Goal: Contribute content: Contribute content

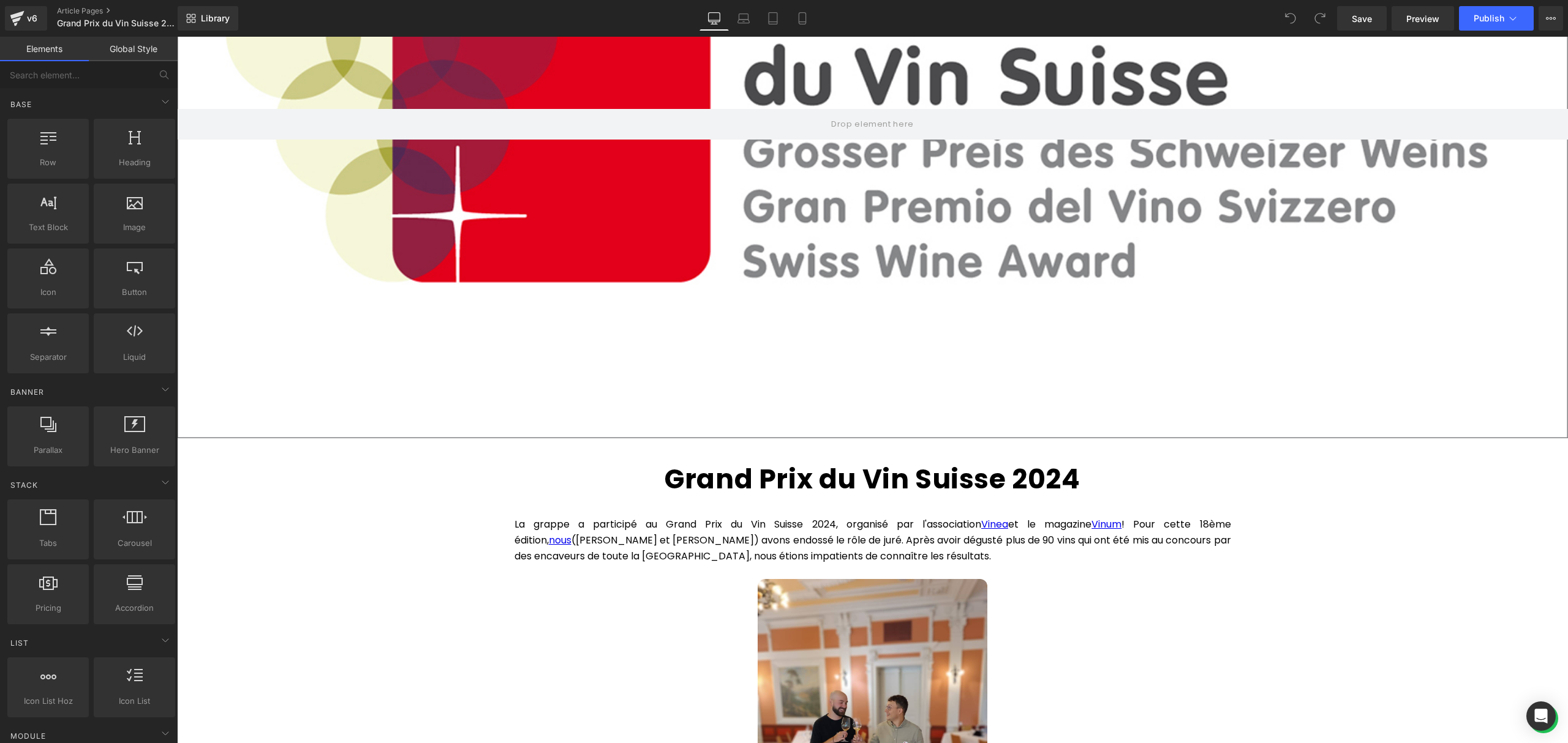
scroll to position [490, 0]
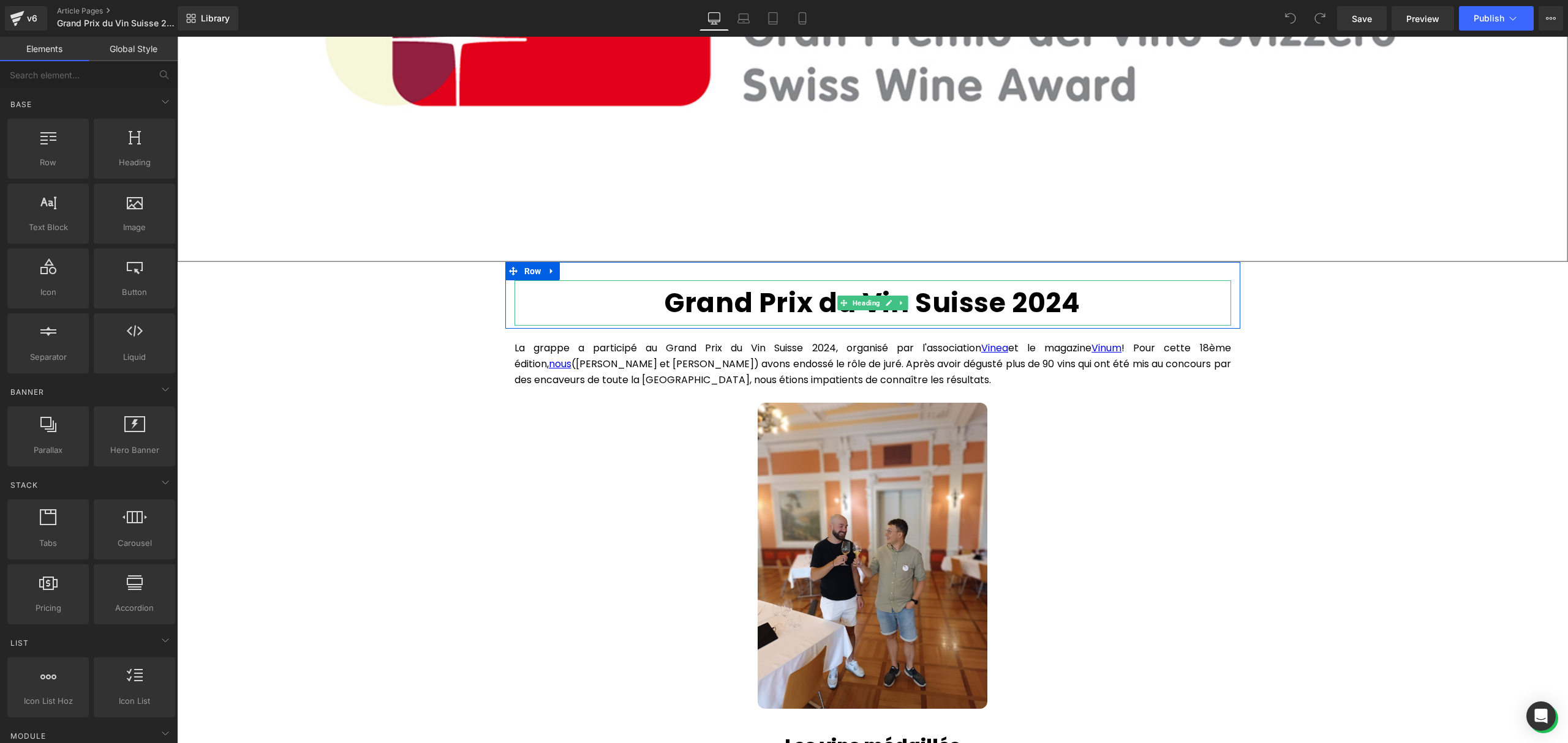
click at [1063, 302] on strong "Grand Prix du Vin Suisse 2024" at bounding box center [872, 303] width 415 height 37
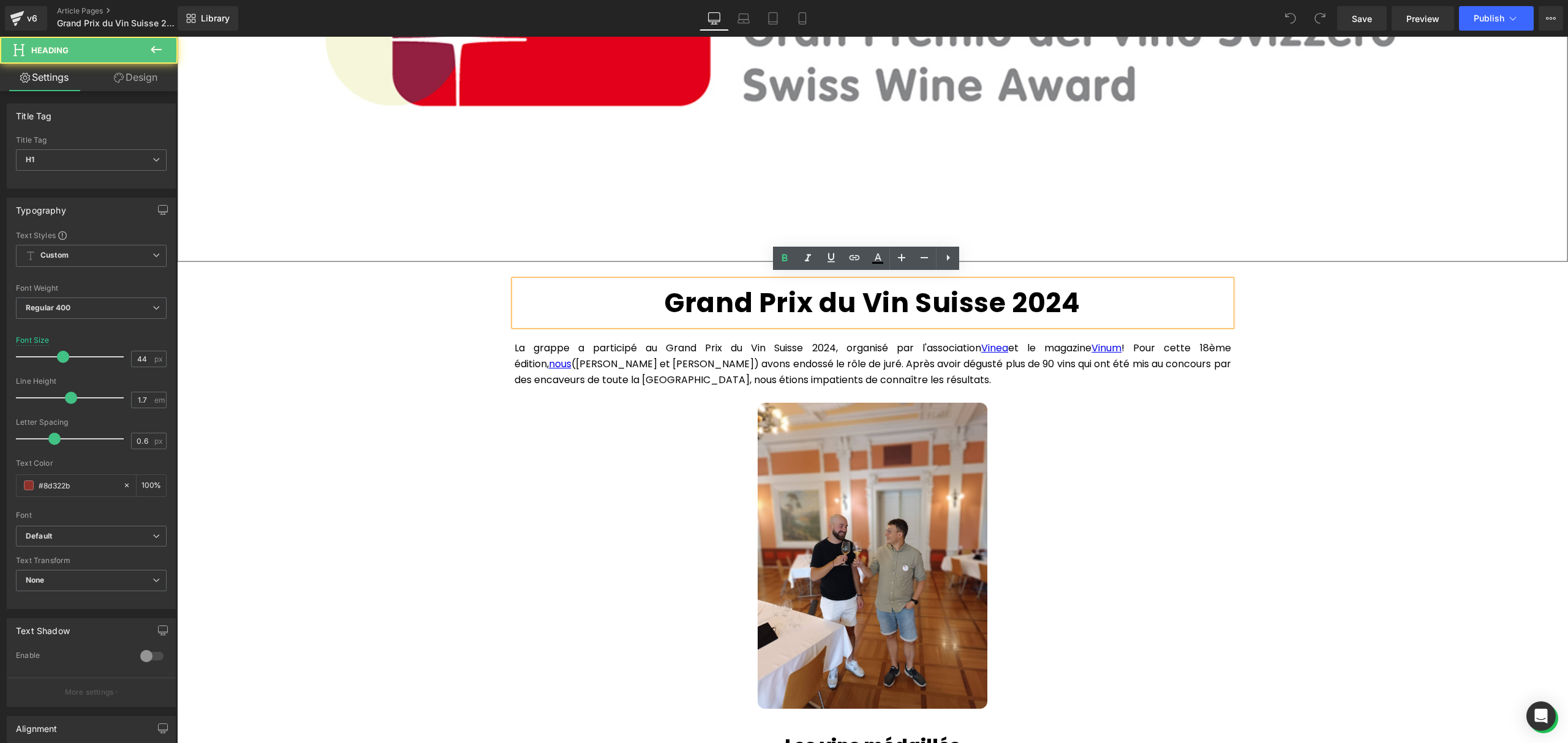
click at [1088, 296] on h1 "Grand Prix du Vin Suisse 2024" at bounding box center [872, 303] width 716 height 46
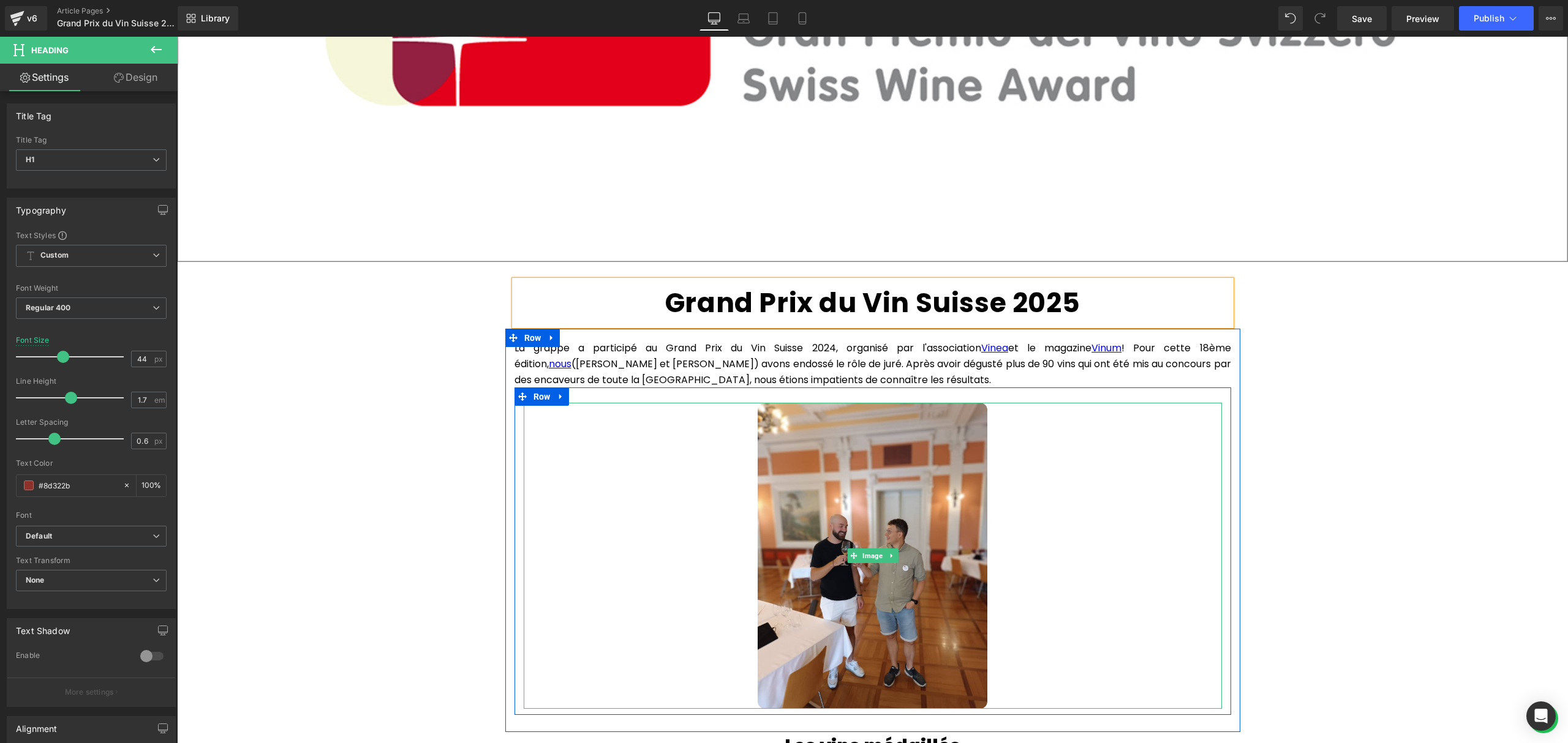
click at [1142, 469] on div at bounding box center [872, 556] width 698 height 306
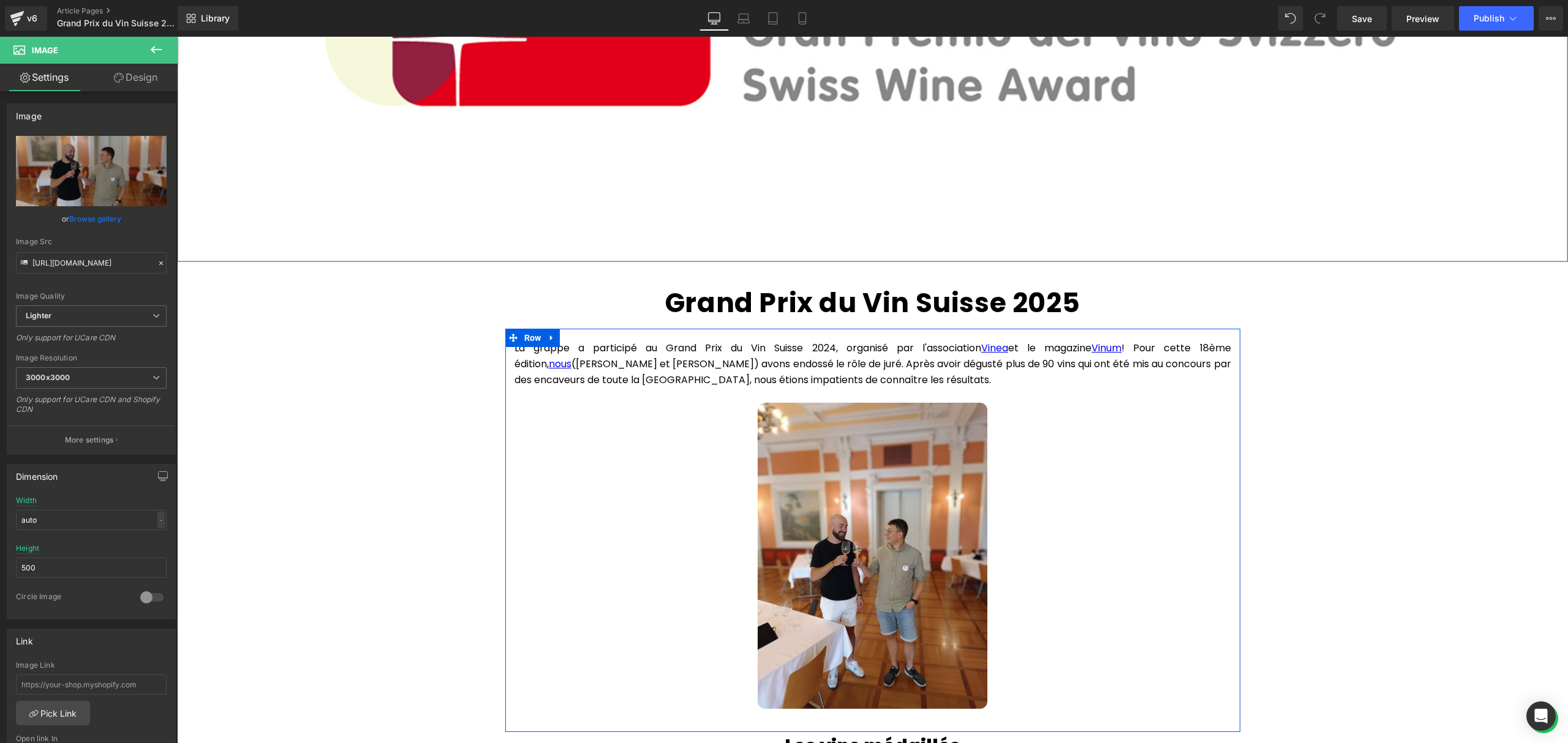
click at [782, 340] on p "La grappe a participé au Grand Prix du Vin Suisse 2024, organisé par l'associat…" at bounding box center [872, 363] width 716 height 47
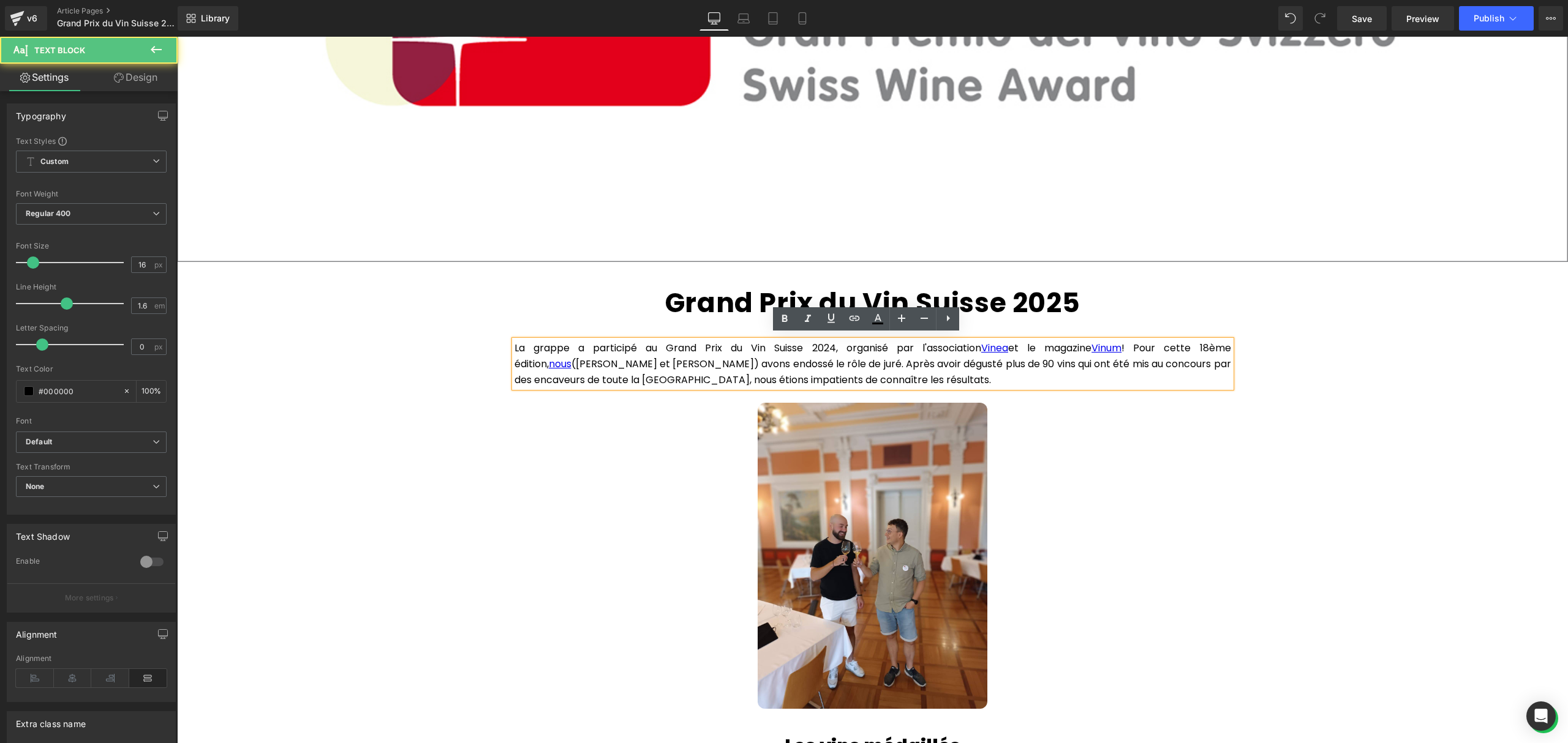
click at [779, 340] on p "La grappe a participé au Grand Prix du Vin Suisse 2024, organisé par l'associat…" at bounding box center [872, 363] width 716 height 47
click at [786, 342] on p "La grappe a participé au Grand Prix du Vin Suisse 2024, organisé par l'associat…" at bounding box center [872, 363] width 716 height 47
click at [782, 343] on p "La grappe a participé au Grand Prix du Vin Suisse 2024, organisé par l'associat…" at bounding box center [872, 363] width 716 height 47
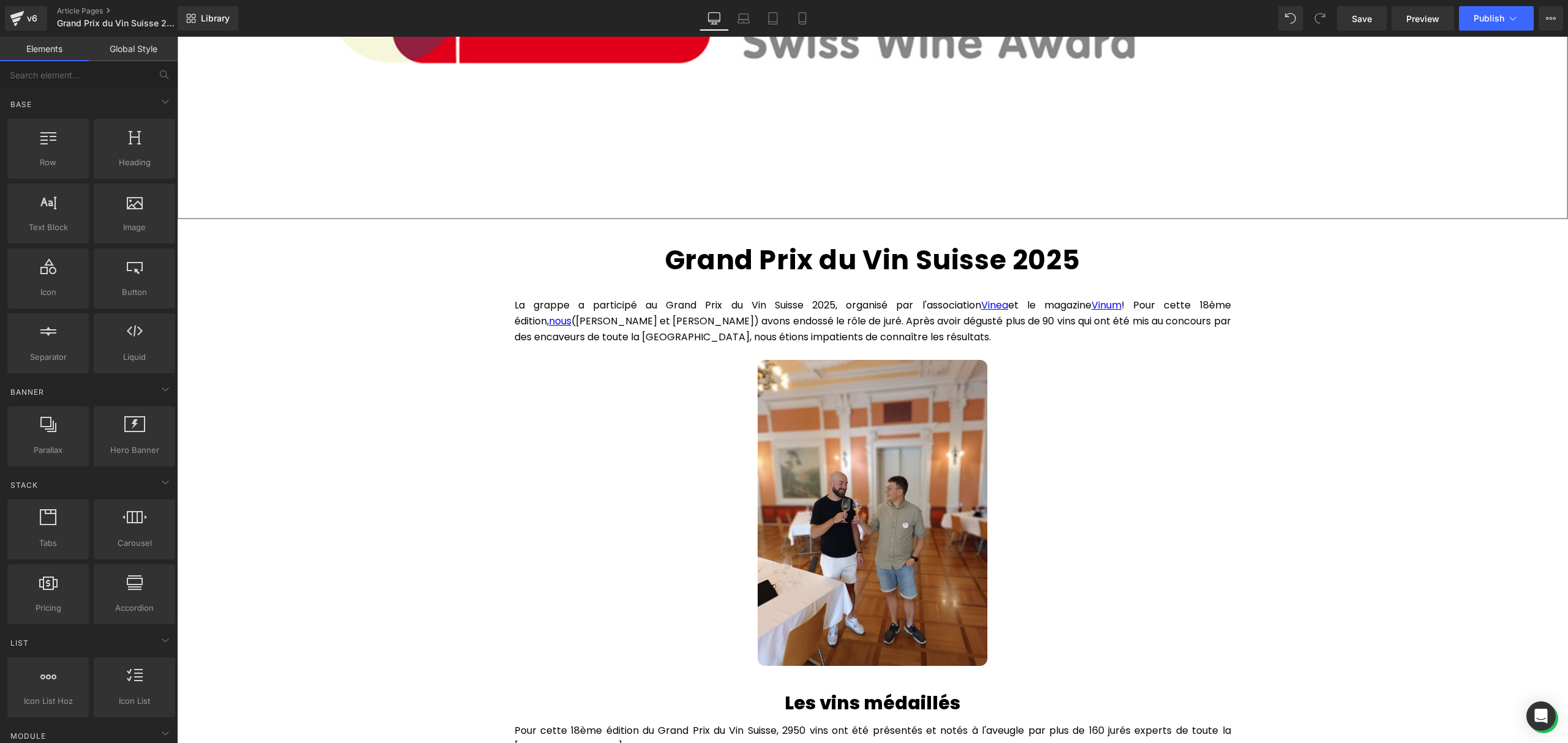
scroll to position [571, 0]
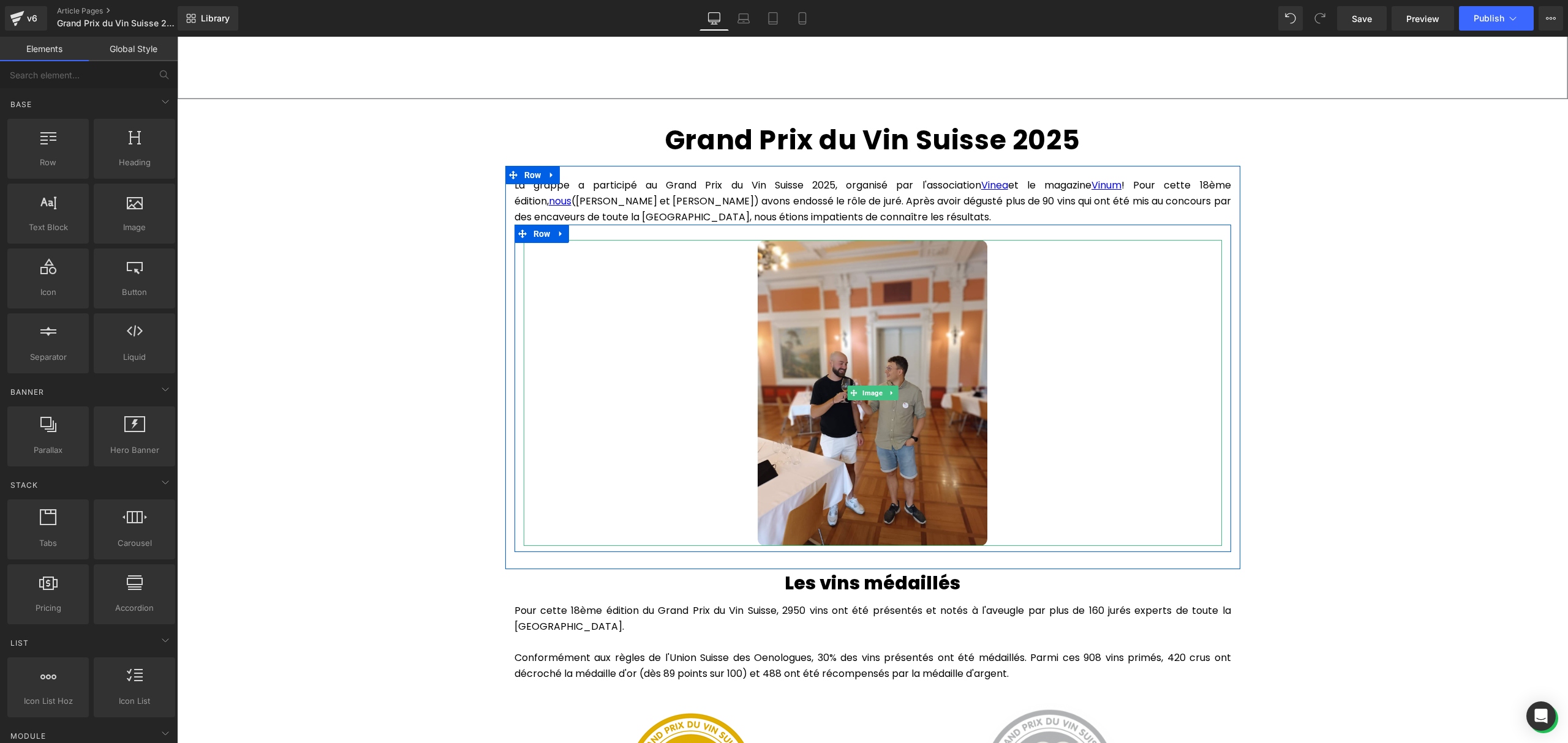
scroll to position [734, 0]
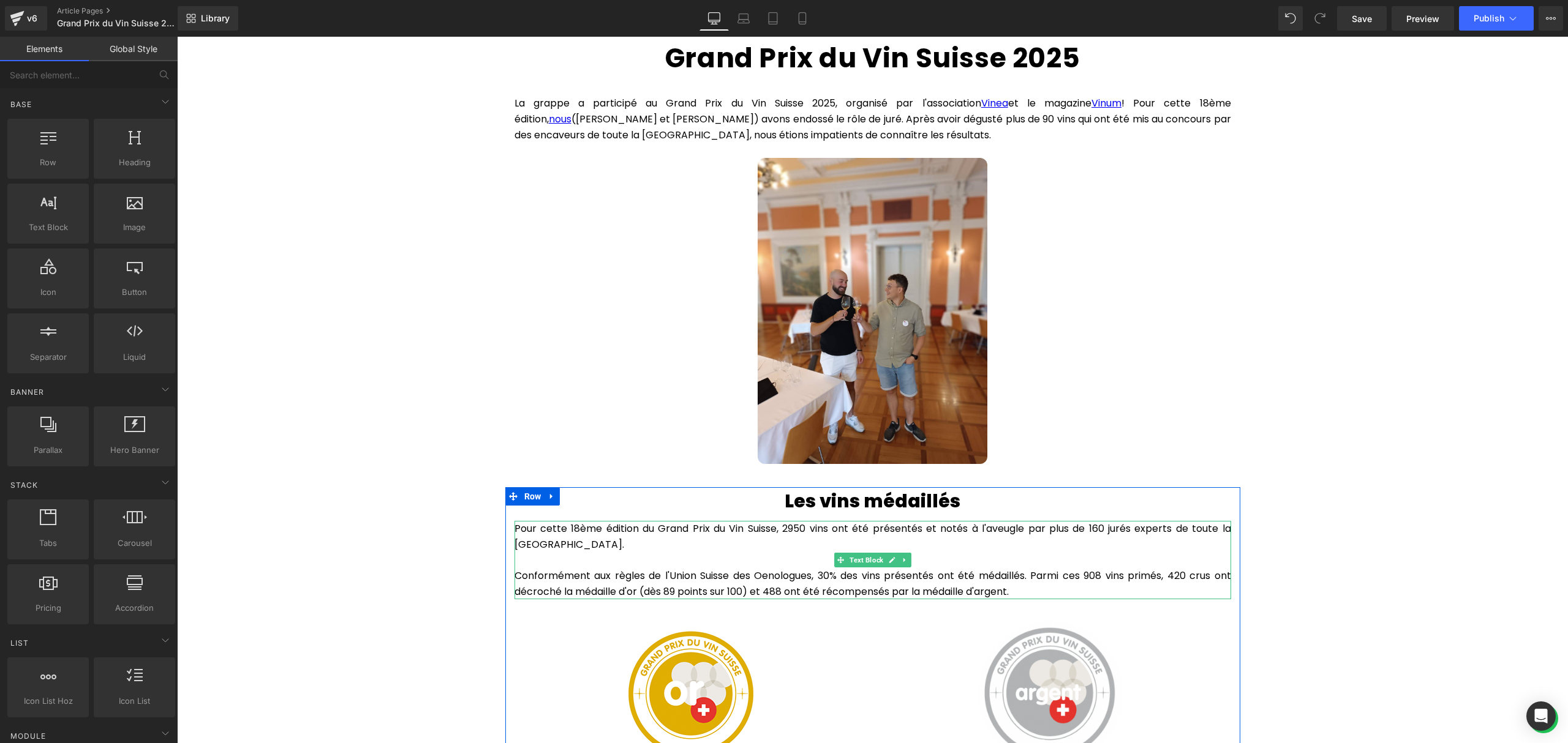
click at [565, 535] on p "Pour cette 18ème édition du Grand Prix du Vin Suisse, 2950 vins ont été présent…" at bounding box center [872, 536] width 716 height 31
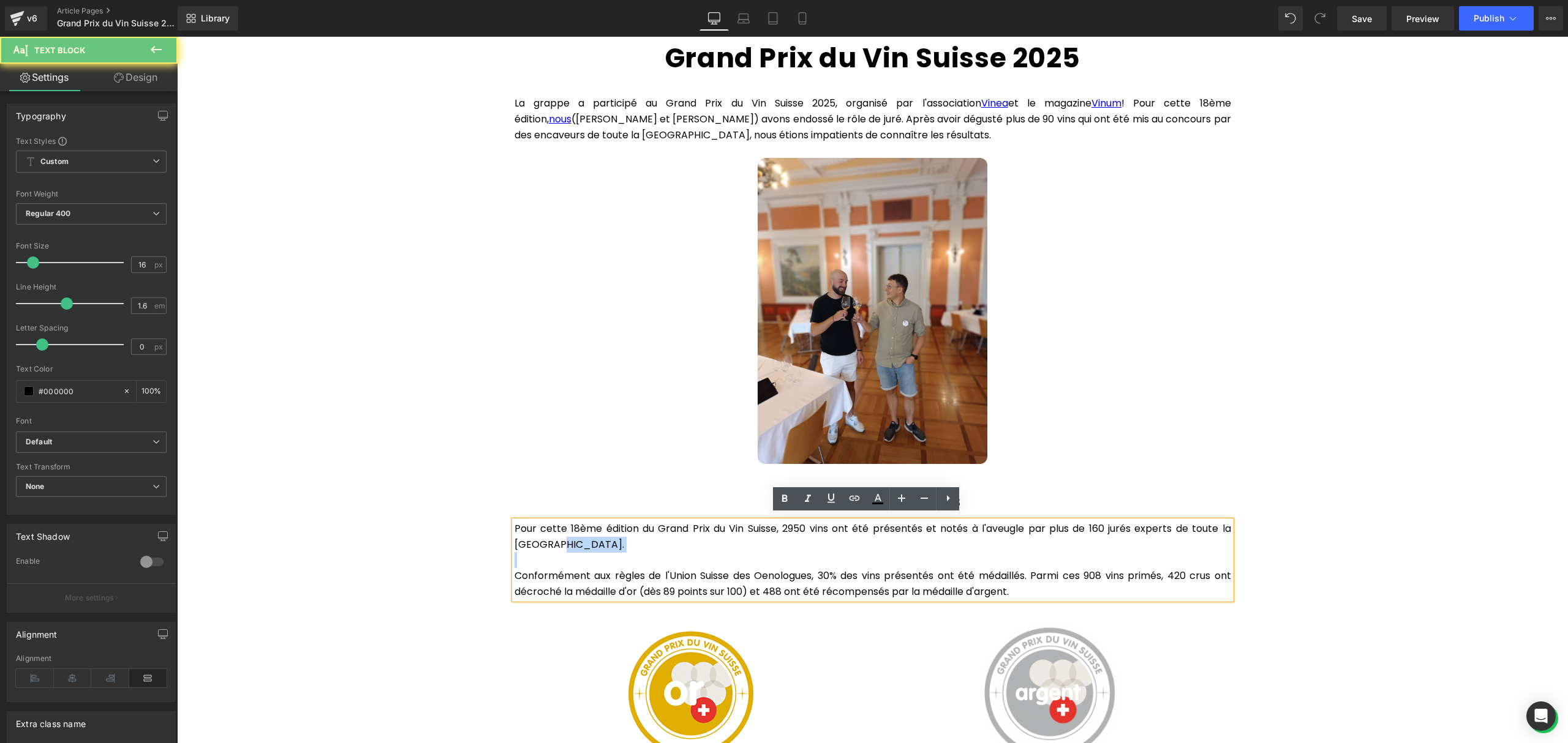
click at [565, 535] on p "Pour cette 18ème édition du Grand Prix du Vin Suisse, 2950 vins ont été présent…" at bounding box center [872, 536] width 716 height 31
click at [570, 521] on p "Pour cette 18ème édition du Grand Prix du Vin Suisse, 2950 vins ont été présent…" at bounding box center [872, 536] width 716 height 31
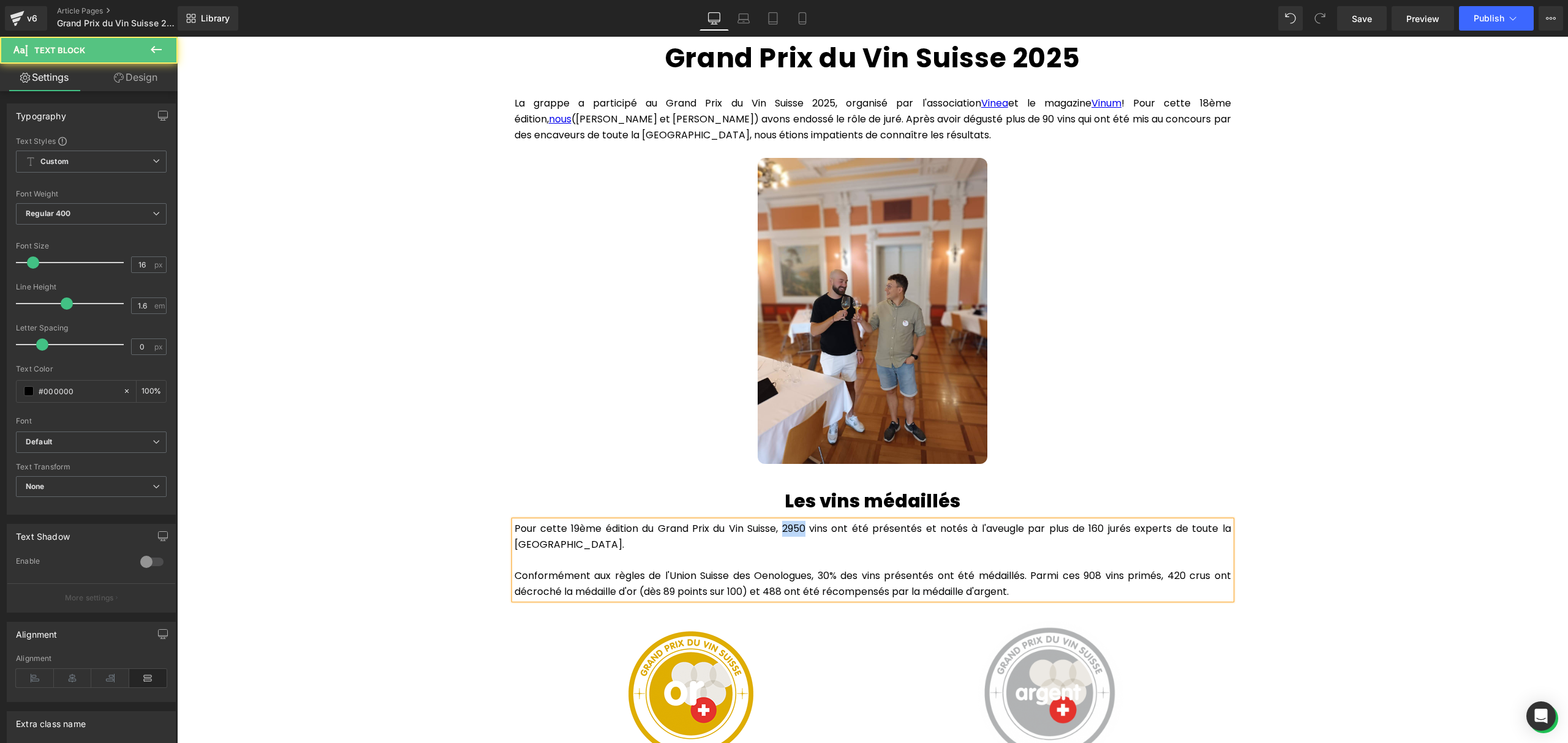
drag, startPoint x: 802, startPoint y: 520, endPoint x: 779, endPoint y: 520, distance: 23.0
click at [779, 521] on p "Pour cette 19ème édition du Grand Prix du Vin Suisse, 2950 vins ont été présent…" at bounding box center [872, 536] width 716 height 31
click at [1094, 570] on p "Conformément aux règles de l'Union Suisse des Oenologues, 30% des vins présenté…" at bounding box center [872, 583] width 716 height 31
drag, startPoint x: 1181, startPoint y: 567, endPoint x: 1168, endPoint y: 567, distance: 13.0
click at [1168, 568] on p "Conformément aux règles de l'Union Suisse des Oenologues, 30% des vins présenté…" at bounding box center [872, 583] width 716 height 31
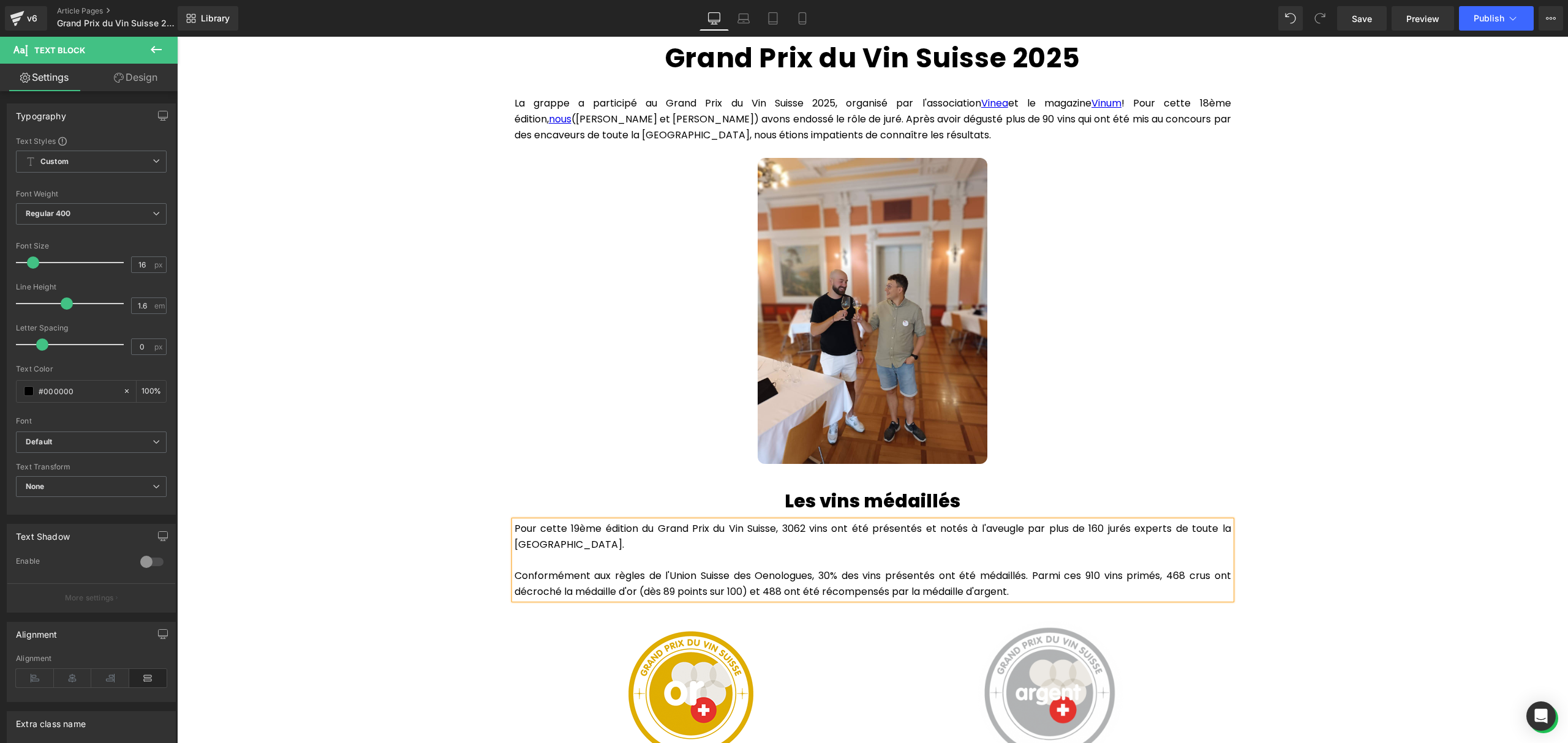
click at [774, 584] on p "Conformément aux règles de l'Union Suisse des Oenologues, 30% des vins présenté…" at bounding box center [872, 583] width 716 height 31
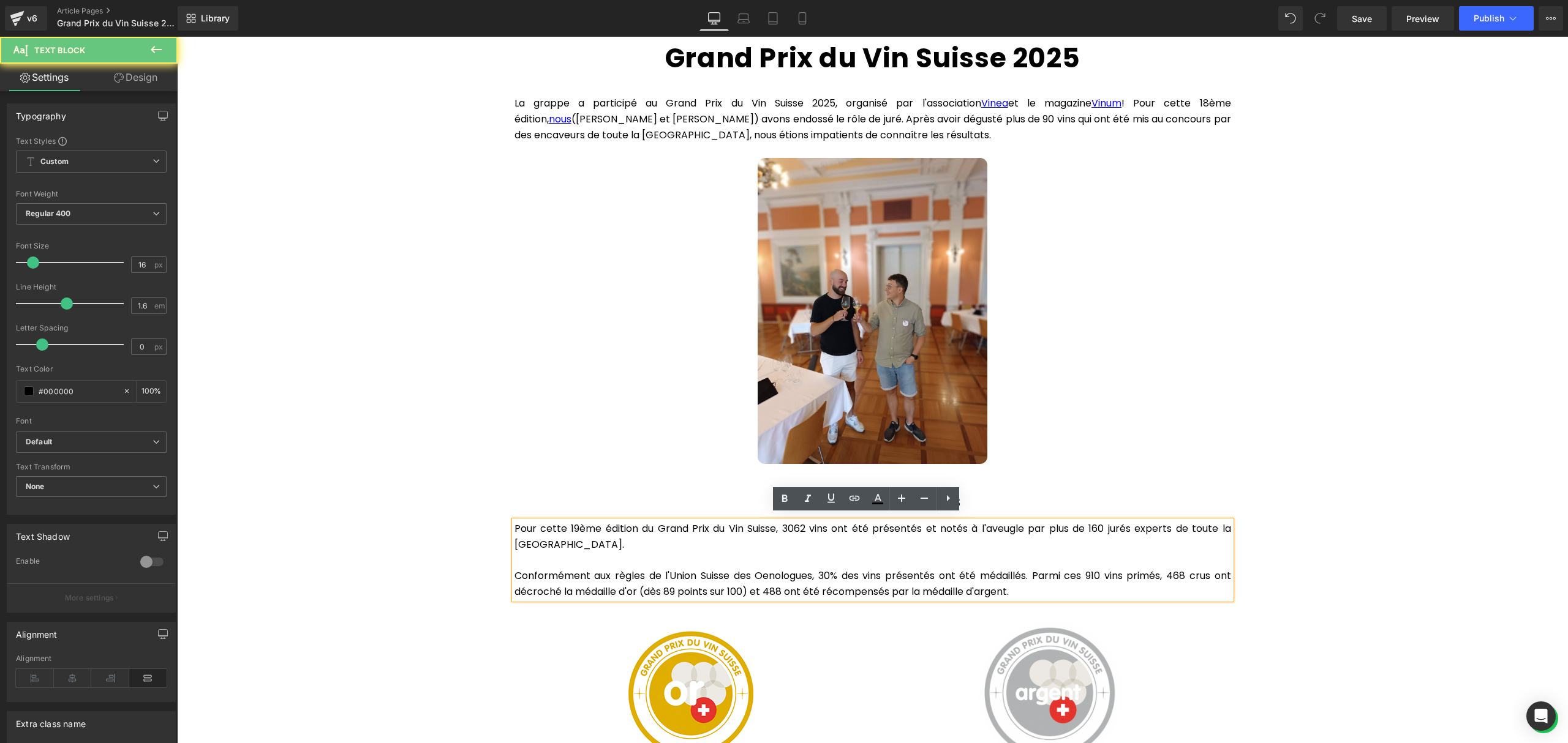
click at [777, 584] on p "Conformément aux règles de l'Union Suisse des Oenologues, 30% des vins présenté…" at bounding box center [872, 583] width 716 height 31
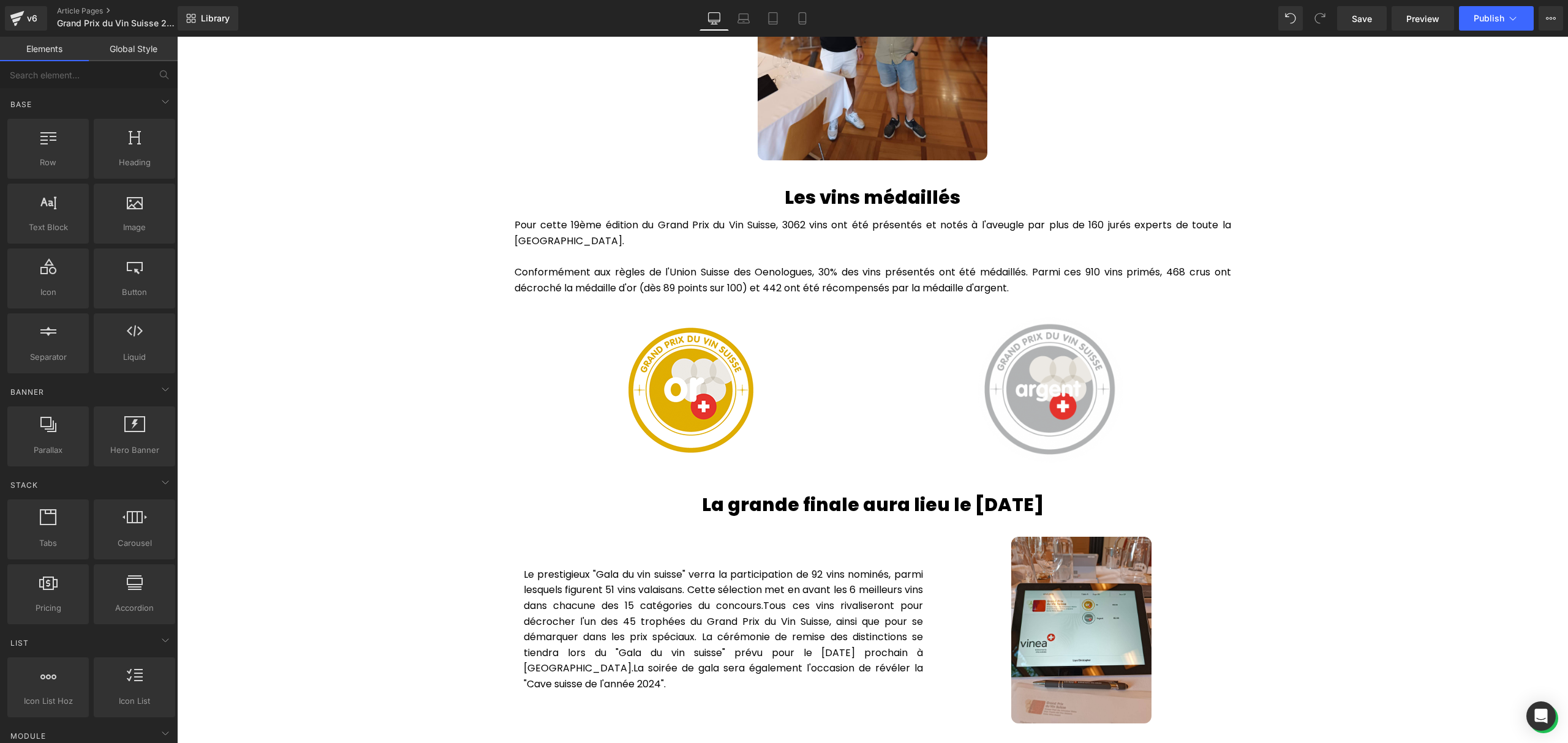
scroll to position [1142, 0]
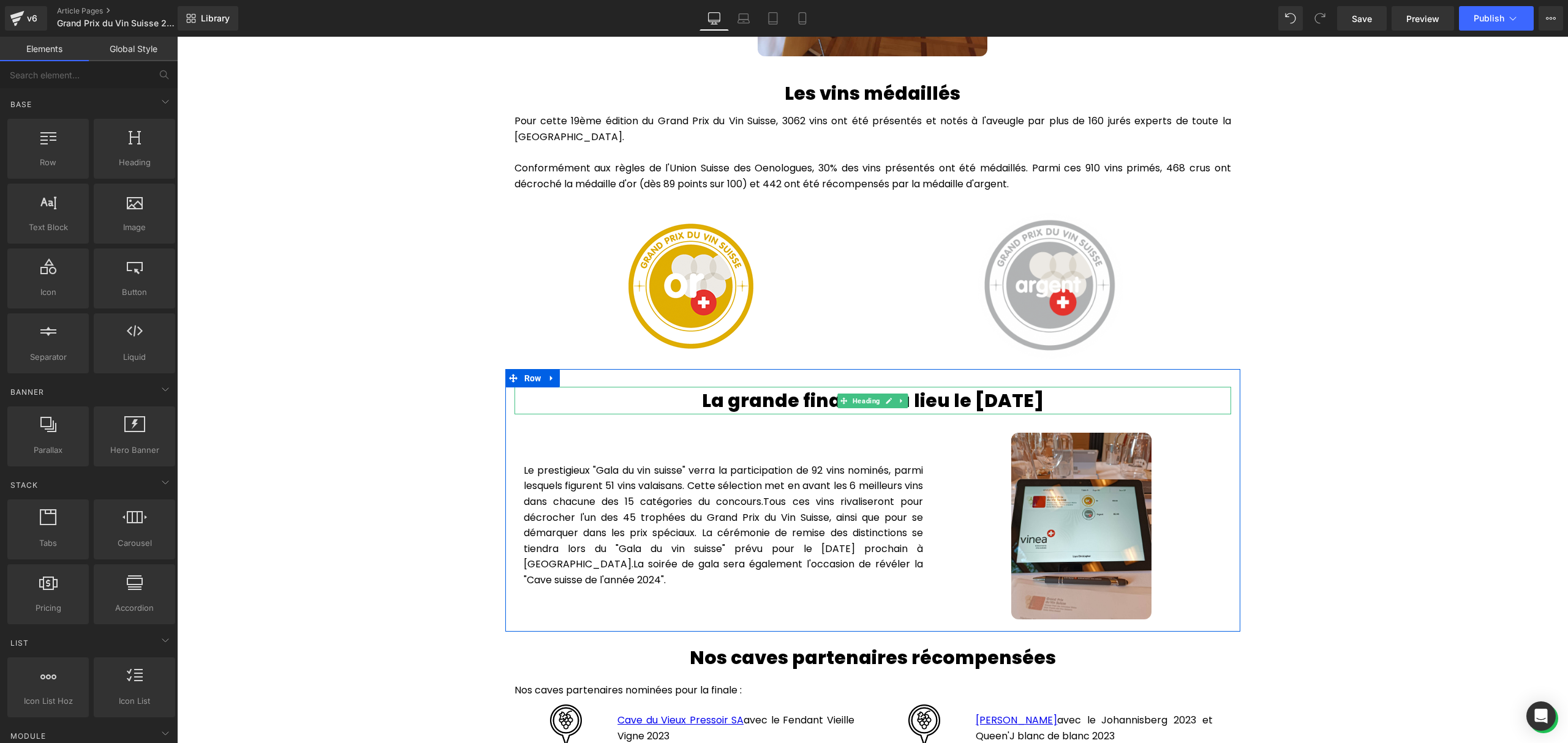
click at [941, 388] on h2 "La grande finale aura lieu le [DATE]" at bounding box center [872, 401] width 716 height 28
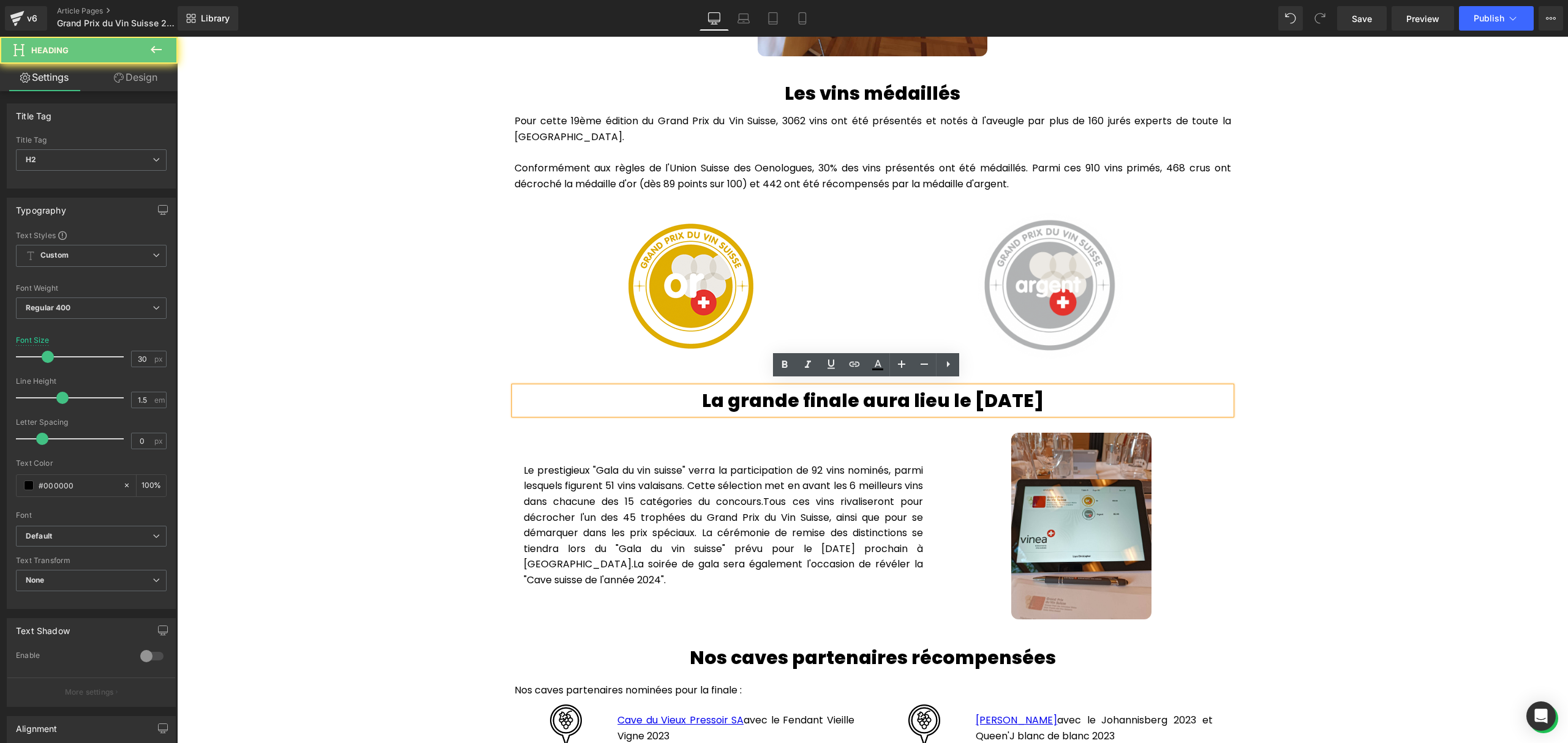
click at [946, 392] on h2 "La grande finale aura lieu le [DATE]" at bounding box center [872, 401] width 716 height 28
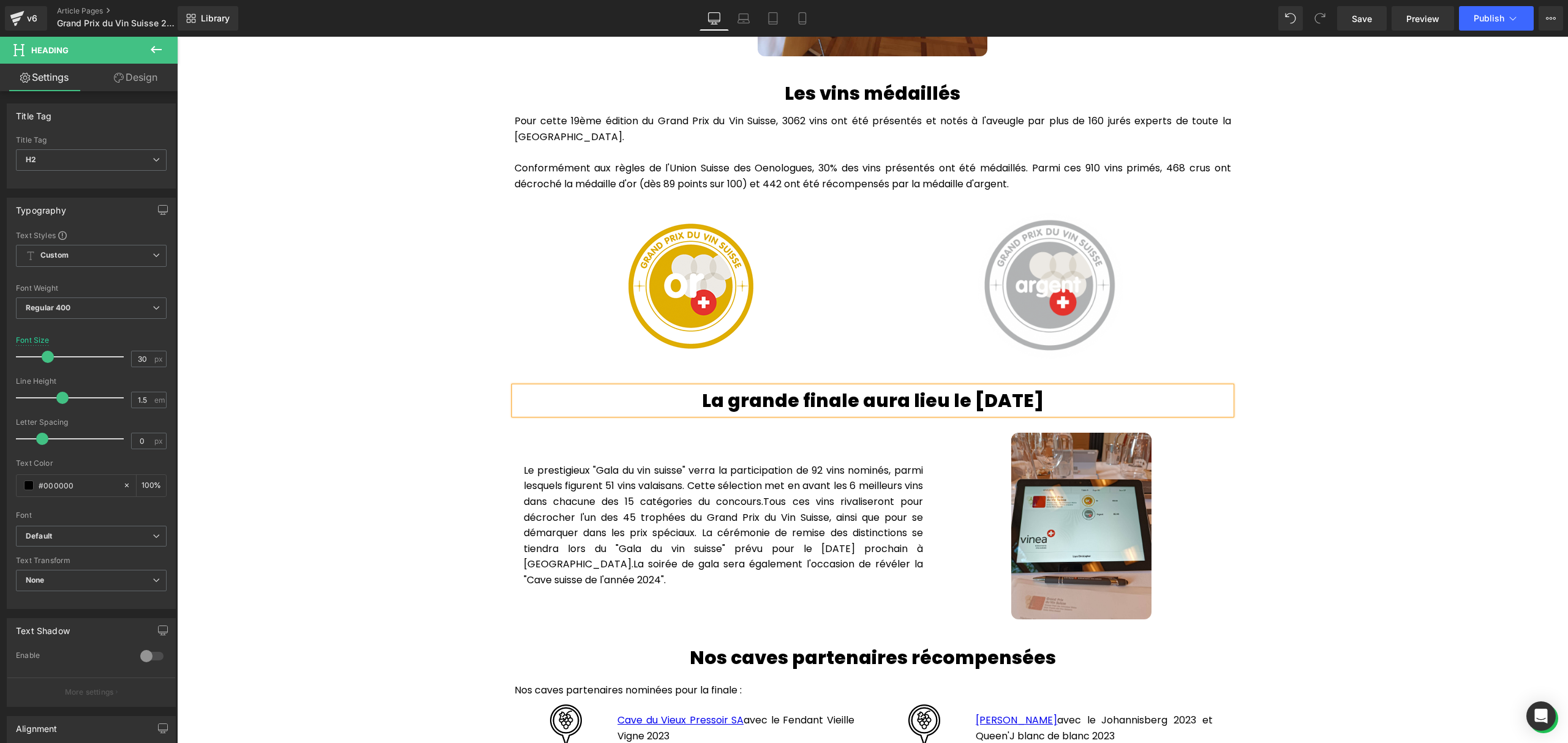
click at [1067, 397] on h2 "La grande finale aura lieu le [DATE]" at bounding box center [872, 401] width 716 height 28
click at [1256, 401] on div "Hero Banner Grand Prix du Vin Suisse 2025 Heading Row La grappe a participé au …" at bounding box center [872, 381] width 1390 height 2800
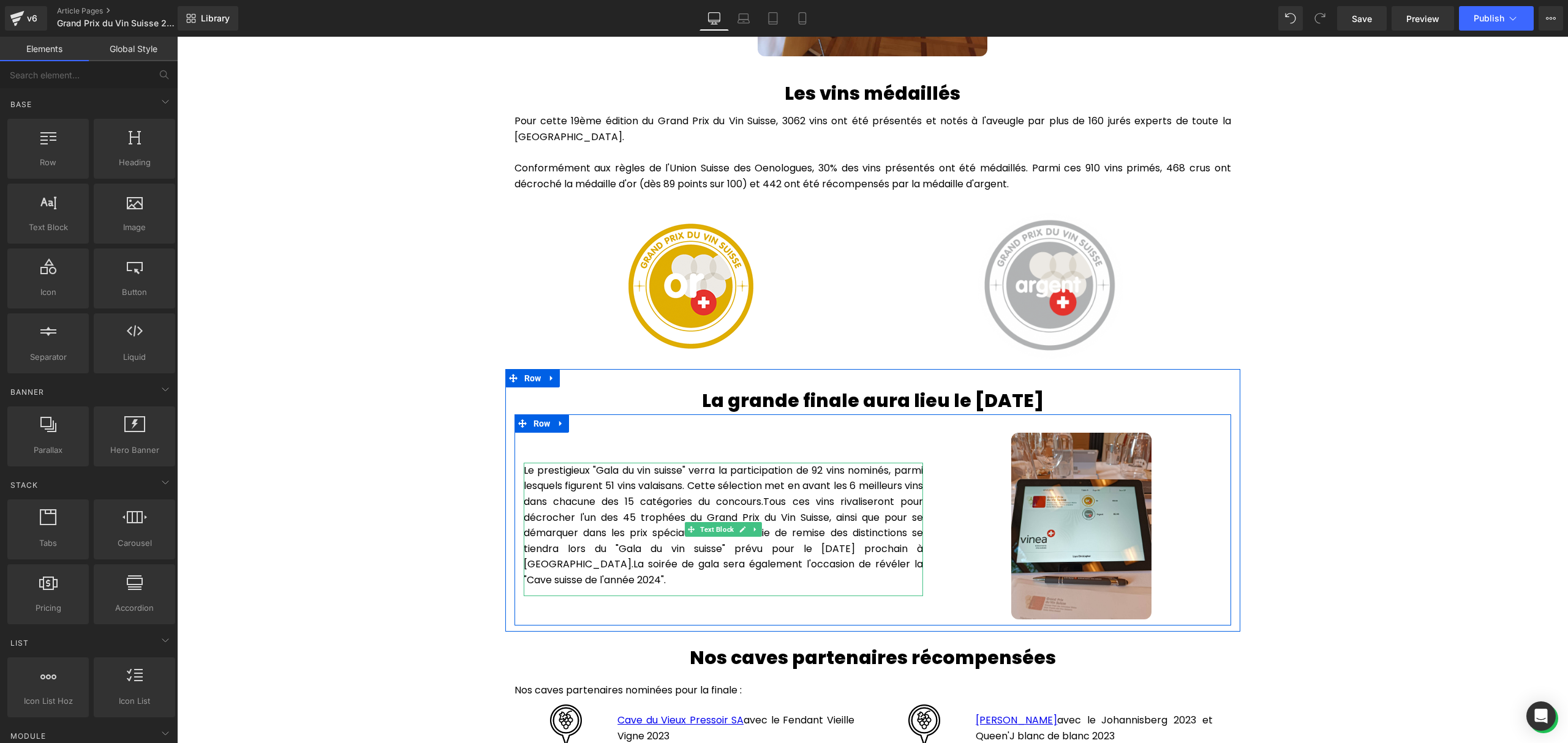
click at [816, 464] on p "Le prestigieux "Gala du vin suisse" verra la participation de 92 vins nominés, …" at bounding box center [723, 526] width 399 height 126
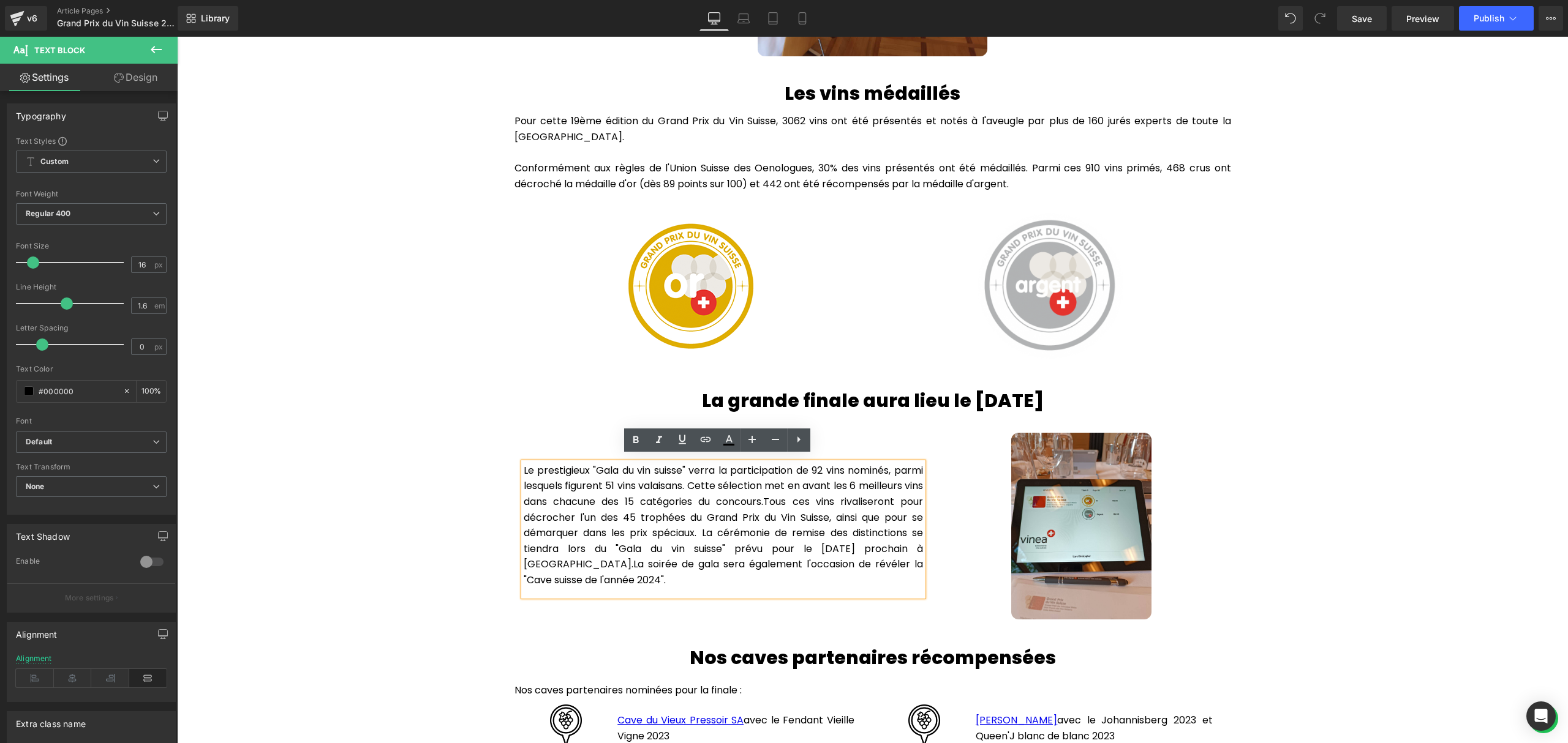
click at [811, 463] on p "Le prestigieux "Gala du vin suisse" verra la participation de 92 vins nominés, …" at bounding box center [723, 526] width 399 height 126
click at [1326, 405] on div "Hero Banner Grand Prix du Vin Suisse 2025 Heading Row La grappe a participé au …" at bounding box center [872, 381] width 1390 height 2800
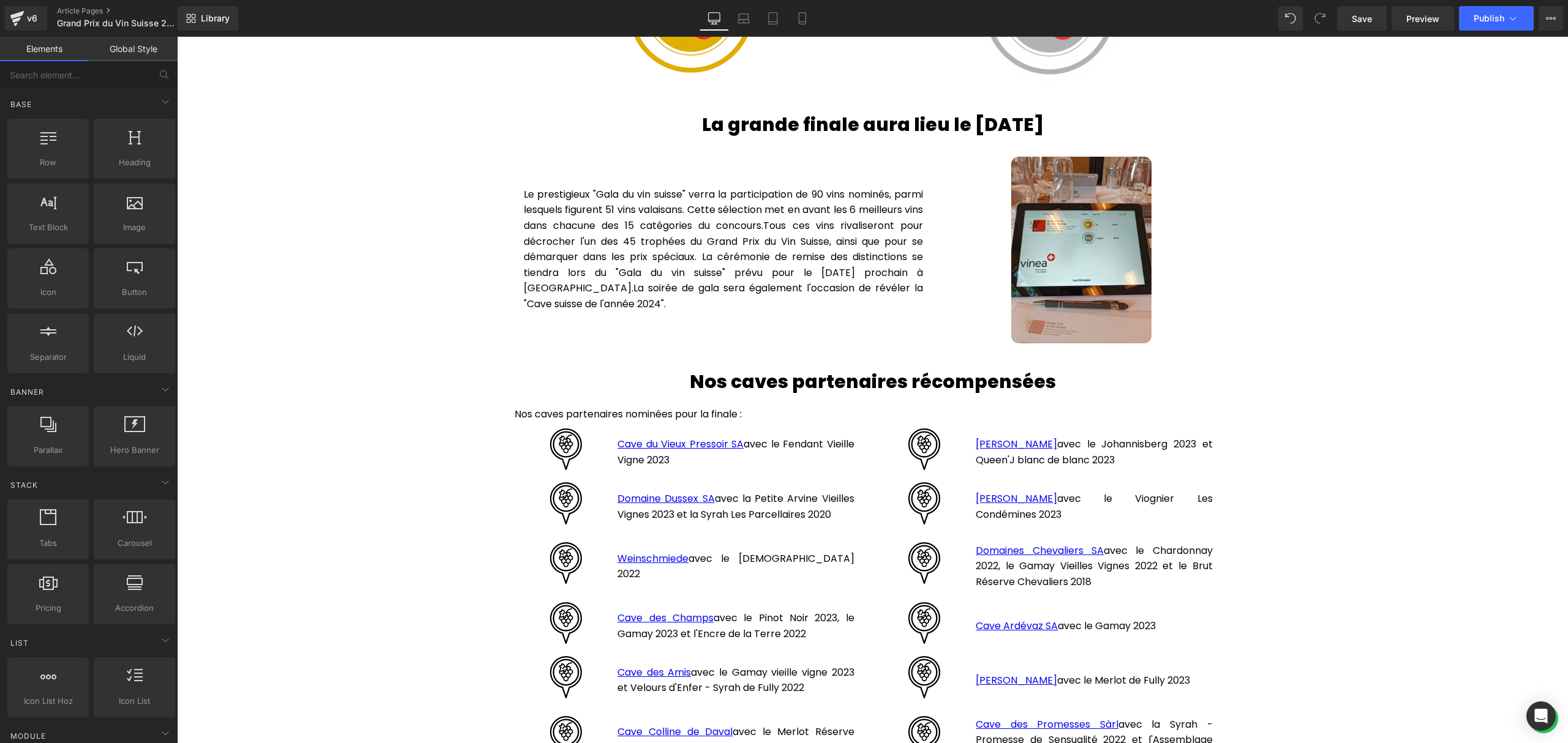
scroll to position [1387, 0]
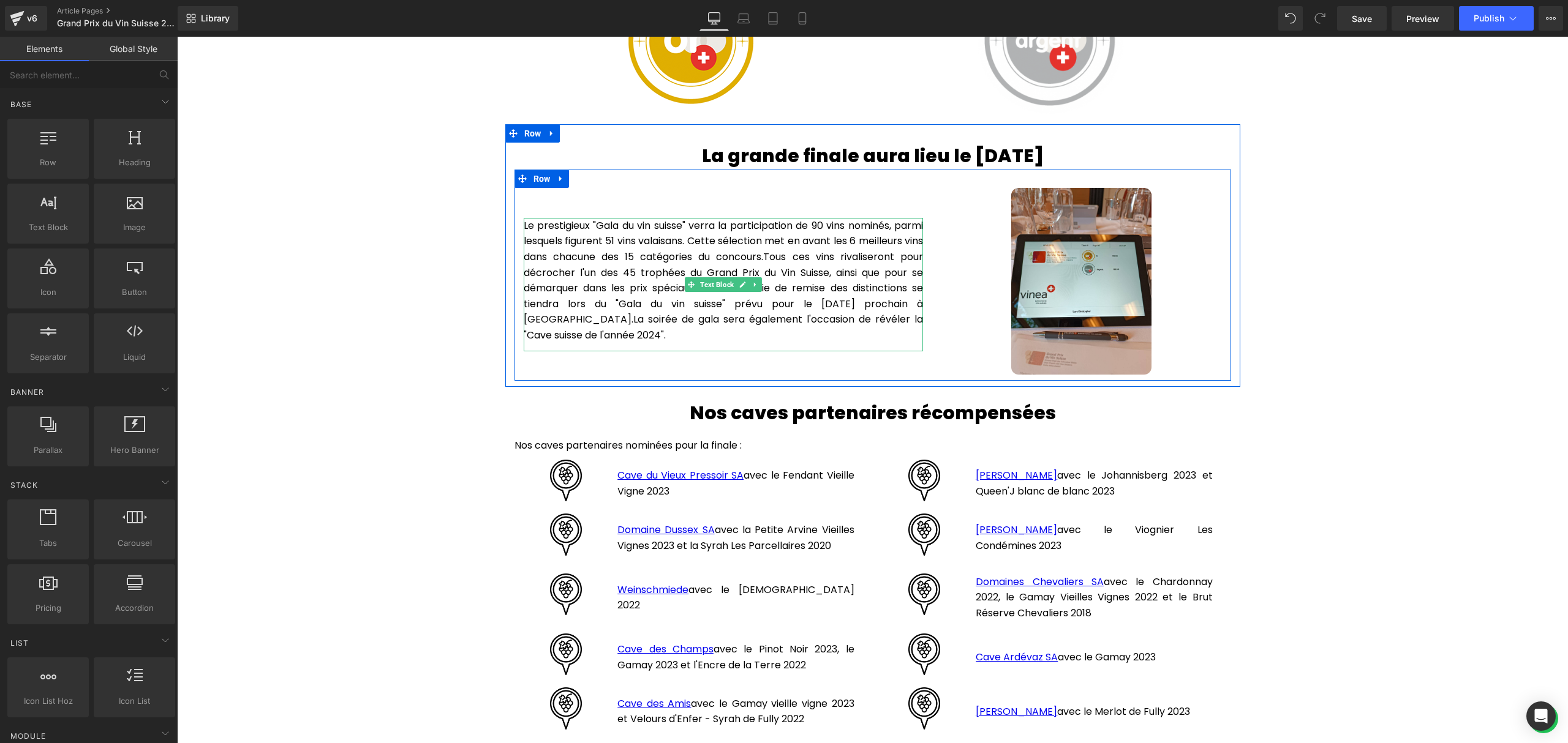
click at [883, 294] on span "Tous ces vins rivaliseront pour décrocher l'un des 45 trophées du Grand Prix du…" at bounding box center [723, 288] width 399 height 76
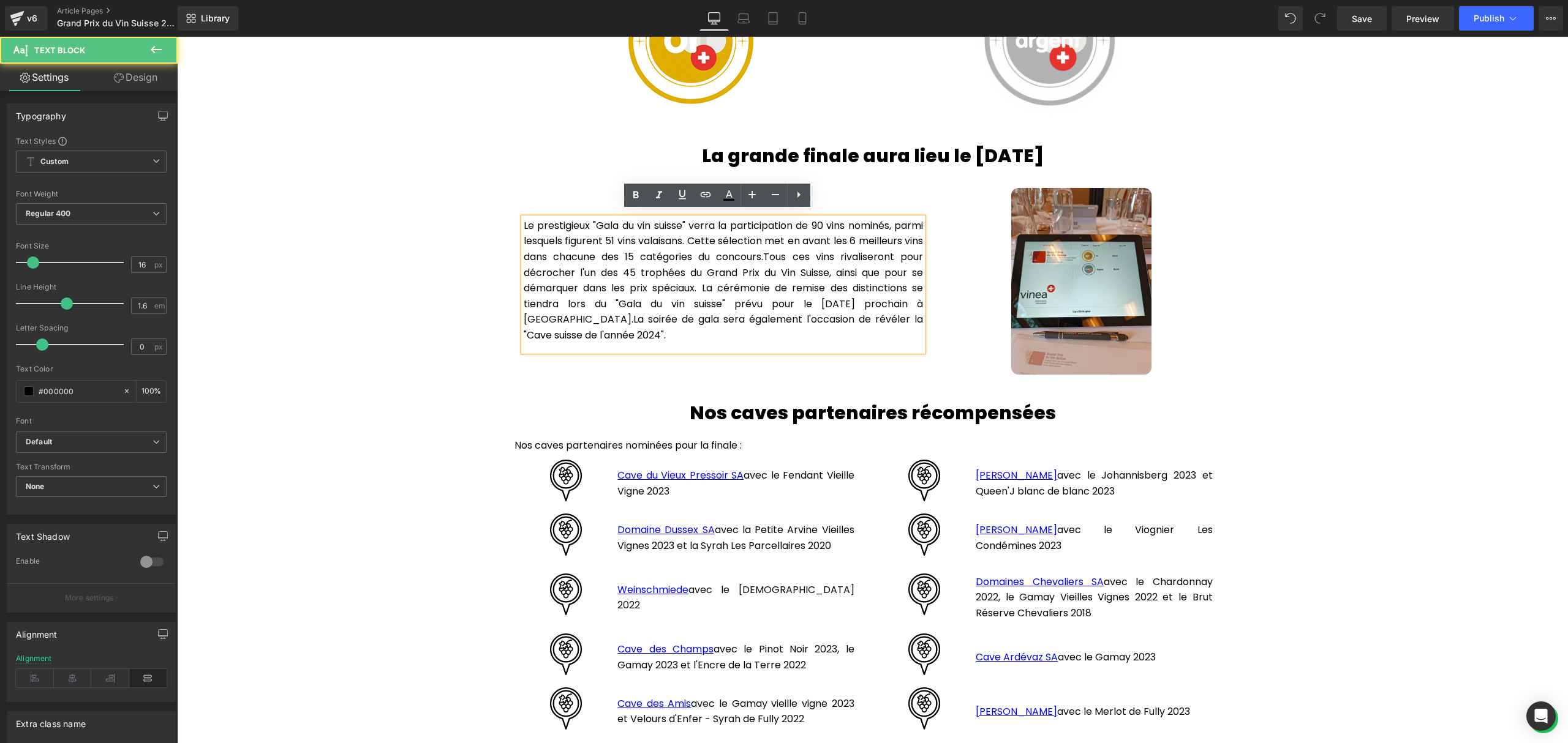
click at [871, 295] on span "Tous ces vins rivaliseront pour décrocher l'un des 45 trophées du Grand Prix du…" at bounding box center [723, 288] width 399 height 76
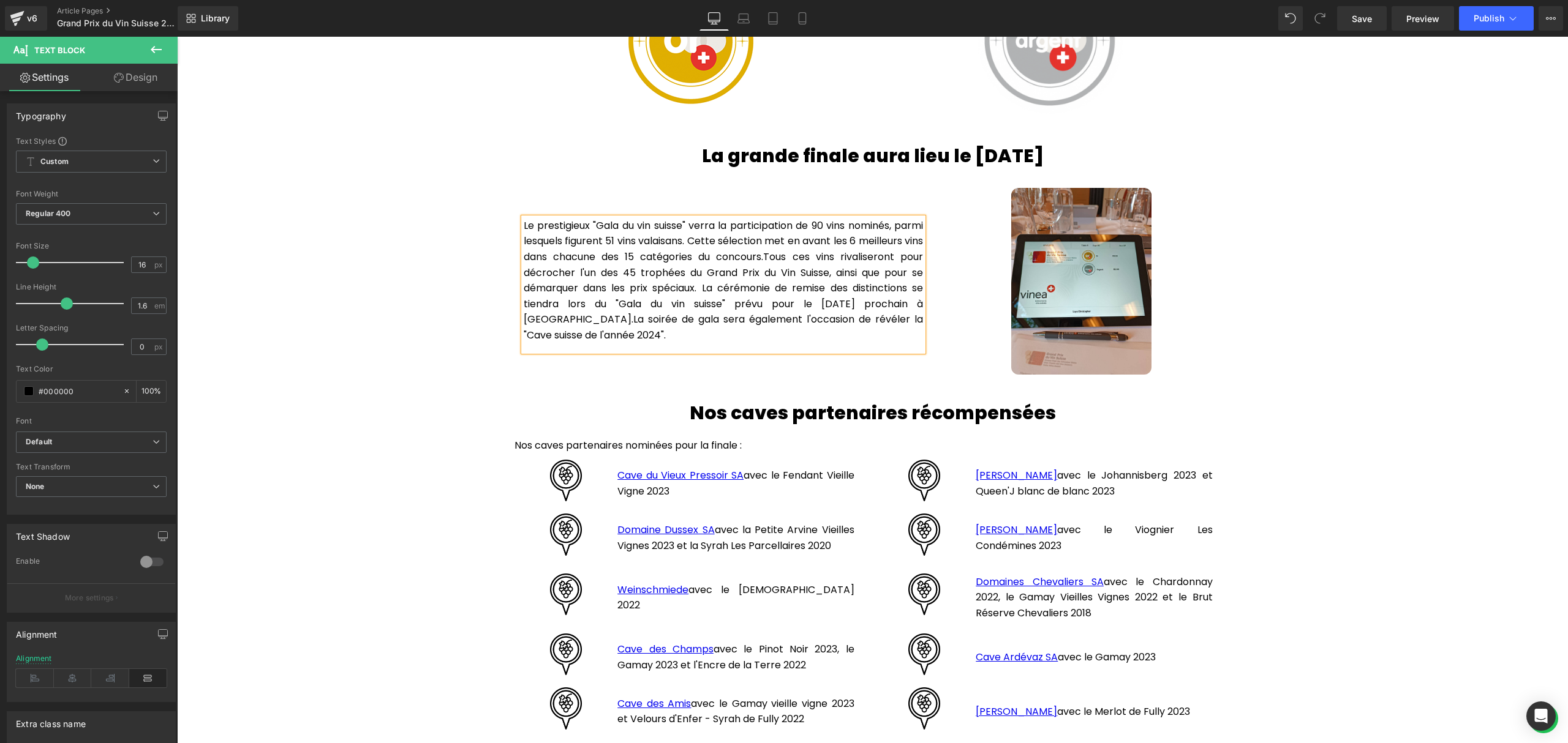
click at [626, 330] on span "La soirée de gala sera également l'occasion de révéler la "Cave suisse de l'ann…" at bounding box center [723, 327] width 399 height 30
click at [1438, 321] on div "Hero Banner Grand Prix du Vin Suisse 2025 Heading Row La grappe a participé au …" at bounding box center [872, 137] width 1390 height 2800
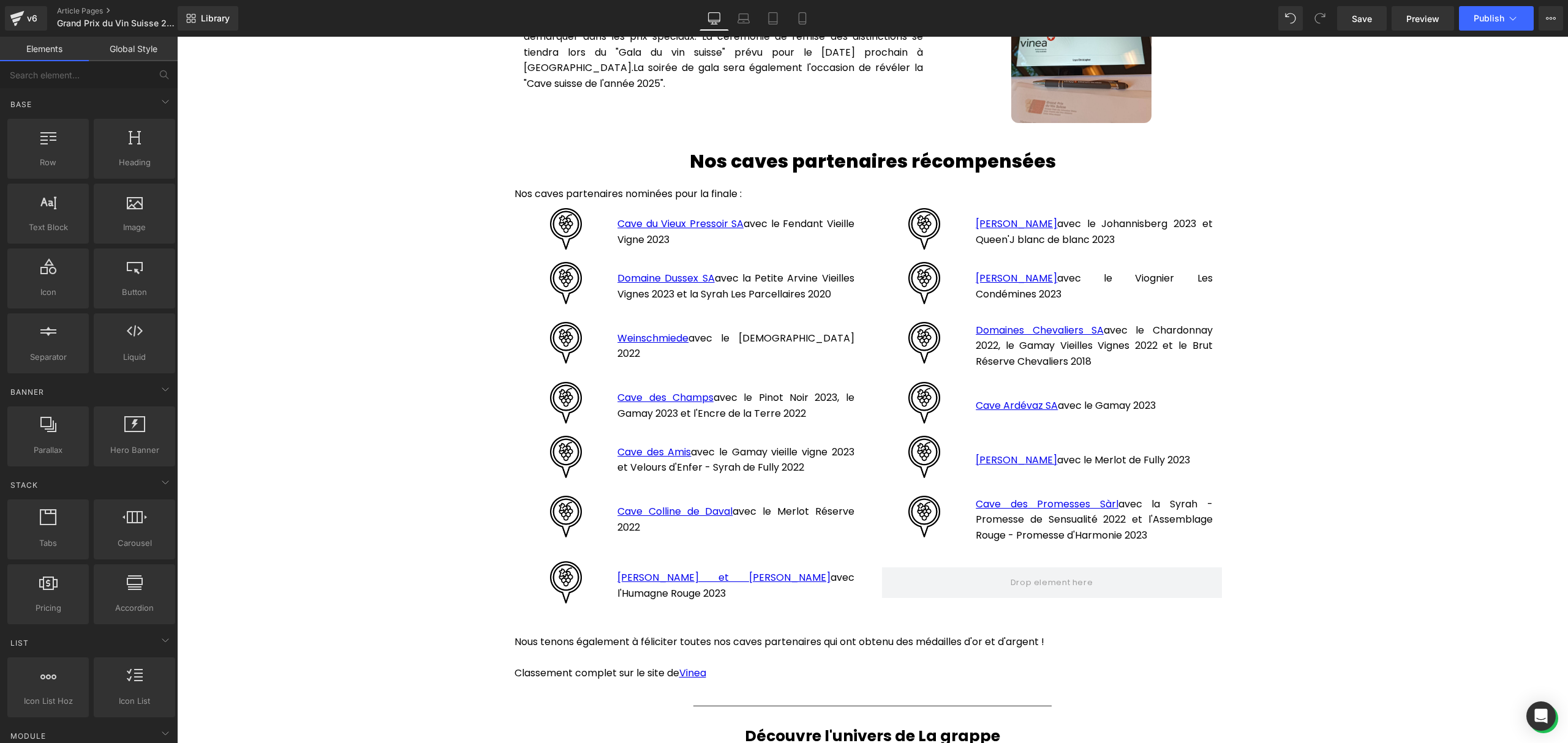
scroll to position [1632, 0]
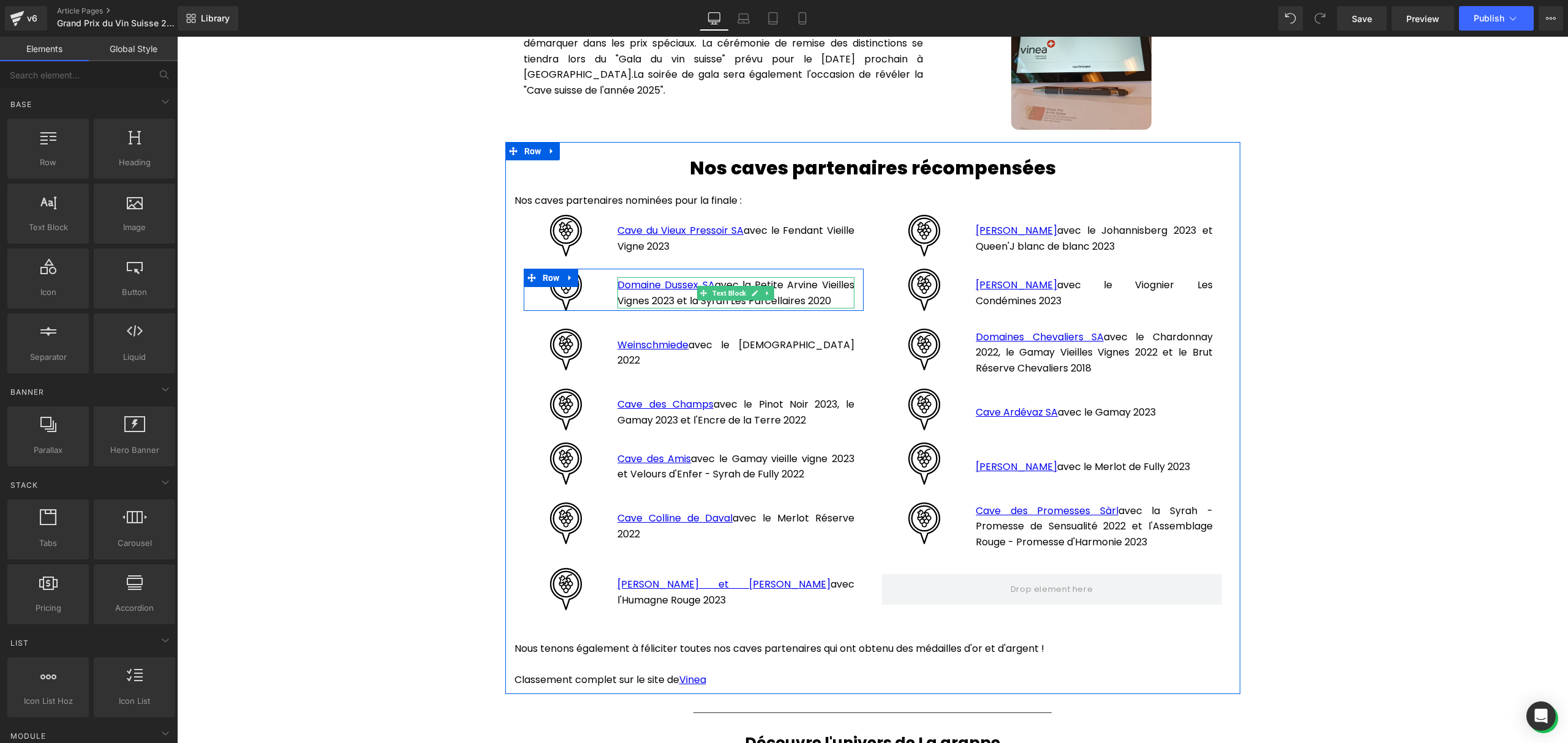
click at [666, 292] on p "Domaine Dussex SA avec la Petite Arvine Vieilles Vignes 2023 et la Syrah Les Pa…" at bounding box center [735, 292] width 237 height 31
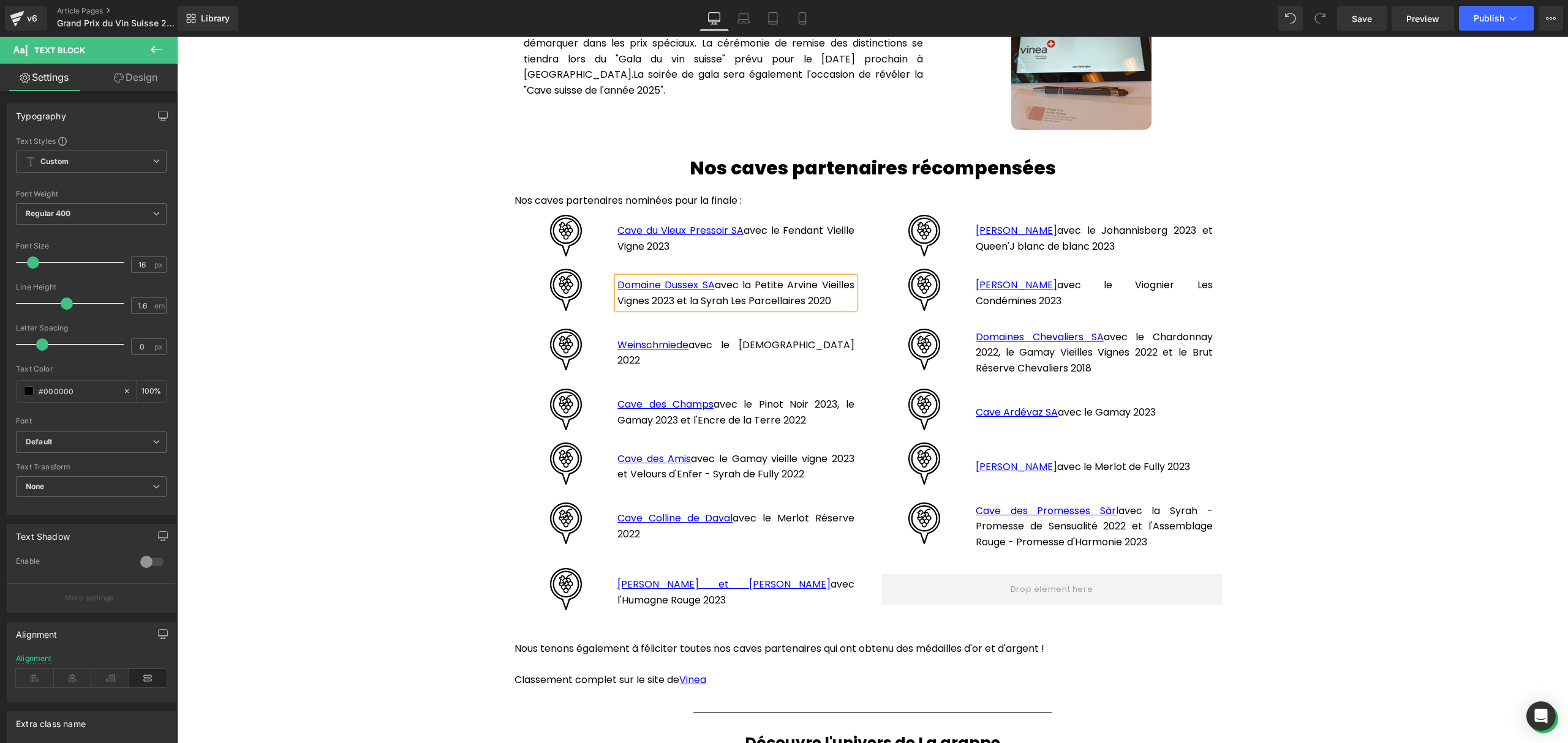
click at [671, 292] on p "Domaine Dussex SA avec la Petite Arvine Vieilles Vignes 2023 et la Syrah Les Pa…" at bounding box center [735, 292] width 237 height 31
drag, startPoint x: 674, startPoint y: 292, endPoint x: 848, endPoint y: 299, distance: 174.1
click at [848, 299] on div "Domaine Dussex SA avec la Petite Arvine Vieilles Vignes 2024 et la [GEOGRAPHIC_…" at bounding box center [735, 292] width 237 height 31
click at [819, 413] on p "Cave des Champs avec le Pinot Noir 2023, le Gamay 2023 et l'Encre de la Terre 2…" at bounding box center [735, 412] width 237 height 31
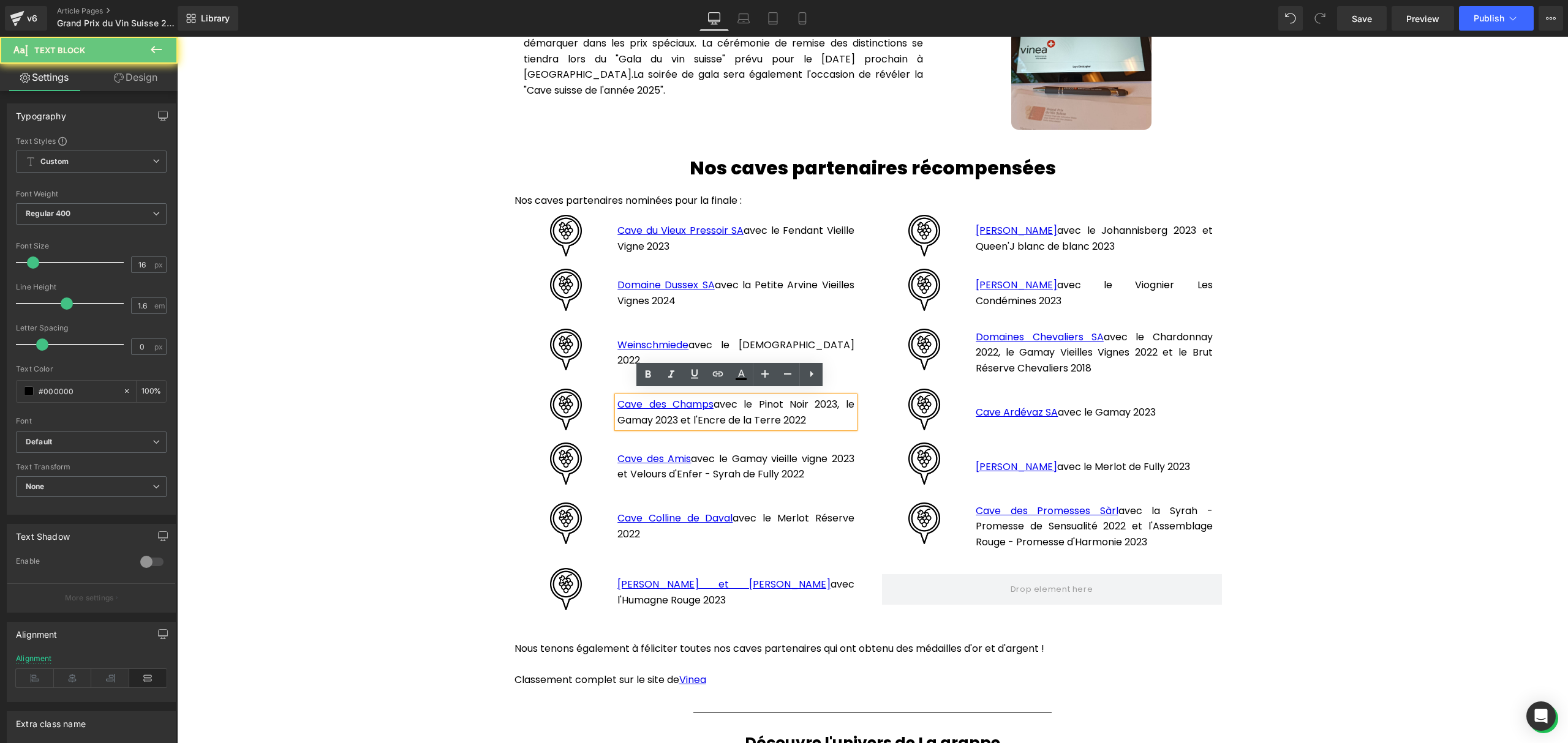
click at [811, 413] on p "Cave des Champs avec le Pinot Noir 2023, le Gamay 2023 et l'Encre de la Terre 2…" at bounding box center [735, 412] width 237 height 31
drag, startPoint x: 811, startPoint y: 413, endPoint x: 745, endPoint y: 401, distance: 67.1
click at [745, 401] on p "Cave des Champs avec le Pinot Noir 2023, le Gamay 2023 et l'Encre de la Terre 2…" at bounding box center [735, 412] width 237 height 31
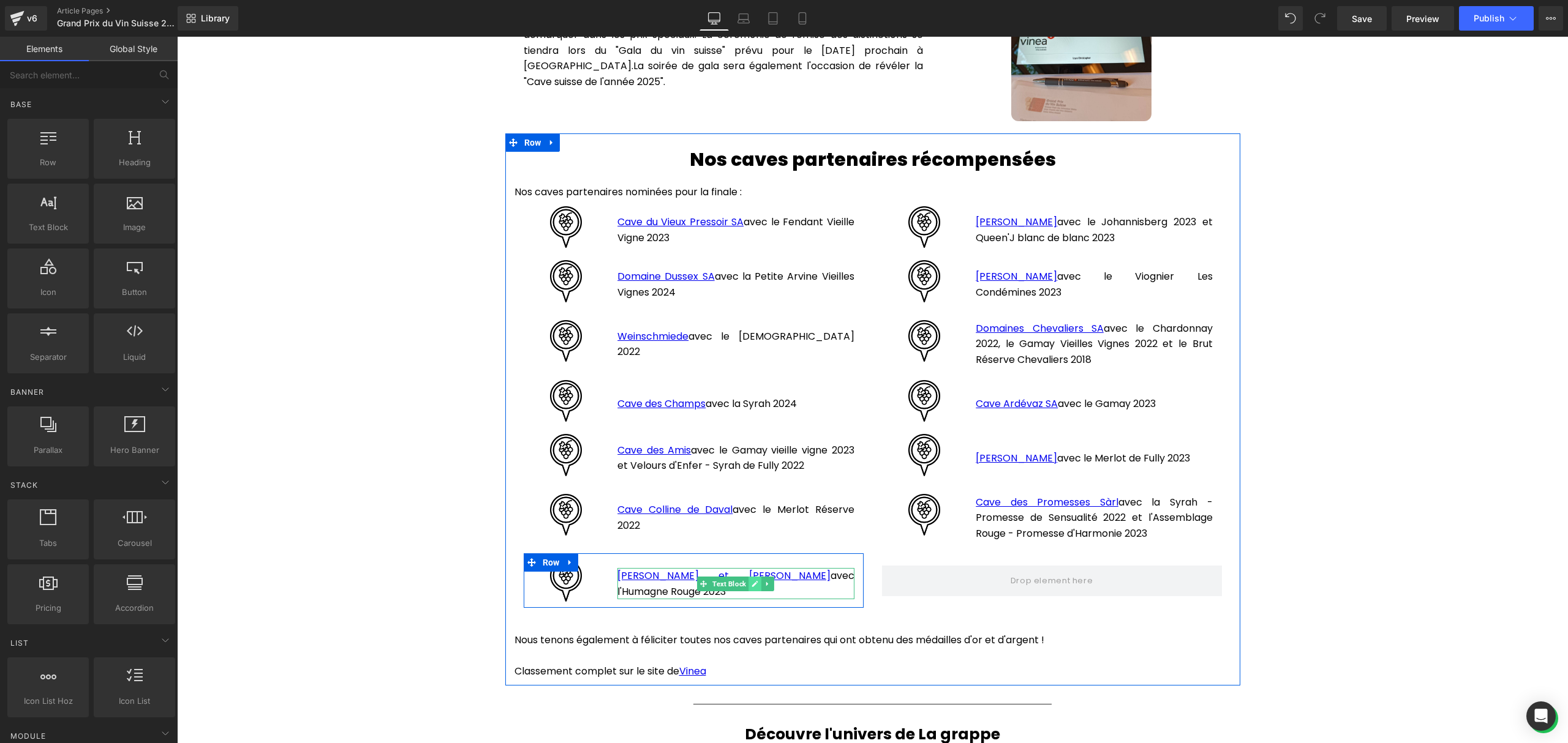
click at [750, 585] on link at bounding box center [755, 584] width 13 height 14
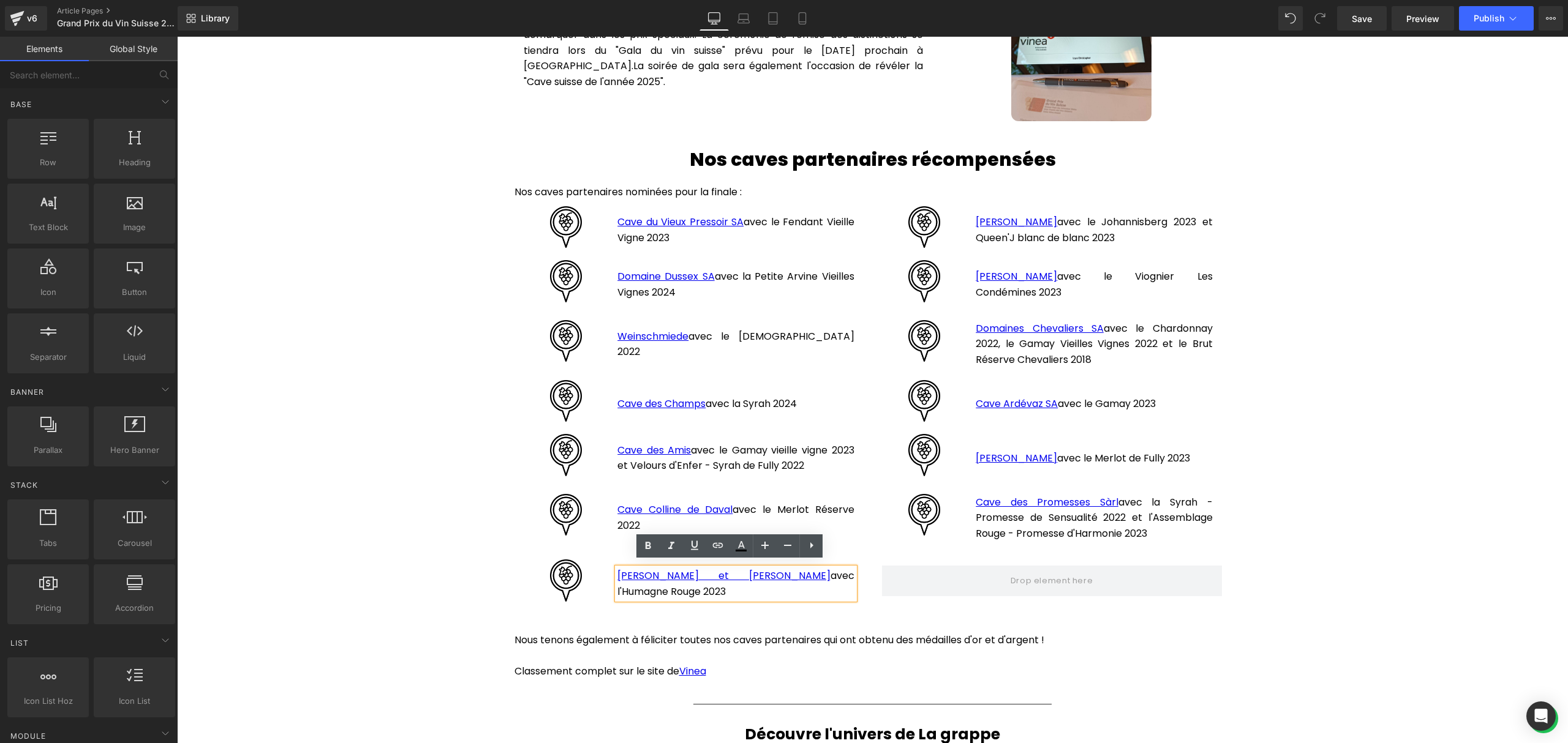
click at [727, 589] on p "[PERSON_NAME] et [PERSON_NAME] avec l'Humagne Rouge 2023" at bounding box center [735, 583] width 237 height 31
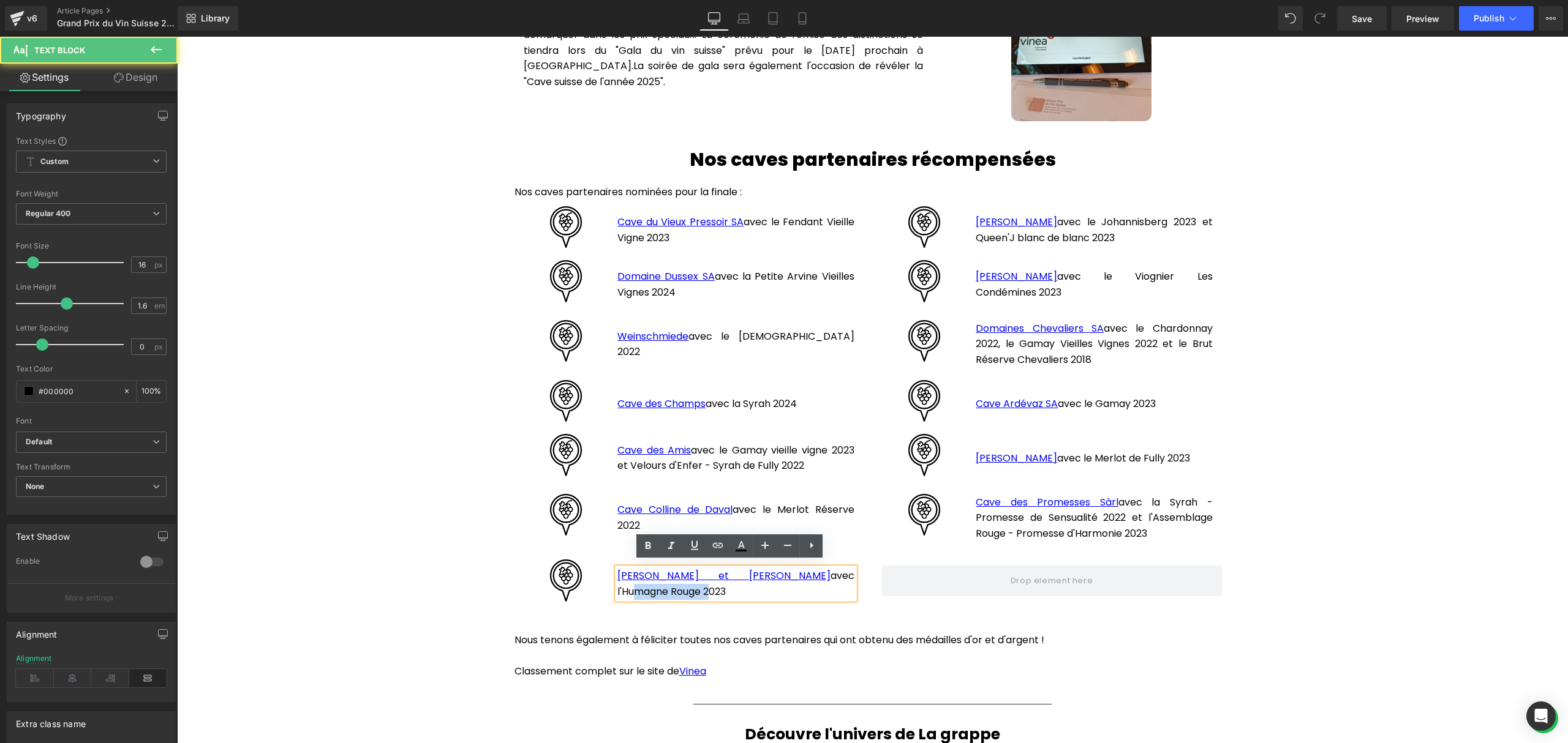
drag, startPoint x: 684, startPoint y: 584, endPoint x: 618, endPoint y: 584, distance: 66.0
click at [618, 584] on p "[PERSON_NAME] et [PERSON_NAME] avec l'Humagne Rouge 2023" at bounding box center [735, 583] width 237 height 31
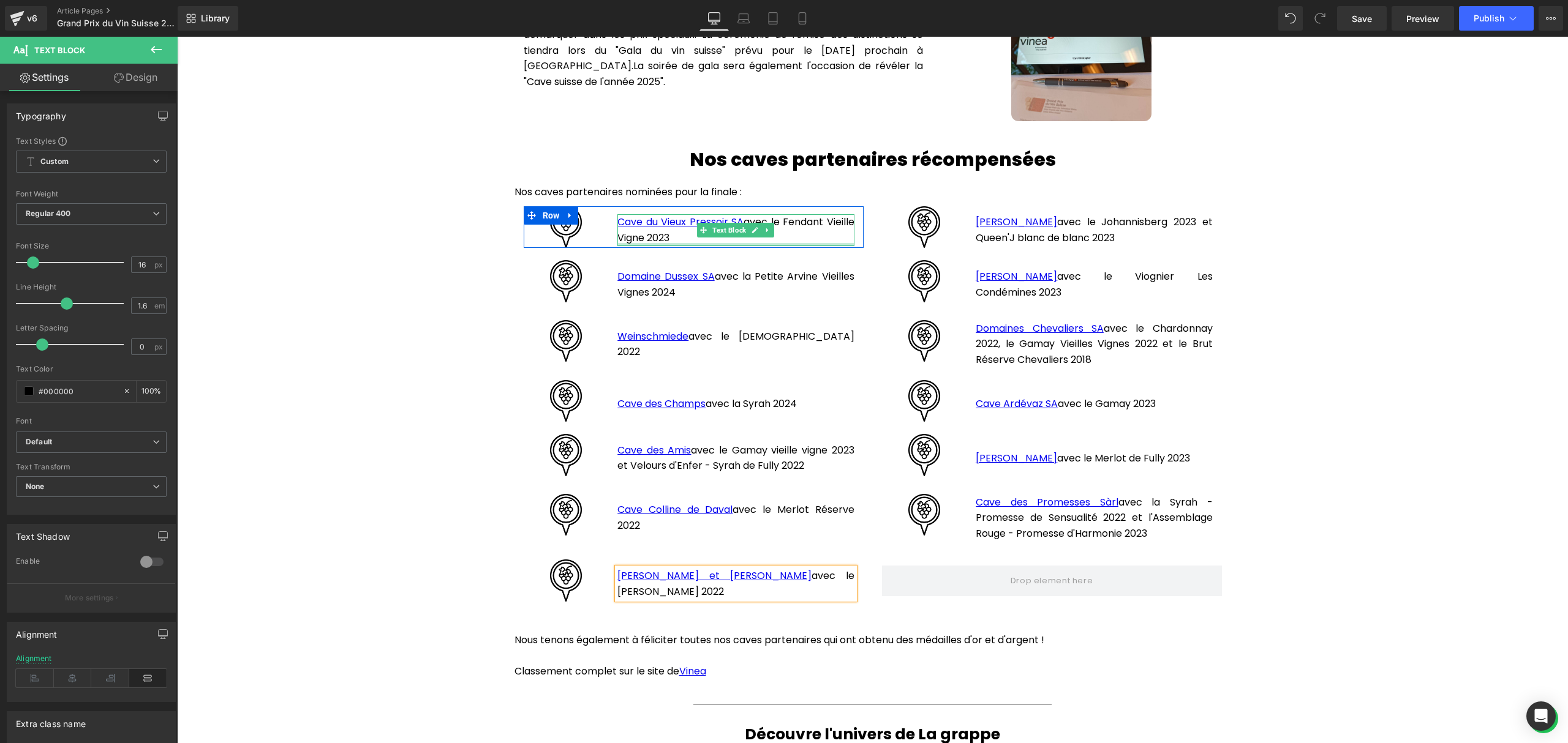
click at [736, 243] on div at bounding box center [735, 244] width 237 height 3
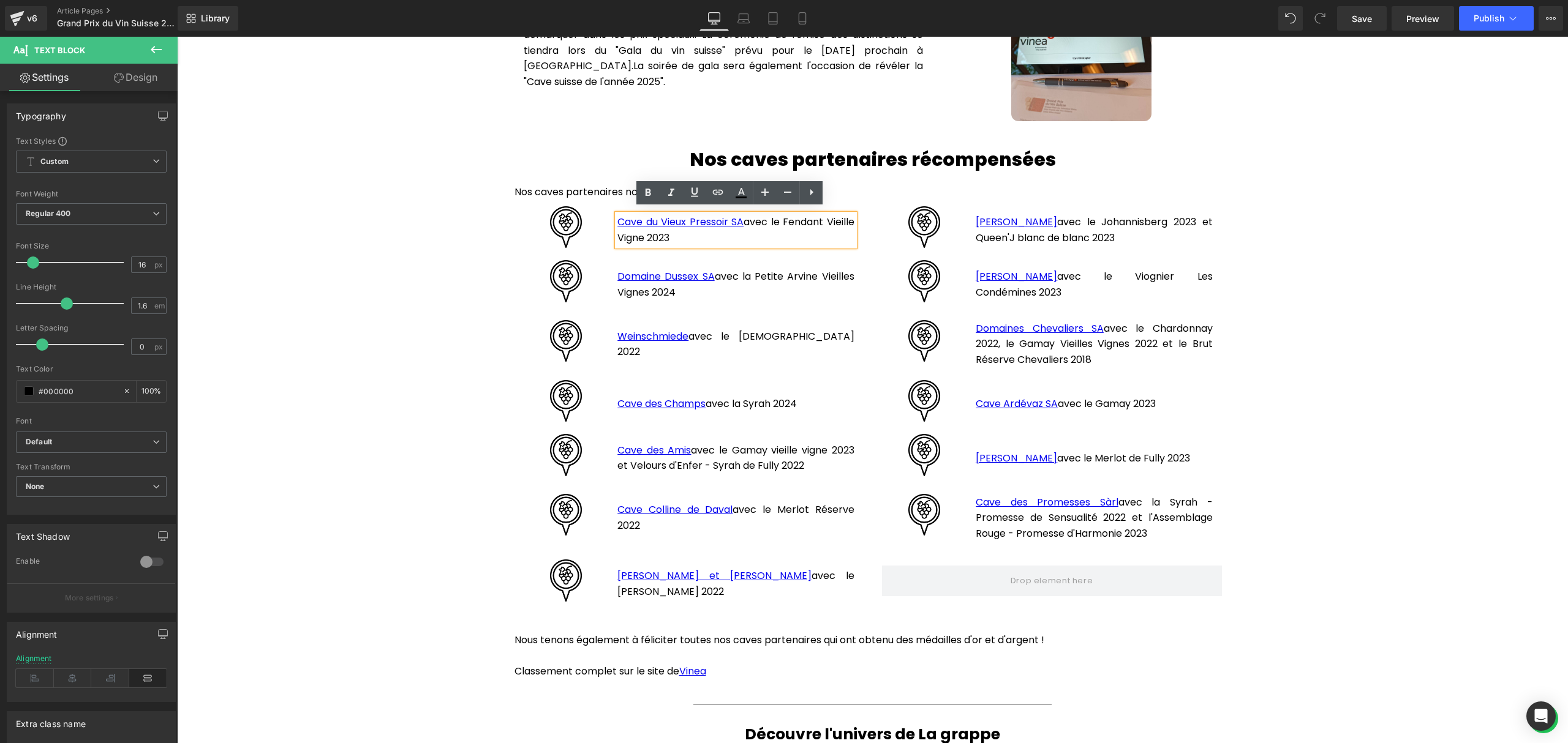
click at [718, 236] on p "Cave du Vieux Pressoir SA avec le Fendant Vieille Vigne 2023" at bounding box center [735, 229] width 237 height 31
drag, startPoint x: 715, startPoint y: 235, endPoint x: 615, endPoint y: 213, distance: 102.4
click at [617, 214] on p "Cave du Vieux Pressoir SA avec le Fendant Vieille Vigne 2023" at bounding box center [735, 229] width 237 height 31
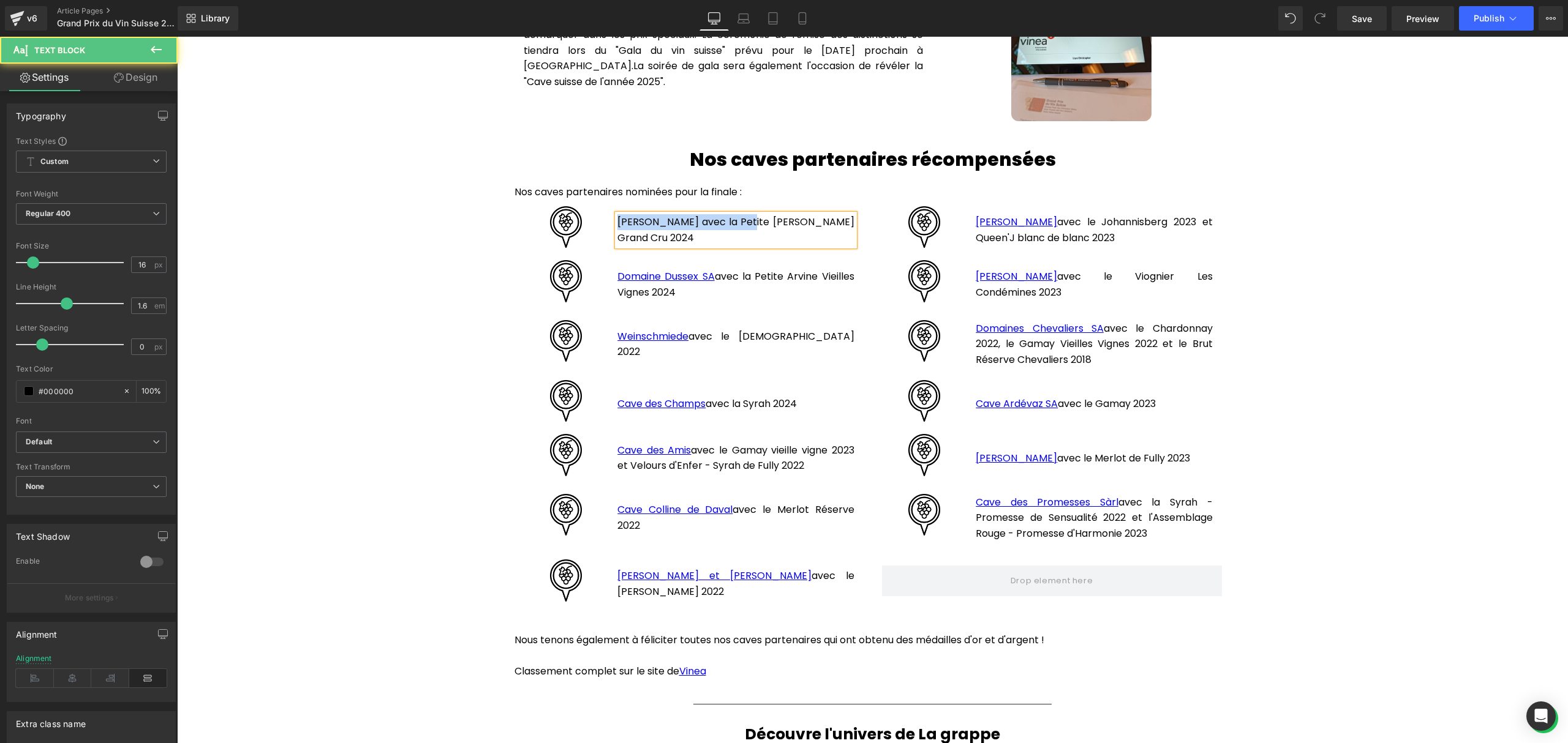
drag, startPoint x: 741, startPoint y: 217, endPoint x: 610, endPoint y: 221, distance: 131.1
click at [617, 221] on p "[PERSON_NAME] avec la Petite [PERSON_NAME] Grand Cru 2024" at bounding box center [735, 229] width 237 height 31
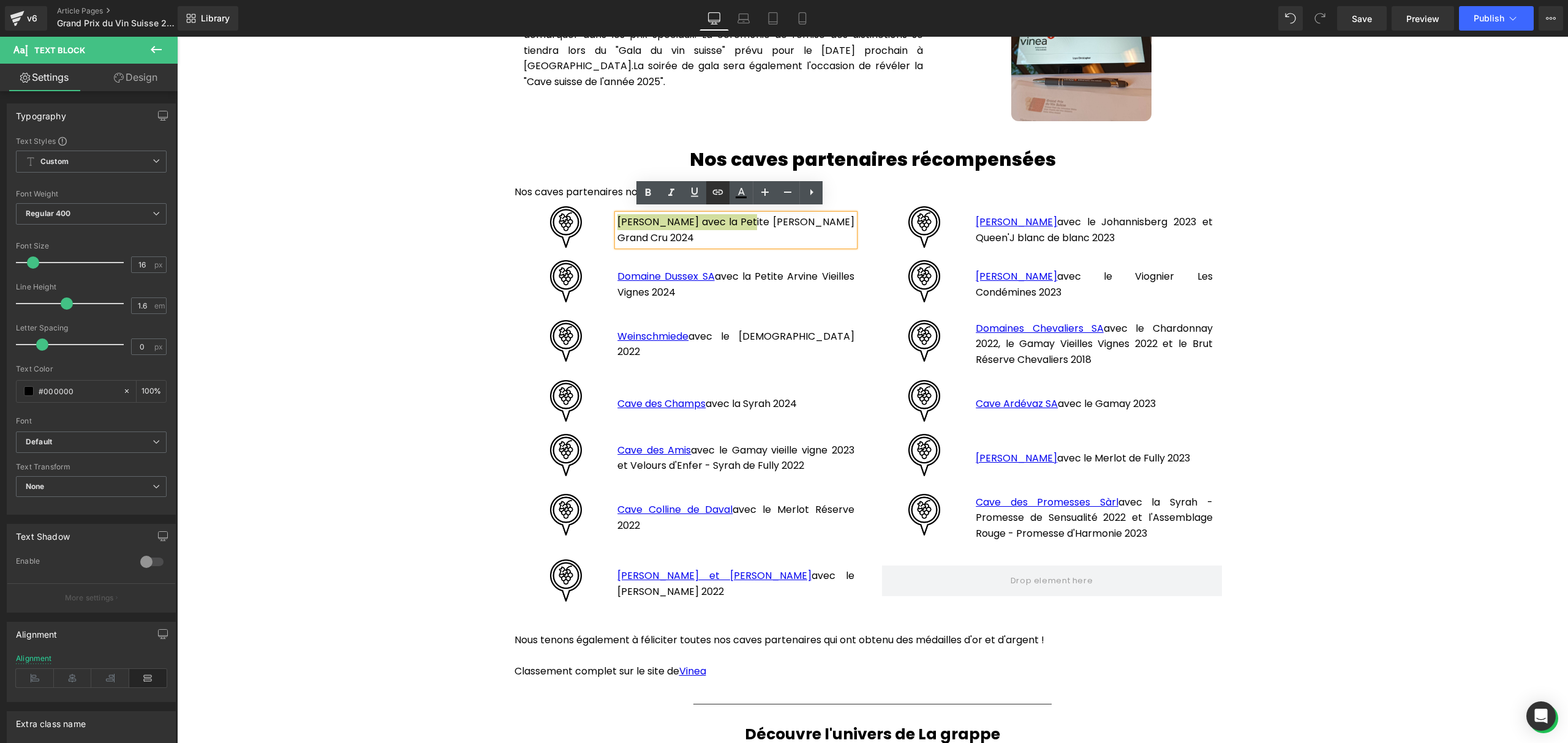
click at [716, 190] on icon at bounding box center [718, 192] width 14 height 14
click at [838, 0] on div "Text Color Highlight Color #333333 Edit or remove link: Edit - Unlink - Cancel" at bounding box center [784, 0] width 1568 height 0
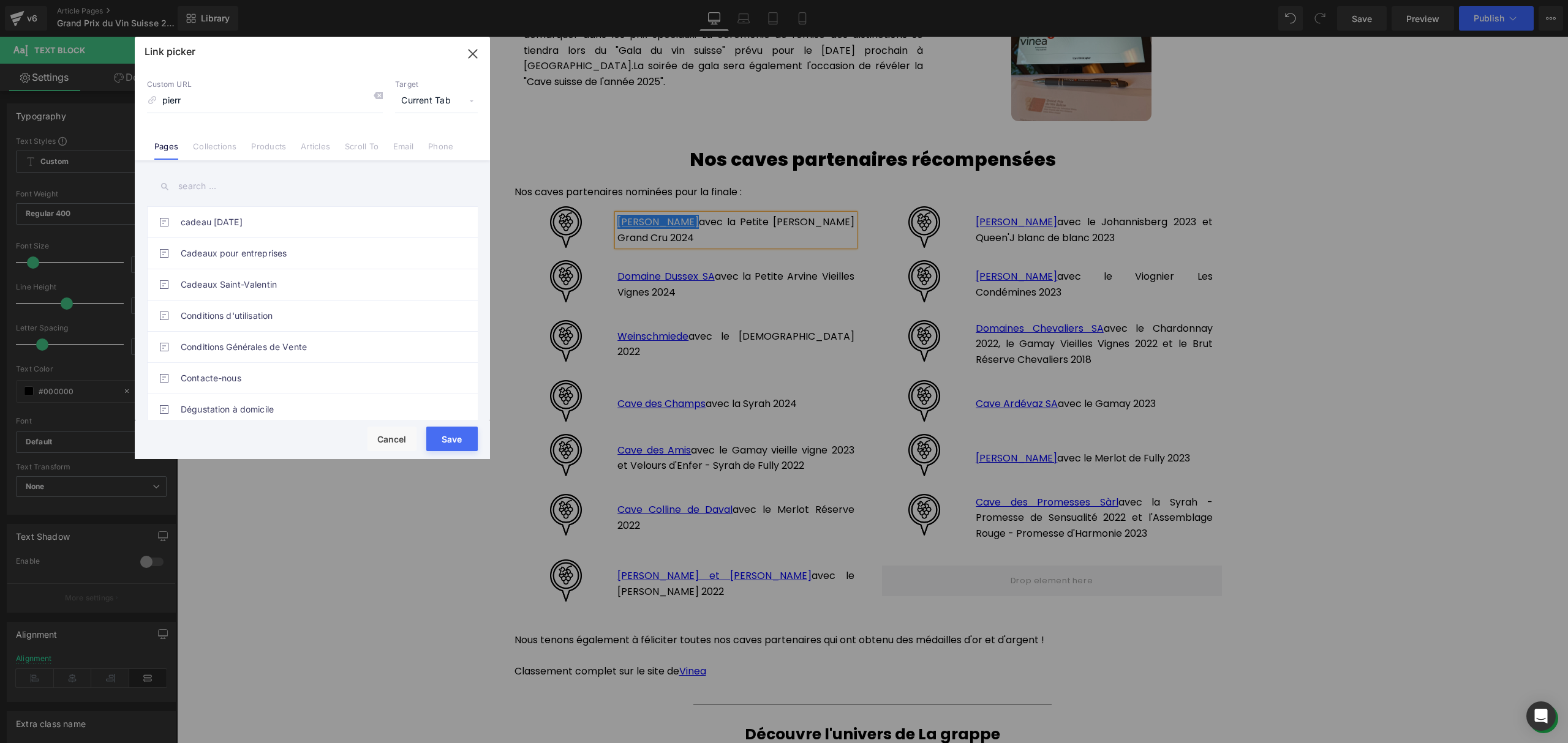
type input "pierre"
drag, startPoint x: 210, startPoint y: 105, endPoint x: 139, endPoint y: 102, distance: 71.1
click at [139, 102] on div "Custom URL pierre Target Current Tab Current Tab New Tab Pages Collections Prod…" at bounding box center [312, 114] width 355 height 93
click at [204, 191] on input "text" at bounding box center [312, 186] width 331 height 28
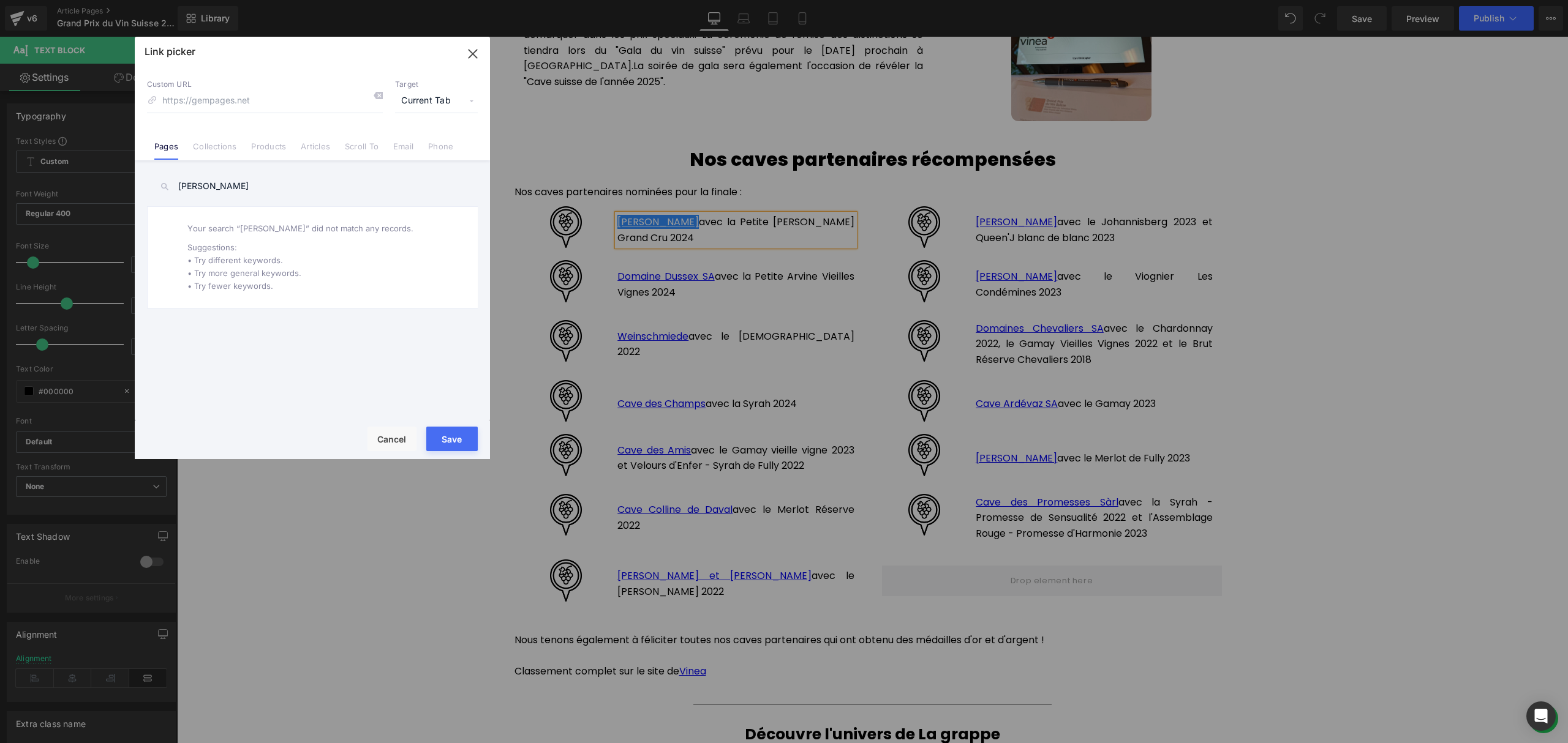
drag, startPoint x: 283, startPoint y: 189, endPoint x: 147, endPoint y: 186, distance: 136.0
click at [147, 186] on input "[PERSON_NAME]" at bounding box center [312, 186] width 331 height 28
click at [231, 150] on link "Collections" at bounding box center [214, 151] width 44 height 18
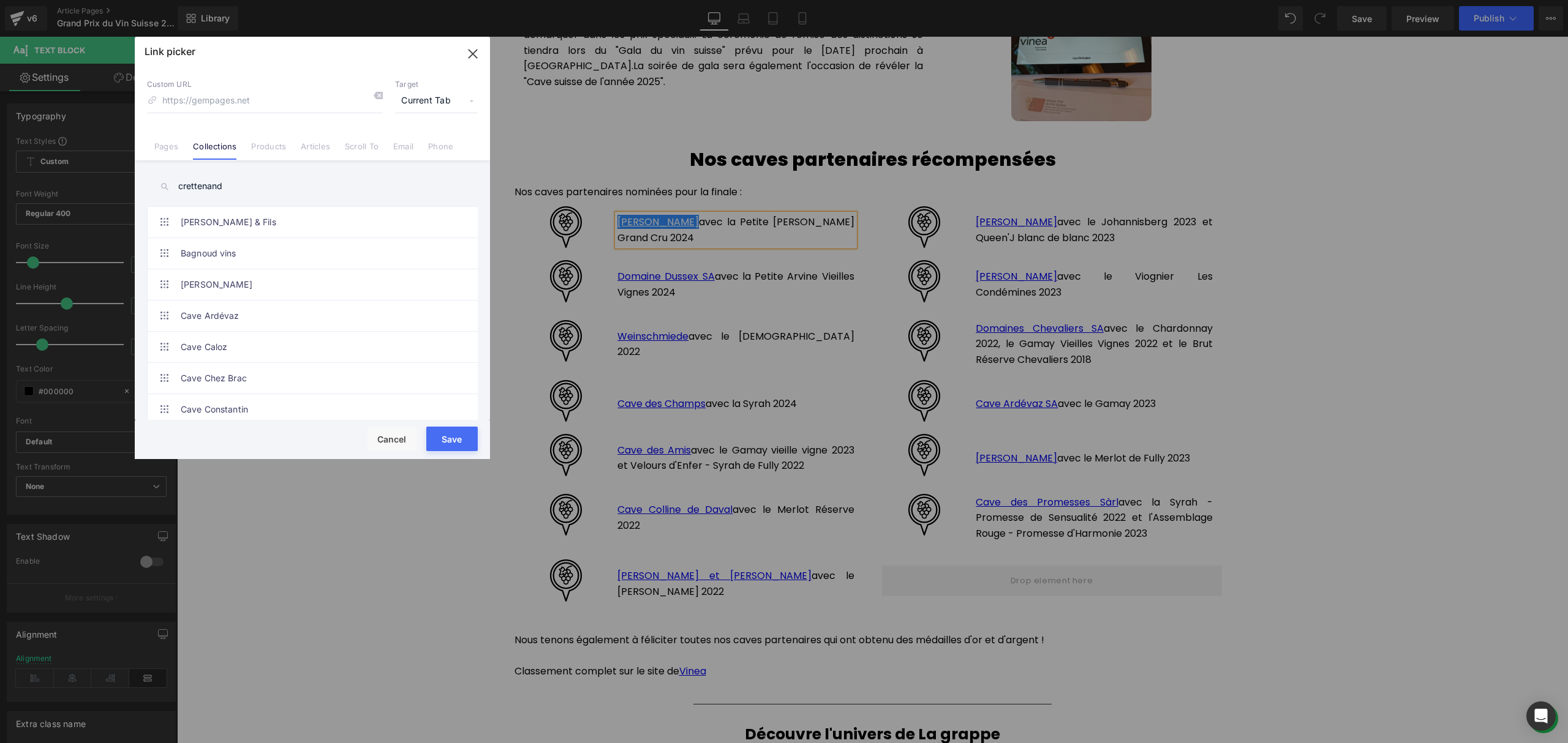
click at [248, 187] on input "crettenand" at bounding box center [312, 186] width 331 height 28
drag, startPoint x: 284, startPoint y: 192, endPoint x: 131, endPoint y: 185, distance: 153.2
click at [131, 185] on div "Link picker Back to Library Insert Custom URL Target Current Tab Current Tab Ne…" at bounding box center [784, 371] width 1568 height 743
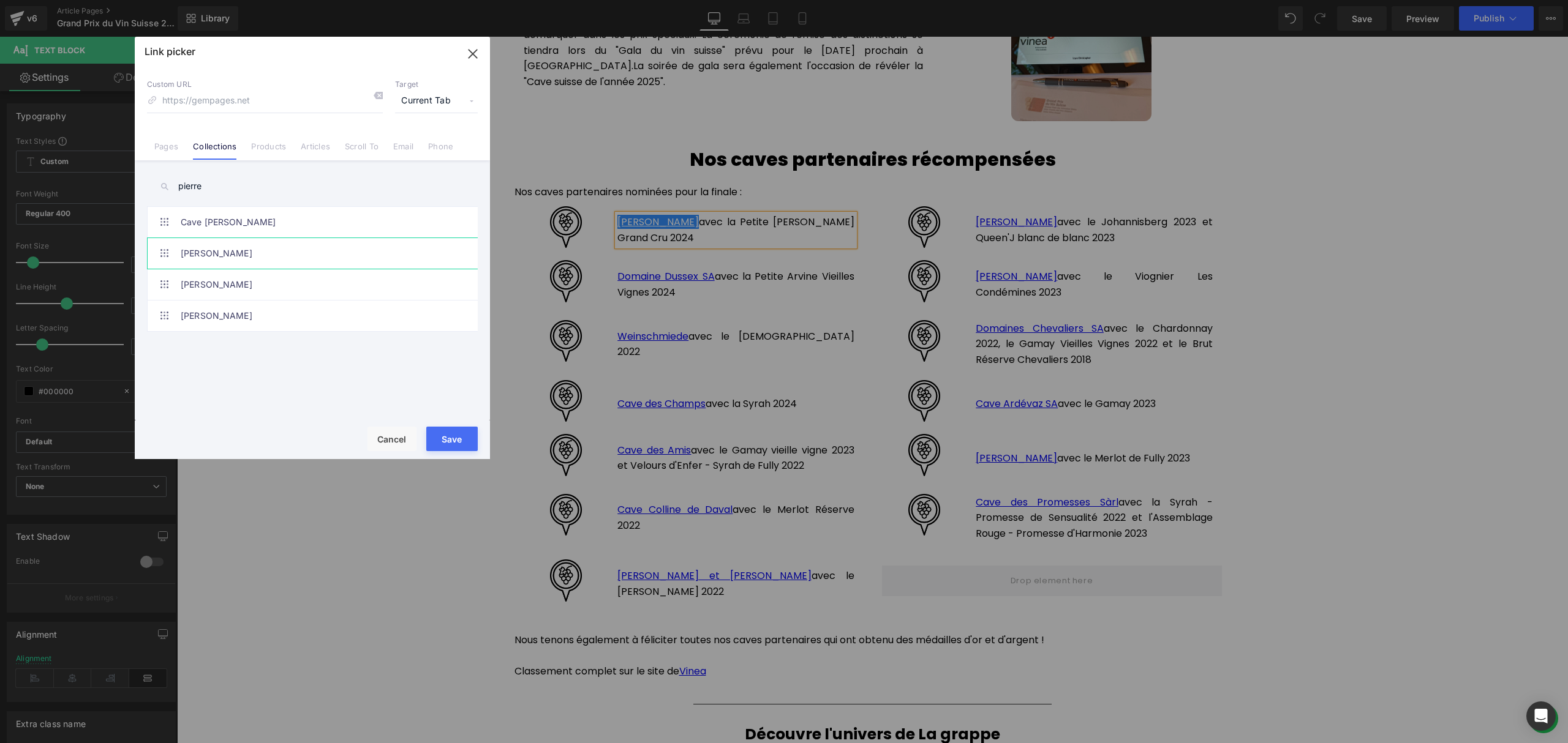
type input "pierre"
click at [295, 250] on link "[PERSON_NAME]" at bounding box center [316, 253] width 269 height 30
type input "/collections/[PERSON_NAME]"
click at [449, 435] on button "Save" at bounding box center [452, 439] width 52 height 25
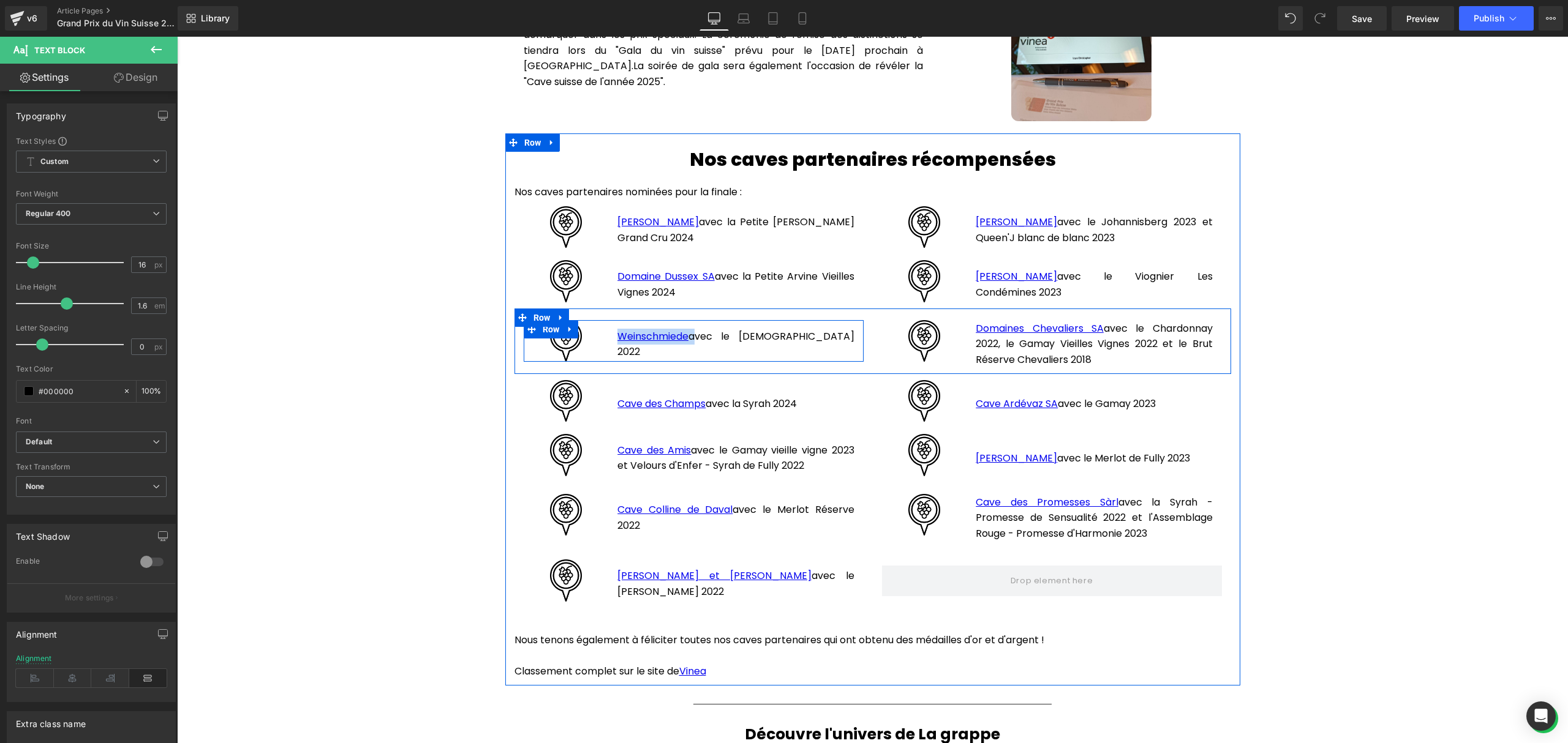
drag, startPoint x: 686, startPoint y: 338, endPoint x: 610, endPoint y: 338, distance: 76.0
click at [610, 338] on div "Weinschmiede avec le Göttertrank 2022 Text Block" at bounding box center [735, 341] width 255 height 42
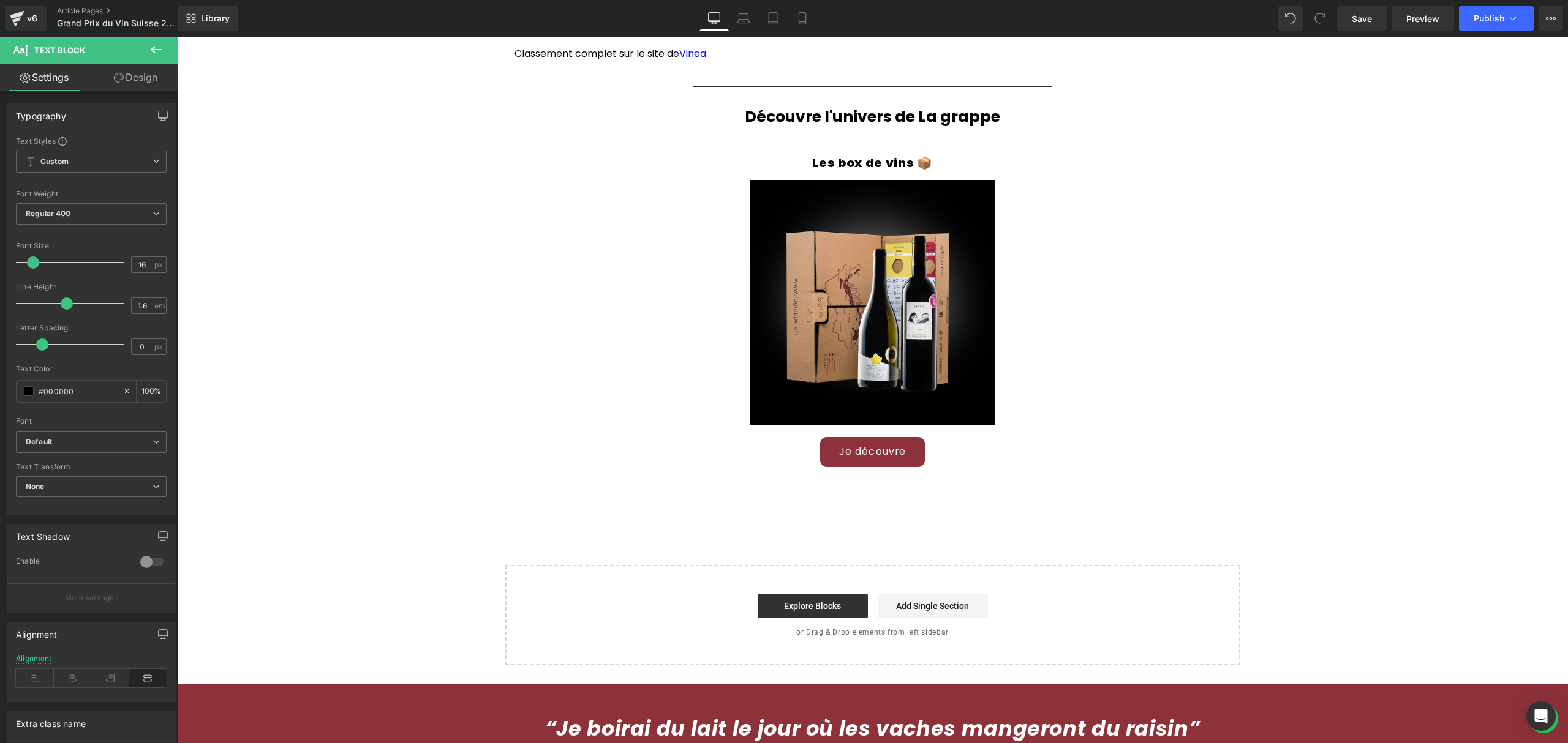
scroll to position [1605, 0]
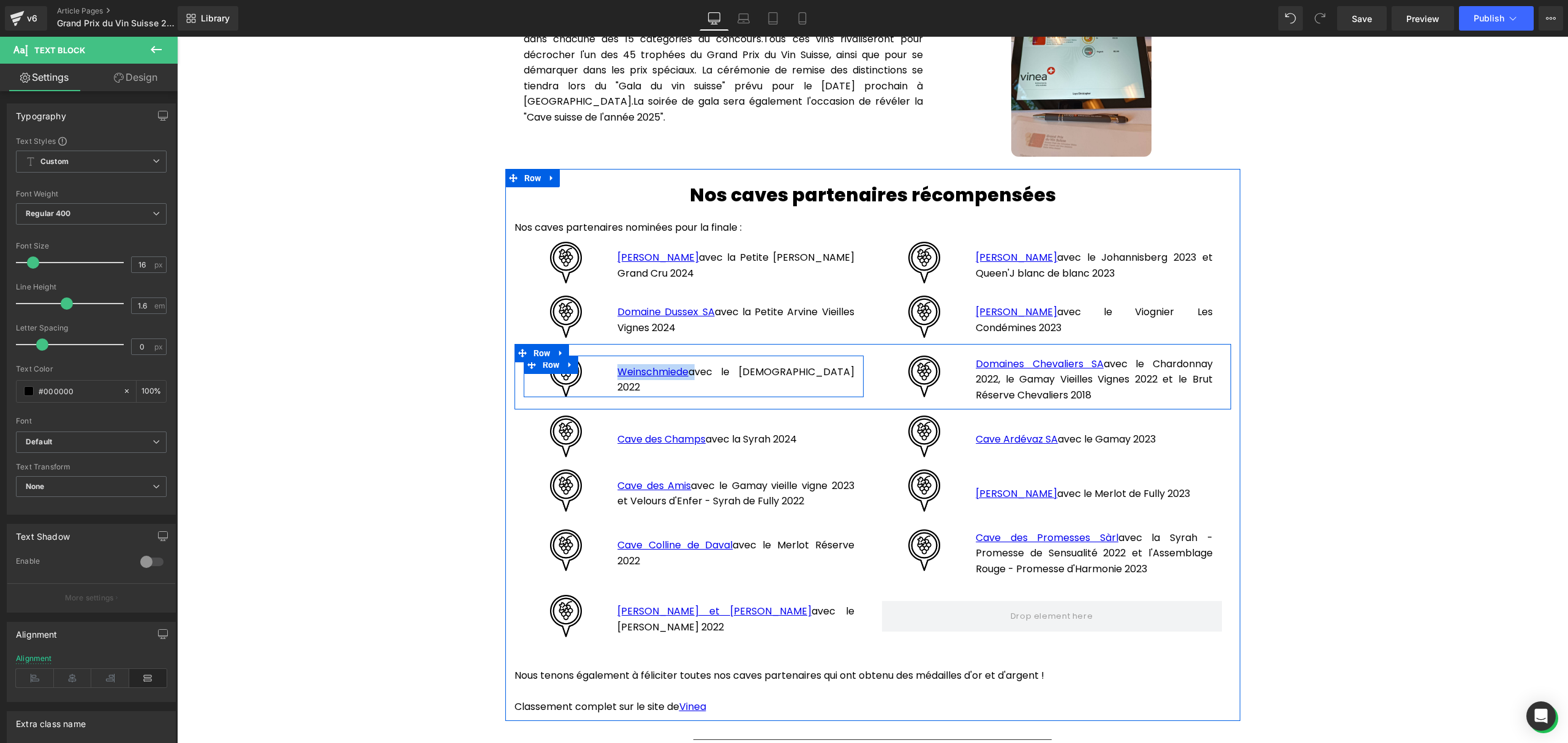
click at [731, 370] on span "Text Block" at bounding box center [729, 371] width 38 height 14
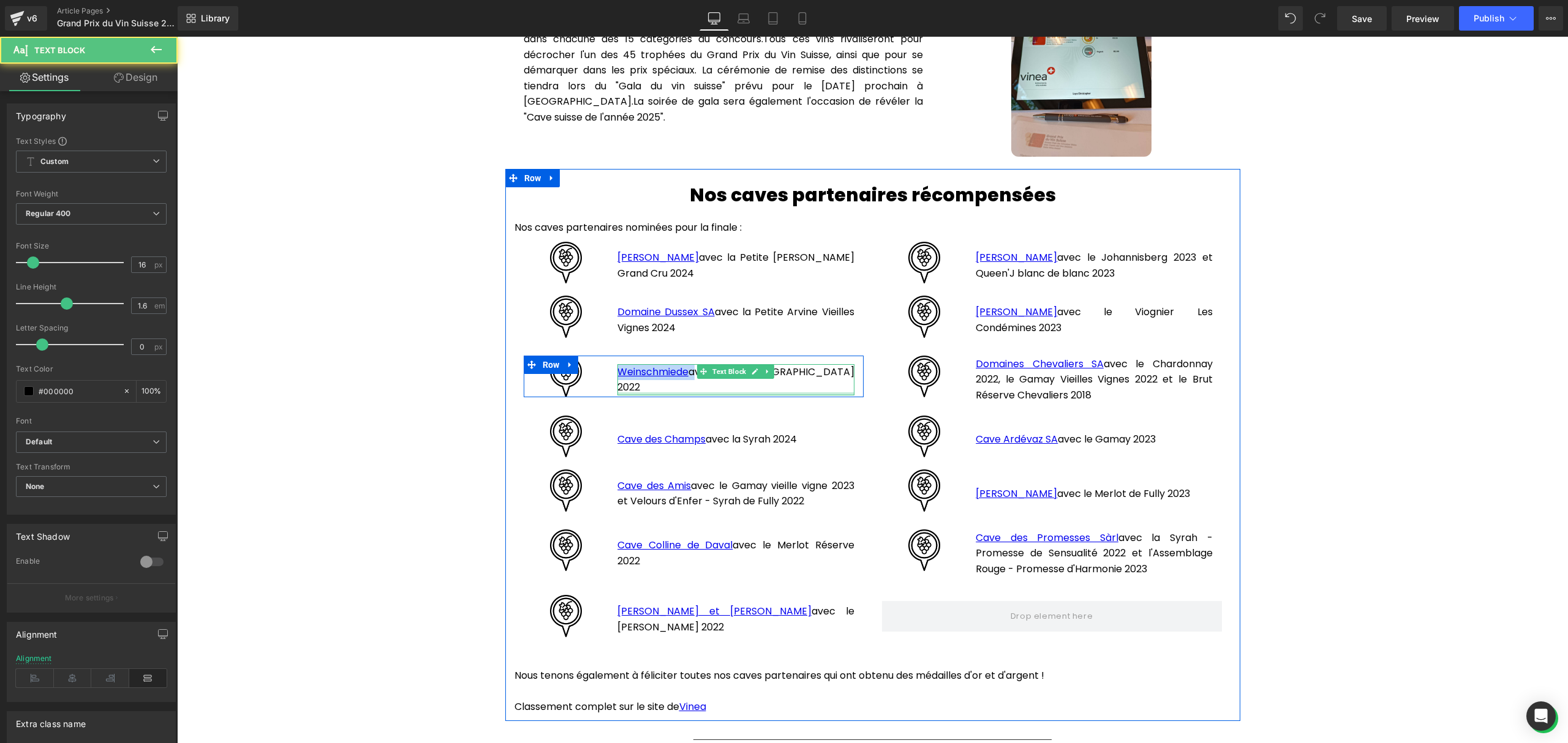
click at [836, 393] on div at bounding box center [735, 394] width 237 height 3
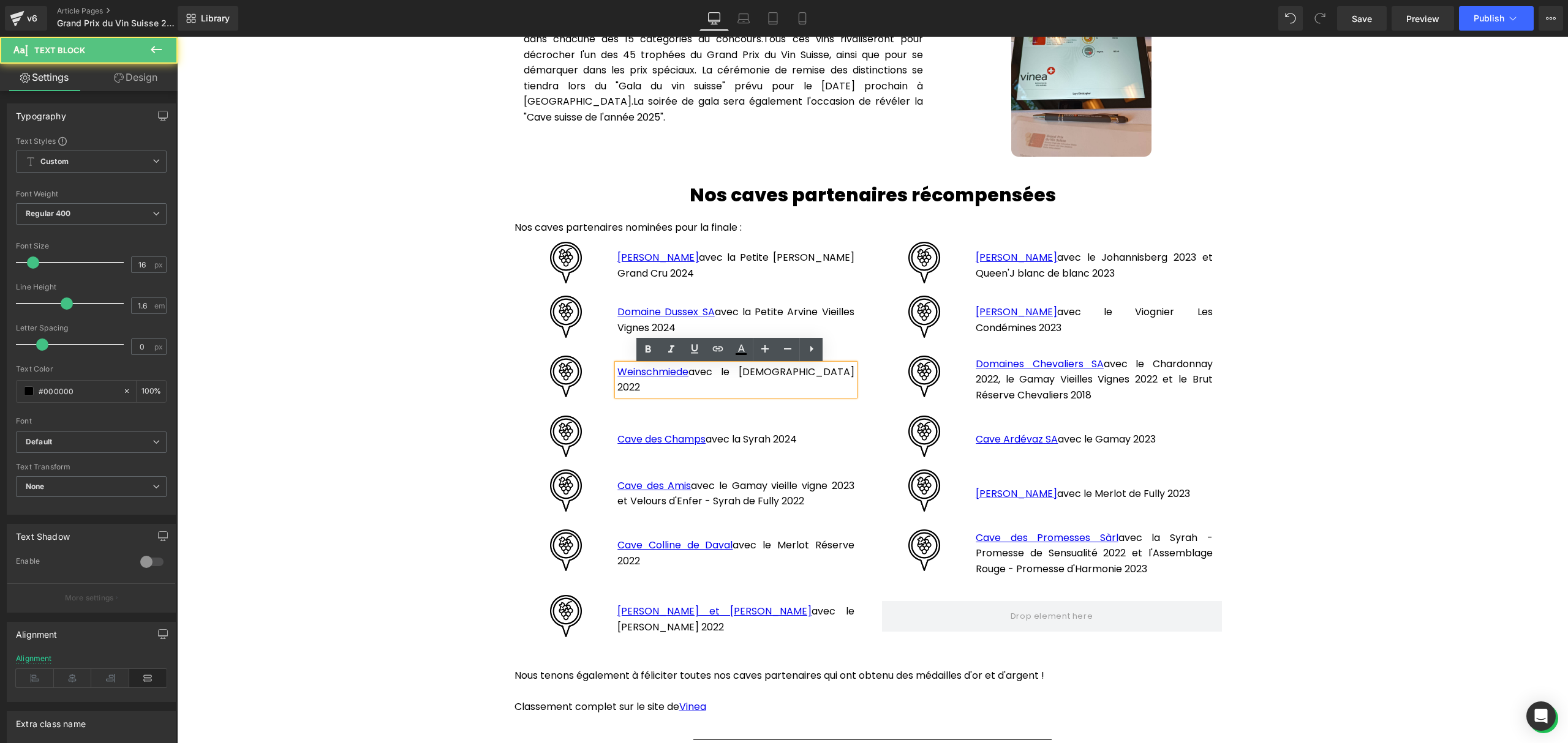
click at [809, 373] on p "Weinschmiede avec le [DEMOGRAPHIC_DATA] 2022" at bounding box center [735, 379] width 237 height 31
drag, startPoint x: 802, startPoint y: 373, endPoint x: 681, endPoint y: 377, distance: 121.1
click at [681, 377] on p "Weinschmiede avec le [DEMOGRAPHIC_DATA] 2022" at bounding box center [735, 379] width 237 height 31
click at [688, 375] on p "Weinschmiede avec le [DEMOGRAPHIC_DATA] 2022" at bounding box center [735, 379] width 237 height 31
drag, startPoint x: 806, startPoint y: 373, endPoint x: 599, endPoint y: 373, distance: 207.0
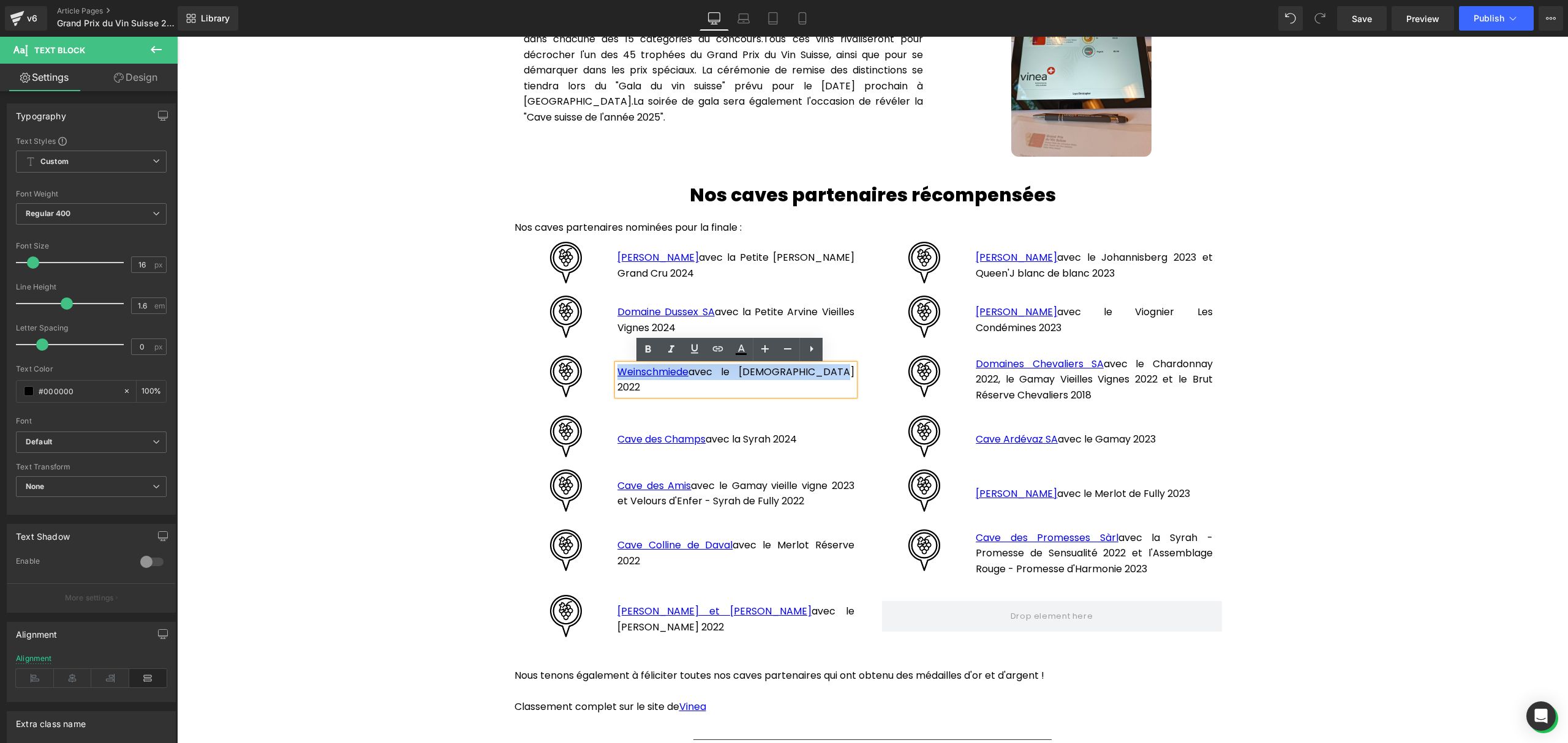
click at [599, 373] on div "Image Weinschmiede avec le Göttertrank 2022 Text Block Row" at bounding box center [693, 377] width 340 height 42
drag, startPoint x: 694, startPoint y: 372, endPoint x: 610, endPoint y: 372, distance: 84.0
click at [617, 372] on p "Cave du Rhodan avec le Chardonnay 2023" at bounding box center [735, 380] width 237 height 16
click at [711, 349] on icon at bounding box center [718, 349] width 14 height 14
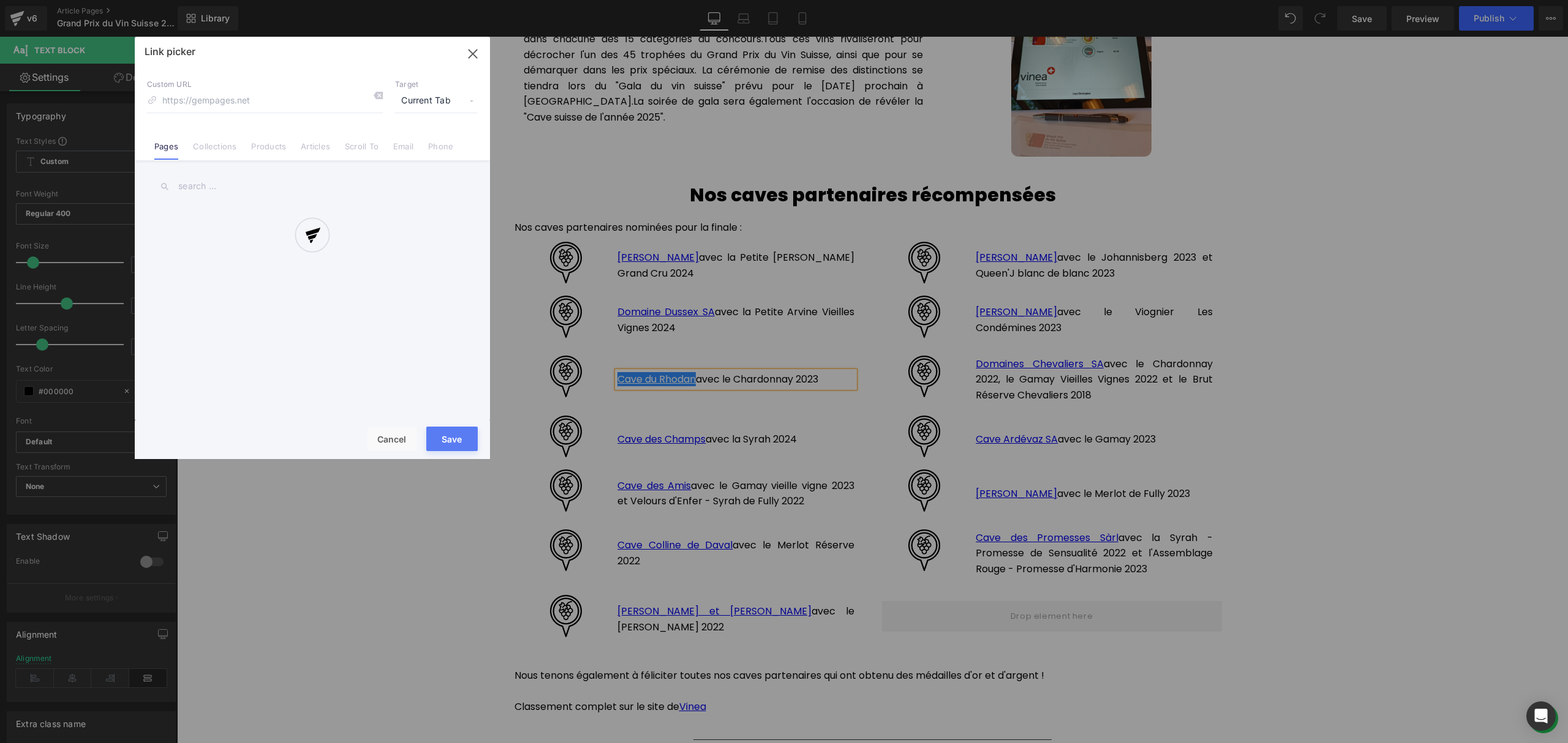
click at [832, 0] on div "Text Color Highlight Color #333333 Edit or remove link: Edit - Unlink - Cancel …" at bounding box center [784, 0] width 1568 height 0
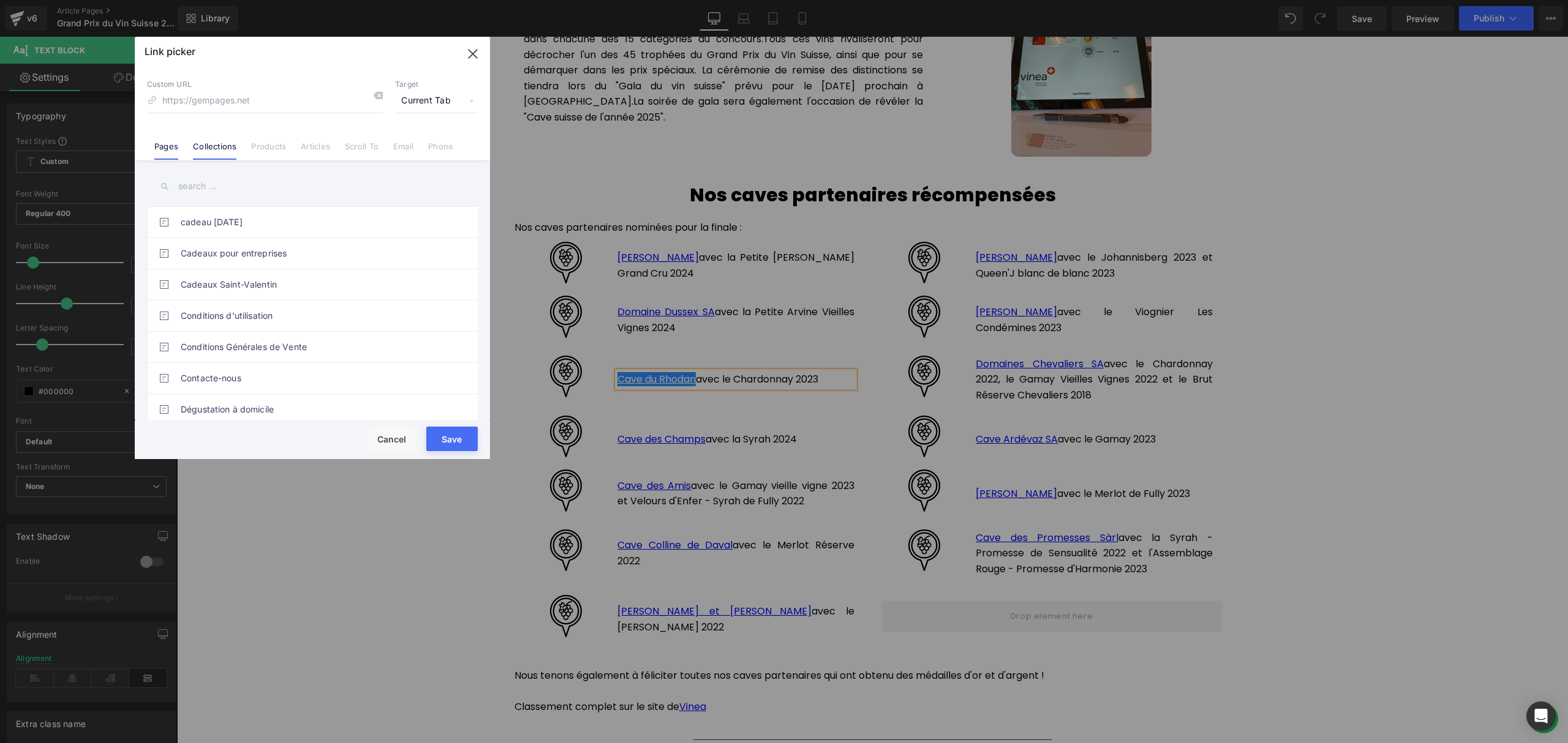
click at [204, 146] on link "Collections" at bounding box center [214, 151] width 44 height 18
click at [229, 100] on input at bounding box center [265, 100] width 236 height 23
type input "rhodan"
drag, startPoint x: 182, startPoint y: 98, endPoint x: 127, endPoint y: 93, distance: 55.2
click at [127, 93] on div "Link picker Back to Library Insert Custom URL rhodan Target Current Tab Current…" at bounding box center [784, 371] width 1568 height 743
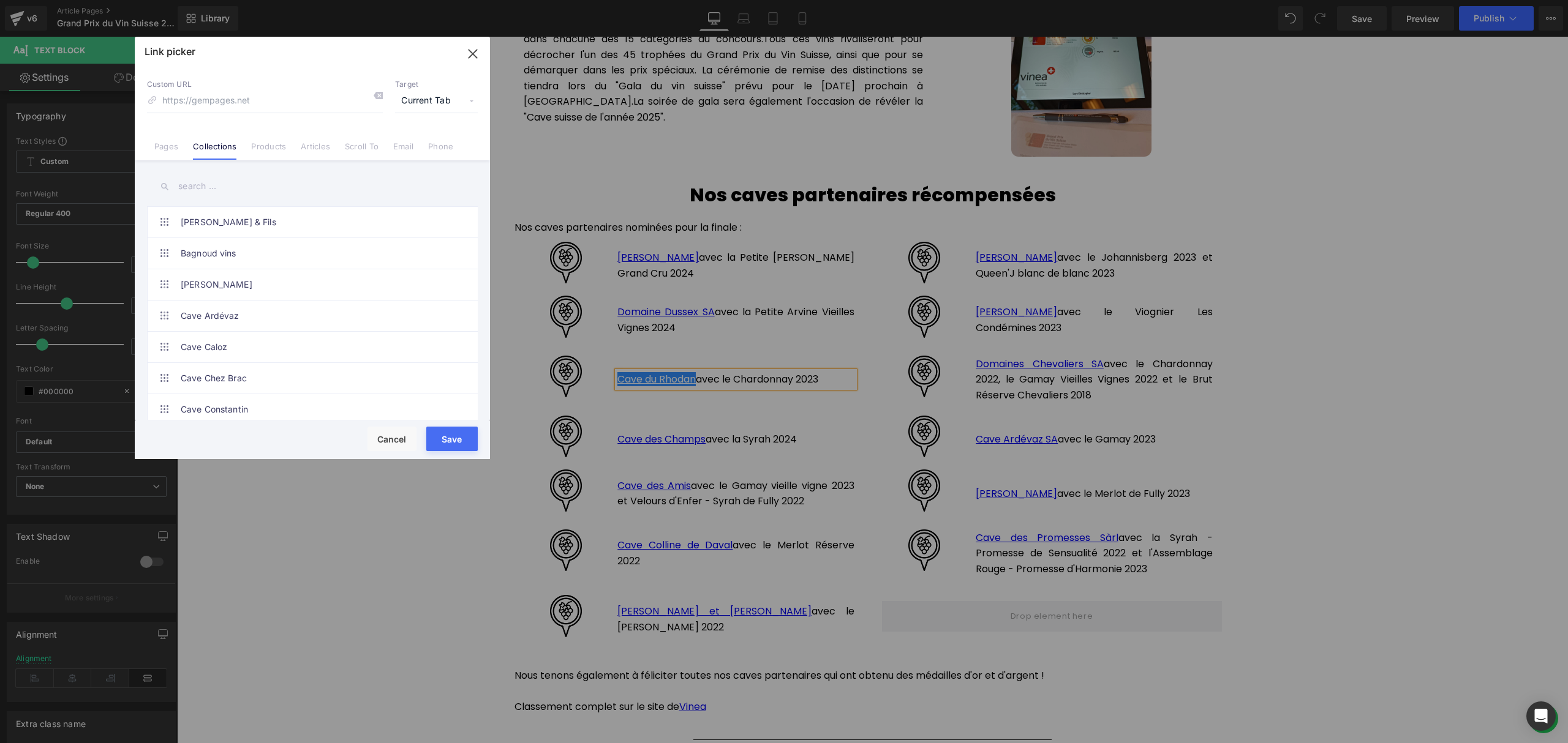
click at [210, 178] on input "text" at bounding box center [312, 186] width 331 height 28
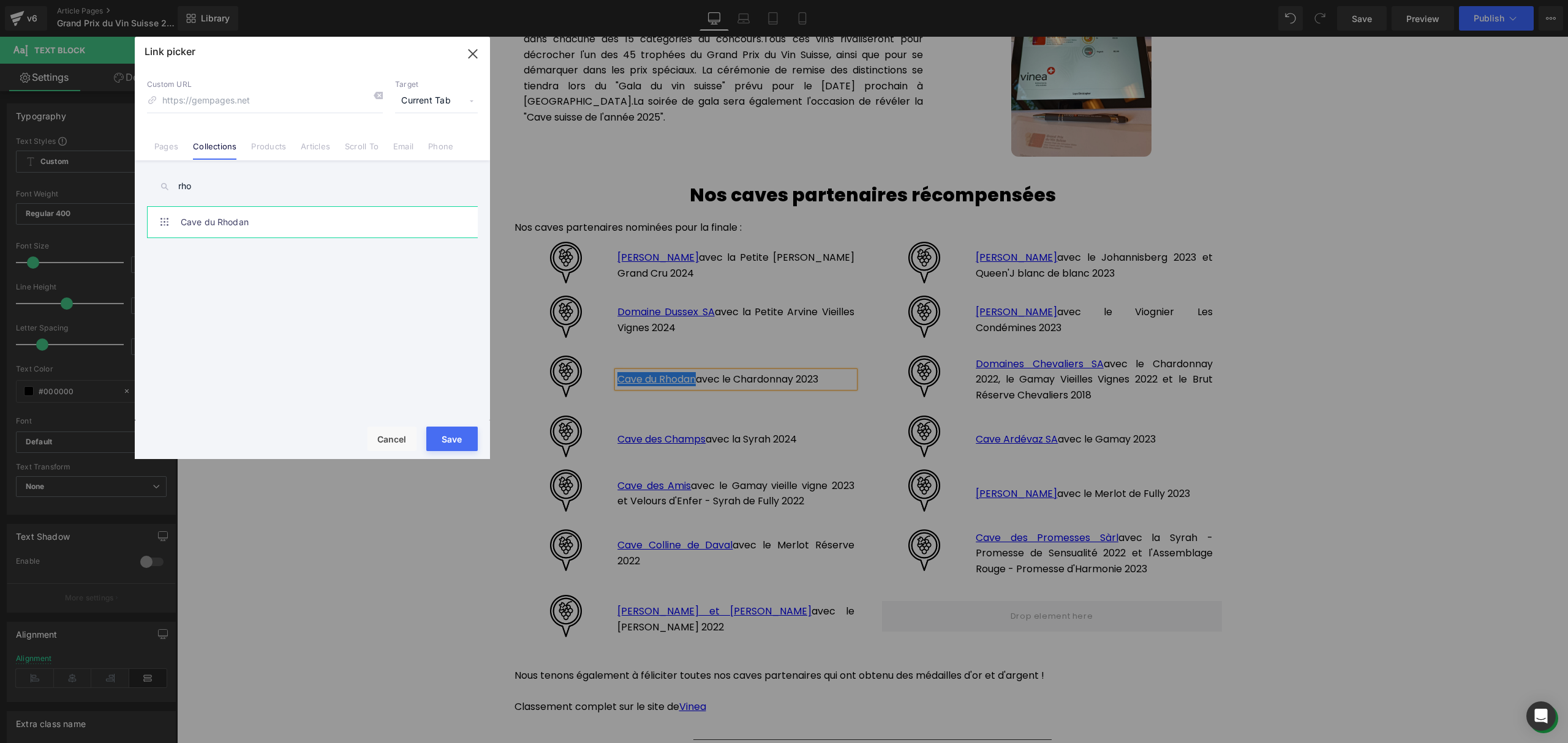
type input "rho"
click at [239, 218] on link "Cave du Rhodan" at bounding box center [316, 222] width 269 height 30
type input "/collections/cave-du-rhodan"
click at [456, 439] on button "Save" at bounding box center [452, 439] width 52 height 25
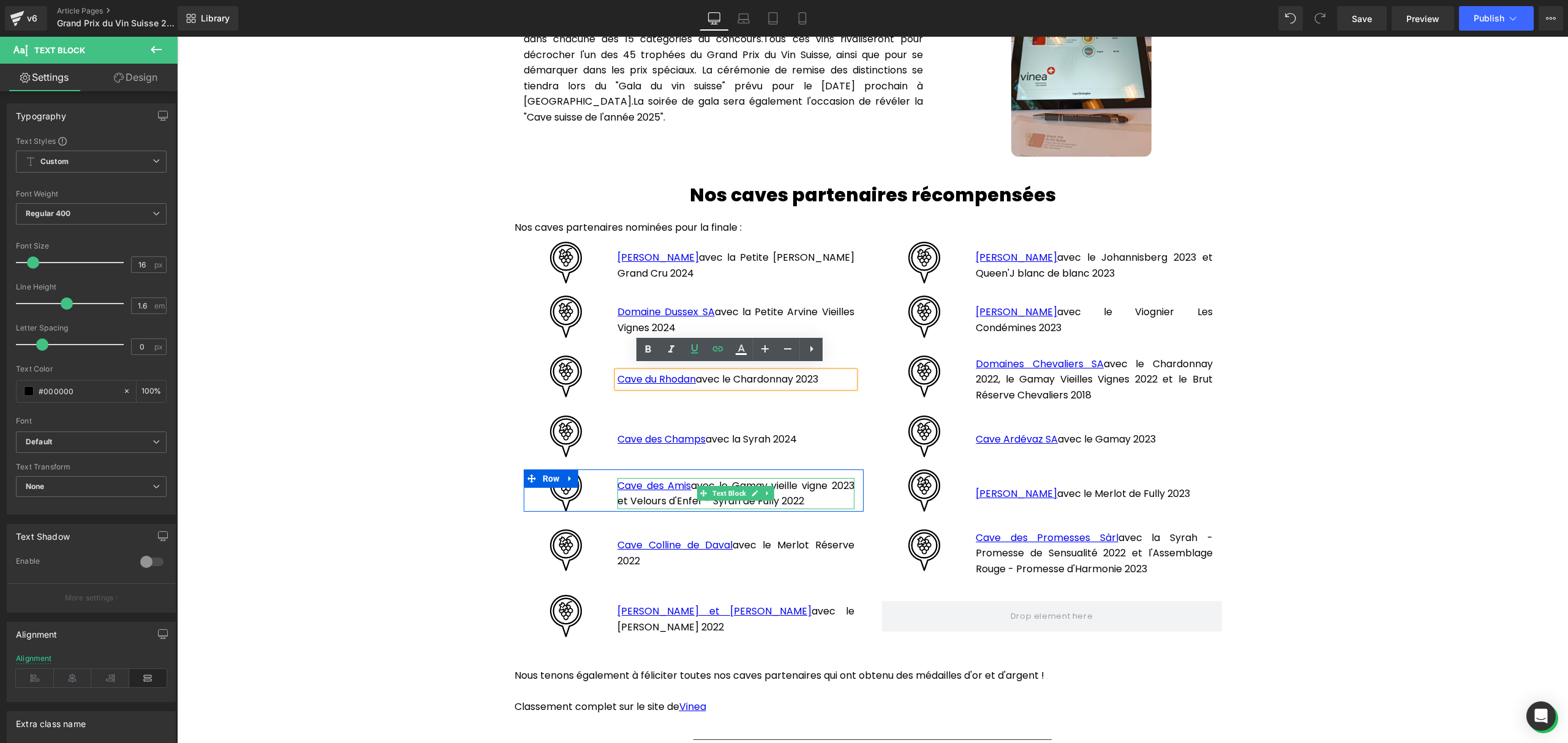
click at [809, 491] on p "Cave des Amis avec le Gamay vieille vigne 2023 et Velours d'Enfer - Syrah de Fu…" at bounding box center [735, 493] width 237 height 31
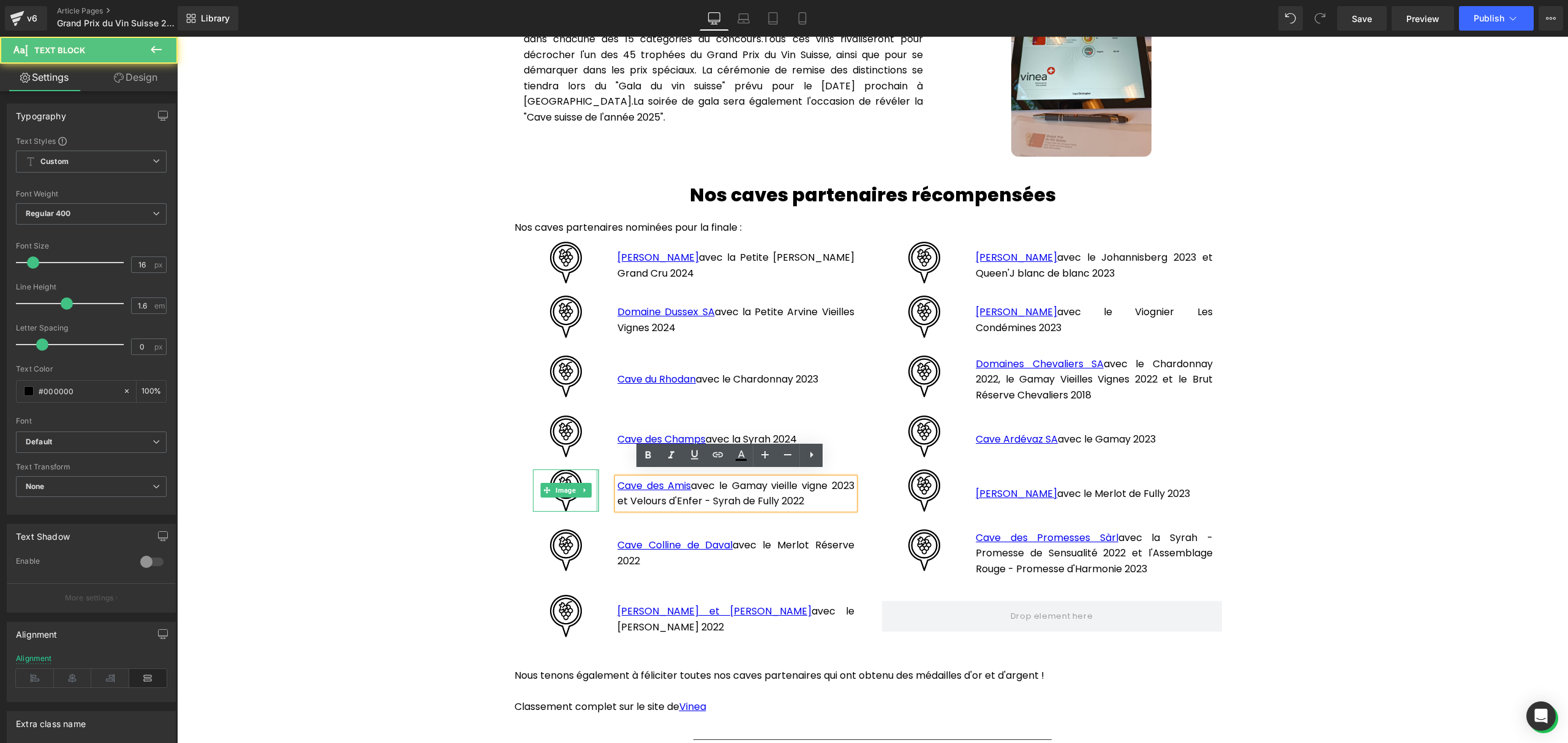
drag, startPoint x: 804, startPoint y: 496, endPoint x: 591, endPoint y: 480, distance: 213.6
click at [591, 480] on div "Image Cave des Amis avec le Gamay vieille vigne 2023 et Velours d'Enfer - Syrah…" at bounding box center [693, 491] width 340 height 42
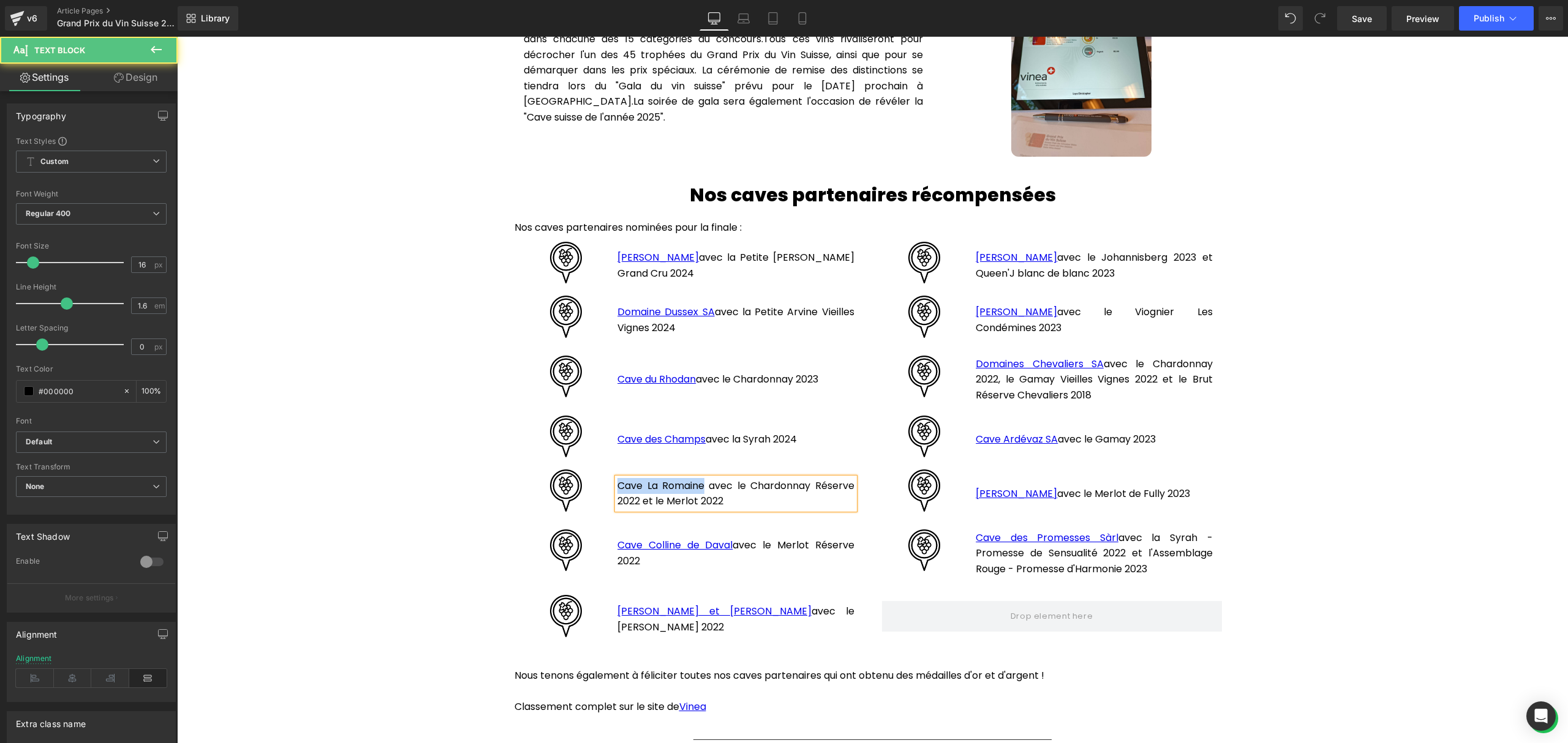
drag, startPoint x: 697, startPoint y: 480, endPoint x: 611, endPoint y: 478, distance: 86.0
click at [617, 478] on p "Cave La Romaine avec le Chardonnay Réserve 2022 et le Merlot 2022" at bounding box center [735, 493] width 237 height 31
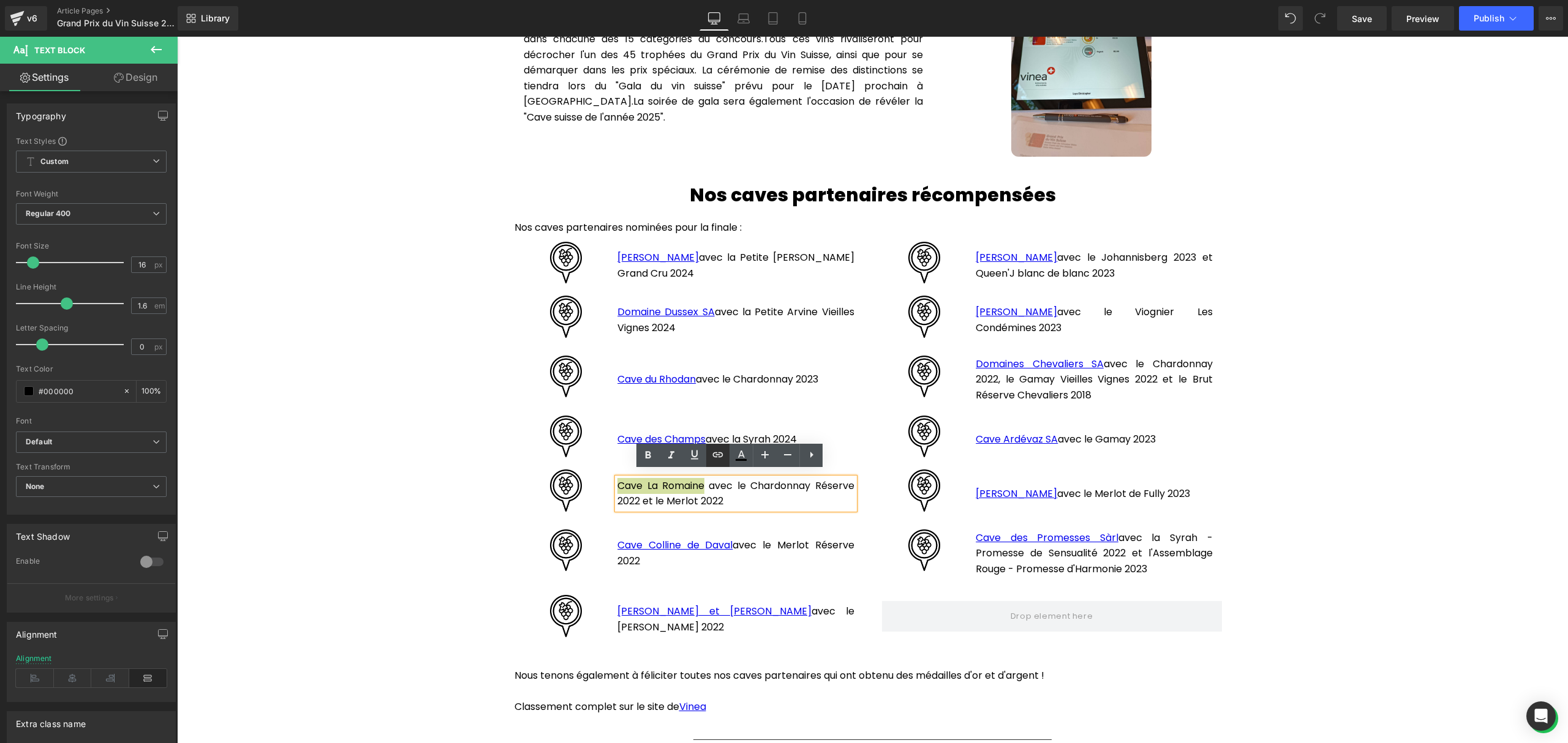
click at [715, 456] on icon at bounding box center [718, 455] width 14 height 14
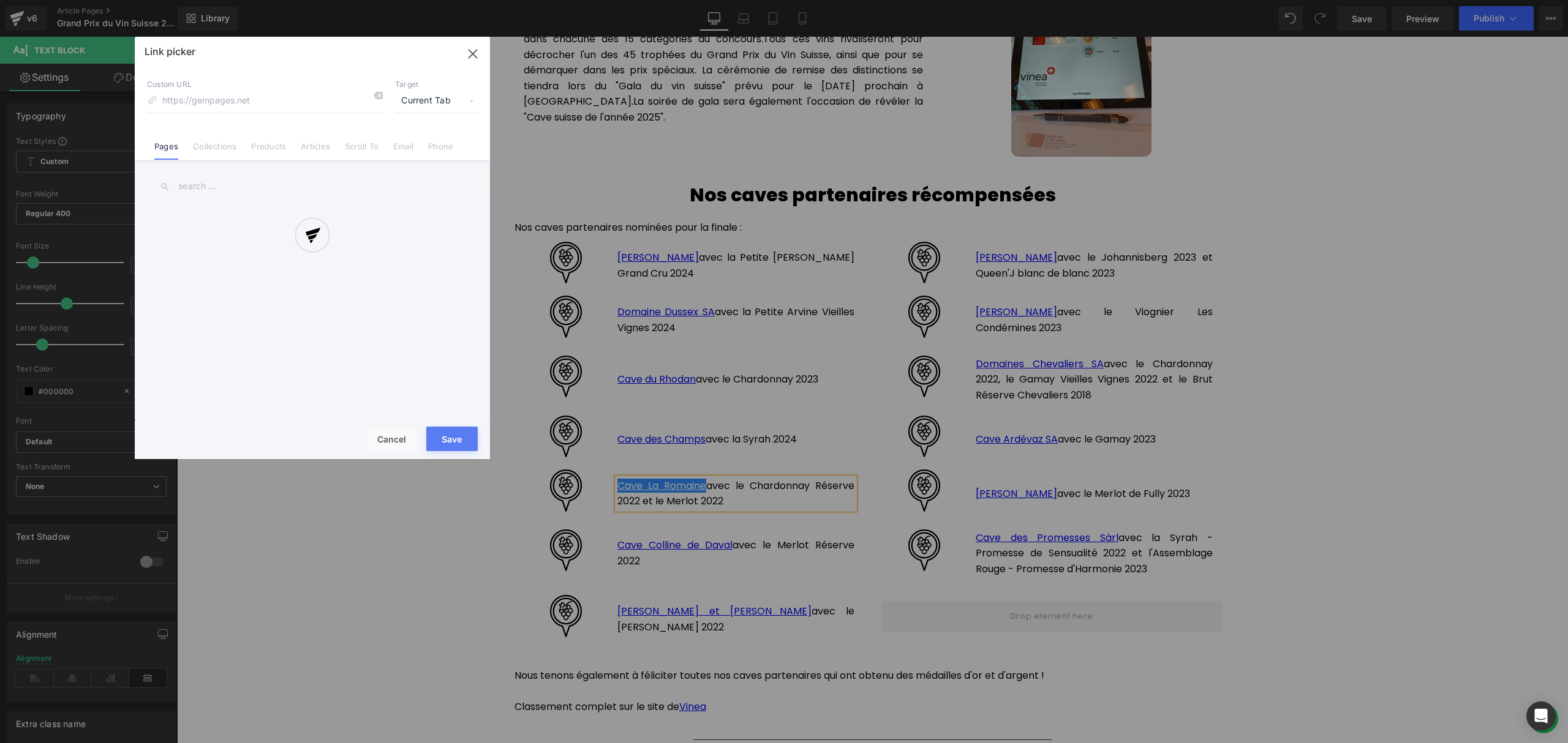
click at [834, 0] on div "Text Color Highlight Color #333333 Edit or remove link: Edit - Unlink - Cancel …" at bounding box center [784, 0] width 1568 height 0
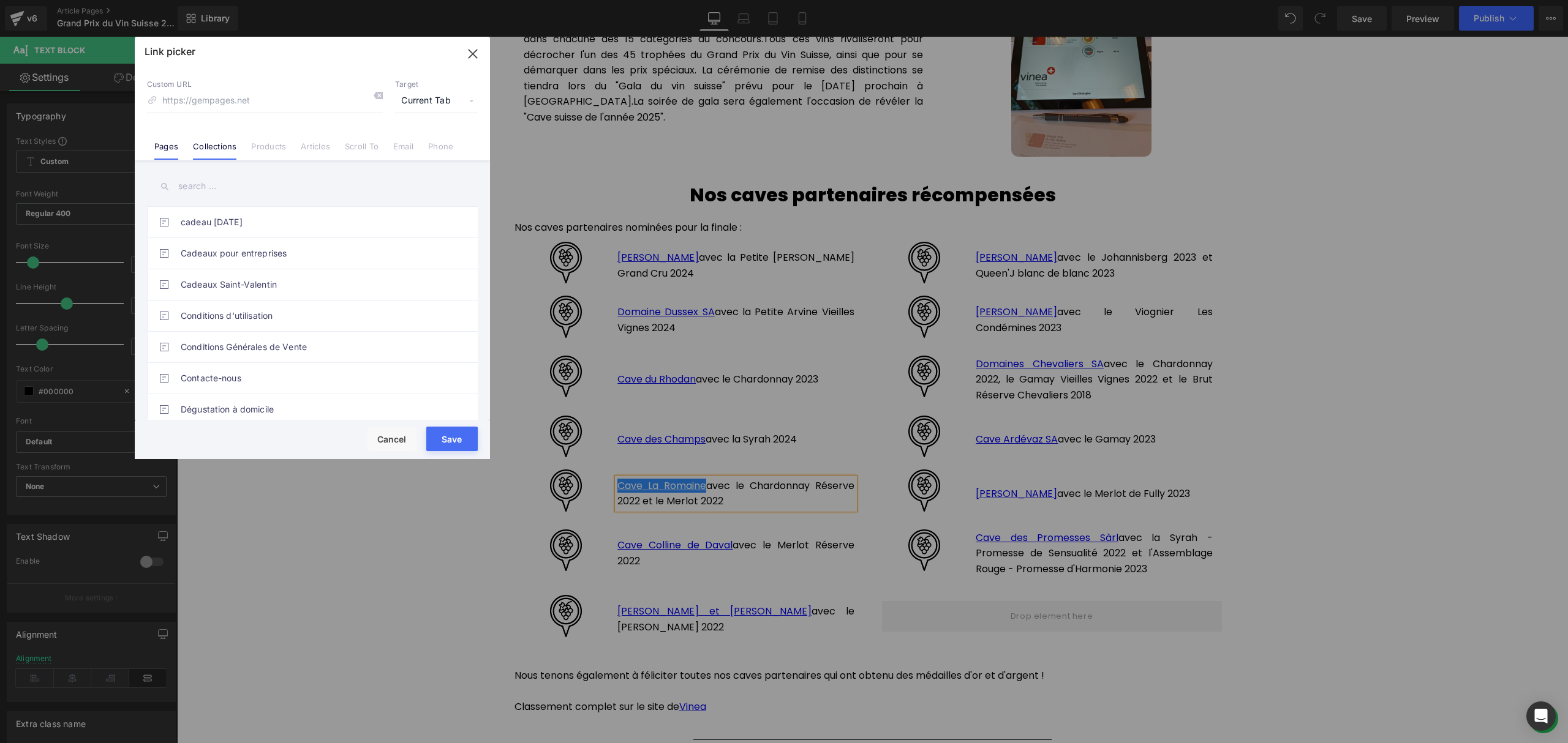
click at [229, 143] on link "Collections" at bounding box center [214, 151] width 44 height 18
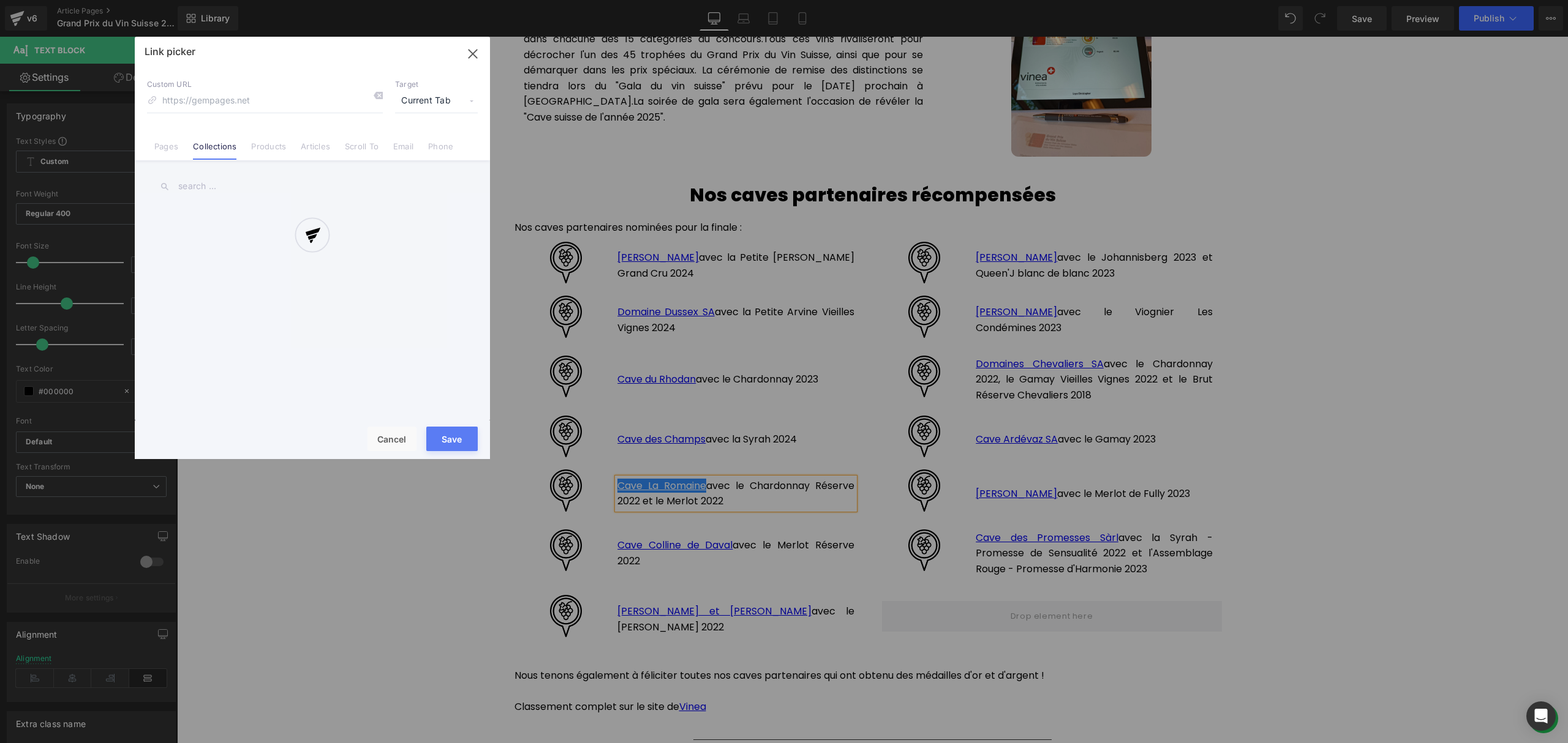
click at [219, 186] on input "text" at bounding box center [312, 186] width 331 height 28
type input "romaine"
click at [269, 230] on link "Cave La Romaine" at bounding box center [316, 222] width 269 height 30
type input "/collections/cave-la-romaine"
click at [444, 440] on button "Save" at bounding box center [452, 439] width 52 height 25
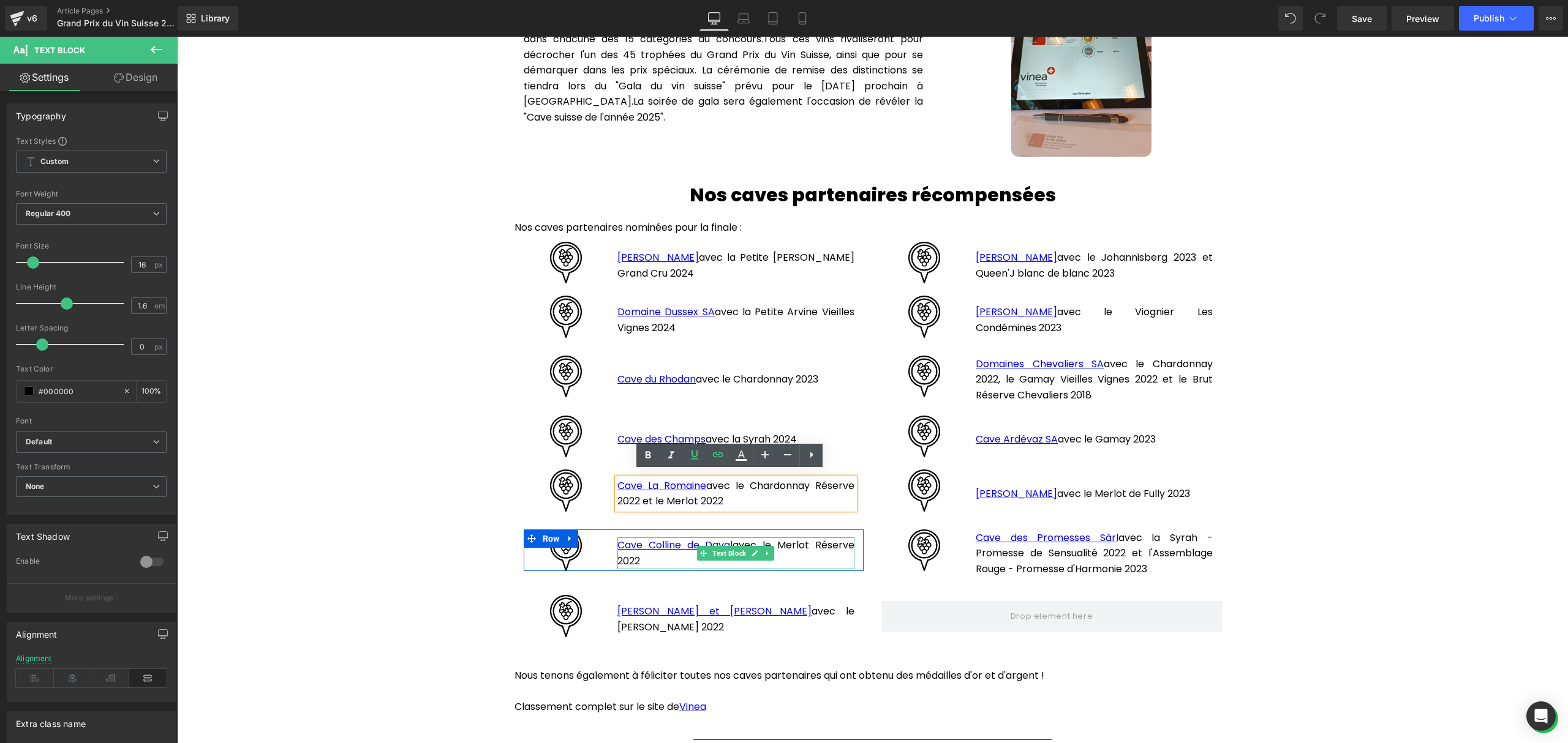
click at [655, 554] on p "Cave Colline de Daval avec le Merlot Réserve 2022" at bounding box center [735, 553] width 237 height 31
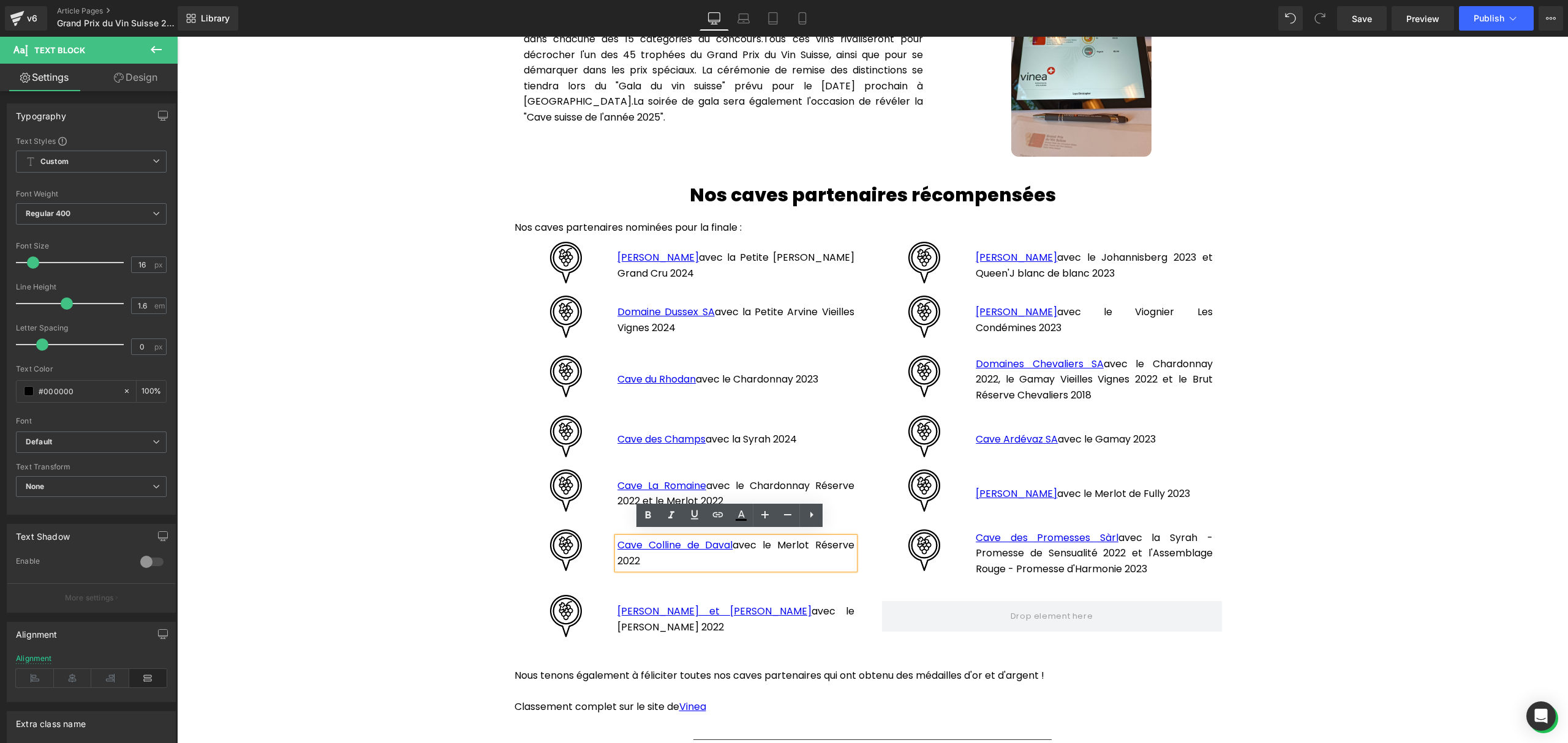
drag, startPoint x: 640, startPoint y: 557, endPoint x: 604, endPoint y: 544, distance: 38.3
click at [608, 544] on div "Cave Colline de Daval avec le Merlot Réserve 2022 Text Block" at bounding box center [735, 550] width 255 height 42
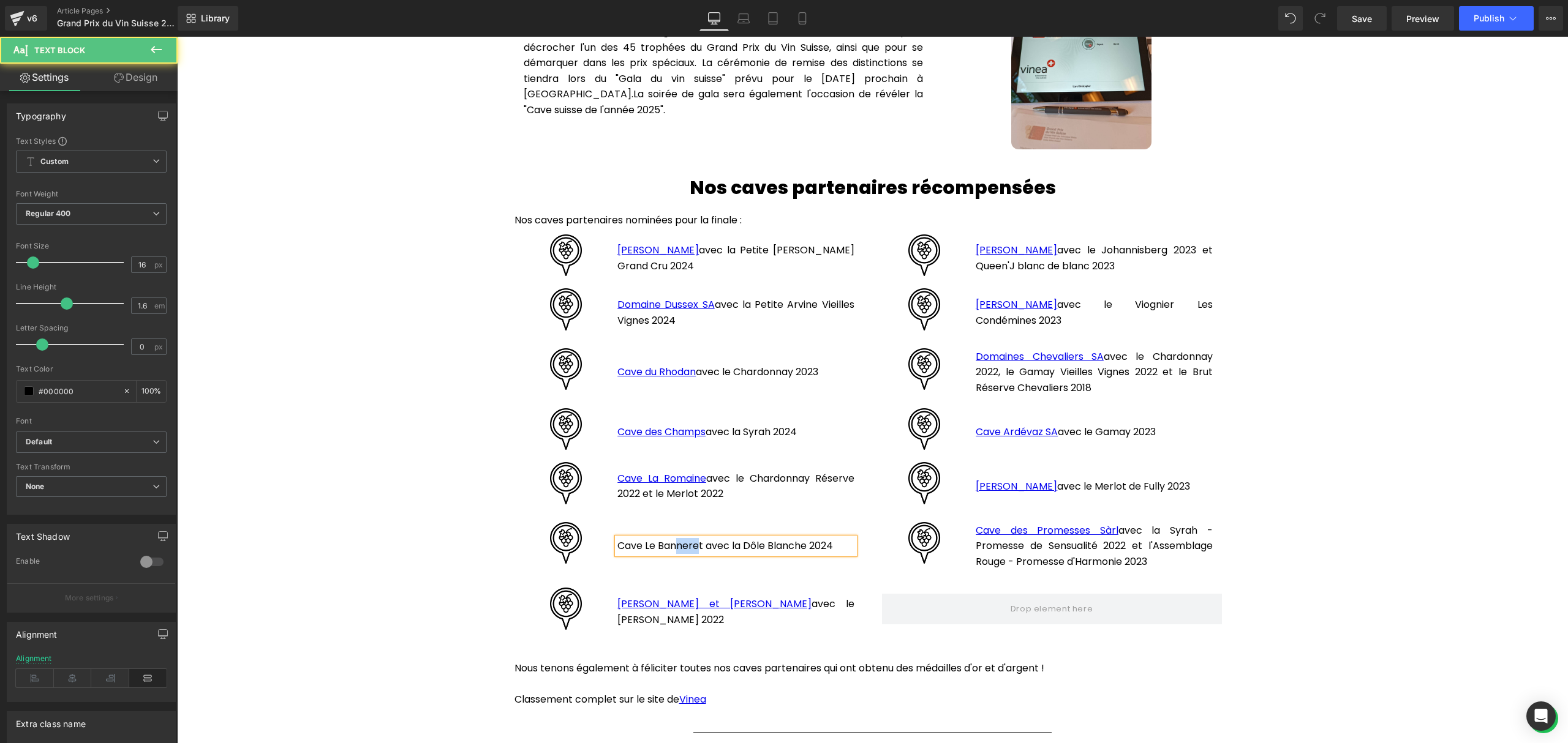
drag, startPoint x: 695, startPoint y: 544, endPoint x: 672, endPoint y: 542, distance: 23.1
click at [672, 542] on p "Cave Le Banneret avec la Dôle Blanche 2024" at bounding box center [735, 546] width 237 height 16
click at [693, 542] on p "Cave Le Banneret avec la Dôle Blanche 2024" at bounding box center [735, 546] width 237 height 16
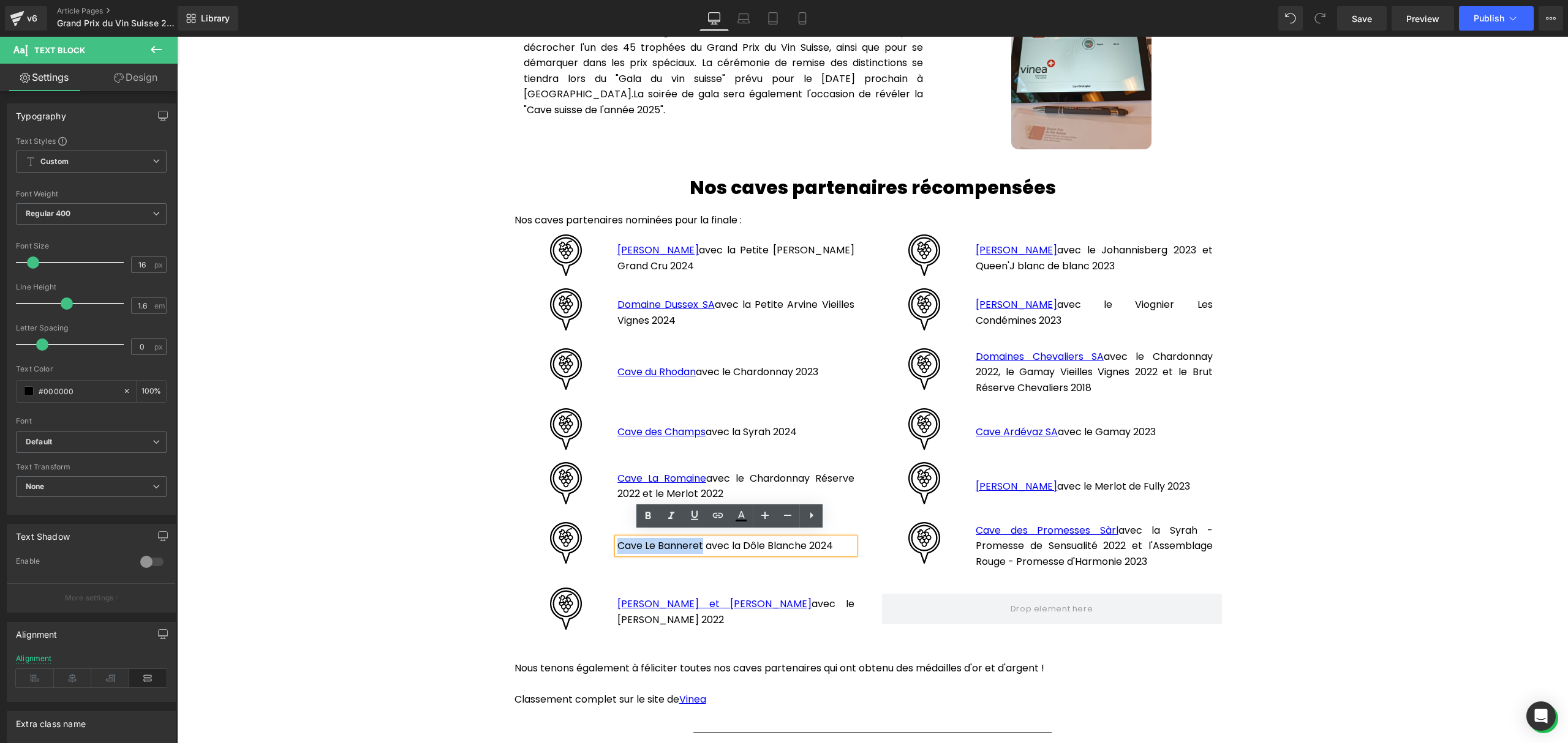
drag, startPoint x: 696, startPoint y: 538, endPoint x: 613, endPoint y: 538, distance: 83.0
click at [617, 538] on p "Cave Le Banneret avec la Dôle Blanche 2024" at bounding box center [735, 546] width 237 height 16
click at [715, 514] on icon at bounding box center [718, 515] width 14 height 14
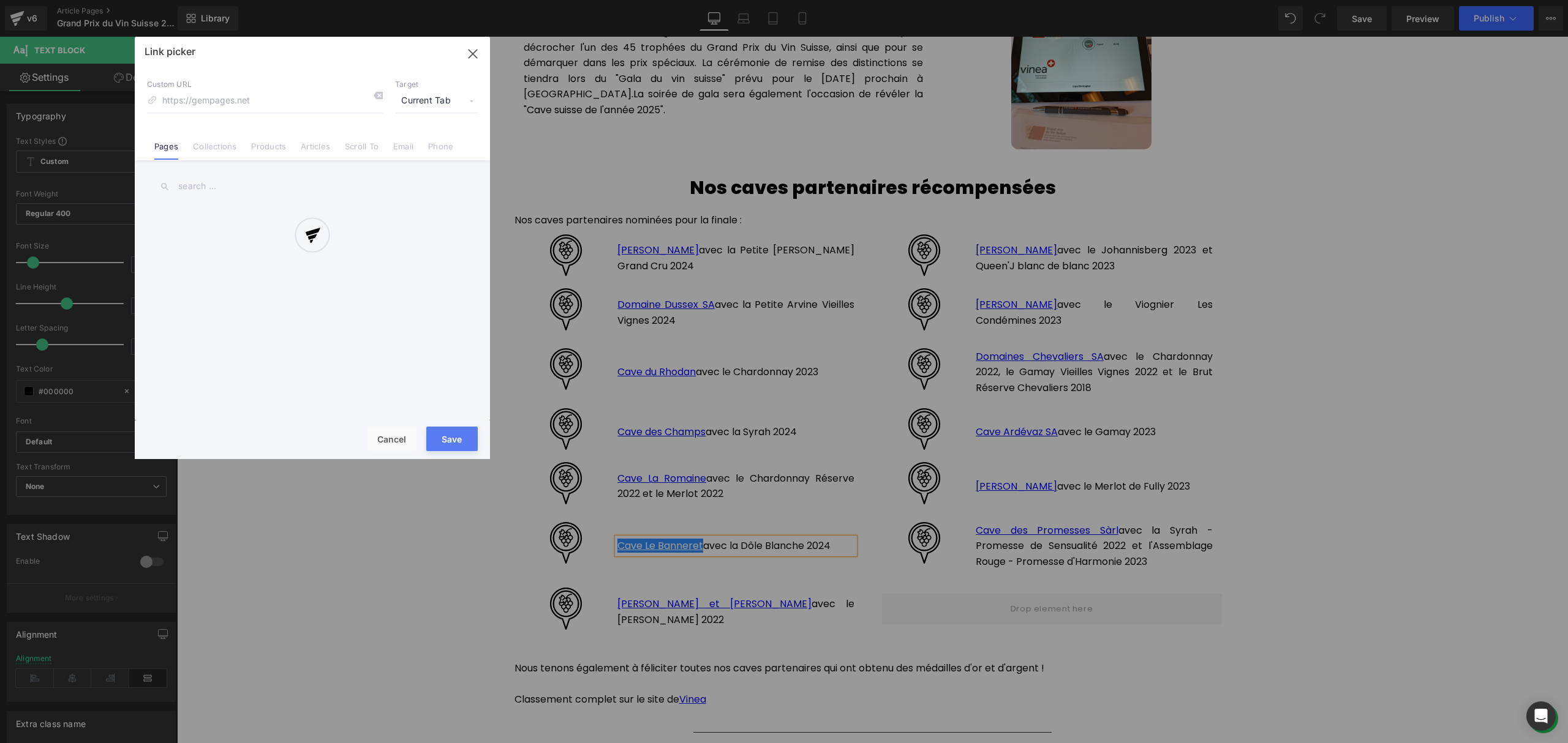
click at [838, 0] on div "Text Color Highlight Color #333333 Edit or remove link: Edit - Unlink - Cancel …" at bounding box center [784, 0] width 1568 height 0
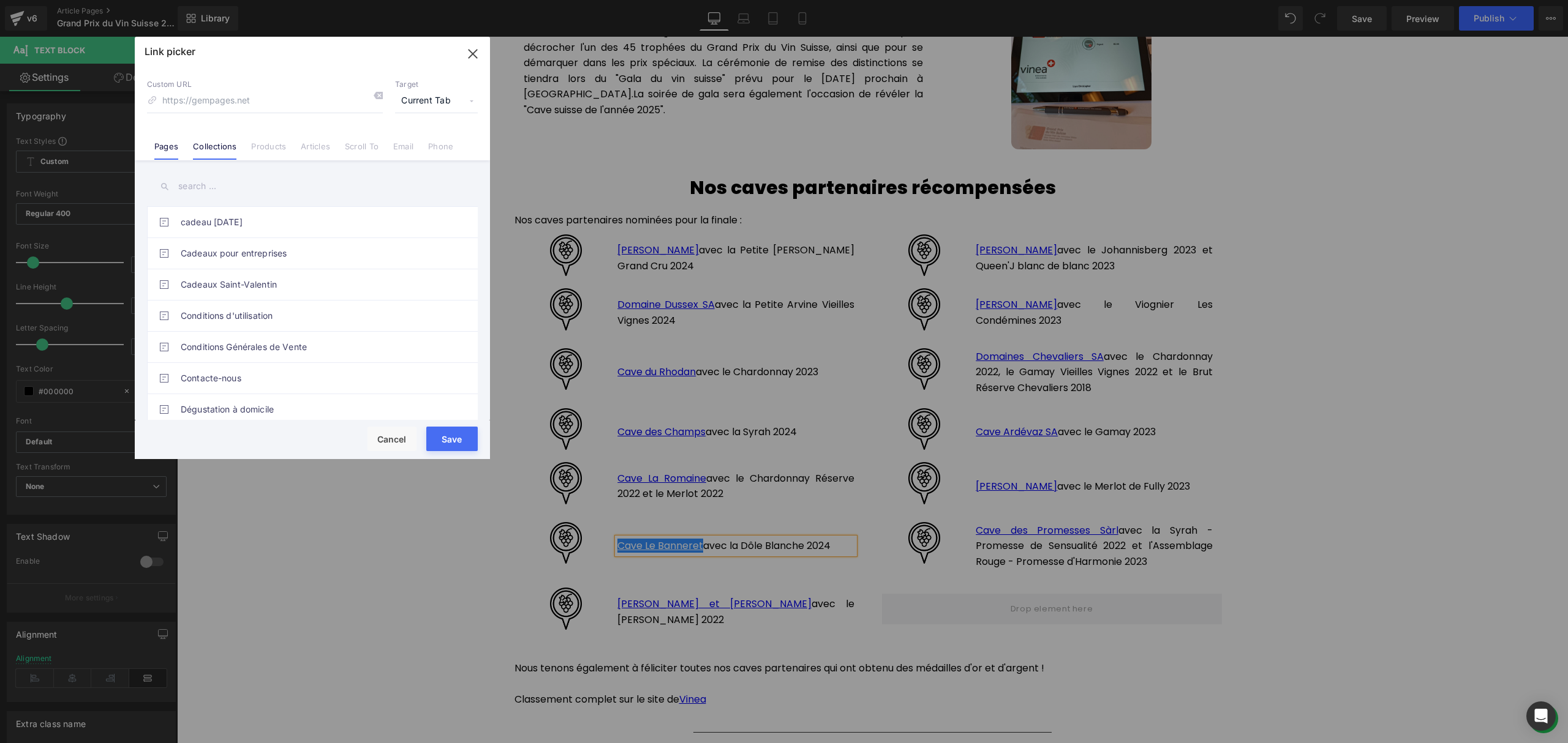
click at [217, 151] on link "Collections" at bounding box center [214, 151] width 44 height 18
click at [253, 192] on input "text" at bounding box center [312, 186] width 331 height 28
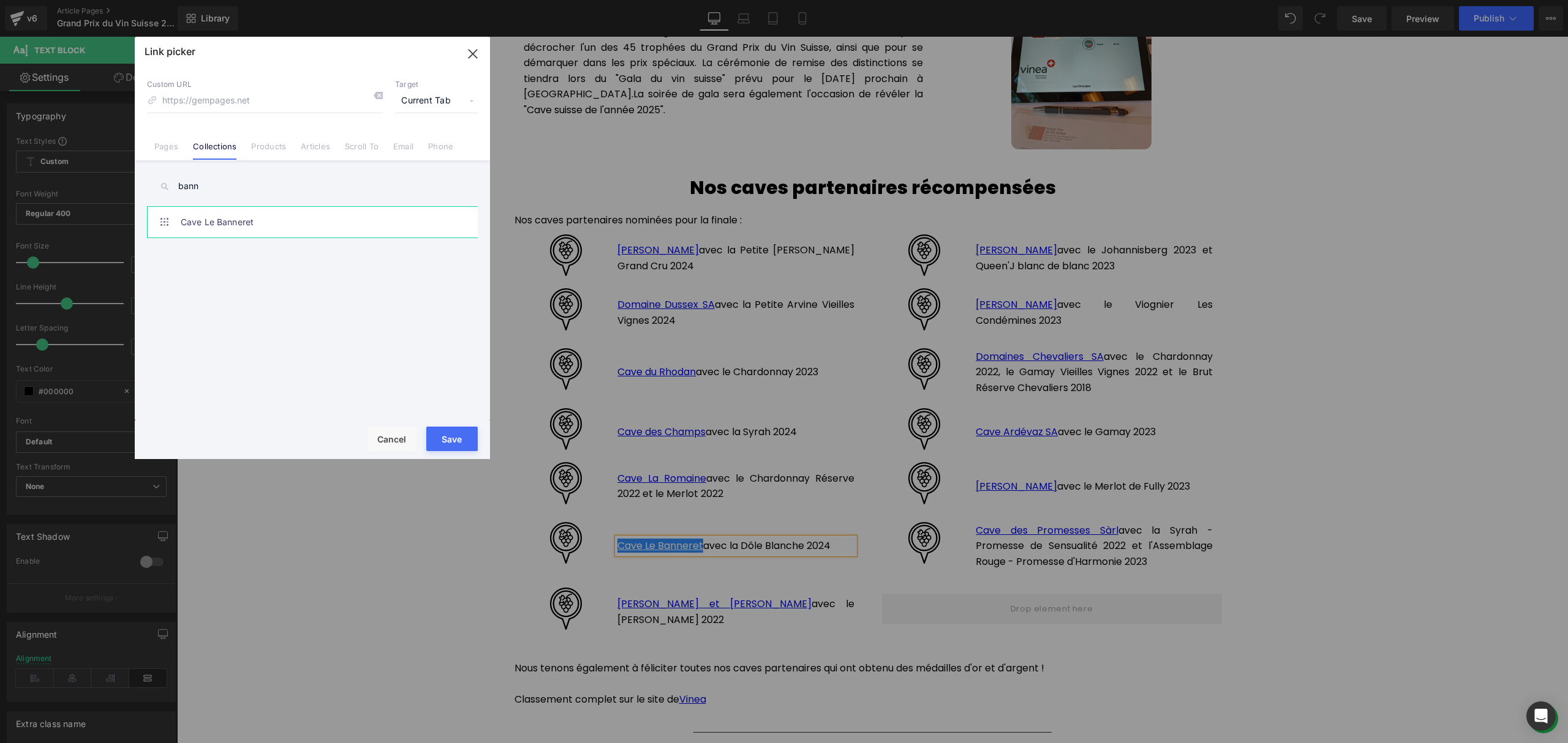
type input "bann"
click at [251, 221] on link "Cave Le Banneret" at bounding box center [316, 222] width 269 height 30
type input "/collections/cave-le-banneret"
click at [454, 435] on button "Save" at bounding box center [452, 439] width 52 height 25
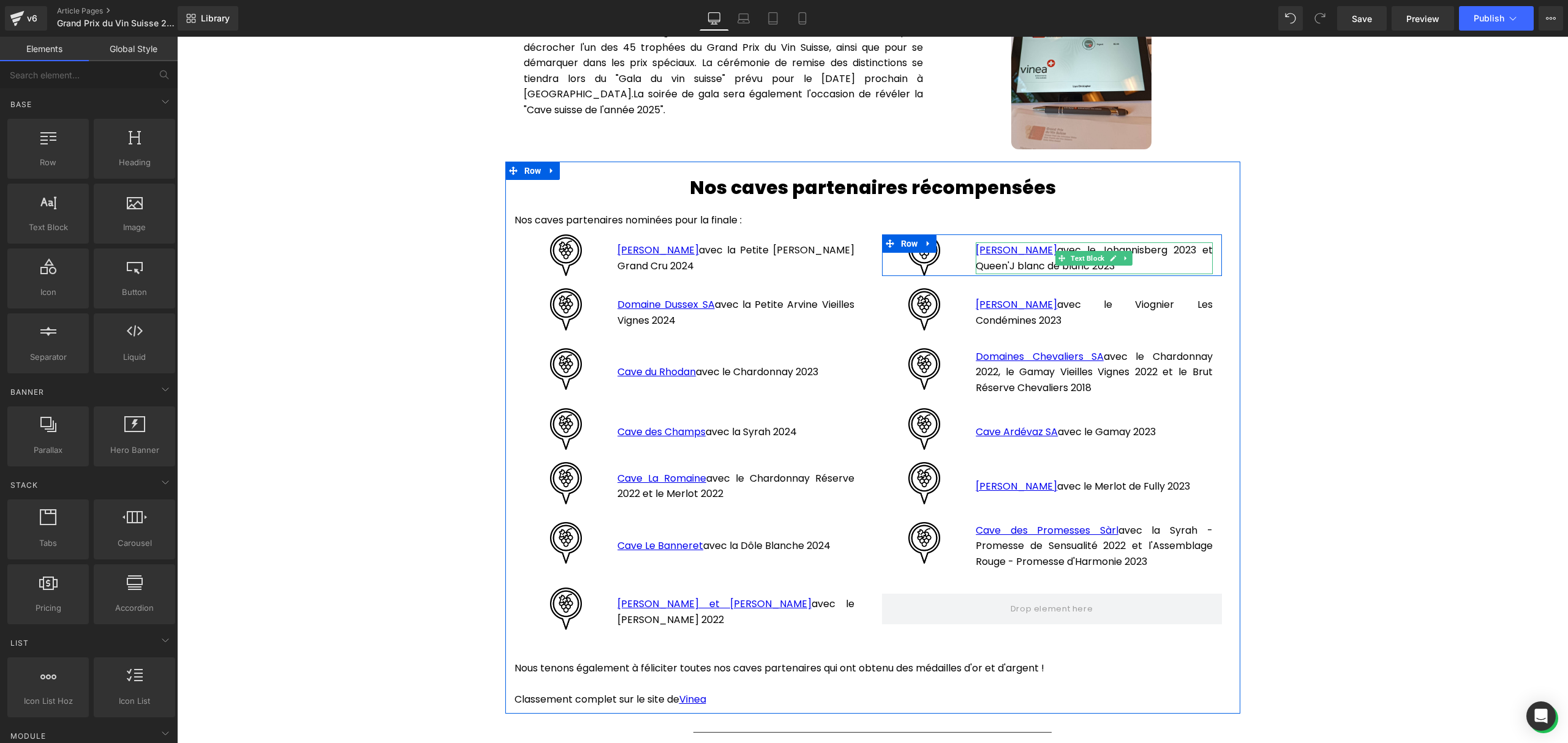
click at [1127, 262] on p "[PERSON_NAME] avec le Johannisberg 2023 et Queen'J blanc de blanc 2023" at bounding box center [1093, 257] width 237 height 31
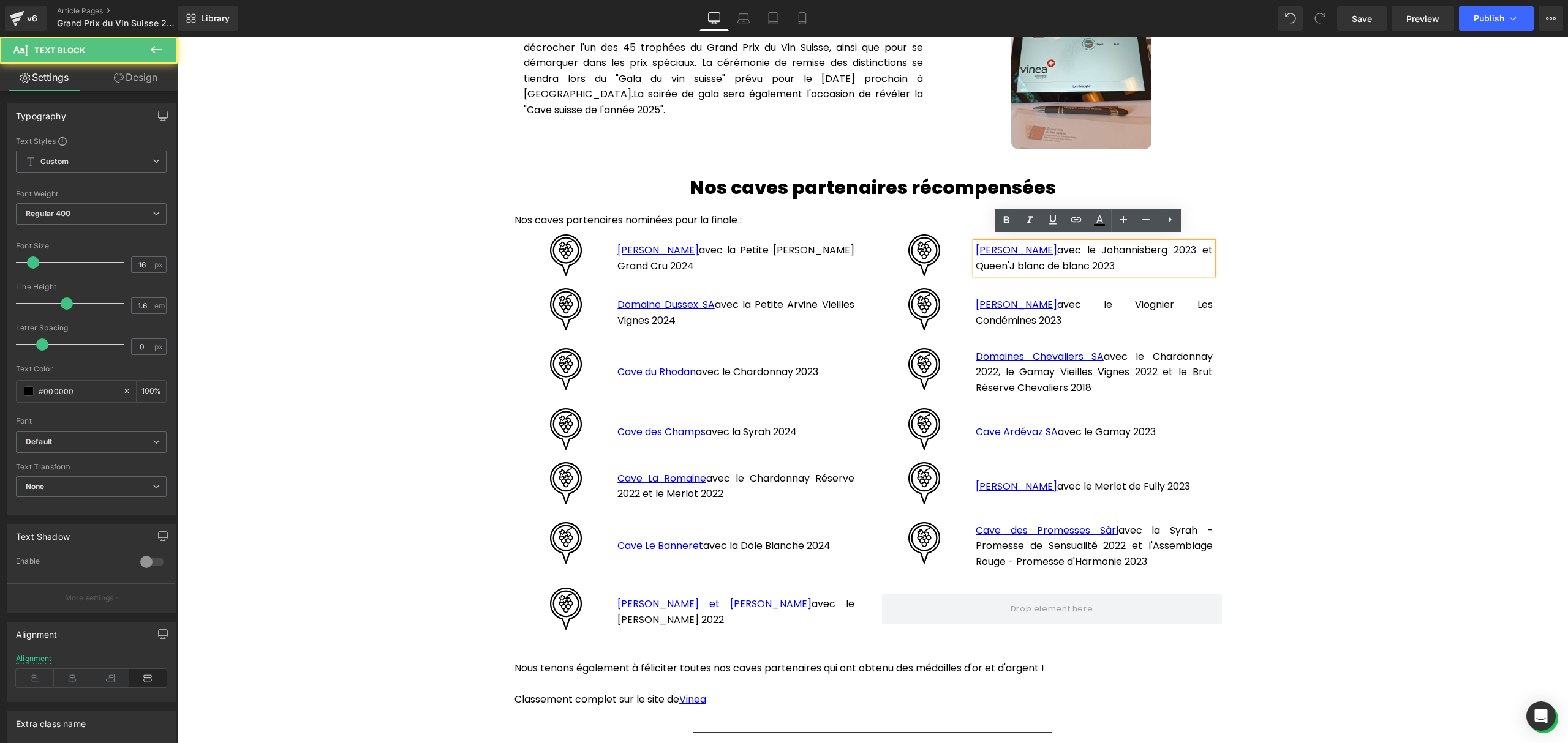
click at [1131, 260] on p "[PERSON_NAME] avec le Johannisberg 2023 et Queen'J blanc de blanc 2023" at bounding box center [1093, 257] width 237 height 31
drag, startPoint x: 1144, startPoint y: 256, endPoint x: 961, endPoint y: 237, distance: 184.0
click at [966, 237] on div "[PERSON_NAME] avec le Johannisberg 2023 et Queen'J blanc de blanc 2023 Text Blo…" at bounding box center [1094, 255] width 255 height 42
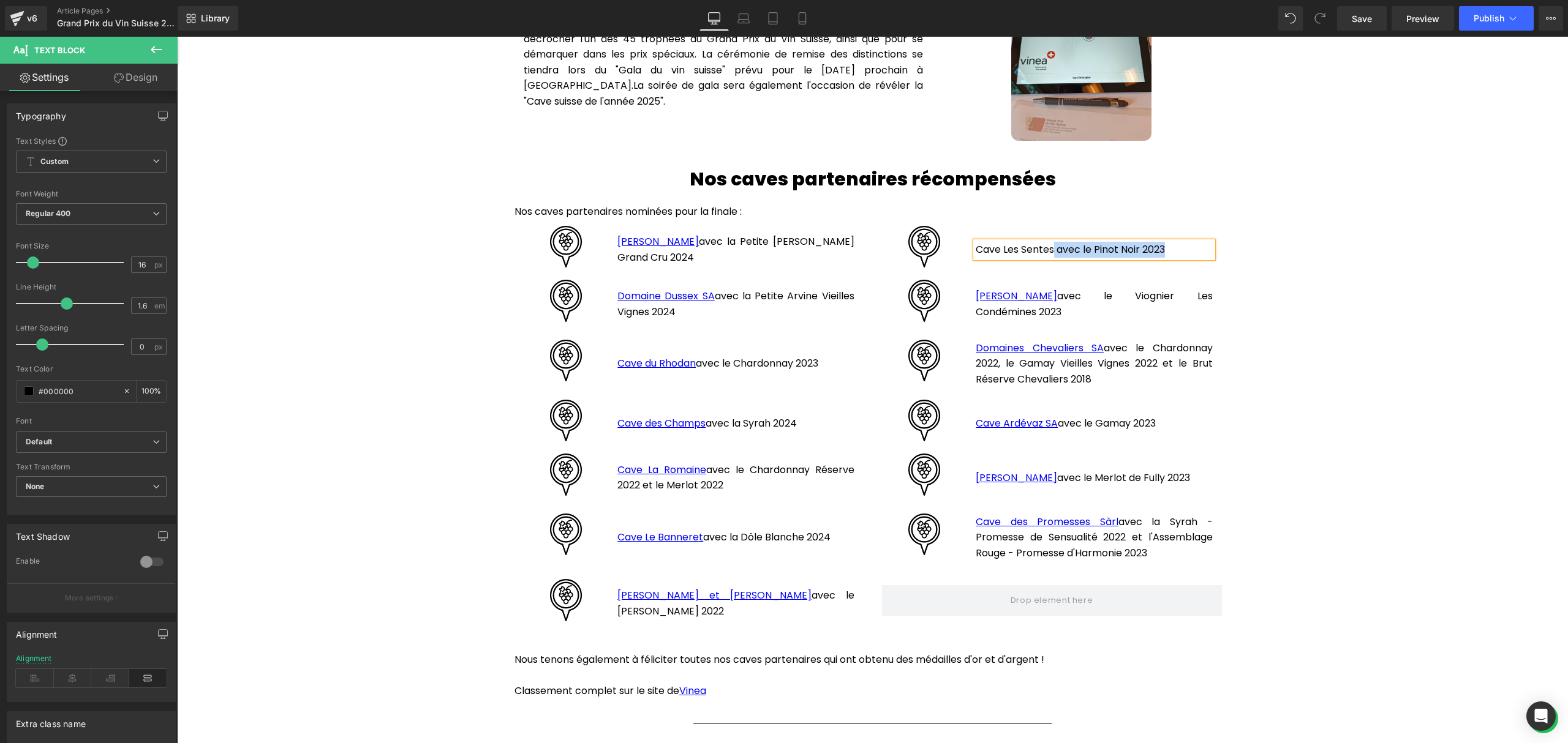
drag, startPoint x: 1047, startPoint y: 241, endPoint x: 968, endPoint y: 241, distance: 79.0
click at [975, 242] on div "Cave Les Sentes avec le Pinot Noir 2023" at bounding box center [1093, 250] width 237 height 16
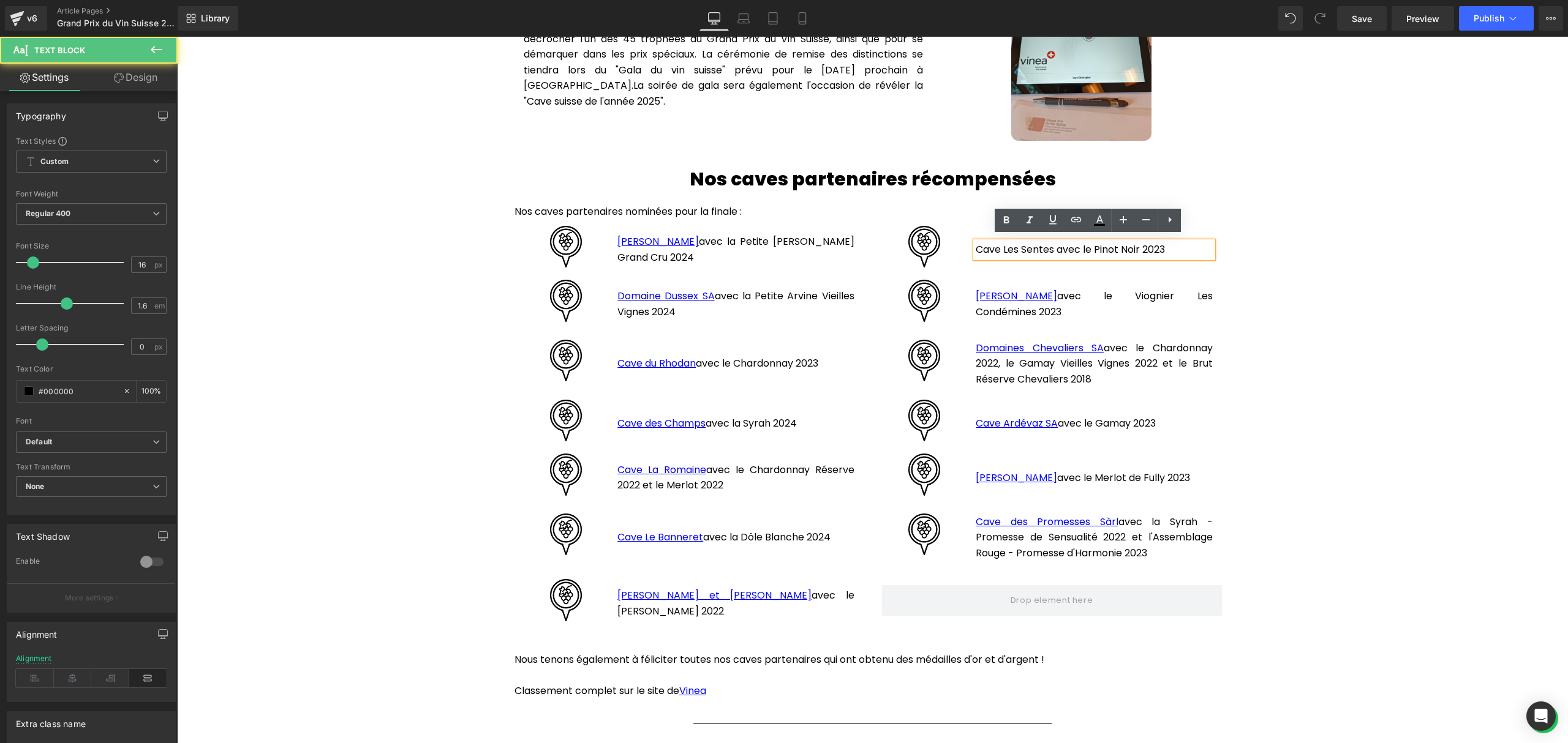
click at [1041, 248] on p "Cave Les Sentes avec le Pinot Noir 2023" at bounding box center [1093, 250] width 237 height 16
drag, startPoint x: 1047, startPoint y: 243, endPoint x: 971, endPoint y: 239, distance: 76.1
click at [975, 242] on p "Cave Les Sentes avec le Pinot Noir 2023" at bounding box center [1093, 250] width 237 height 16
click at [1078, 225] on icon at bounding box center [1076, 220] width 14 height 14
click at [1193, 0] on div "Text Color Highlight Color #333333 Edit or remove link: Edit - Unlink - Cancel" at bounding box center [784, 0] width 1568 height 0
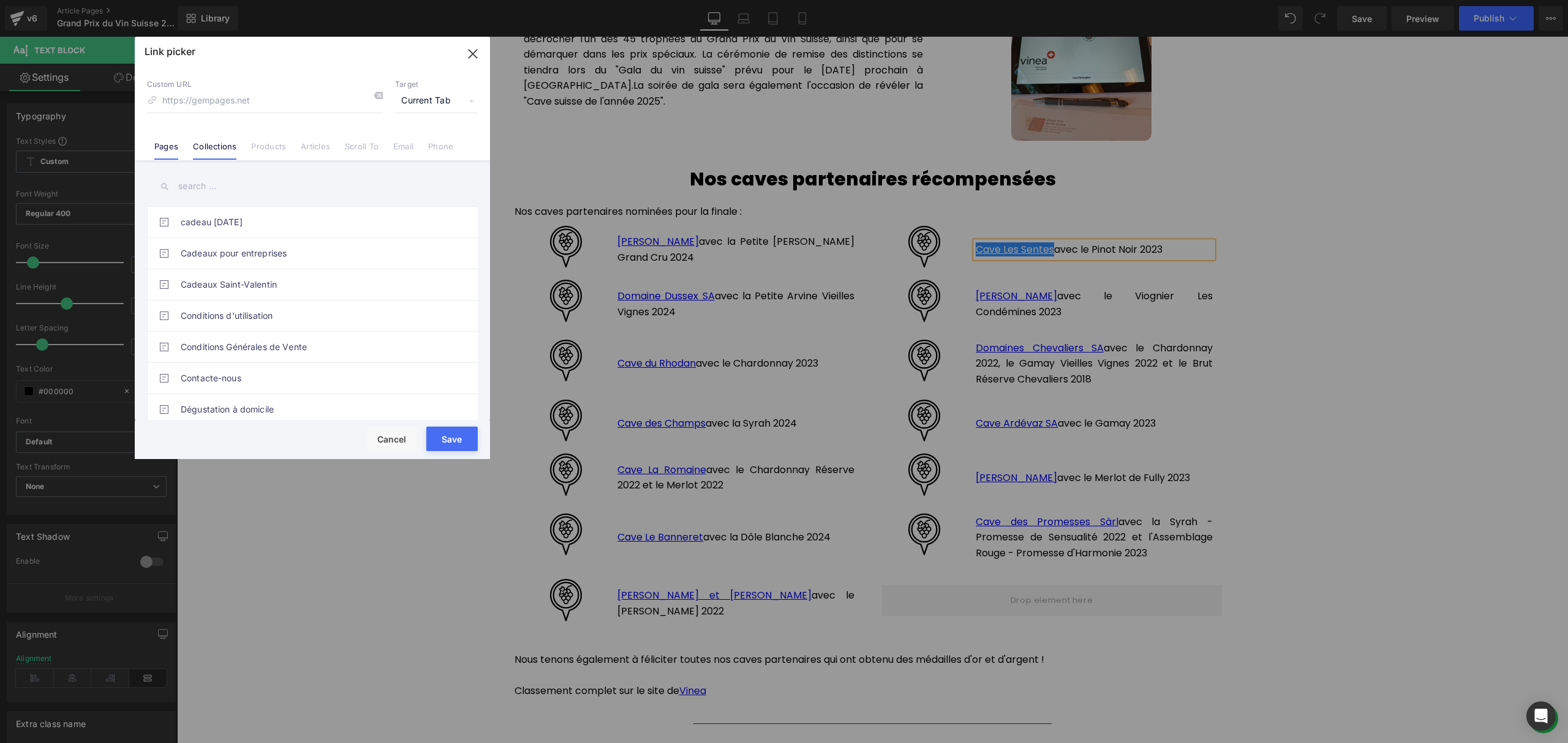
click at [209, 138] on li "Collections" at bounding box center [214, 141] width 58 height 22
click at [219, 189] on input "text" at bounding box center [312, 186] width 331 height 28
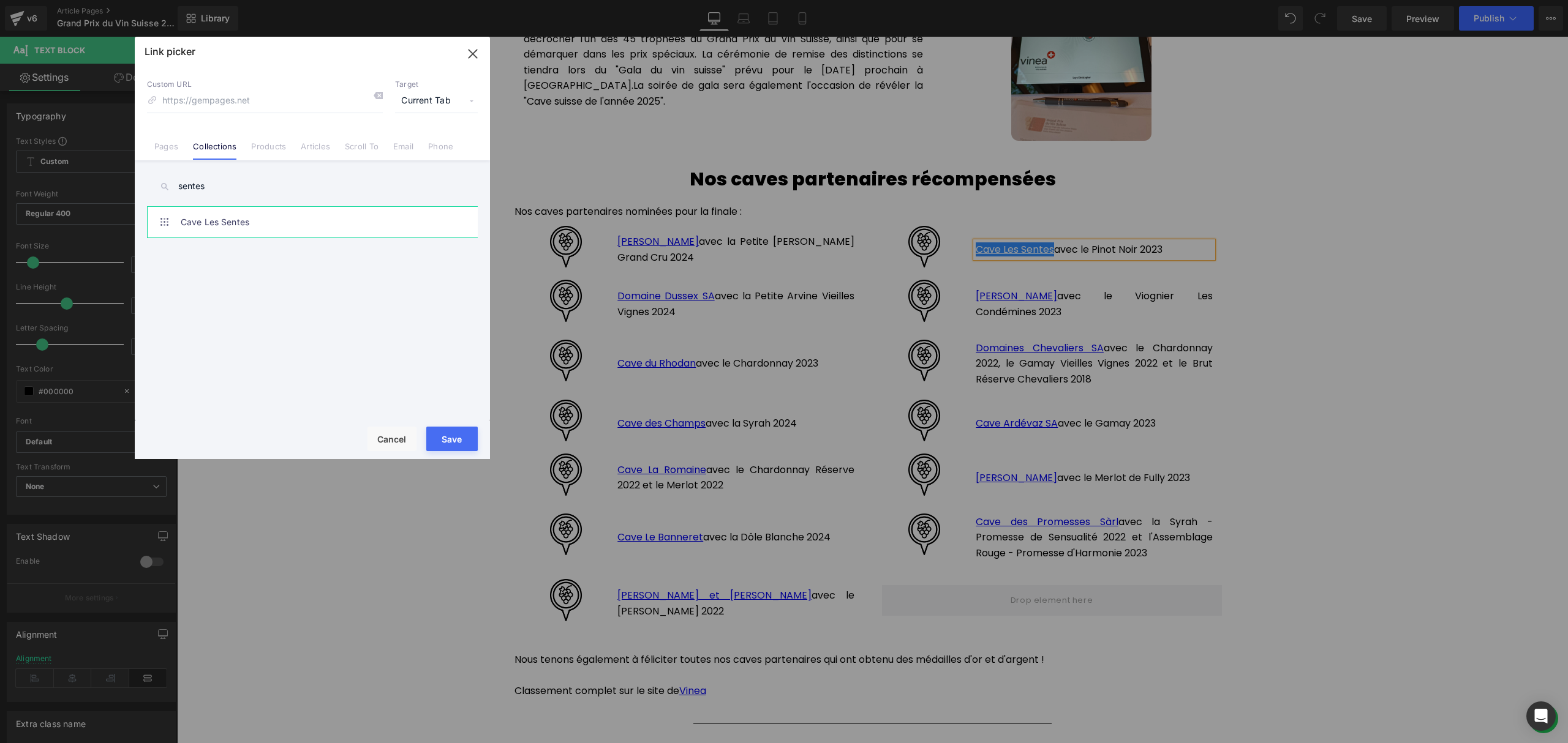
type input "sentes"
click at [243, 218] on link "Cave Les Sentes" at bounding box center [316, 222] width 269 height 30
type input "/collections/cave-les-sentes"
click at [459, 436] on button "Save" at bounding box center [452, 439] width 52 height 25
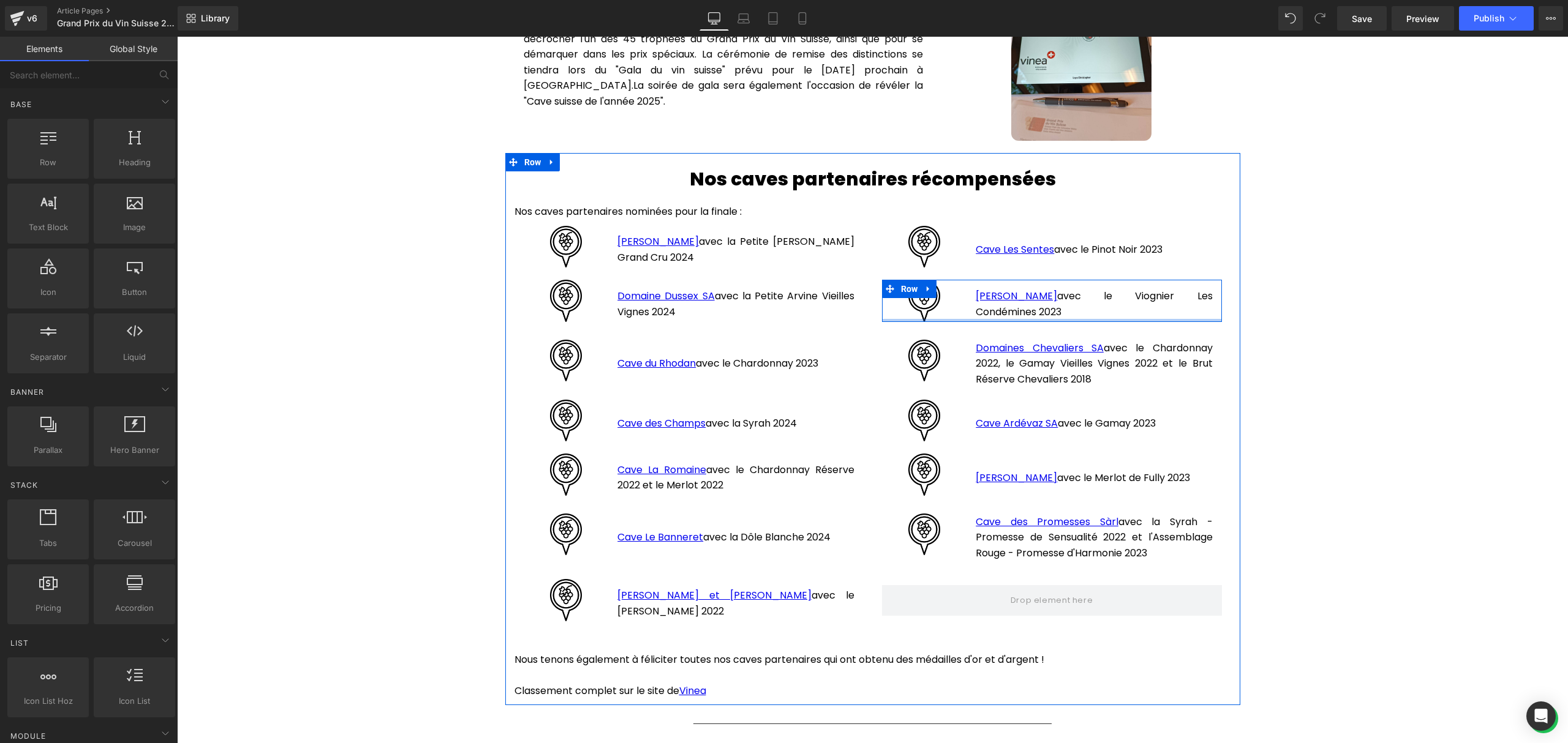
click at [1066, 309] on p "[PERSON_NAME] avec le Viognier Les Condémines 2023" at bounding box center [1093, 303] width 237 height 31
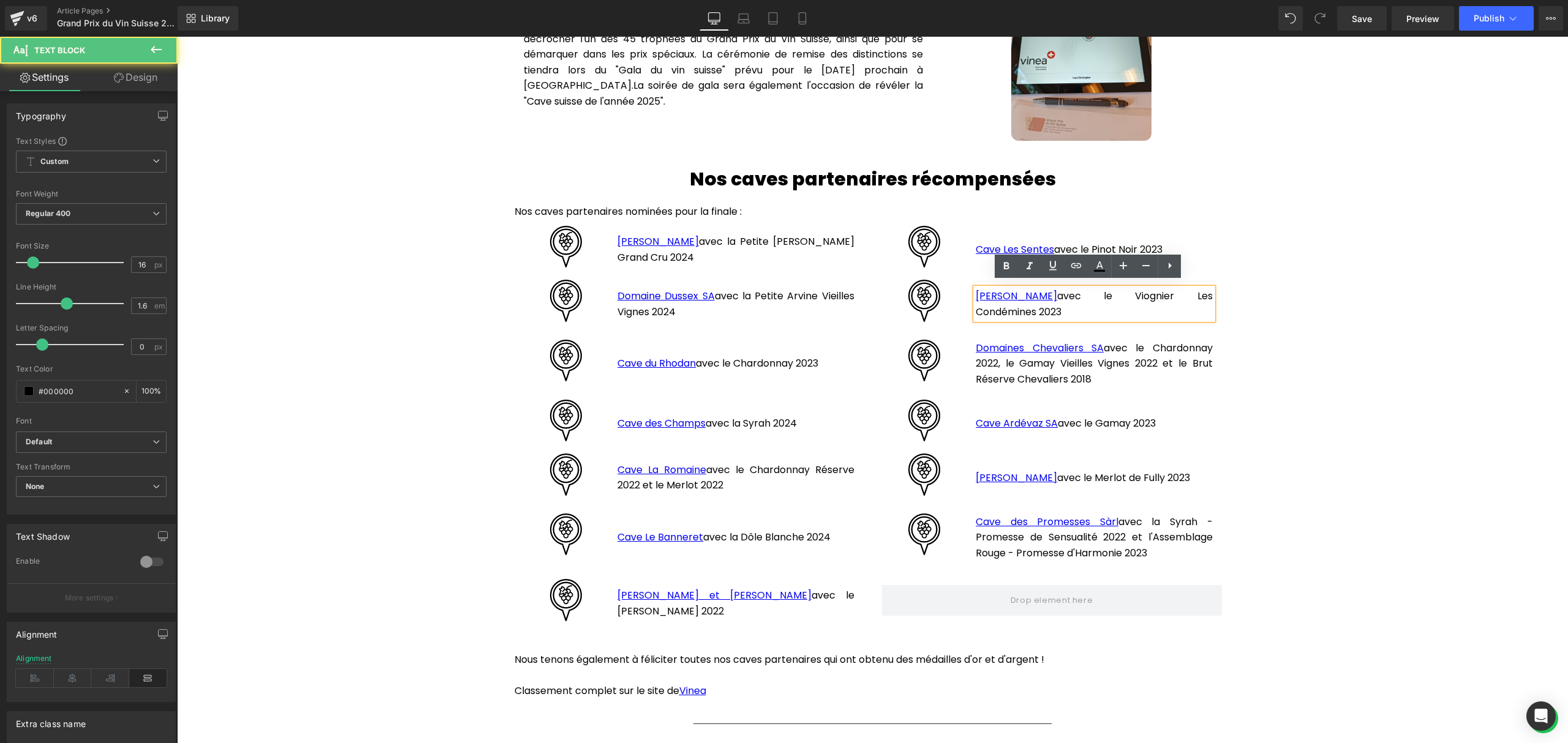
click at [1067, 305] on p "[PERSON_NAME] avec le Viognier Les Condémines 2023" at bounding box center [1093, 303] width 237 height 31
drag, startPoint x: 1073, startPoint y: 307, endPoint x: 970, endPoint y: 285, distance: 105.3
click at [975, 288] on p "[PERSON_NAME] avec le Viognier Les Condémines 2023" at bounding box center [1093, 303] width 237 height 31
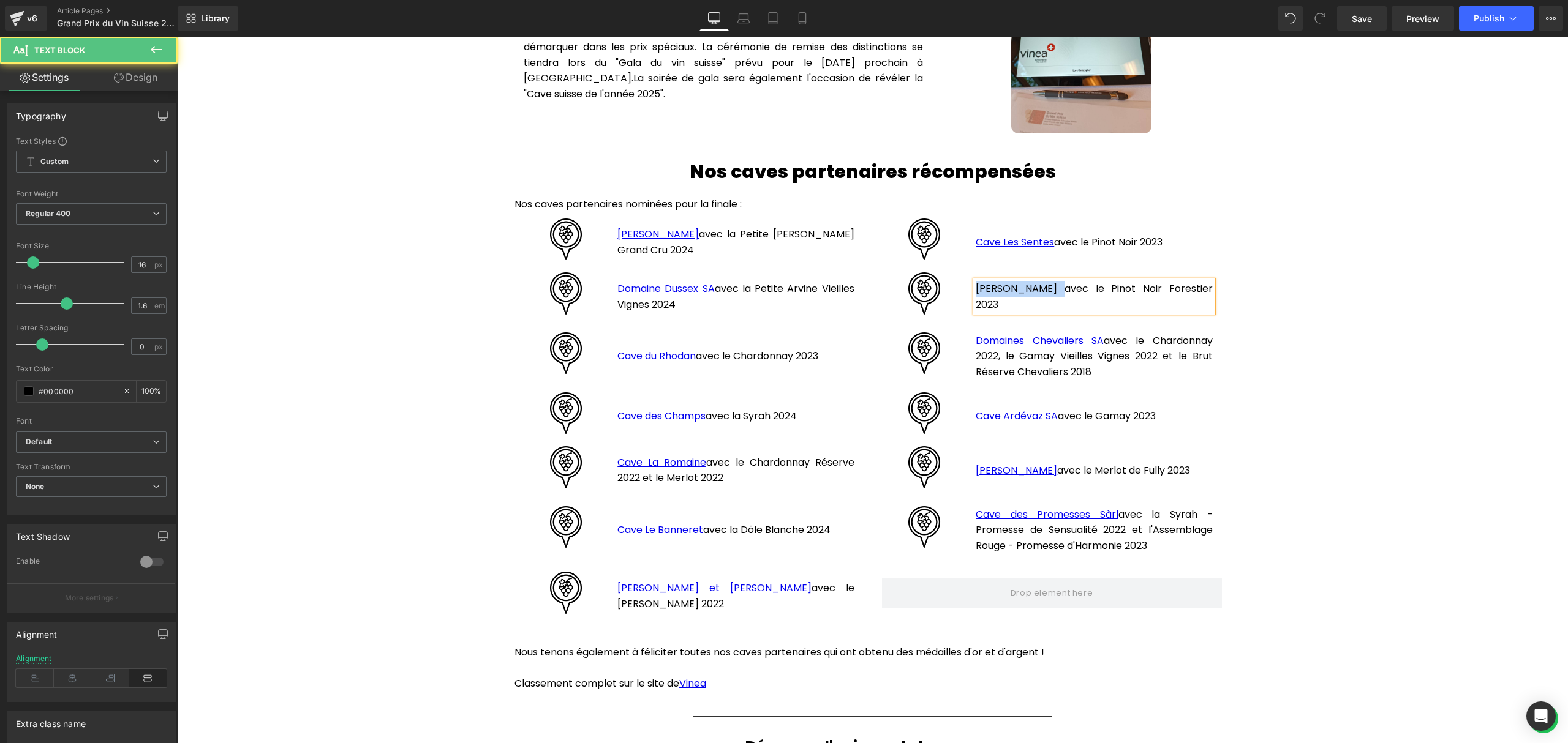
drag, startPoint x: 1037, startPoint y: 287, endPoint x: 971, endPoint y: 287, distance: 66.0
click at [975, 287] on p "[PERSON_NAME] avec le Pinot Noir Forestier 2023" at bounding box center [1093, 296] width 237 height 31
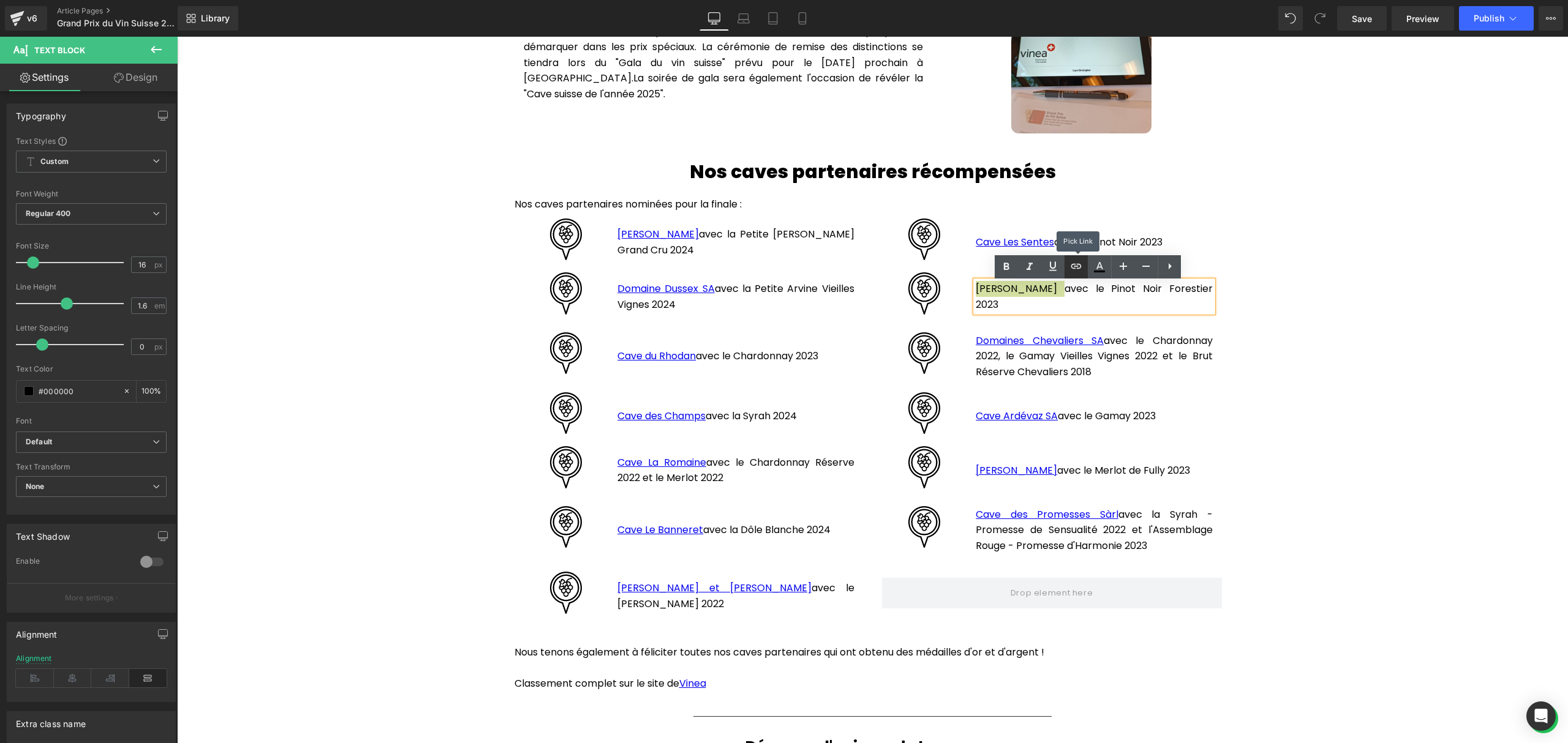
click at [1081, 271] on icon at bounding box center [1076, 266] width 14 height 14
click at [1191, 0] on div "Text Color Highlight Color #333333 Edit or remove link: Edit - Unlink - Cancel" at bounding box center [784, 0] width 1568 height 0
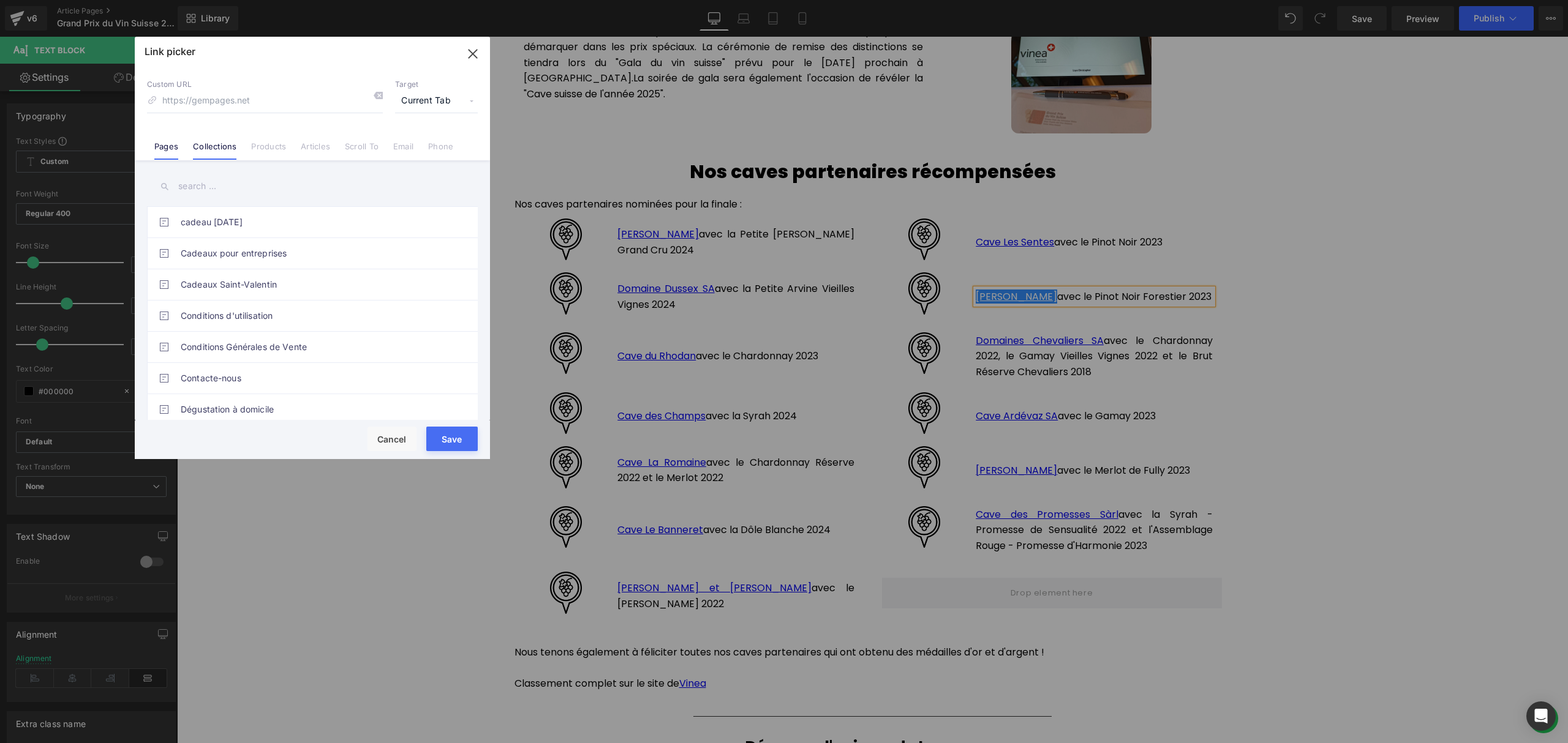
click at [212, 142] on link "Collections" at bounding box center [214, 151] width 44 height 18
click at [209, 189] on input "text" at bounding box center [312, 186] width 331 height 28
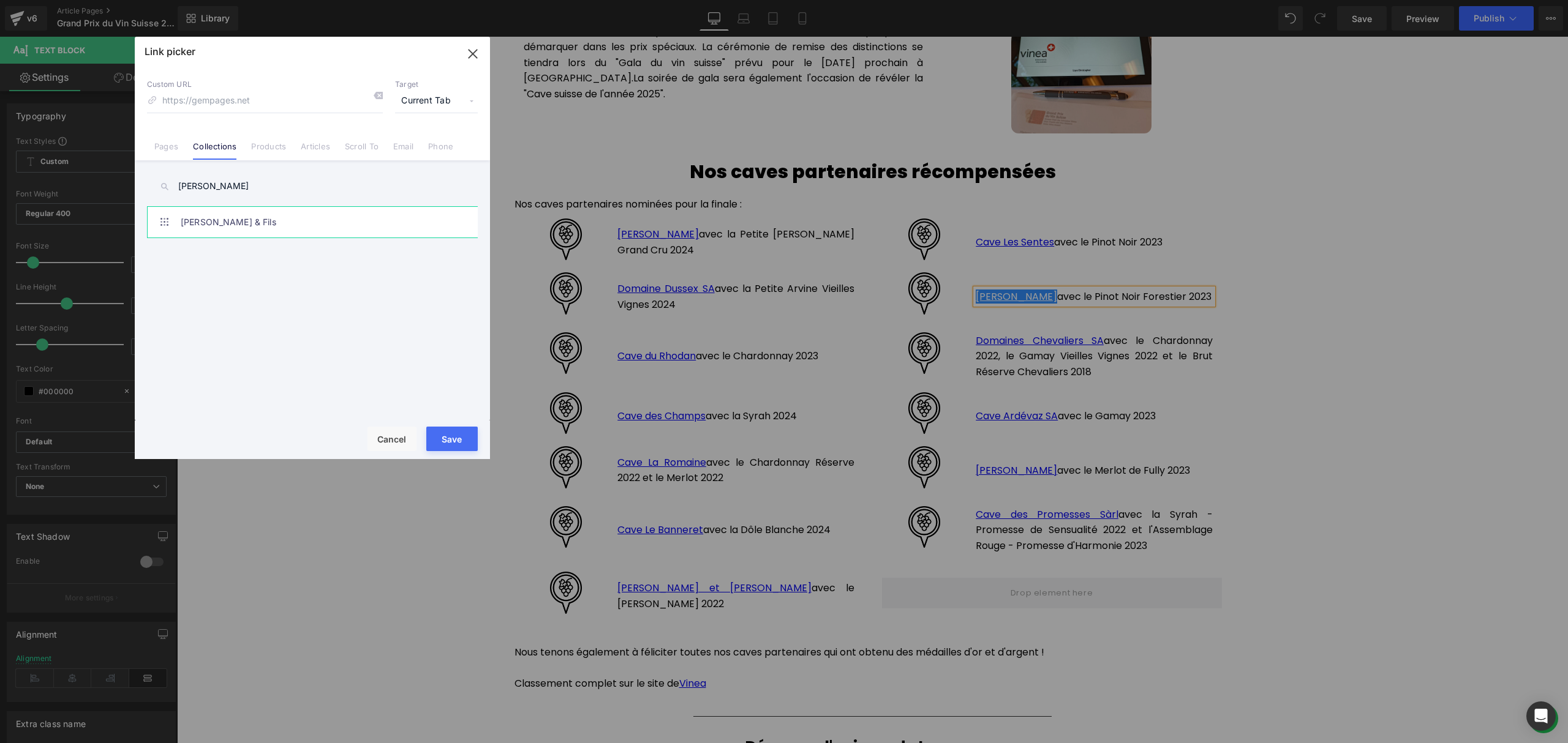
type input "[PERSON_NAME]"
click at [267, 221] on link "[PERSON_NAME] & Fils" at bounding box center [316, 222] width 269 height 30
type input "/collections/[PERSON_NAME]-fils"
click at [452, 446] on button "Save" at bounding box center [452, 439] width 52 height 25
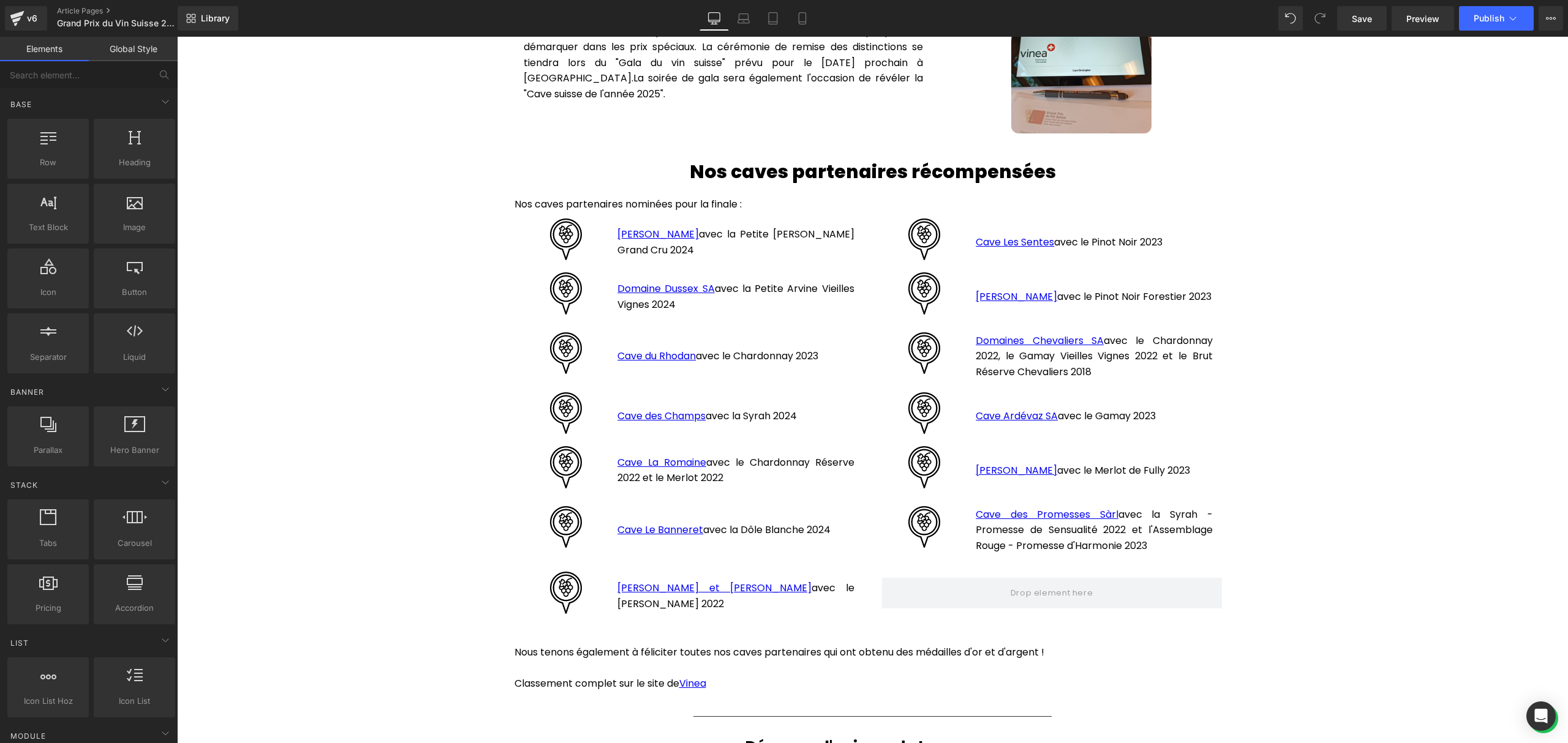
scroll to position [1710, 0]
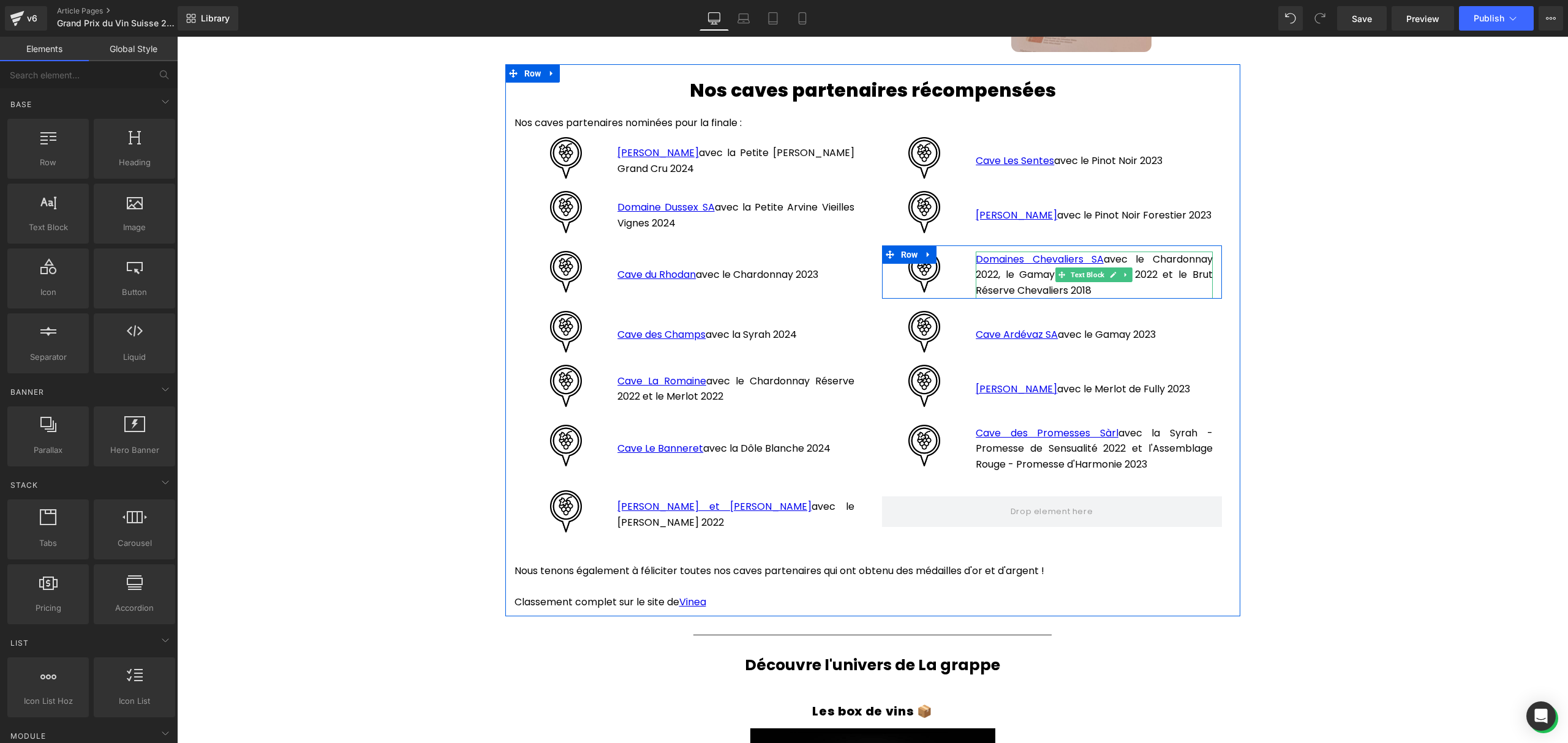
click at [1096, 280] on p "Domaines Chevaliers SA avec le Chardonnay 2022, le Gamay Vieilles Vignes 2022 e…" at bounding box center [1093, 275] width 237 height 47
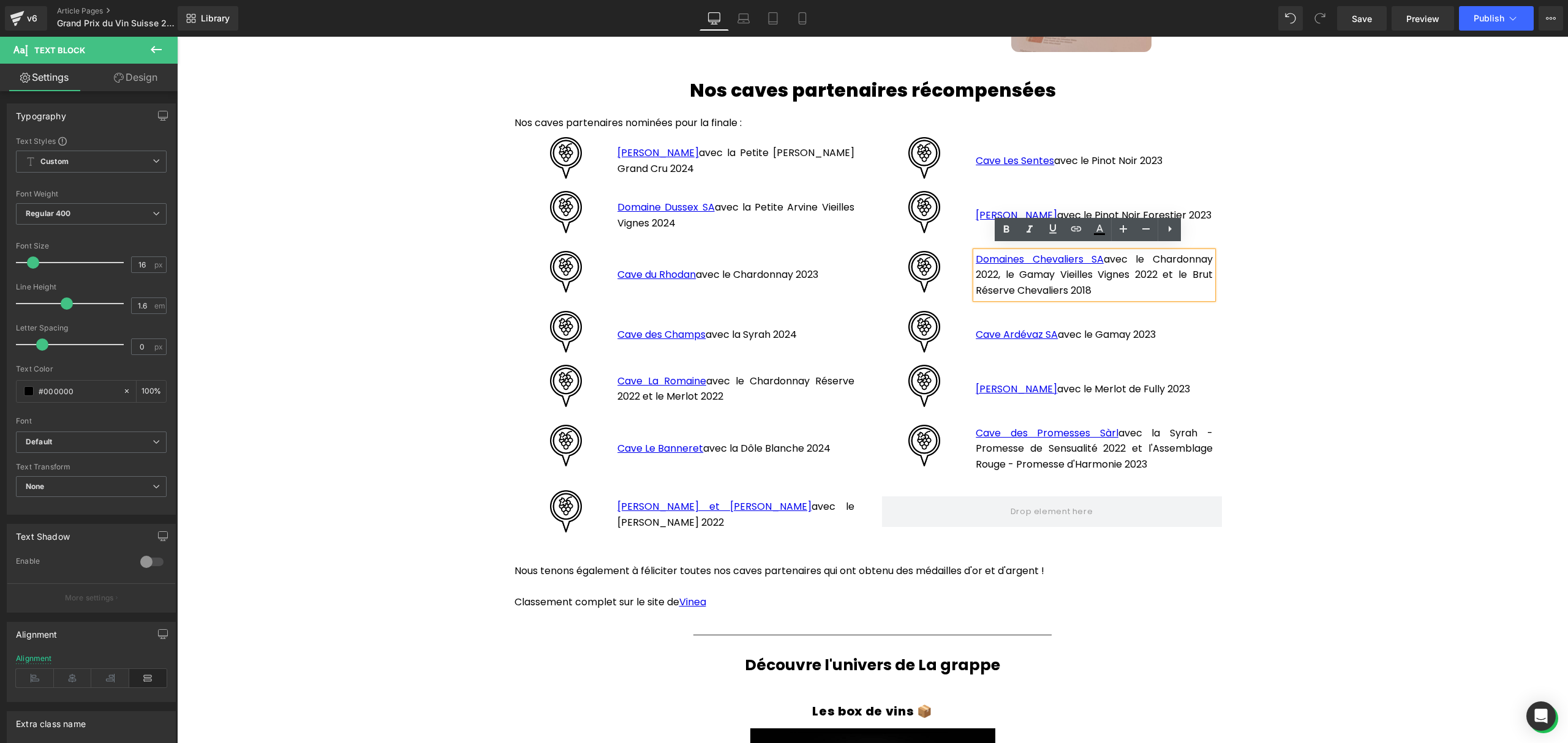
drag, startPoint x: 1093, startPoint y: 287, endPoint x: 968, endPoint y: 248, distance: 130.9
click at [975, 252] on div "Domaines Chevaliers SA avec le Chardonnay 2022, le Gamay Vieilles Vignes 2022 e…" at bounding box center [1093, 275] width 237 height 47
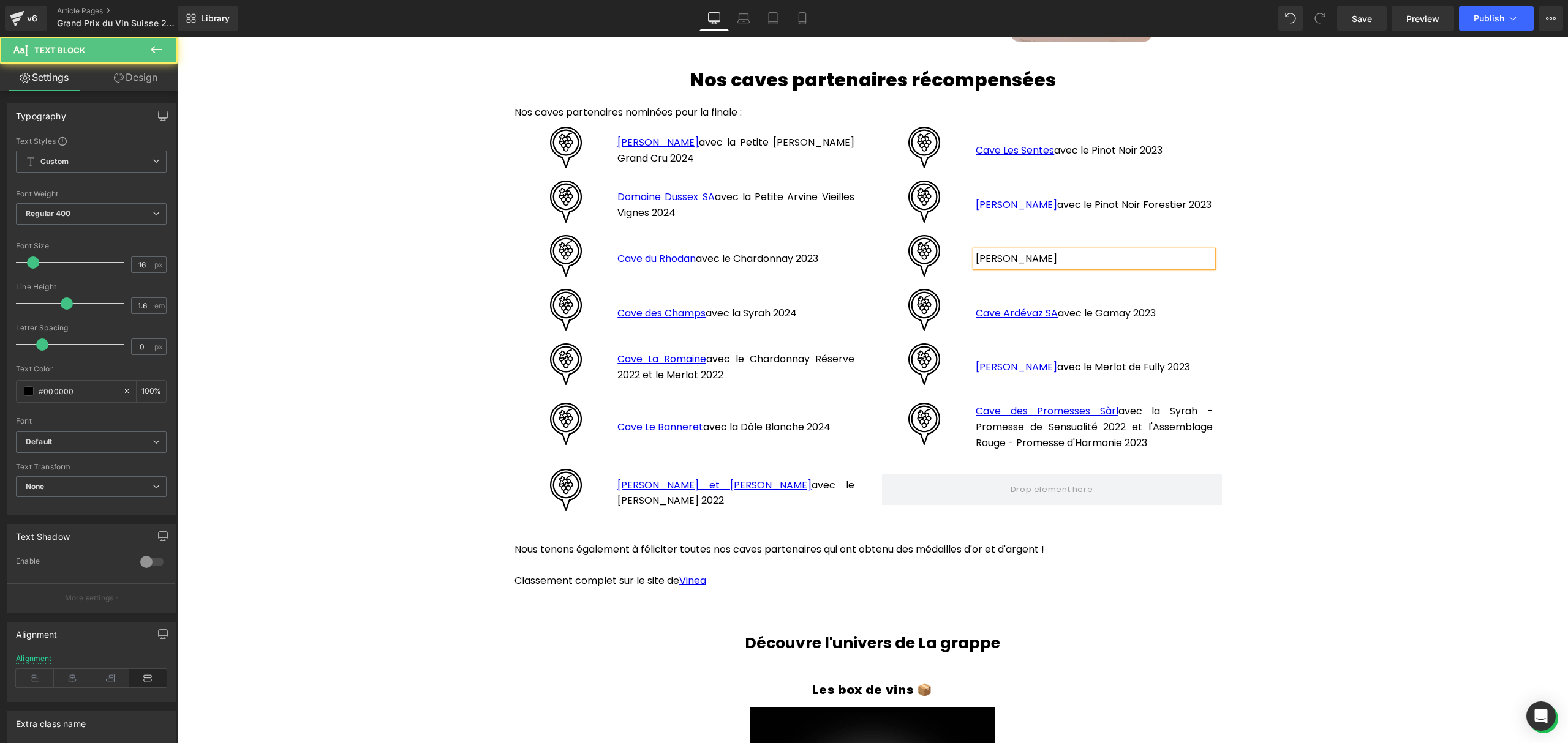
click at [1159, 258] on p "[PERSON_NAME]" at bounding box center [1093, 259] width 237 height 16
drag, startPoint x: 1051, startPoint y: 250, endPoint x: 969, endPoint y: 251, distance: 82.0
click at [975, 251] on p "[PERSON_NAME] avec le Gamay" at bounding box center [1093, 259] width 237 height 16
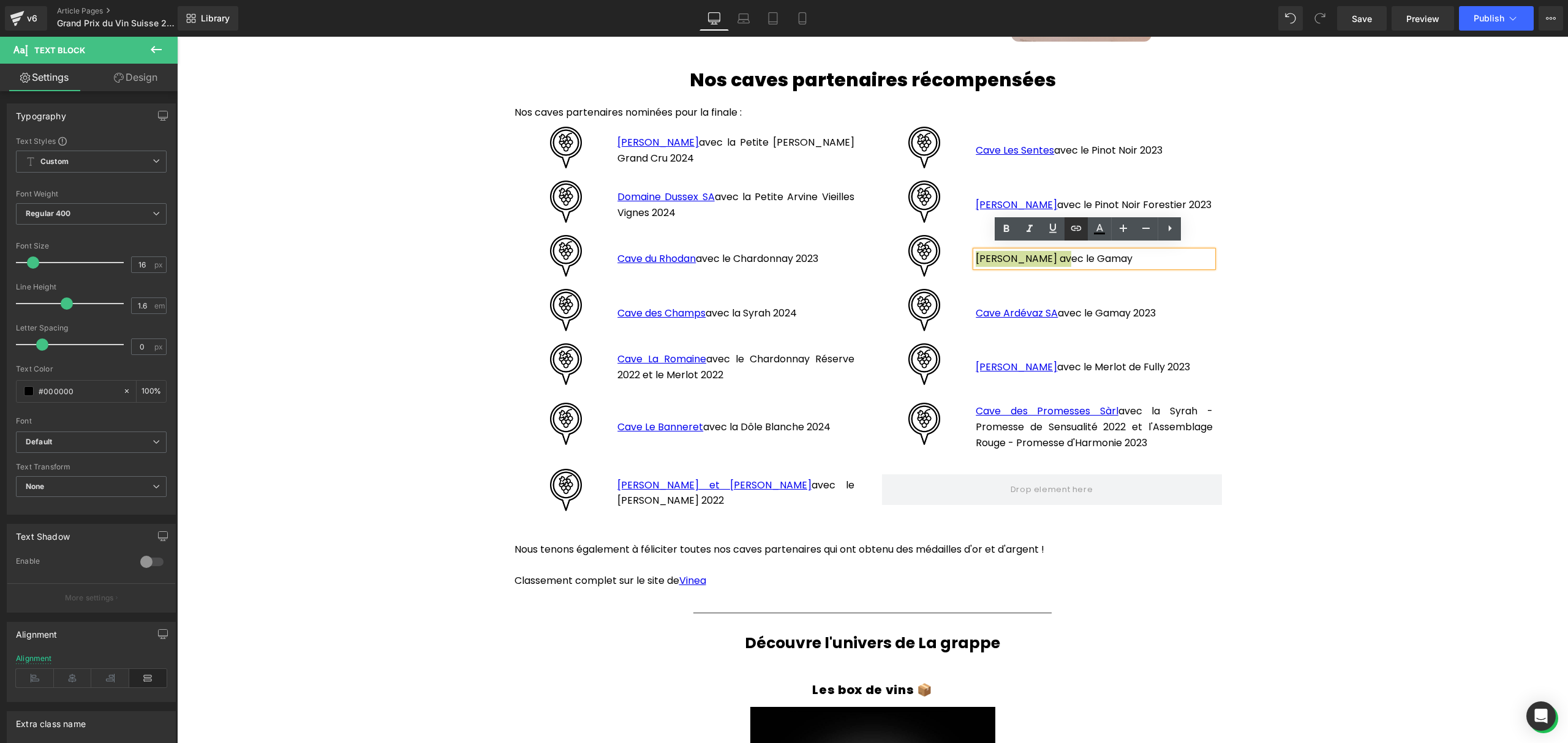
click at [1070, 228] on icon at bounding box center [1076, 228] width 14 height 14
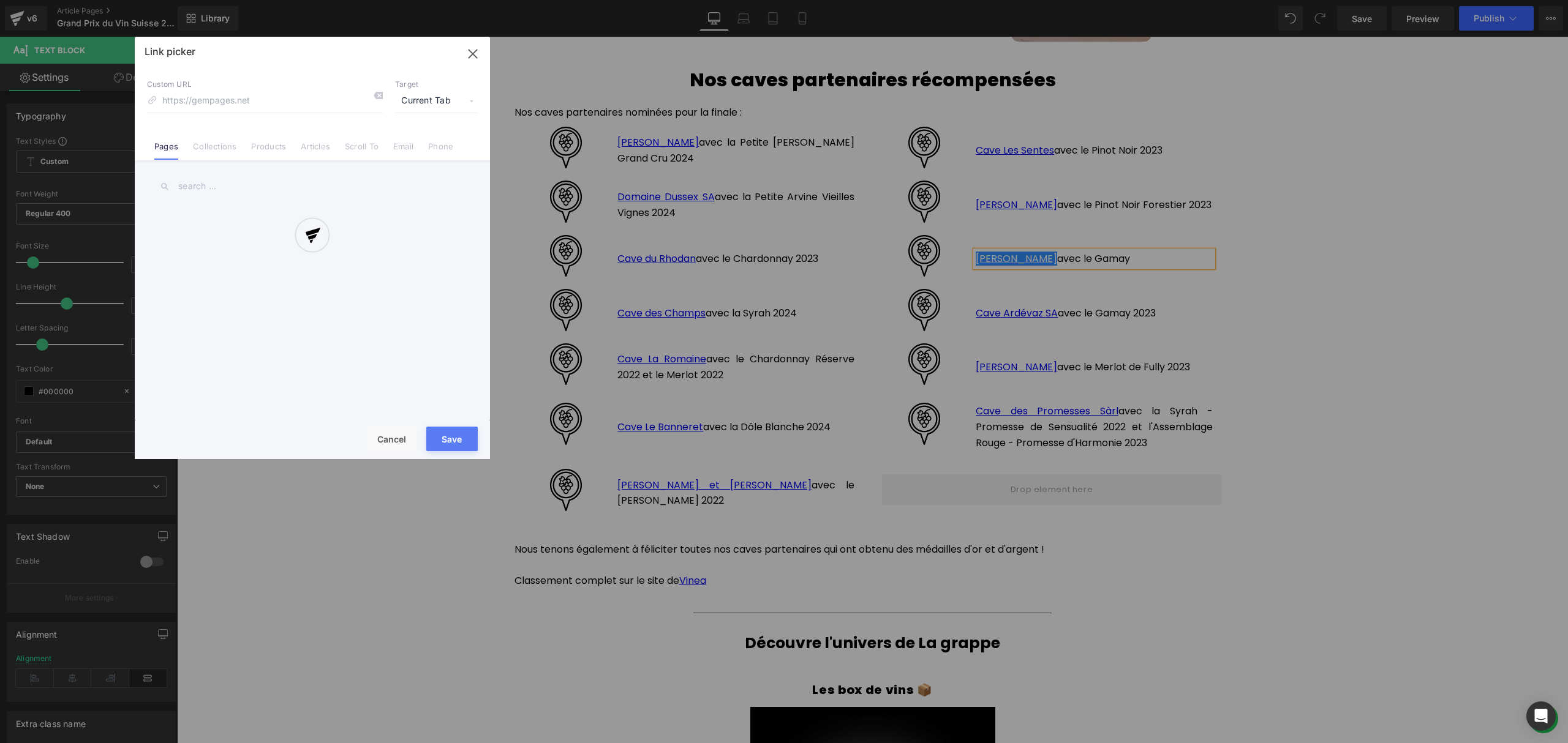
click at [1190, 0] on div "Text Color Highlight Color #333333 Edit or remove link: Edit - Unlink - Cancel …" at bounding box center [784, 0] width 1568 height 0
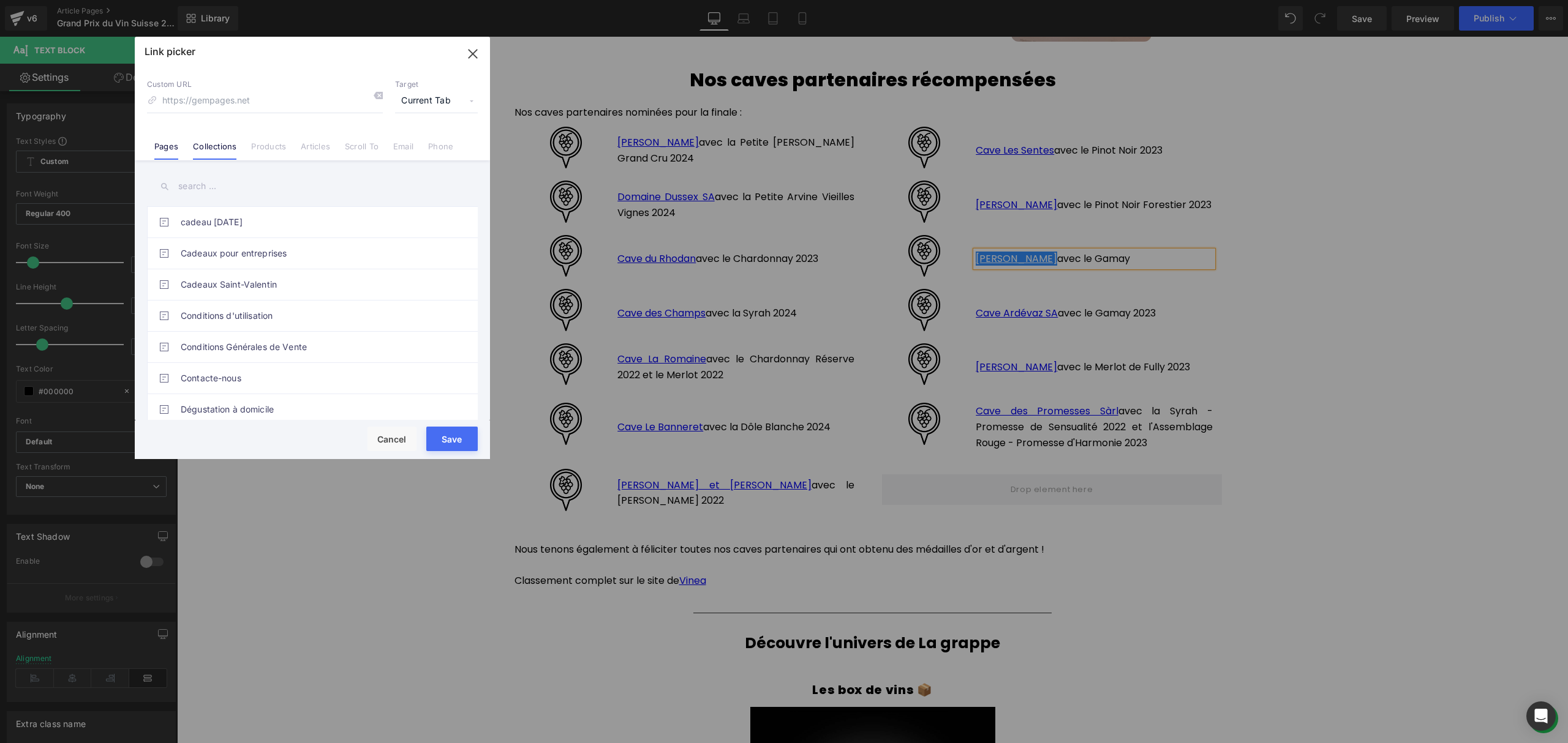
click at [208, 147] on link "Collections" at bounding box center [214, 151] width 44 height 18
click at [248, 189] on input "text" at bounding box center [312, 186] width 331 height 28
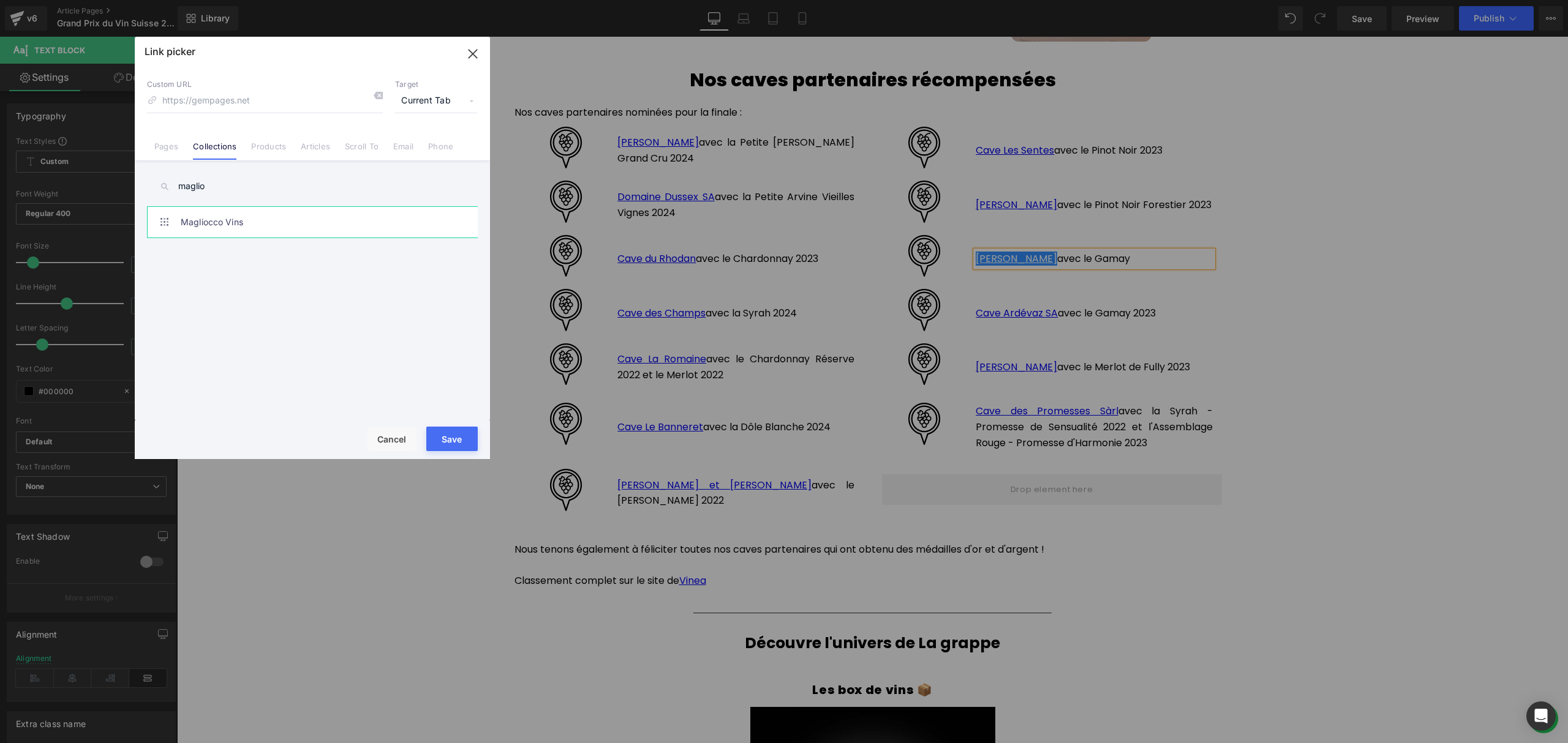
type input "maglio"
click at [256, 226] on link "Magliocco Vins" at bounding box center [316, 222] width 269 height 30
type input "/collections/magliocco-vins"
click at [459, 440] on button "Save" at bounding box center [452, 439] width 52 height 25
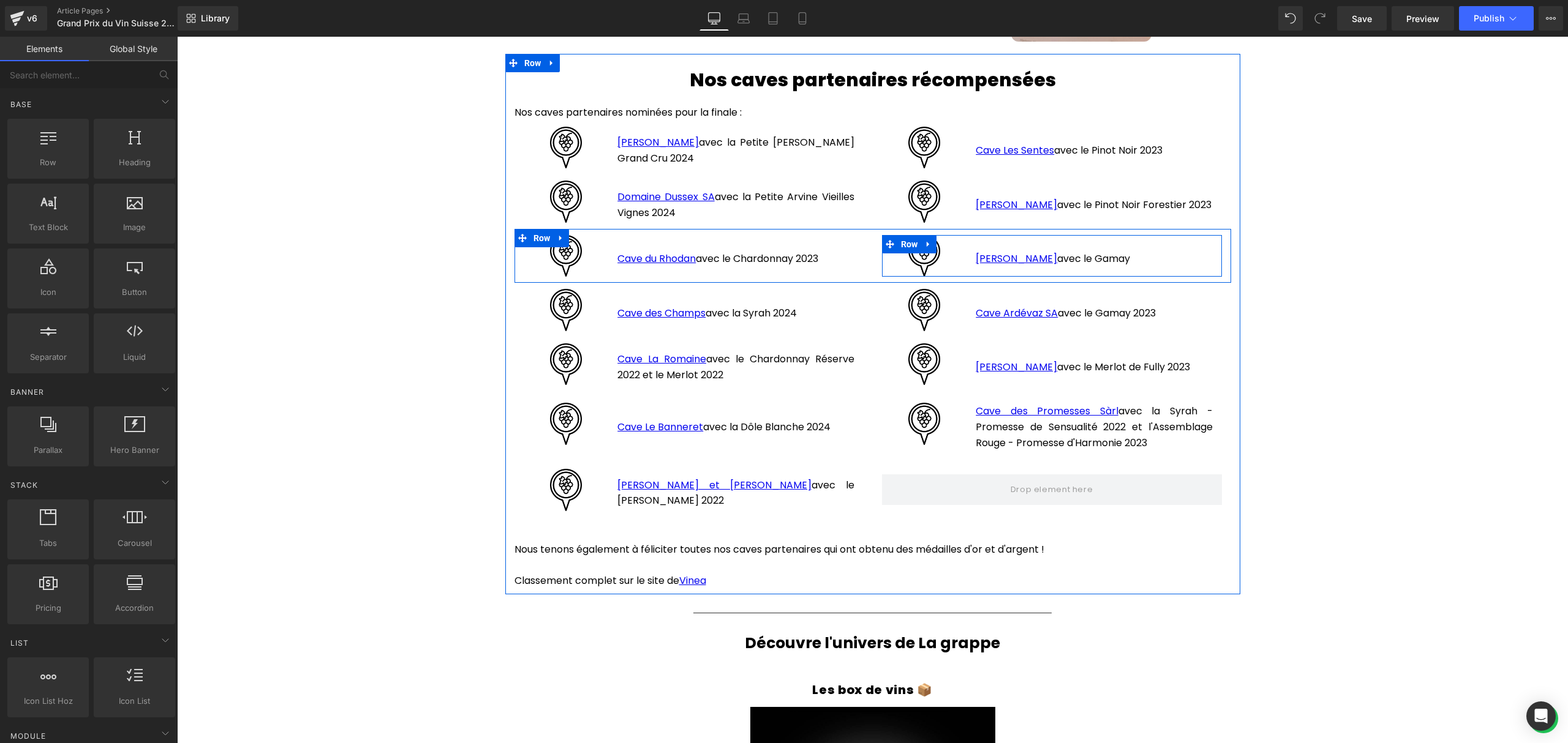
click at [1147, 265] on div "[PERSON_NAME] avec le Gamay Text Block" at bounding box center [1094, 256] width 255 height 42
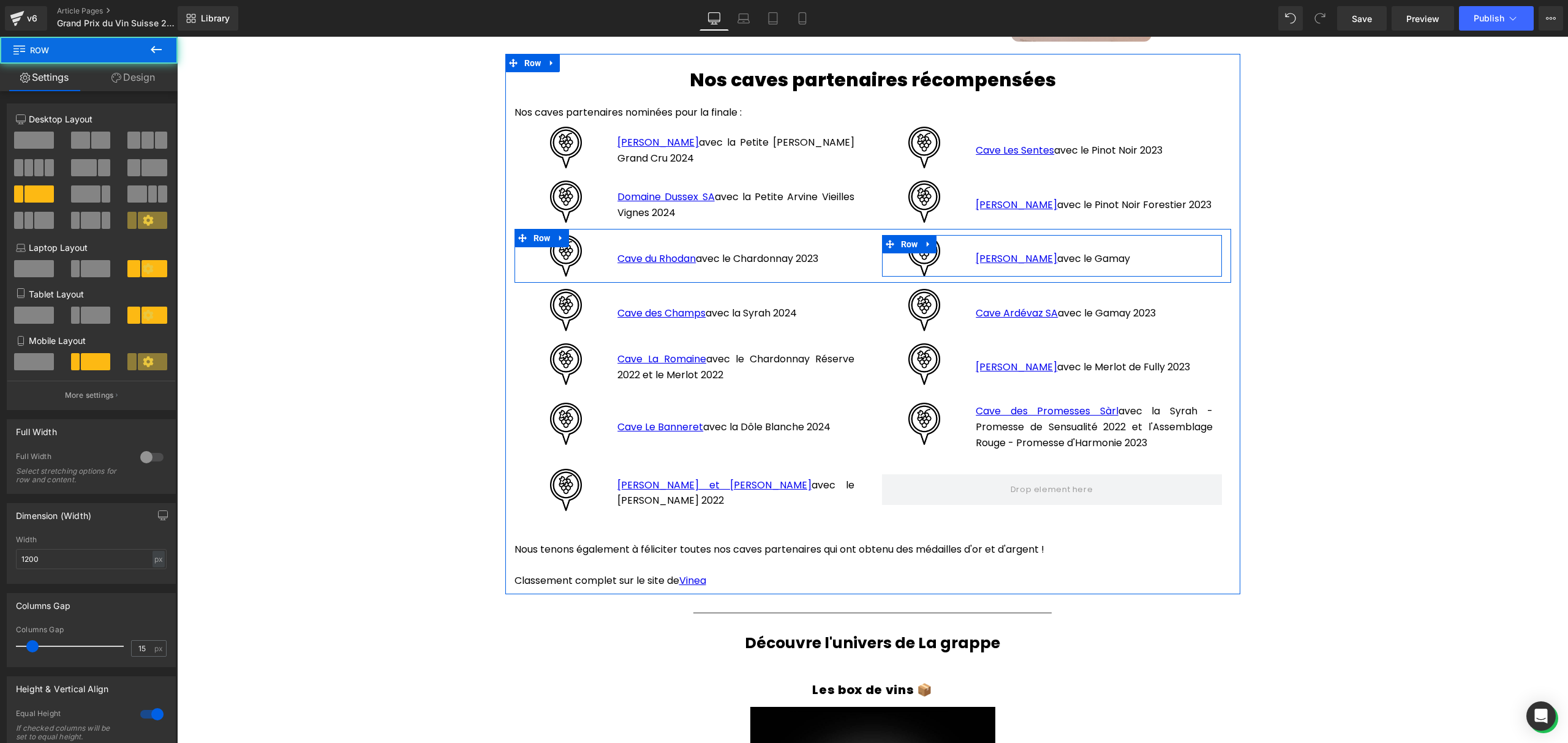
click at [1143, 253] on p "[PERSON_NAME] avec le Gamay" at bounding box center [1093, 259] width 237 height 16
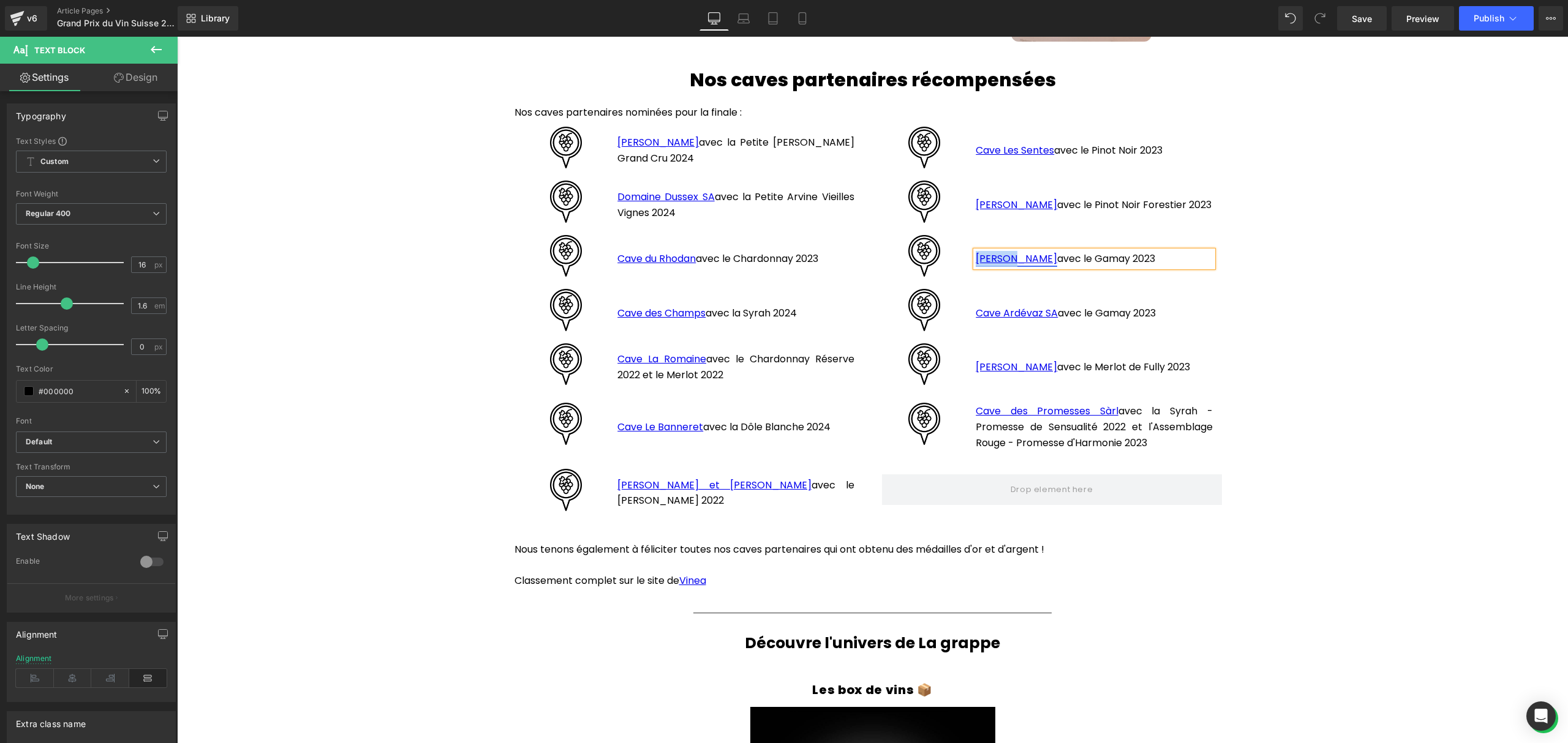
drag, startPoint x: 1005, startPoint y: 252, endPoint x: 970, endPoint y: 250, distance: 35.1
click at [975, 252] on link "[PERSON_NAME]" at bounding box center [1016, 259] width 81 height 14
click at [1024, 251] on p "Magliocco avec le Gamay 2023" at bounding box center [1093, 259] width 237 height 16
drag, startPoint x: 1042, startPoint y: 250, endPoint x: 966, endPoint y: 251, distance: 76.0
click at [975, 251] on div "Magliocco Vins avec le Gamay 2023" at bounding box center [1093, 259] width 237 height 16
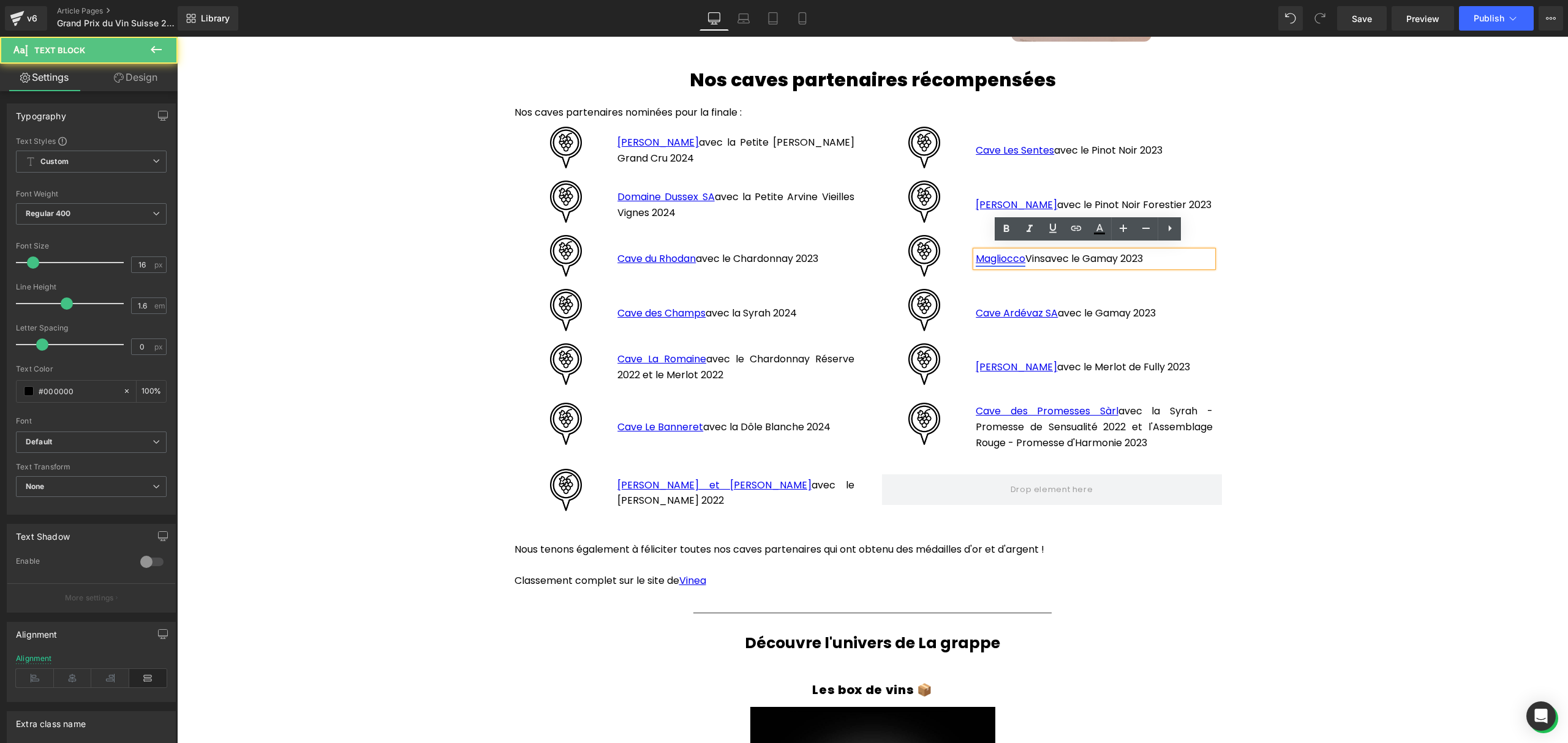
click at [990, 252] on link "Magliocco" at bounding box center [1000, 259] width 49 height 14
click at [0, 0] on span "Unlink" at bounding box center [0, 0] width 0 height 0
drag, startPoint x: 1041, startPoint y: 252, endPoint x: 969, endPoint y: 250, distance: 72.0
click at [975, 251] on p "Magliocco Vins avec le Gamay 2023" at bounding box center [1093, 259] width 237 height 16
click at [1084, 224] on link at bounding box center [1076, 229] width 23 height 23
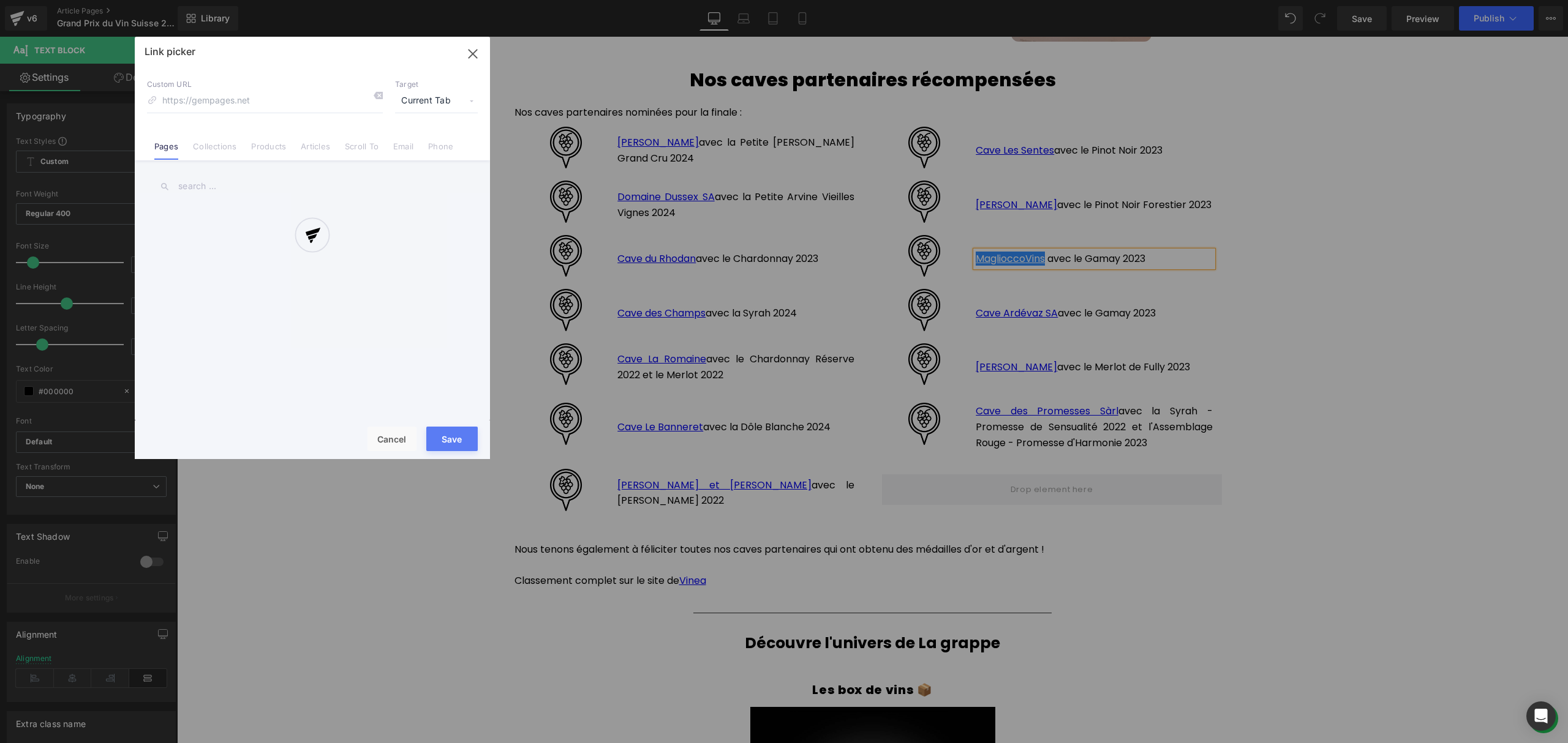
click at [1195, 0] on div "Text Color Highlight Color #333333 Edit or remove link: Edit - Unlink - Cancel …" at bounding box center [784, 0] width 1568 height 0
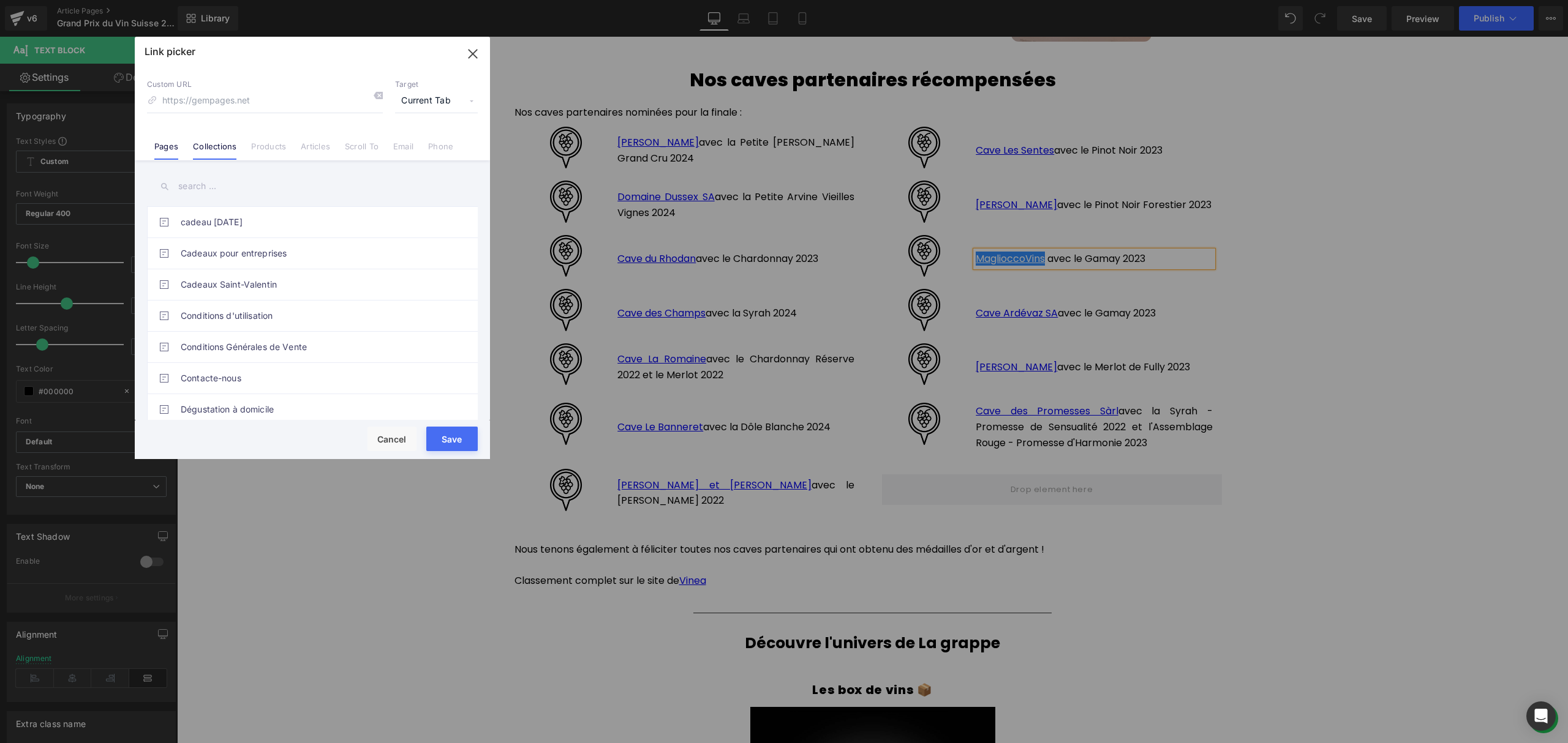
click at [194, 143] on link "Collections" at bounding box center [214, 151] width 44 height 18
click at [210, 192] on input "text" at bounding box center [312, 186] width 331 height 28
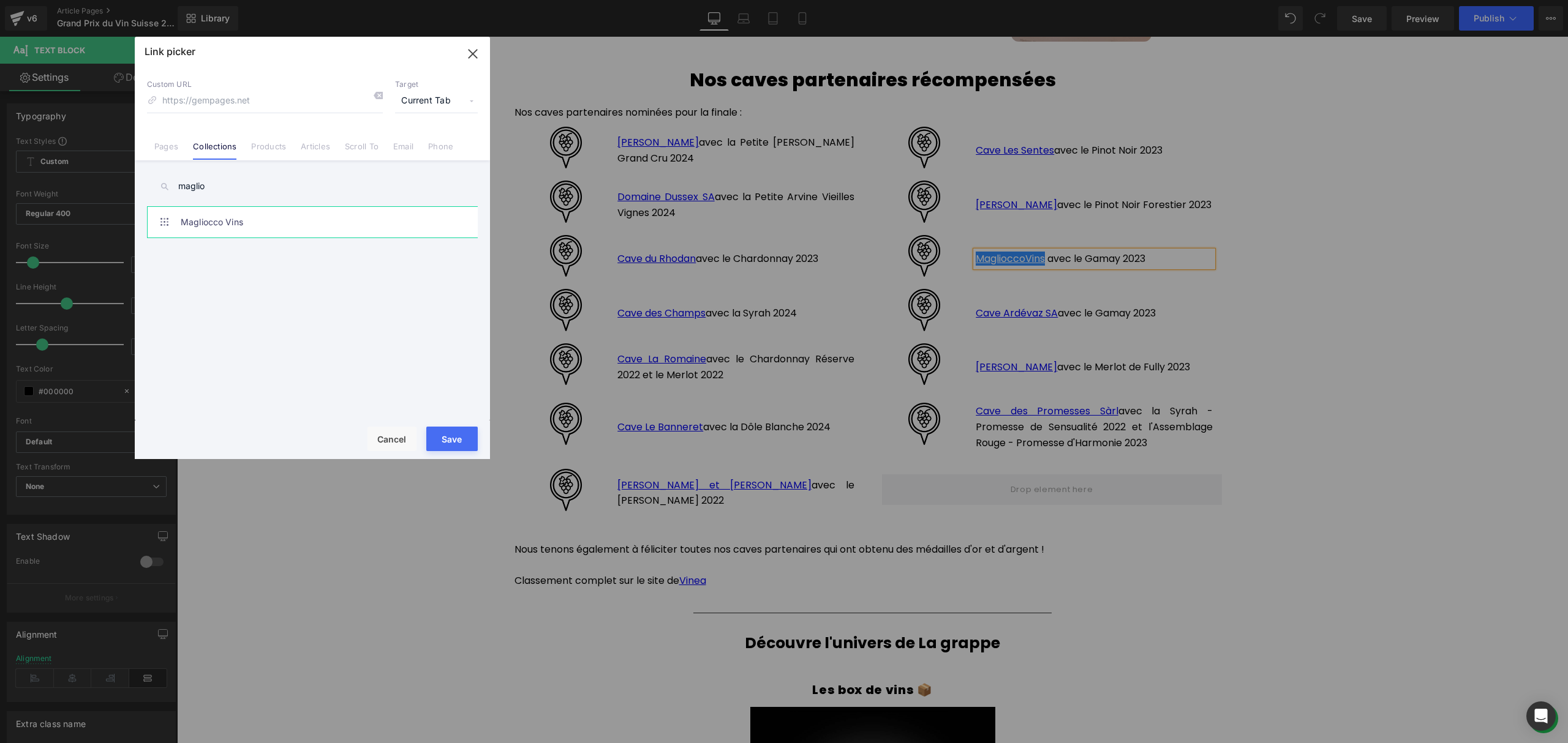
type input "maglio"
click at [230, 223] on link "Magliocco Vins" at bounding box center [316, 222] width 269 height 30
type input "/collections/magliocco-vins"
click at [454, 440] on button "Save" at bounding box center [452, 439] width 52 height 25
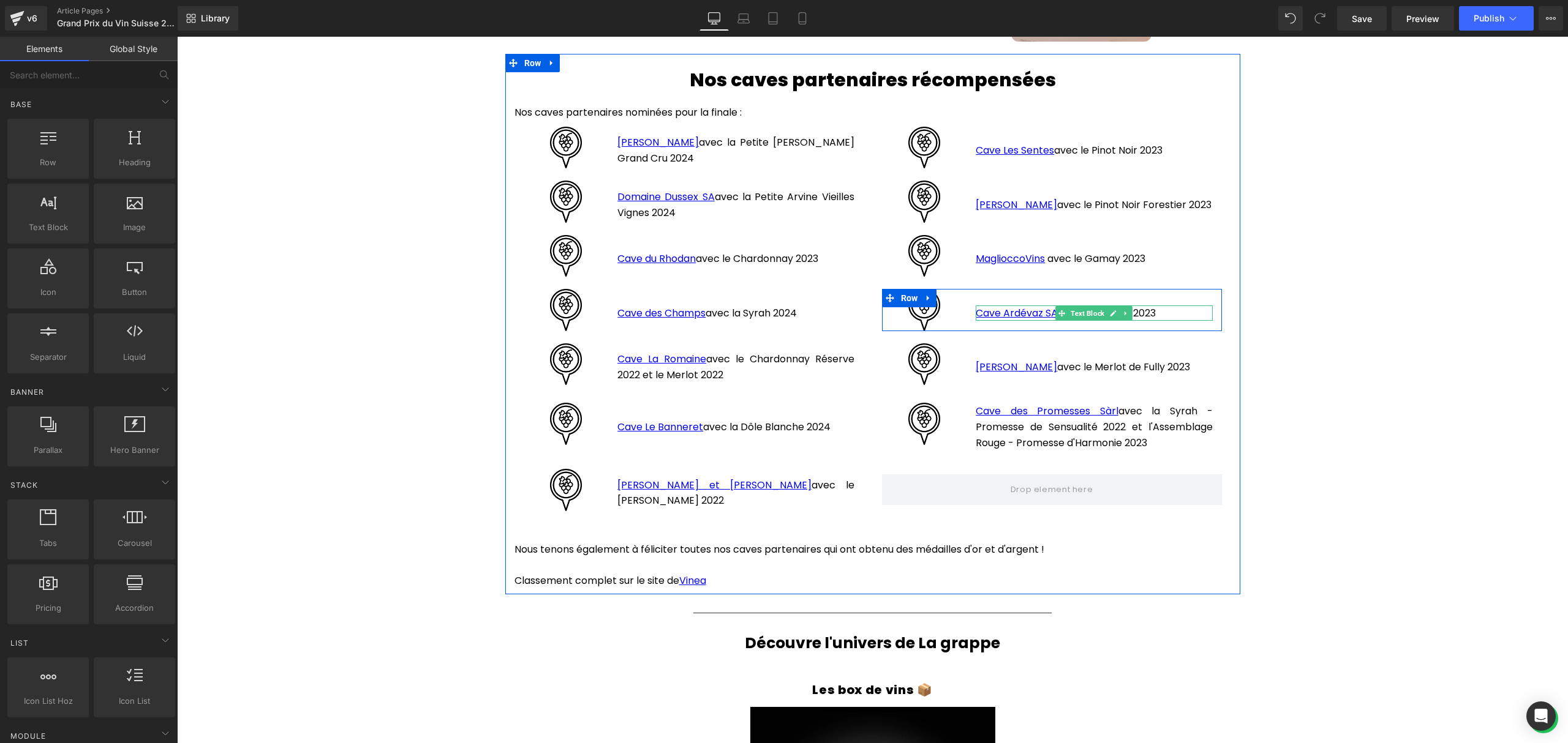
click at [1162, 310] on p "Cave Ardévaz SA avec le Gamay 2023" at bounding box center [1093, 314] width 237 height 16
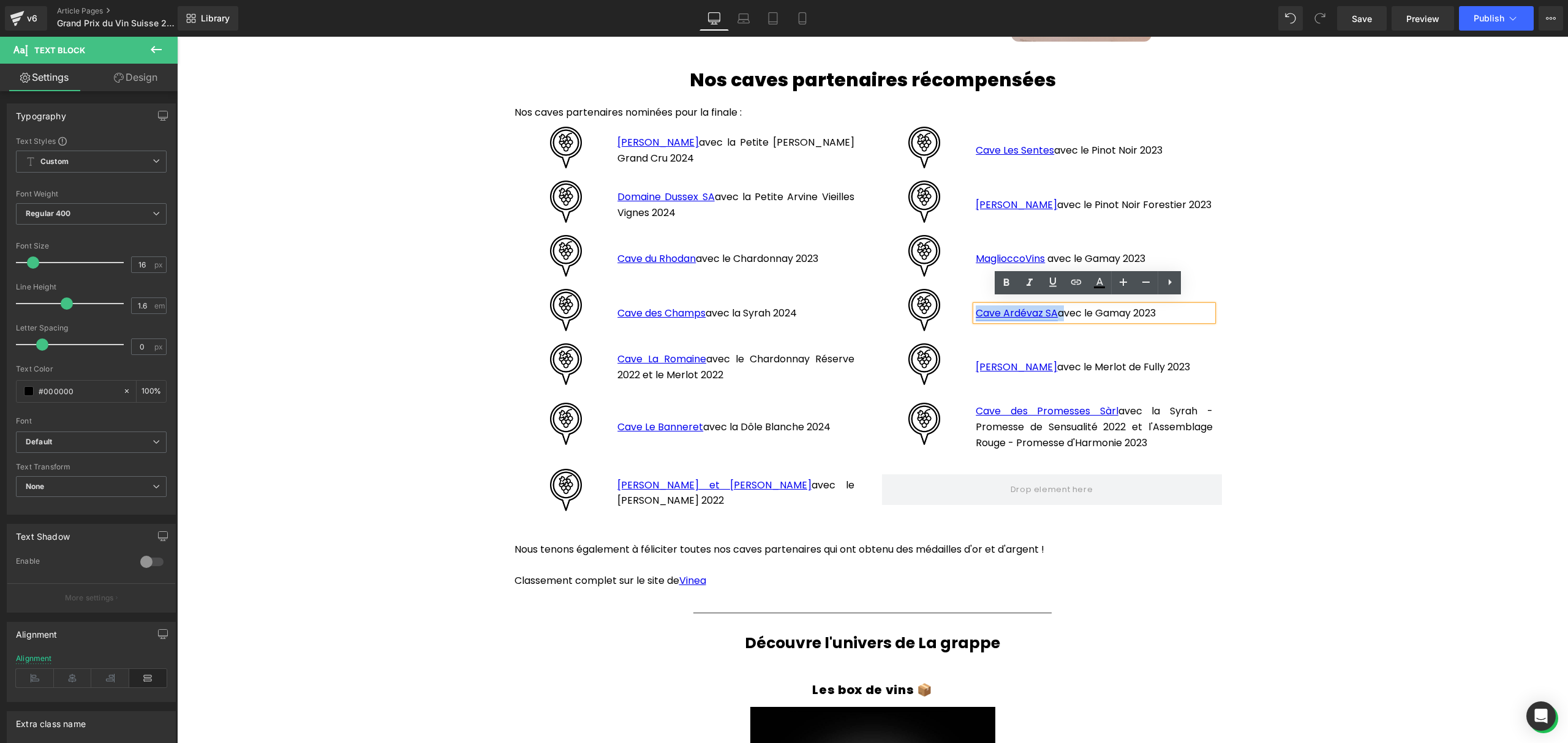
drag, startPoint x: 1054, startPoint y: 307, endPoint x: 973, endPoint y: 301, distance: 81.2
click at [975, 306] on p "Cave Ardévaz SA avec le Gamay 2023" at bounding box center [1093, 314] width 237 height 16
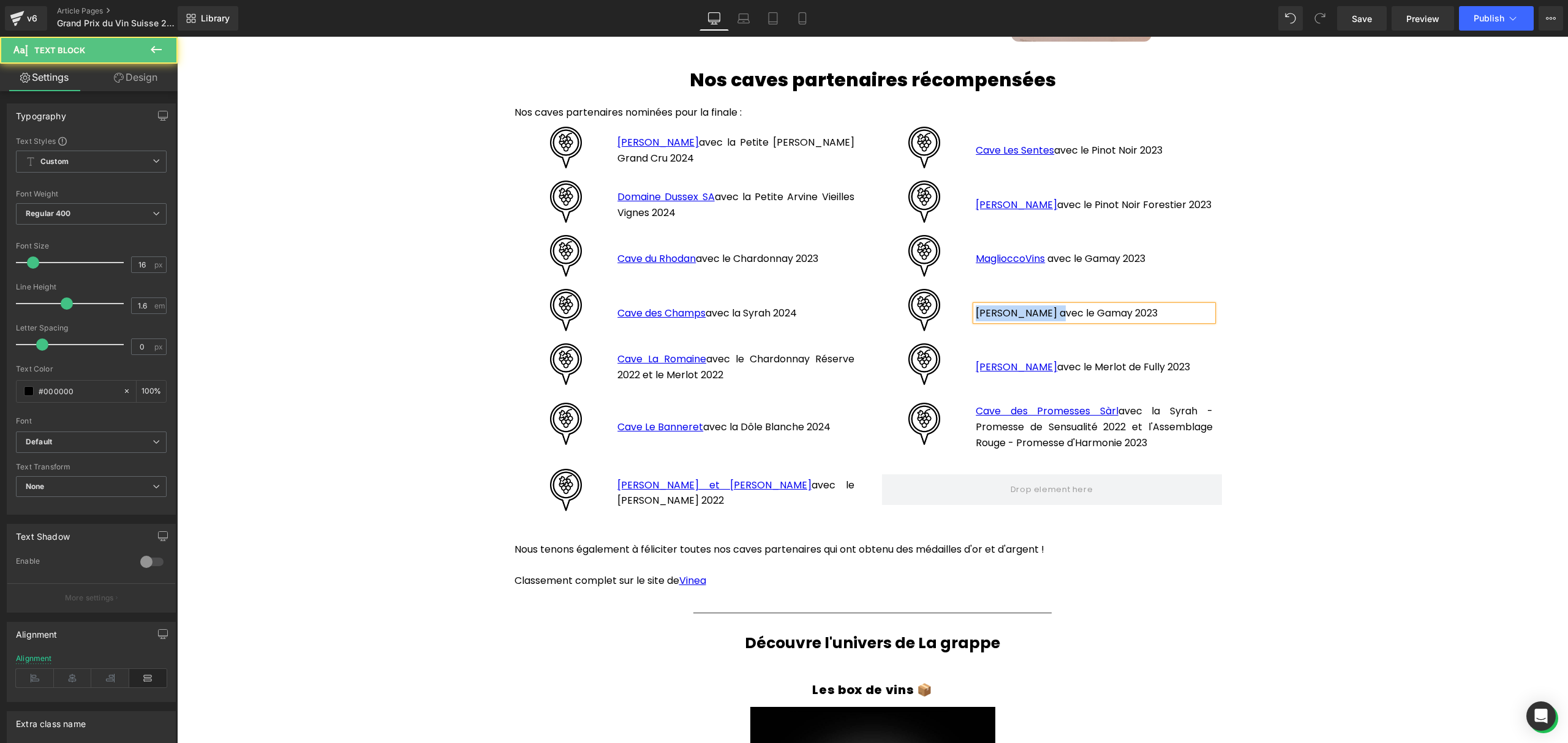
drag, startPoint x: 1049, startPoint y: 307, endPoint x: 965, endPoint y: 307, distance: 84.0
click at [966, 307] on div "[PERSON_NAME] avec le Gamay 2023 Text Block" at bounding box center [1094, 310] width 255 height 42
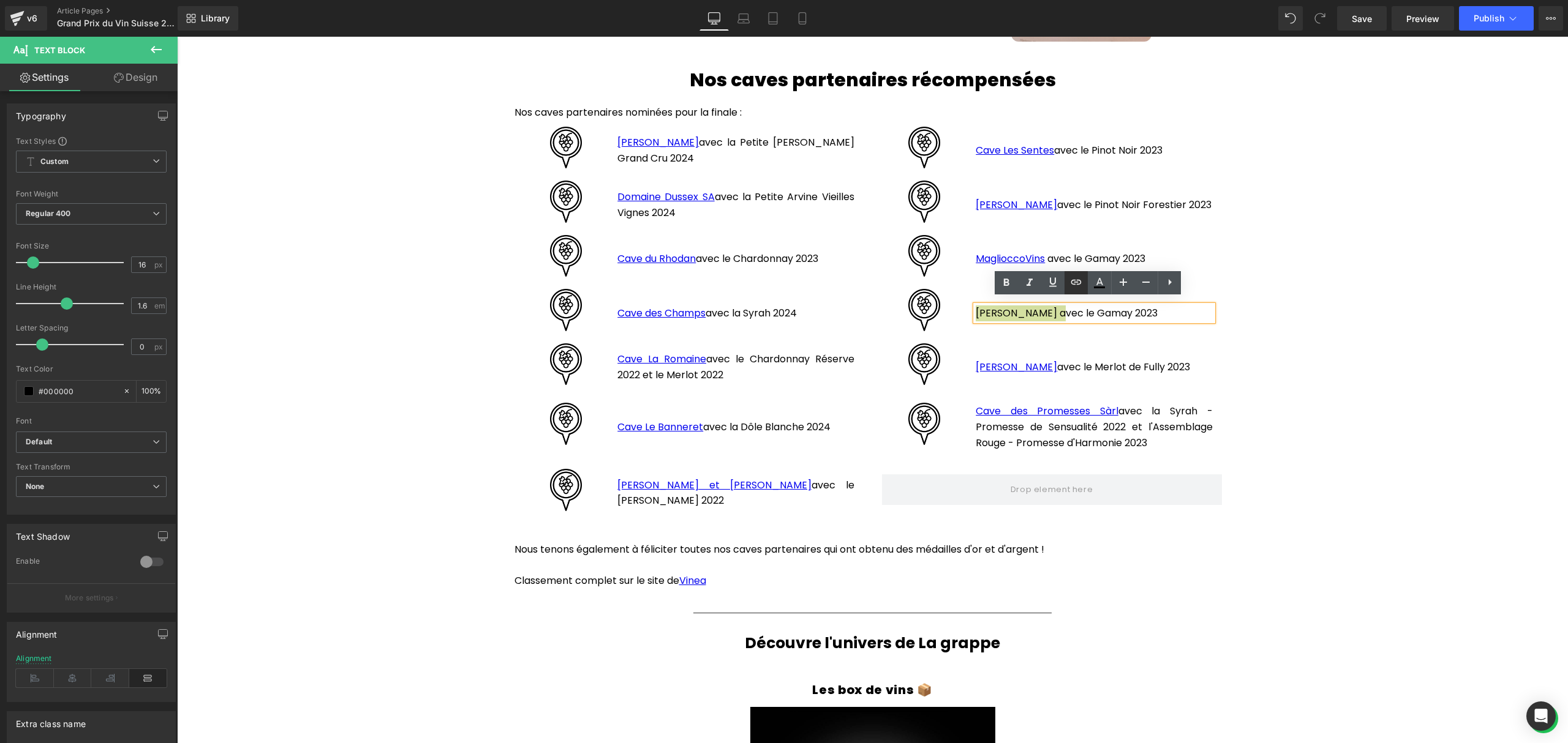
click at [1076, 283] on icon at bounding box center [1076, 282] width 14 height 14
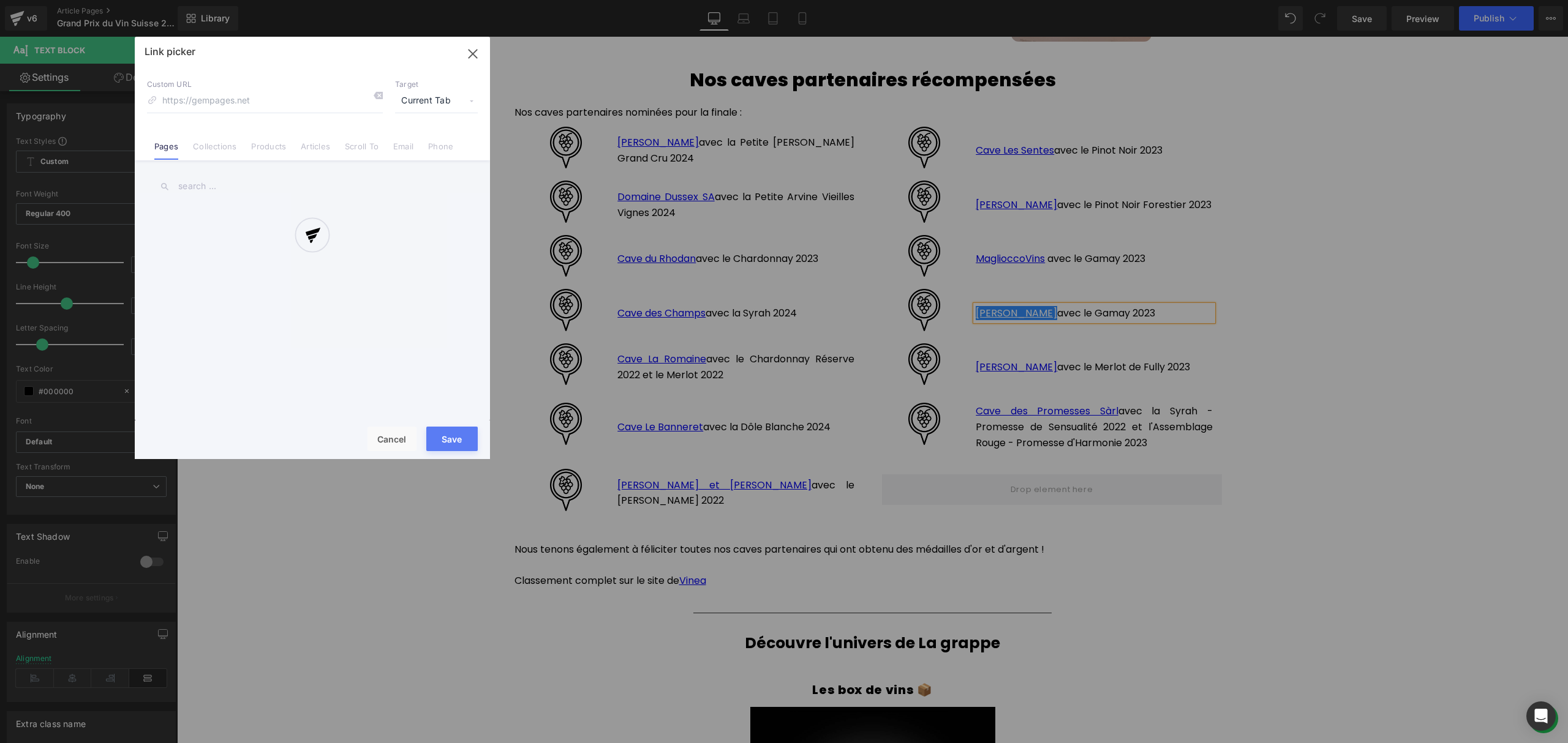
click at [1190, 0] on div "Text Color Highlight Color #333333 Edit or remove link: Edit - Unlink - Cancel …" at bounding box center [784, 0] width 1568 height 0
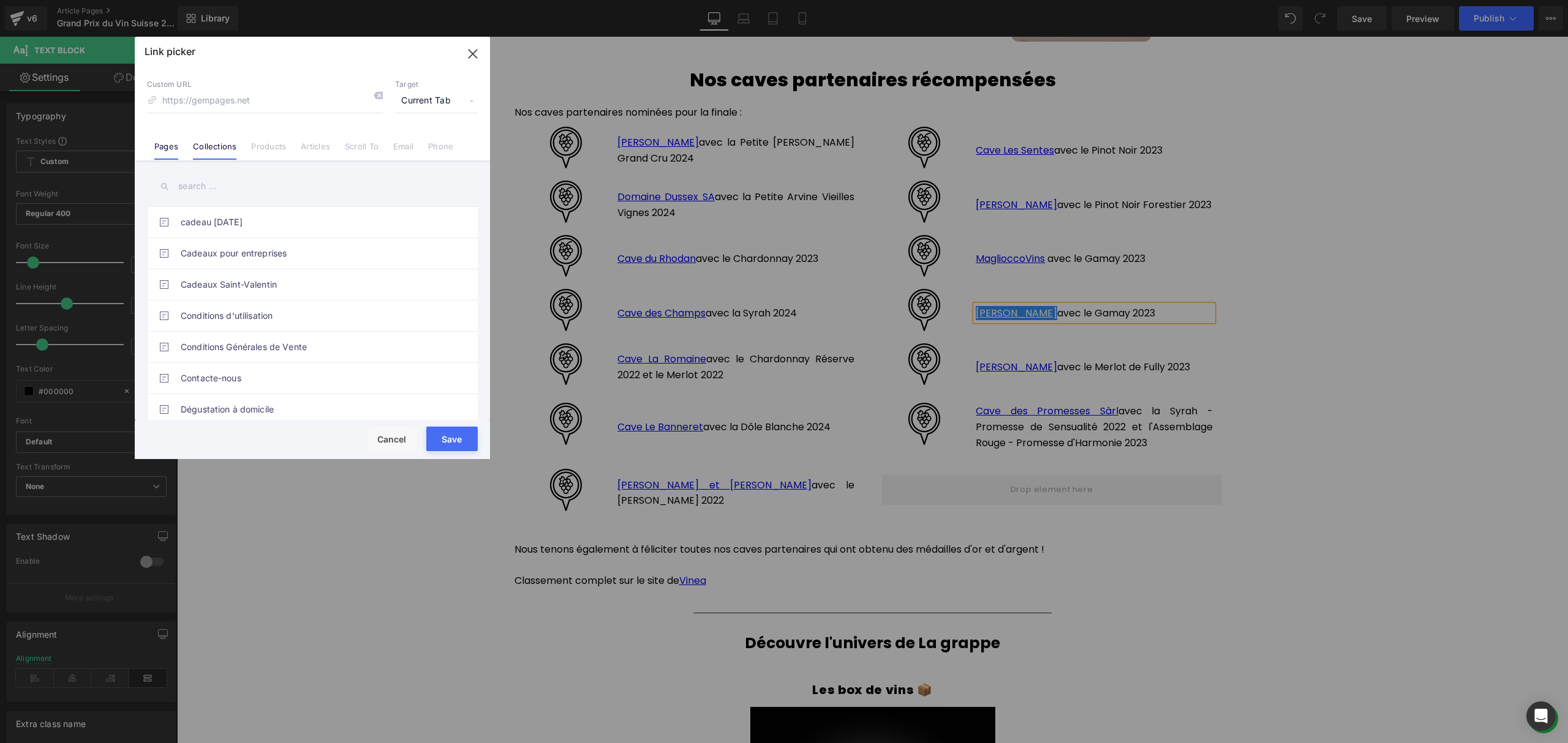
click at [241, 146] on li "Collections" at bounding box center [214, 141] width 58 height 22
click at [219, 187] on input "text" at bounding box center [312, 186] width 331 height 28
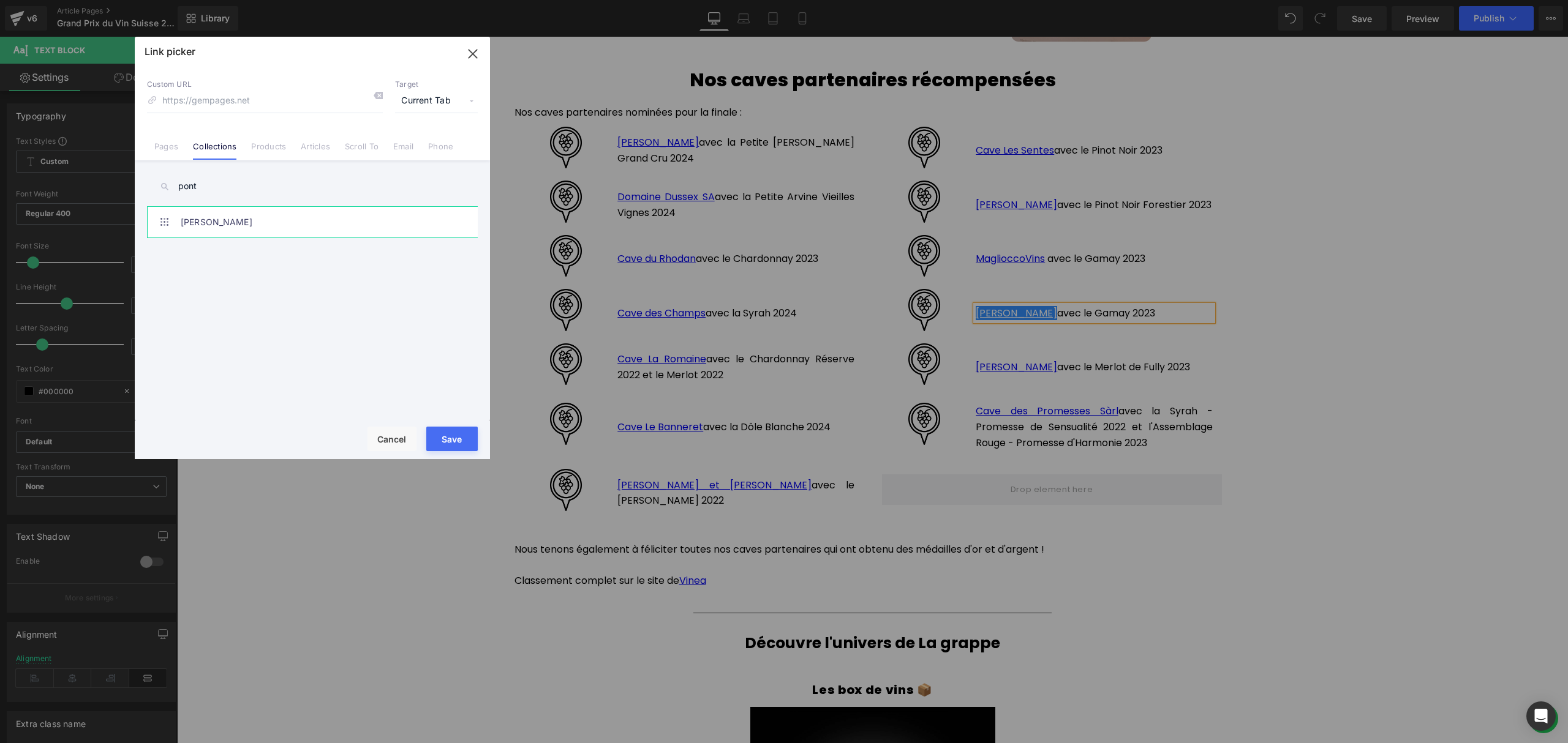
type input "pont"
click at [255, 213] on link "[PERSON_NAME]" at bounding box center [316, 222] width 269 height 30
type input "/collections/[PERSON_NAME]"
click at [444, 427] on button "Save" at bounding box center [452, 439] width 52 height 25
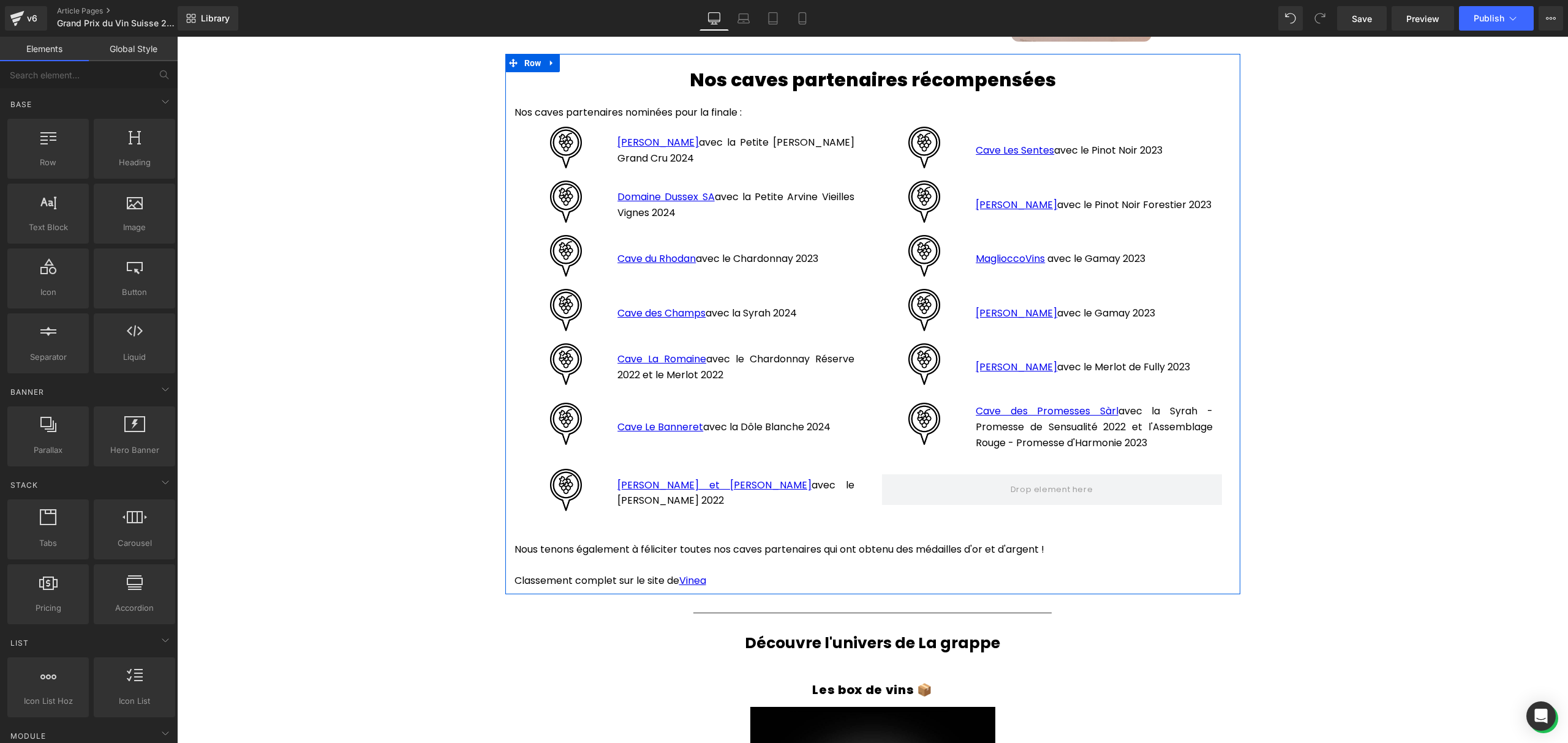
click at [1182, 359] on p "[PERSON_NAME] avec le Merlot de Fully 2023" at bounding box center [1093, 367] width 237 height 16
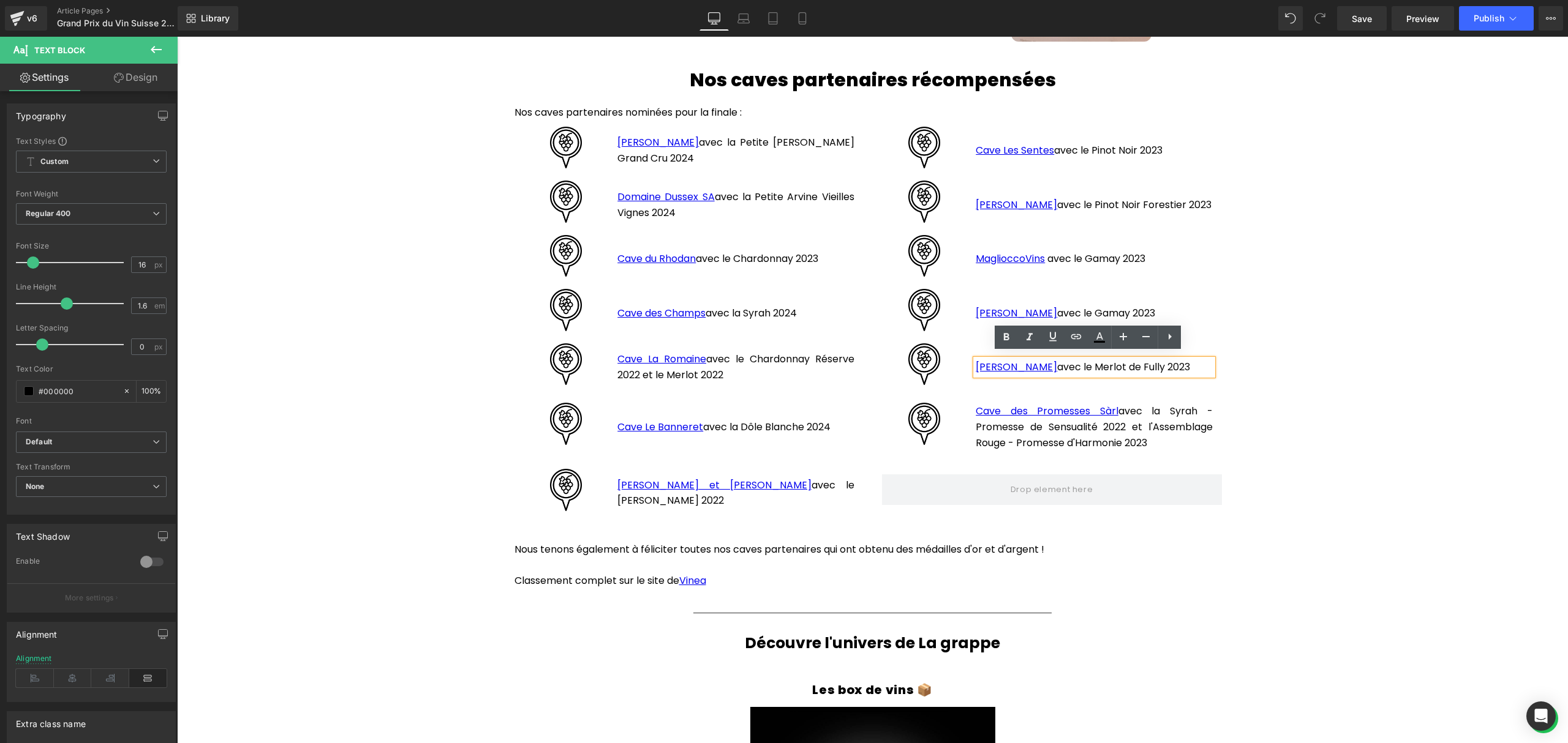
drag, startPoint x: 1182, startPoint y: 361, endPoint x: 964, endPoint y: 358, distance: 218.0
click at [966, 358] on div "[PERSON_NAME] avec le Merlot de Fully 2023 Text Block" at bounding box center [1094, 364] width 255 height 42
drag, startPoint x: 1052, startPoint y: 360, endPoint x: 971, endPoint y: 362, distance: 81.0
click at [975, 362] on p "[PERSON_NAME] avec la Syrah de Fully 2023" at bounding box center [1093, 367] width 237 height 16
click at [1078, 334] on icon at bounding box center [1076, 337] width 14 height 14
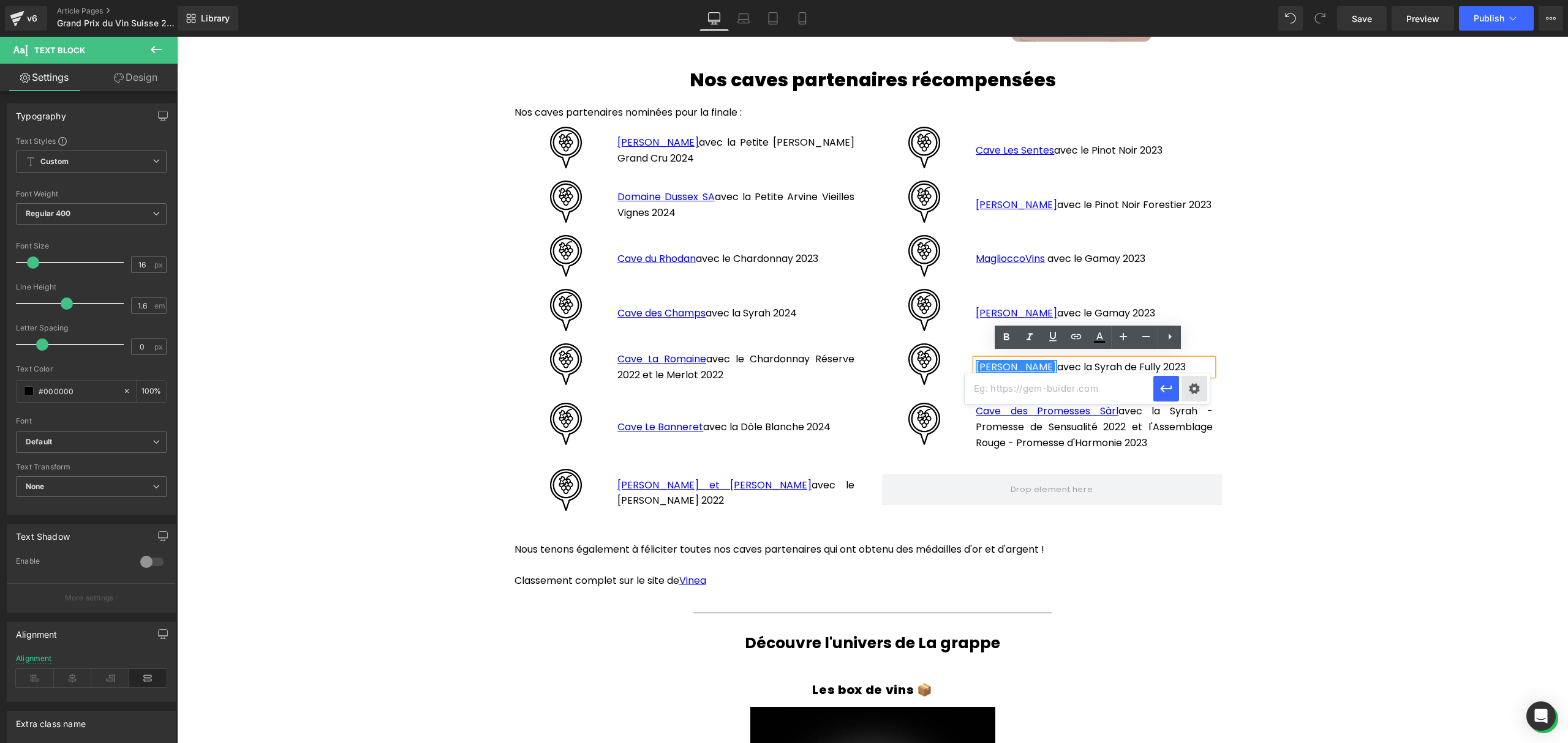
click at [1191, 0] on div "Text Color Highlight Color #333333 Edit or remove link: Edit - Unlink - Cancel" at bounding box center [784, 0] width 1568 height 0
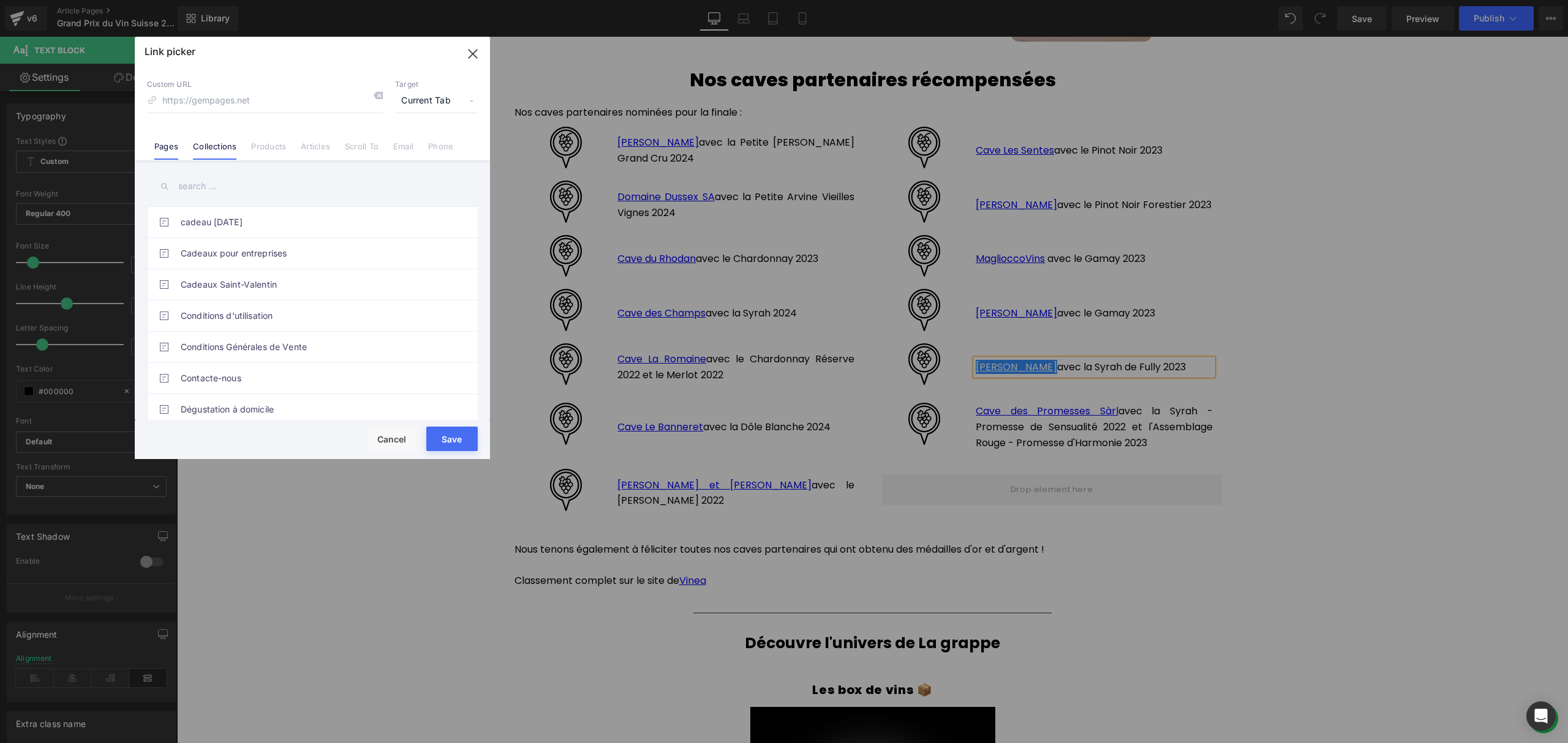
click at [226, 142] on link "Collections" at bounding box center [214, 151] width 44 height 18
click at [214, 192] on input "text" at bounding box center [312, 186] width 331 height 28
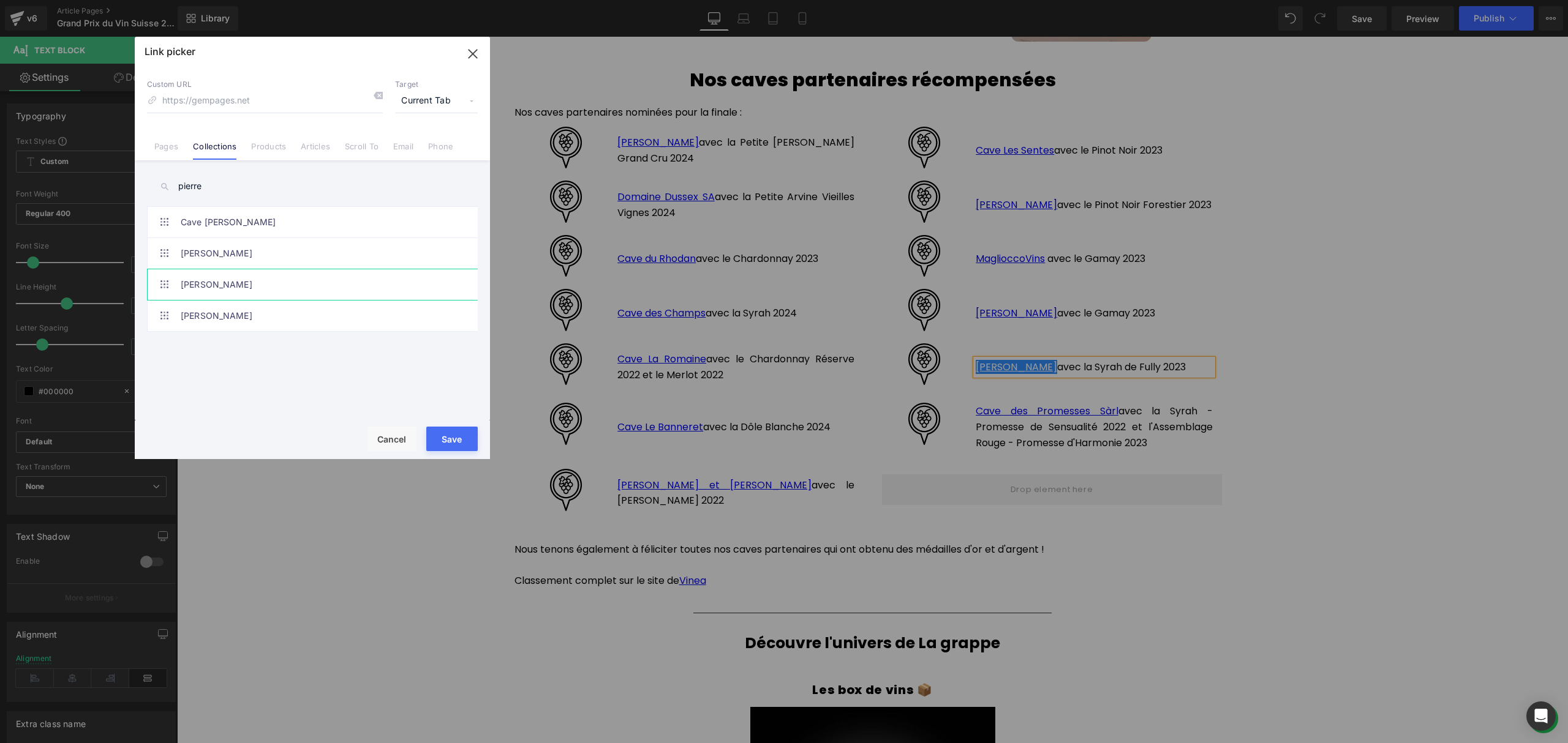
type input "pierre"
click at [273, 280] on link "[PERSON_NAME]" at bounding box center [316, 284] width 269 height 30
type input "/collections/[PERSON_NAME]"
click at [446, 433] on button "Save" at bounding box center [452, 439] width 52 height 25
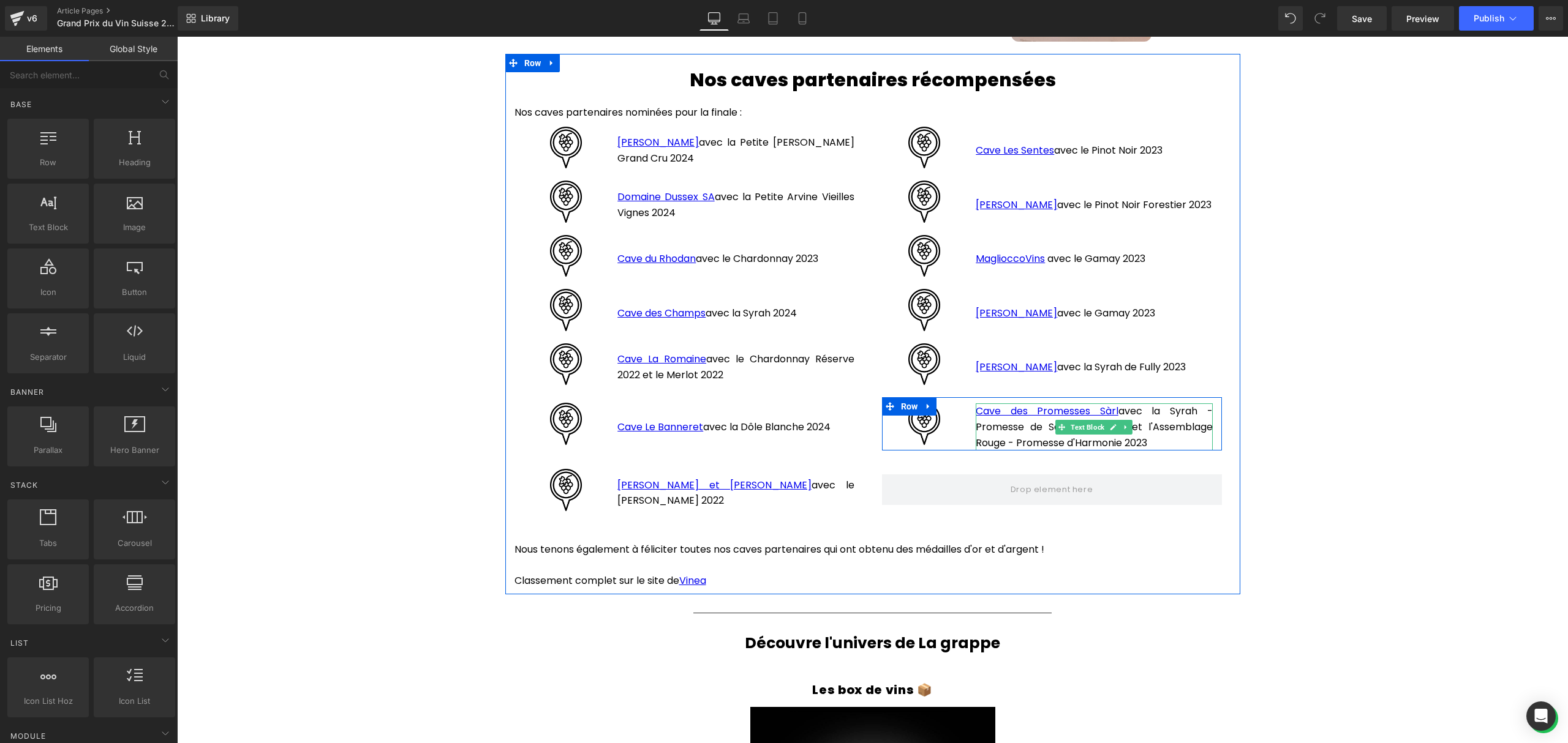
click at [1162, 440] on p "Cave des Promesses Sàrl avec la Syrah - Promesse de Sensualité 2022 et l'Assemb…" at bounding box center [1093, 427] width 237 height 47
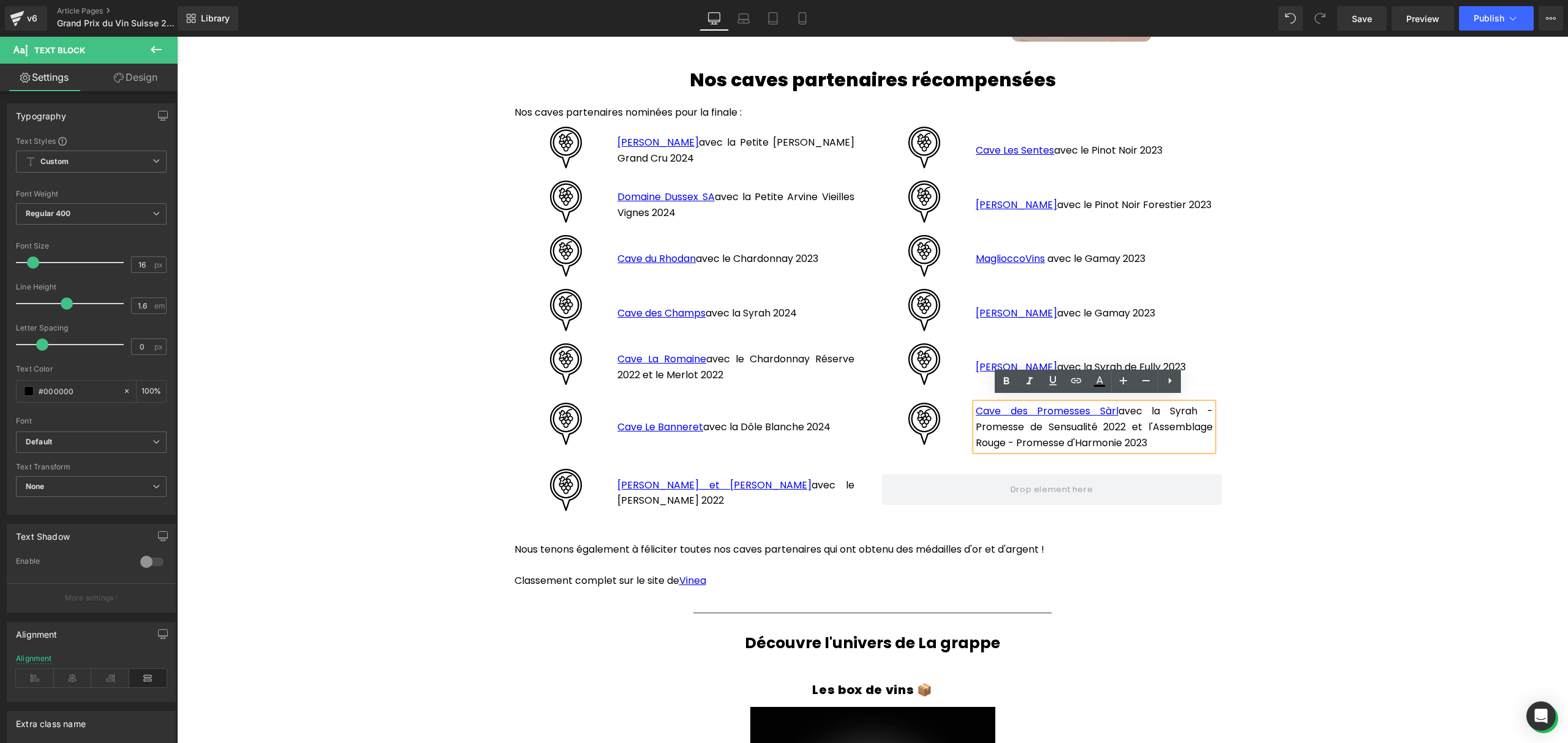
drag, startPoint x: 1154, startPoint y: 437, endPoint x: 958, endPoint y: 401, distance: 199.3
click at [958, 401] on div "Image Cave des Promesses Sàrl avec la Syrah - Promesse de Sensualité 2022 et l'…" at bounding box center [1052, 424] width 340 height 53
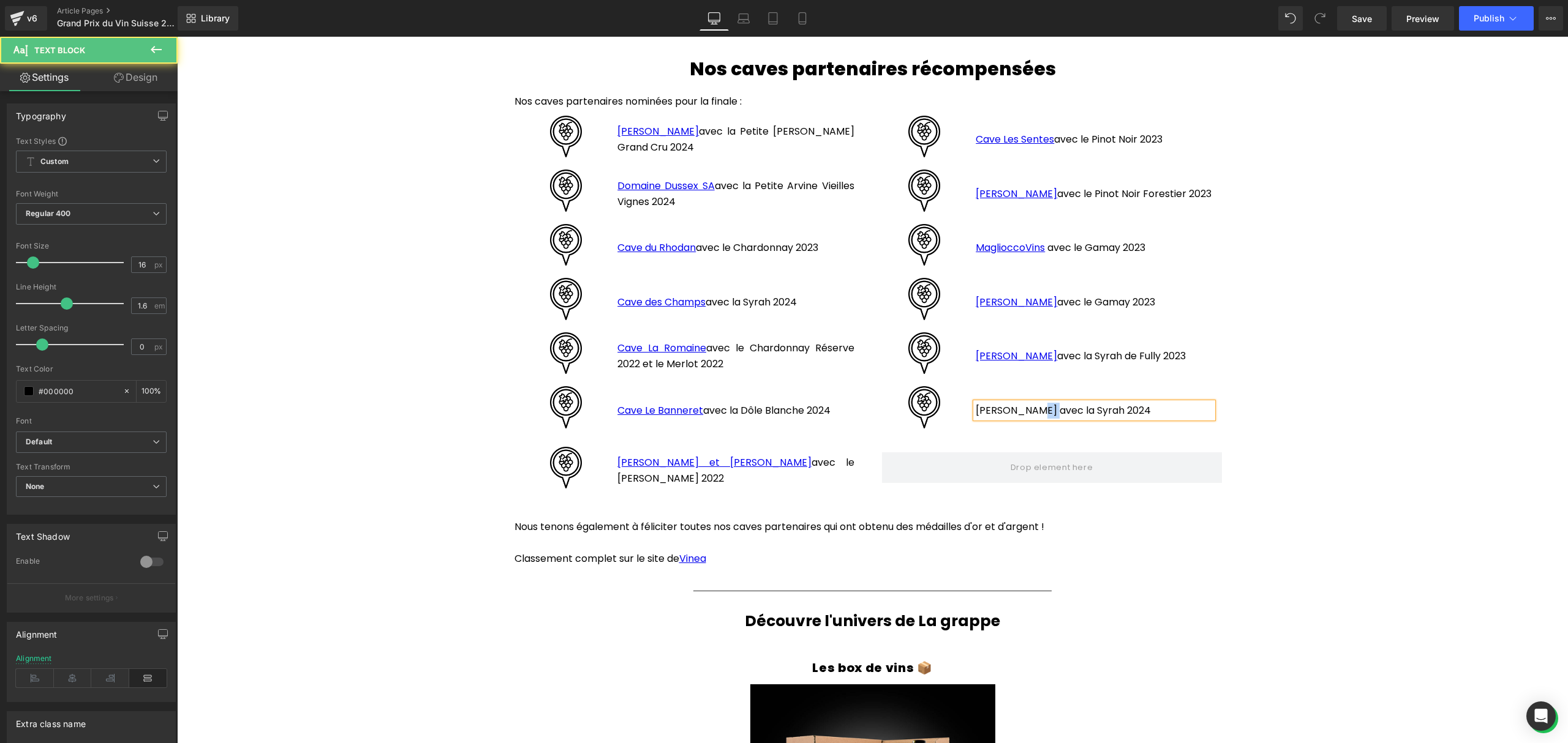
drag, startPoint x: 1045, startPoint y: 403, endPoint x: 1026, endPoint y: 402, distance: 19.0
click at [1026, 403] on p "[PERSON_NAME] avec la Syrah 2024" at bounding box center [1093, 411] width 237 height 16
click at [1044, 405] on p "[PERSON_NAME] avec la Syrah 2024" at bounding box center [1093, 411] width 237 height 16
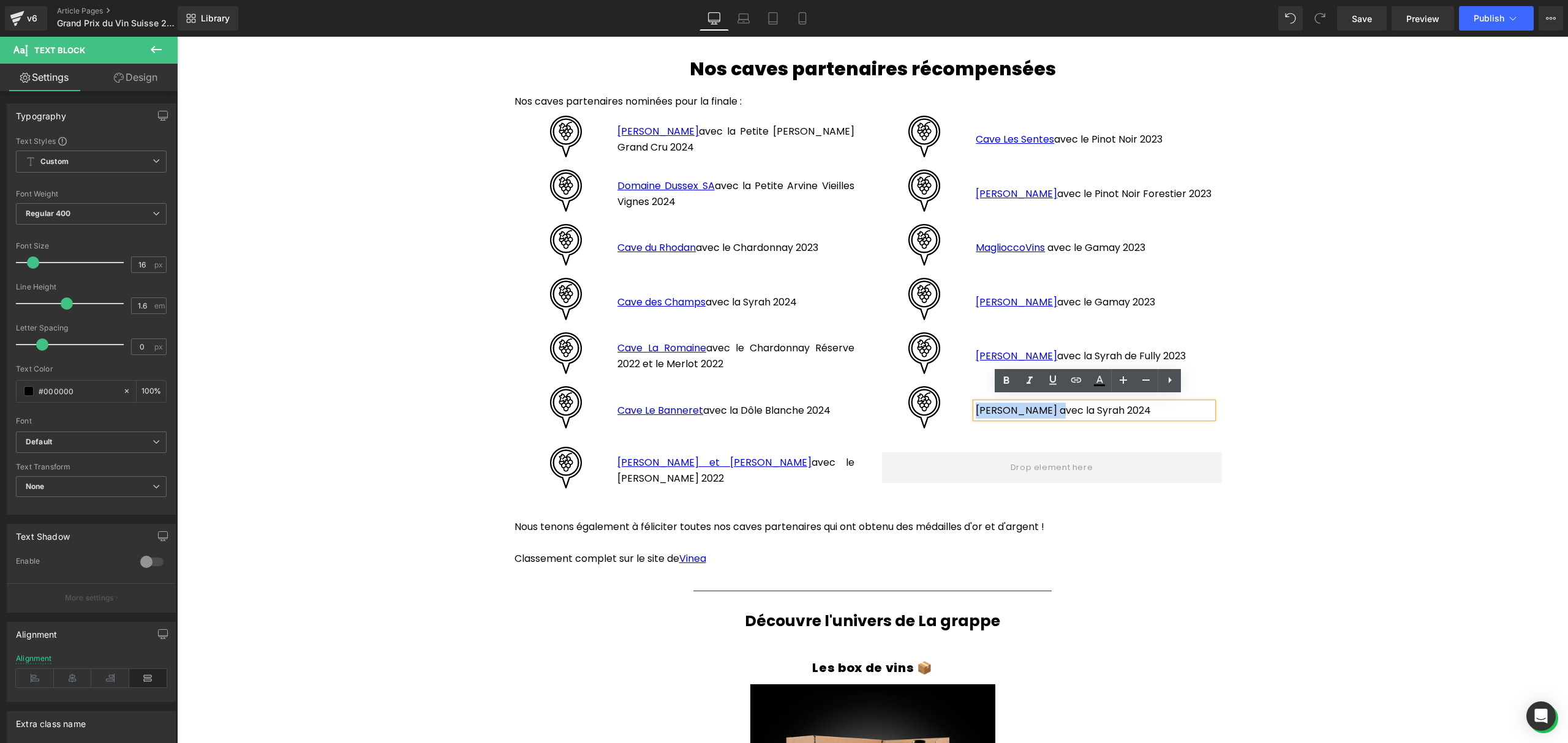
drag, startPoint x: 1047, startPoint y: 404, endPoint x: 970, endPoint y: 402, distance: 77.0
click at [975, 403] on p "[PERSON_NAME] avec la Syrah 2024" at bounding box center [1093, 411] width 237 height 16
click at [1076, 380] on icon at bounding box center [1076, 380] width 14 height 14
click at [1190, 0] on div "Text Color Highlight Color #333333 Edit or remove link: Edit - Unlink - Cancel" at bounding box center [784, 0] width 1568 height 0
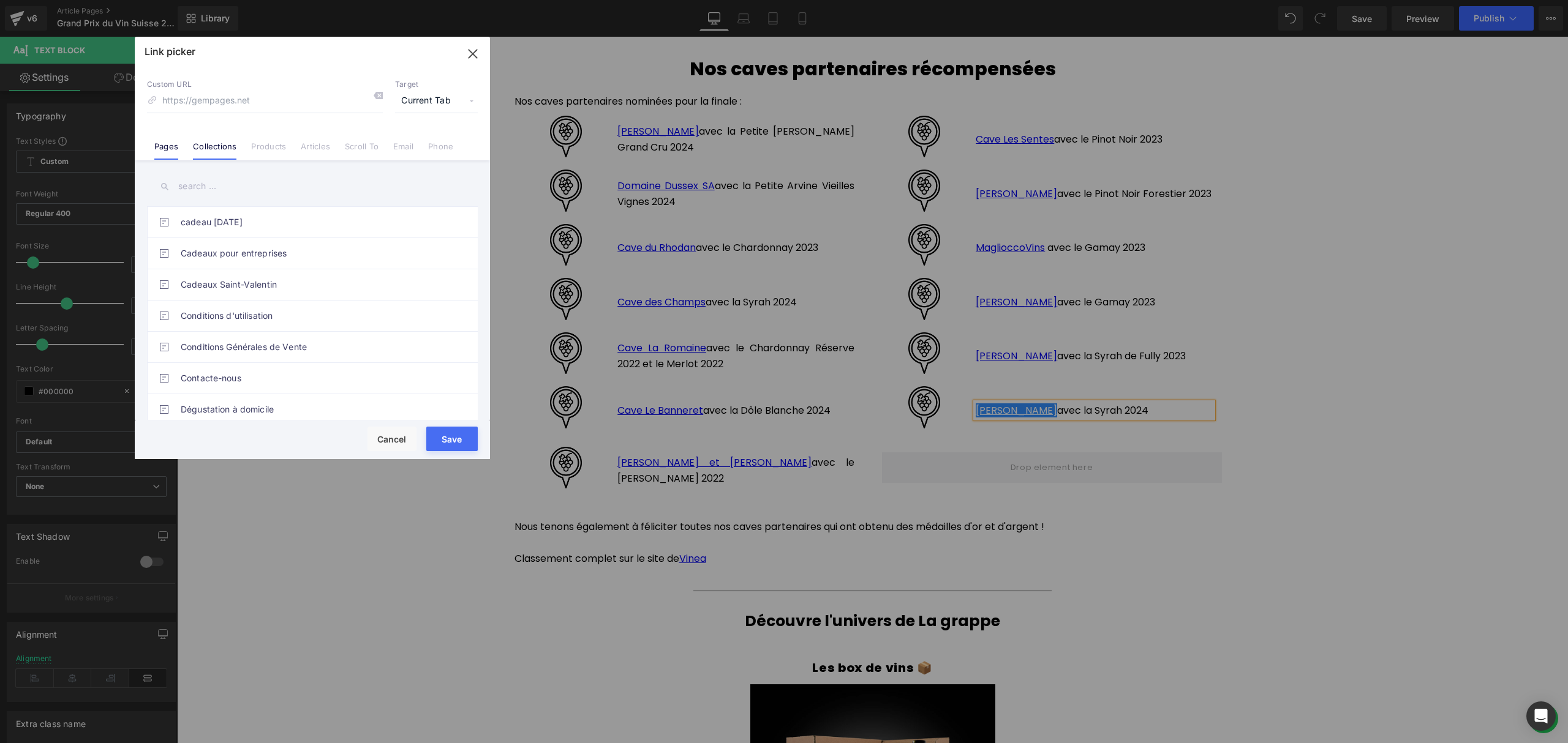
click at [210, 143] on link "Collections" at bounding box center [214, 151] width 44 height 18
click at [214, 191] on input "text" at bounding box center [312, 186] width 331 height 28
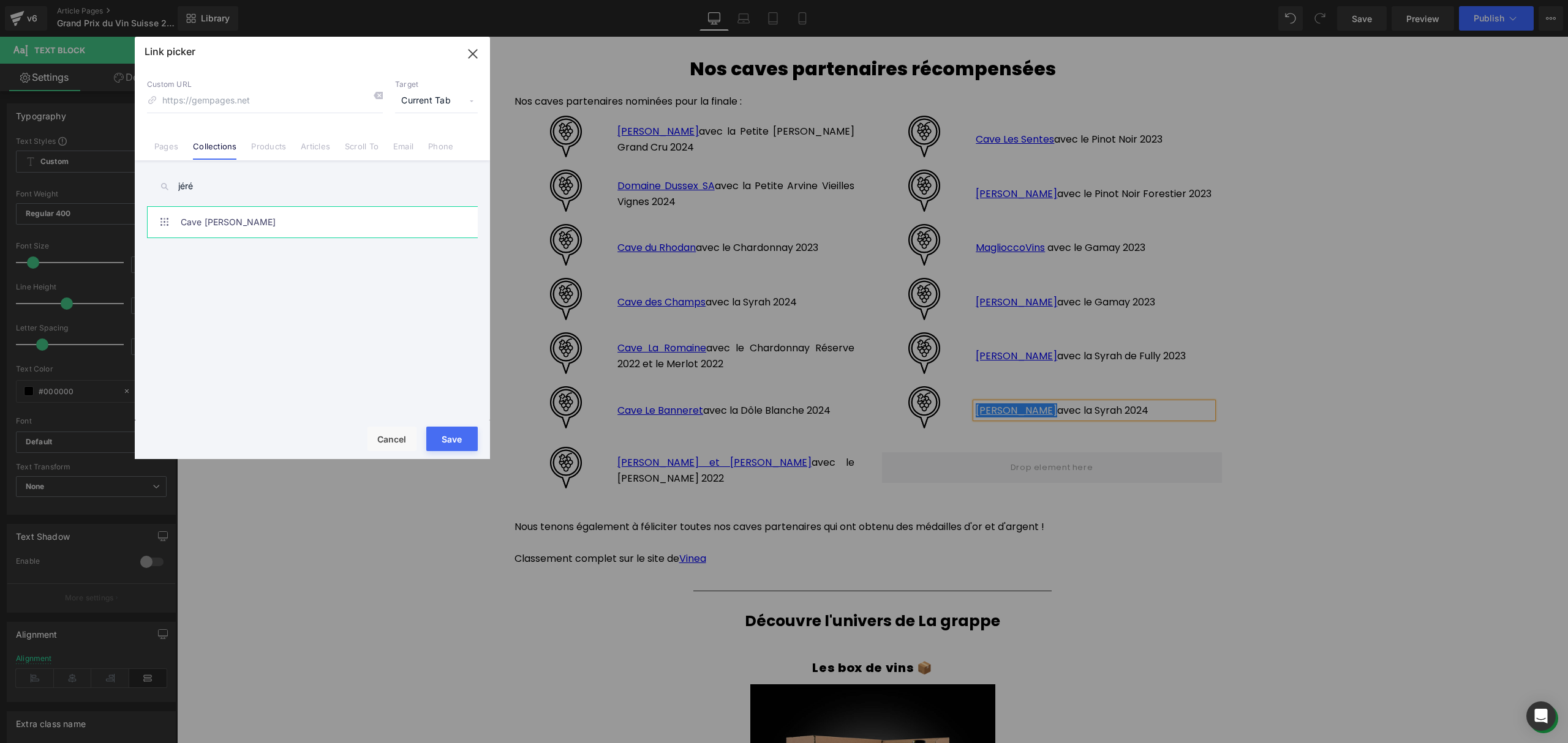
type input "jéré"
click at [245, 214] on link "Cave [PERSON_NAME]" at bounding box center [316, 222] width 269 height 30
type input "/collections/cave-[PERSON_NAME]"
click at [454, 434] on button "Save" at bounding box center [452, 439] width 52 height 25
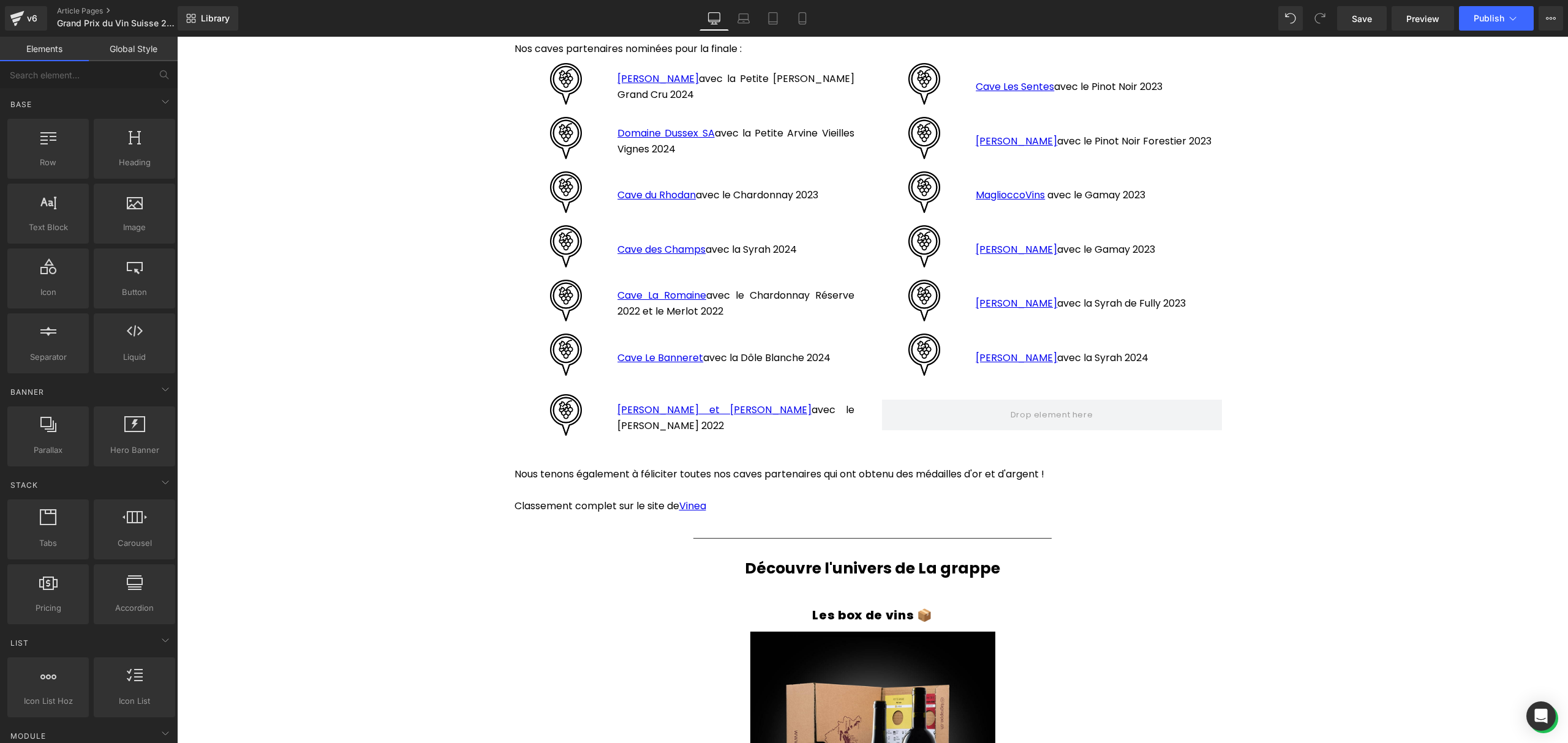
scroll to position [1813, 0]
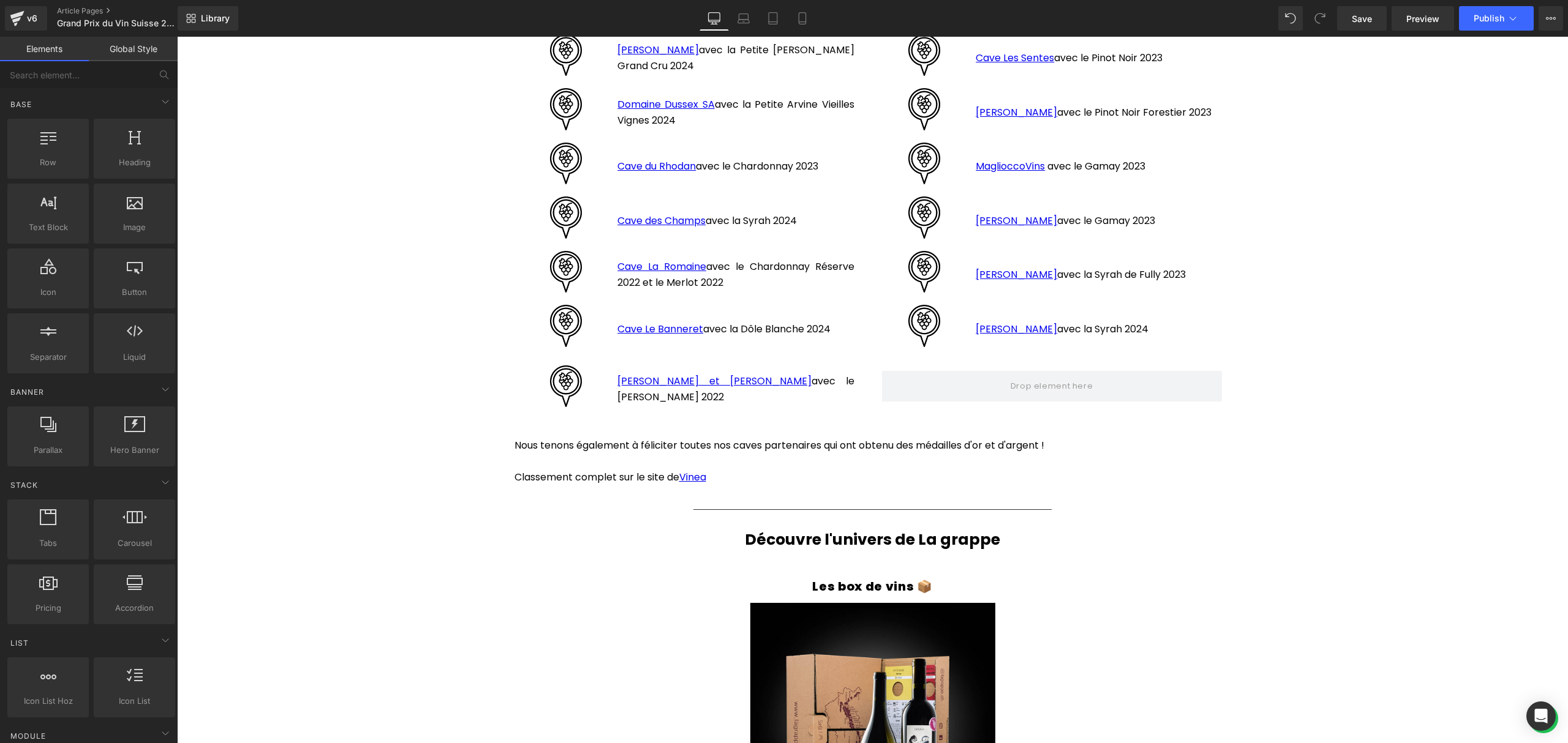
click at [931, 307] on img at bounding box center [924, 326] width 42 height 42
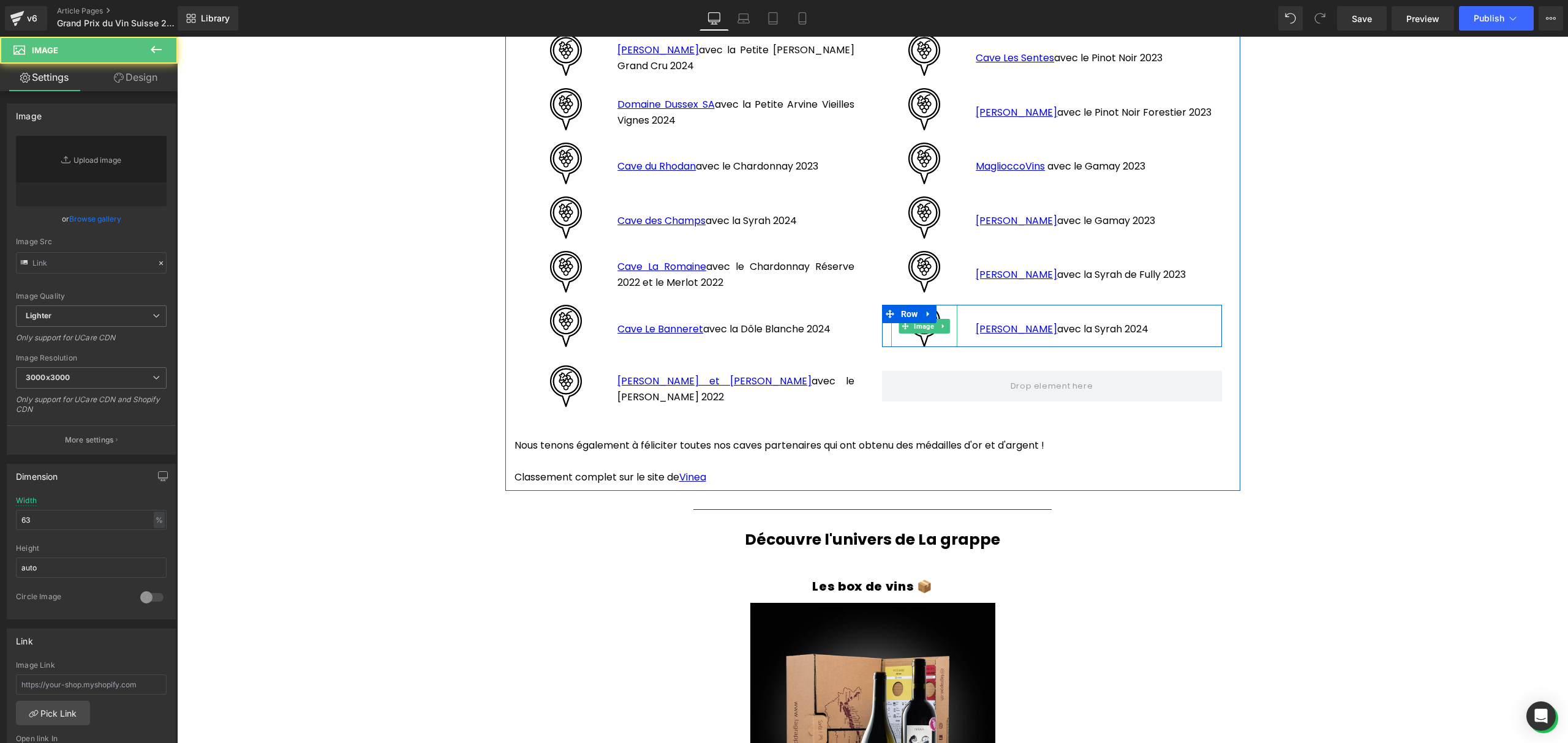
type input "[URL][DOMAIN_NAME]"
click at [924, 310] on icon at bounding box center [928, 315] width 9 height 10
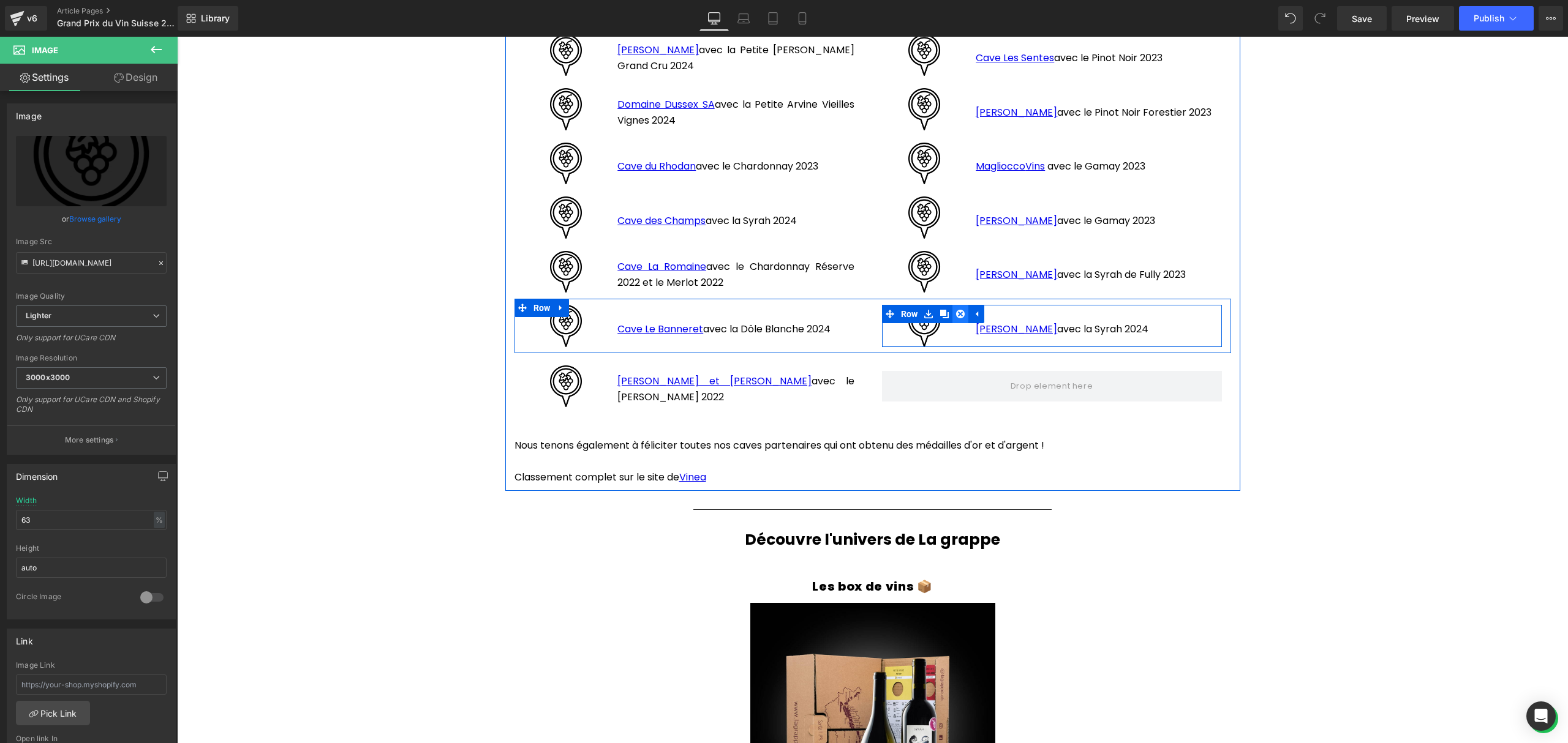
click at [952, 308] on link at bounding box center [960, 314] width 16 height 18
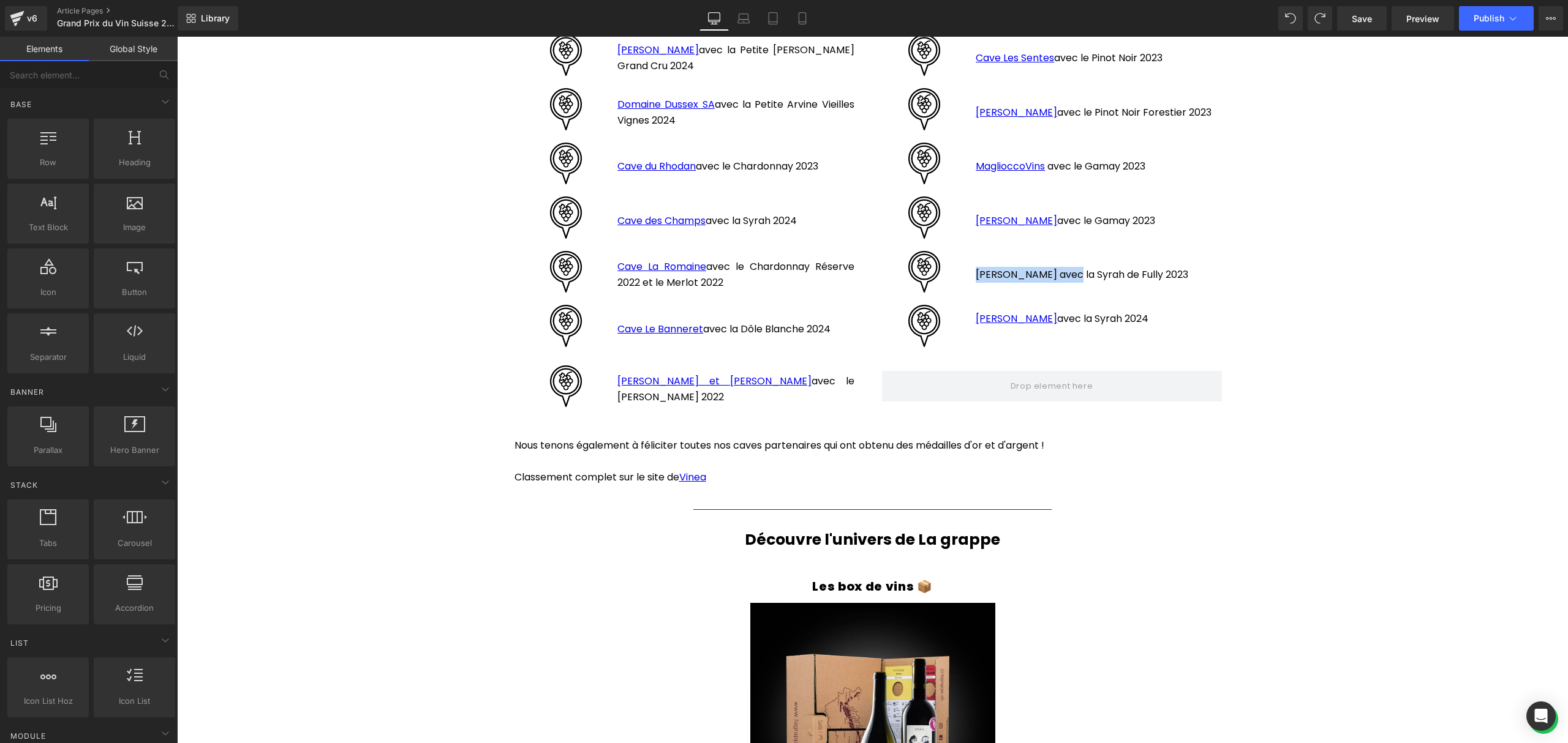
click at [1025, 271] on p "[PERSON_NAME] avec la Syrah de Fully 2023" at bounding box center [1093, 275] width 237 height 16
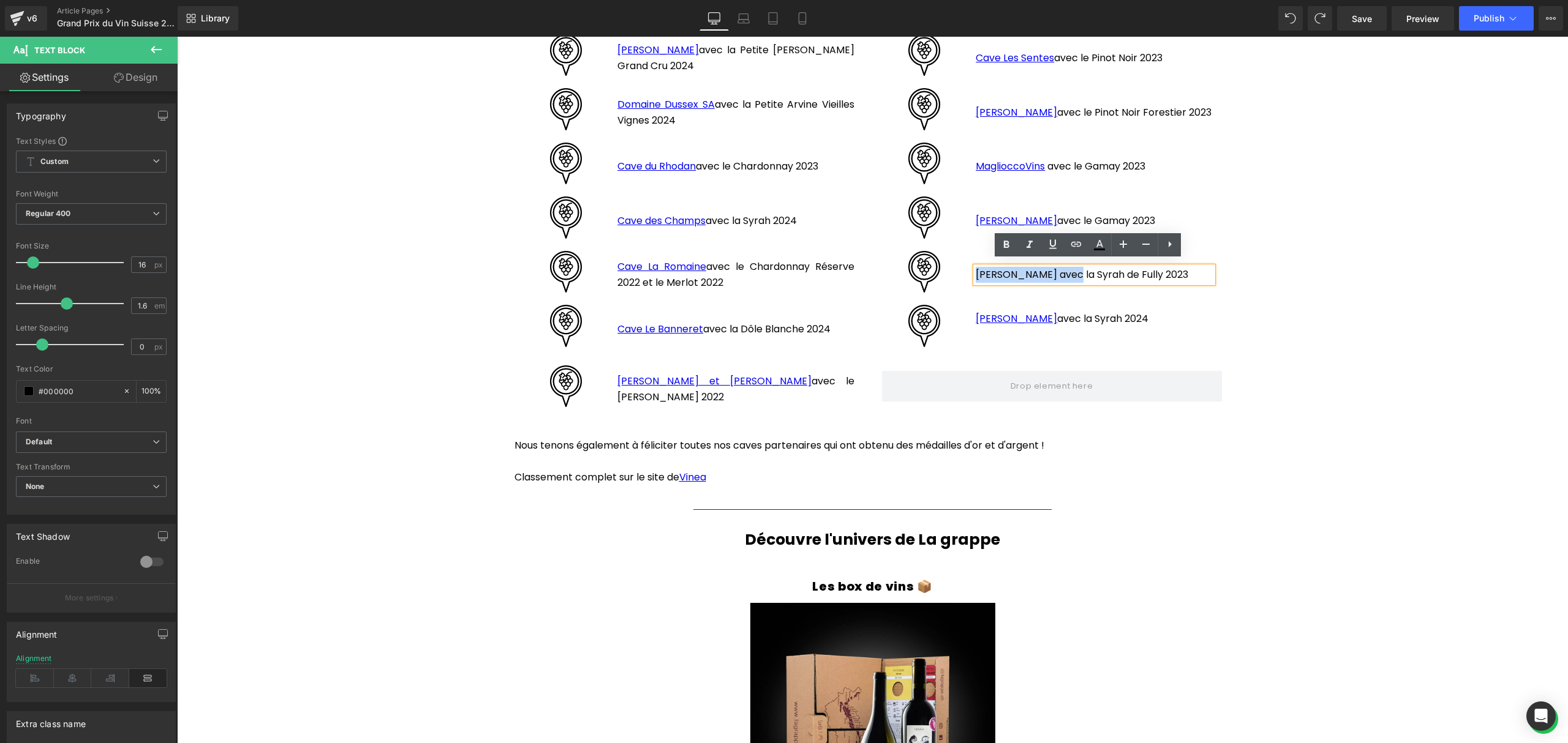
drag, startPoint x: 1055, startPoint y: 266, endPoint x: 970, endPoint y: 265, distance: 85.0
click at [975, 267] on p "[PERSON_NAME] avec la Syrah de Fully 2023" at bounding box center [1093, 275] width 237 height 16
click at [1068, 248] on icon at bounding box center [1076, 244] width 14 height 14
click at [1188, 0] on div "Text Color Highlight Color #333333 Edit or remove link: Edit - Unlink - Cancel" at bounding box center [784, 0] width 1568 height 0
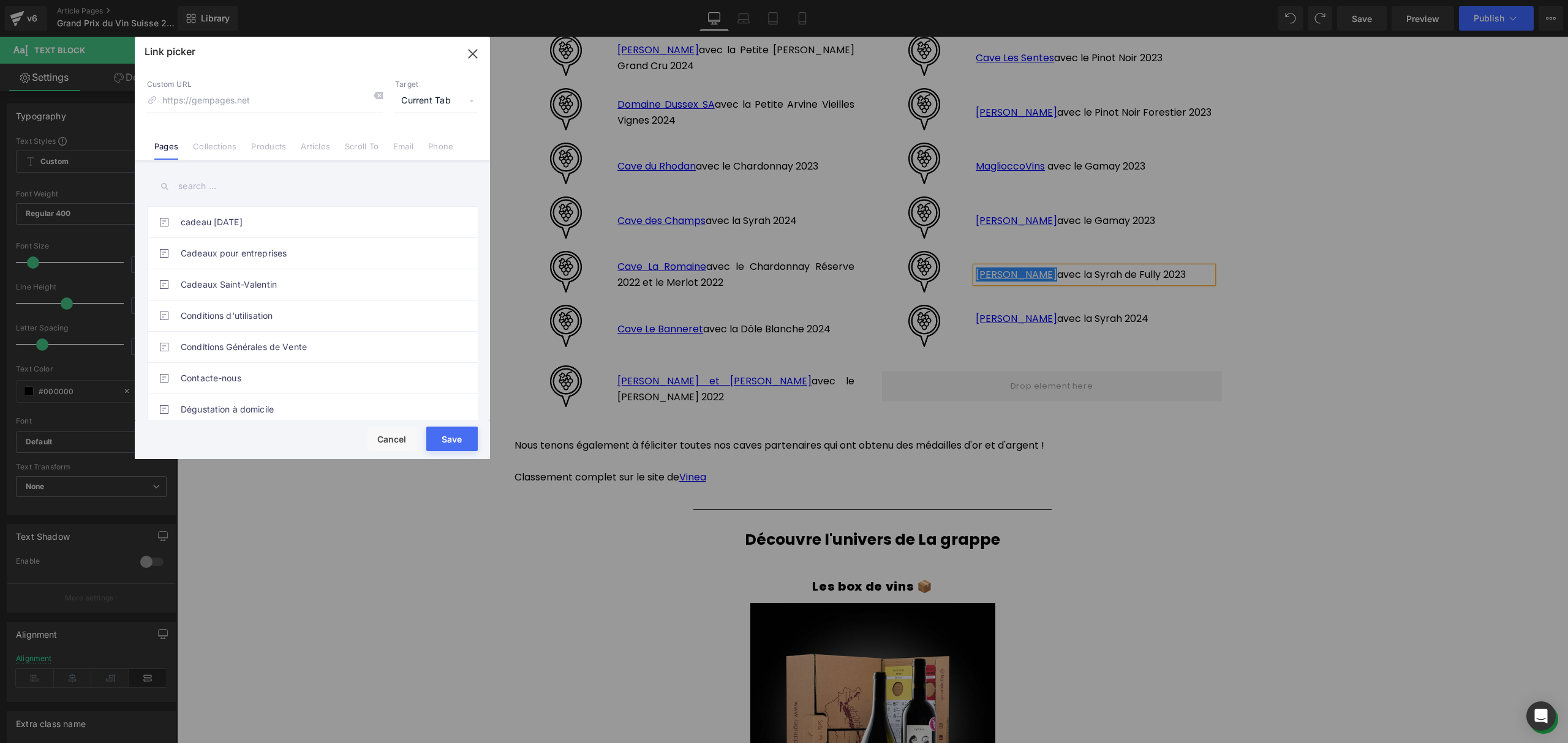
click at [218, 153] on link "Collections" at bounding box center [214, 151] width 44 height 18
click at [226, 198] on input "text" at bounding box center [312, 186] width 331 height 28
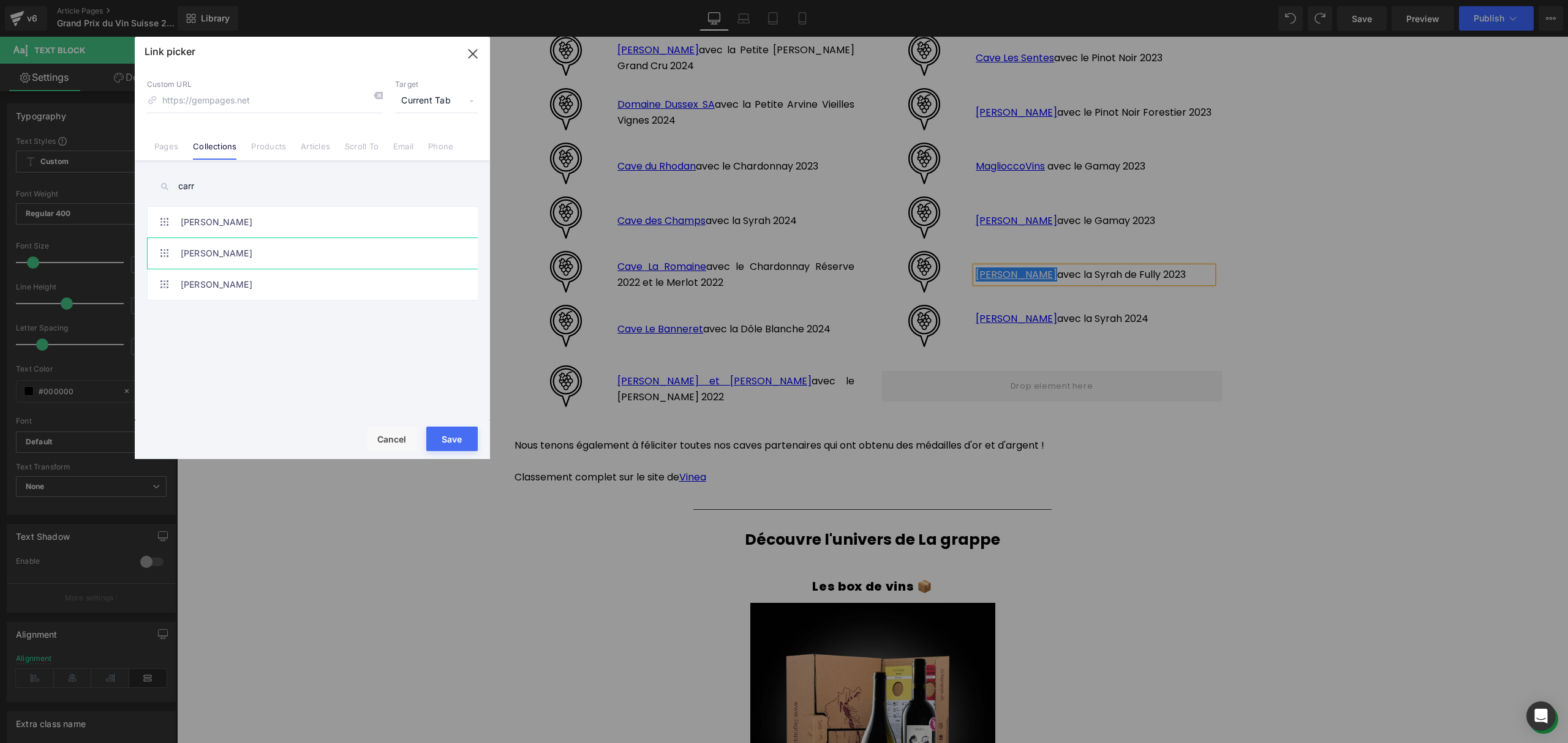
type input "carr"
click at [240, 245] on link "[PERSON_NAME]" at bounding box center [316, 253] width 269 height 30
type input "/collections/[PERSON_NAME]"
click at [462, 436] on button "Save" at bounding box center [452, 439] width 52 height 25
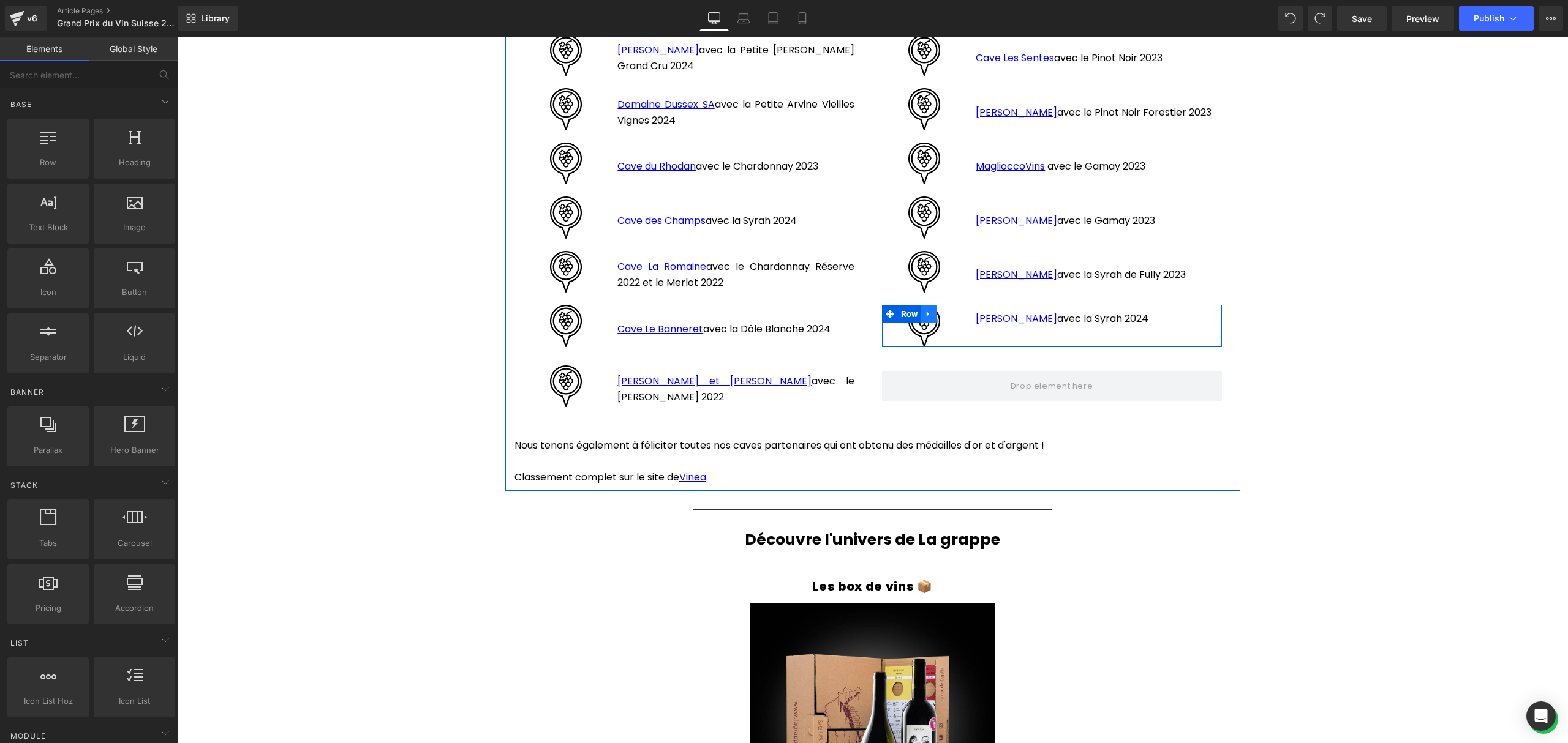
click at [924, 310] on icon at bounding box center [928, 315] width 9 height 10
click at [940, 310] on icon at bounding box center [944, 314] width 9 height 9
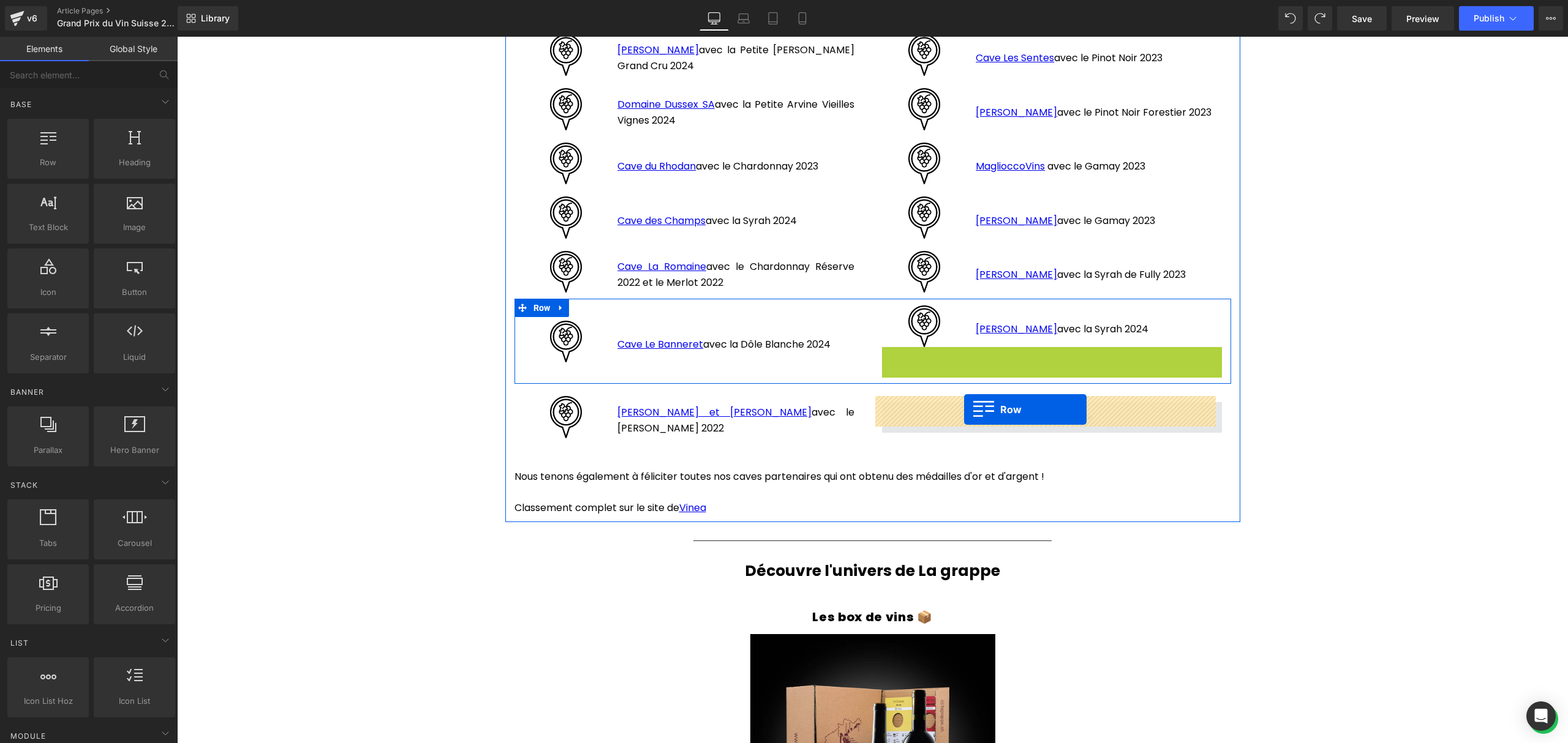
drag, startPoint x: 884, startPoint y: 350, endPoint x: 959, endPoint y: 406, distance: 93.6
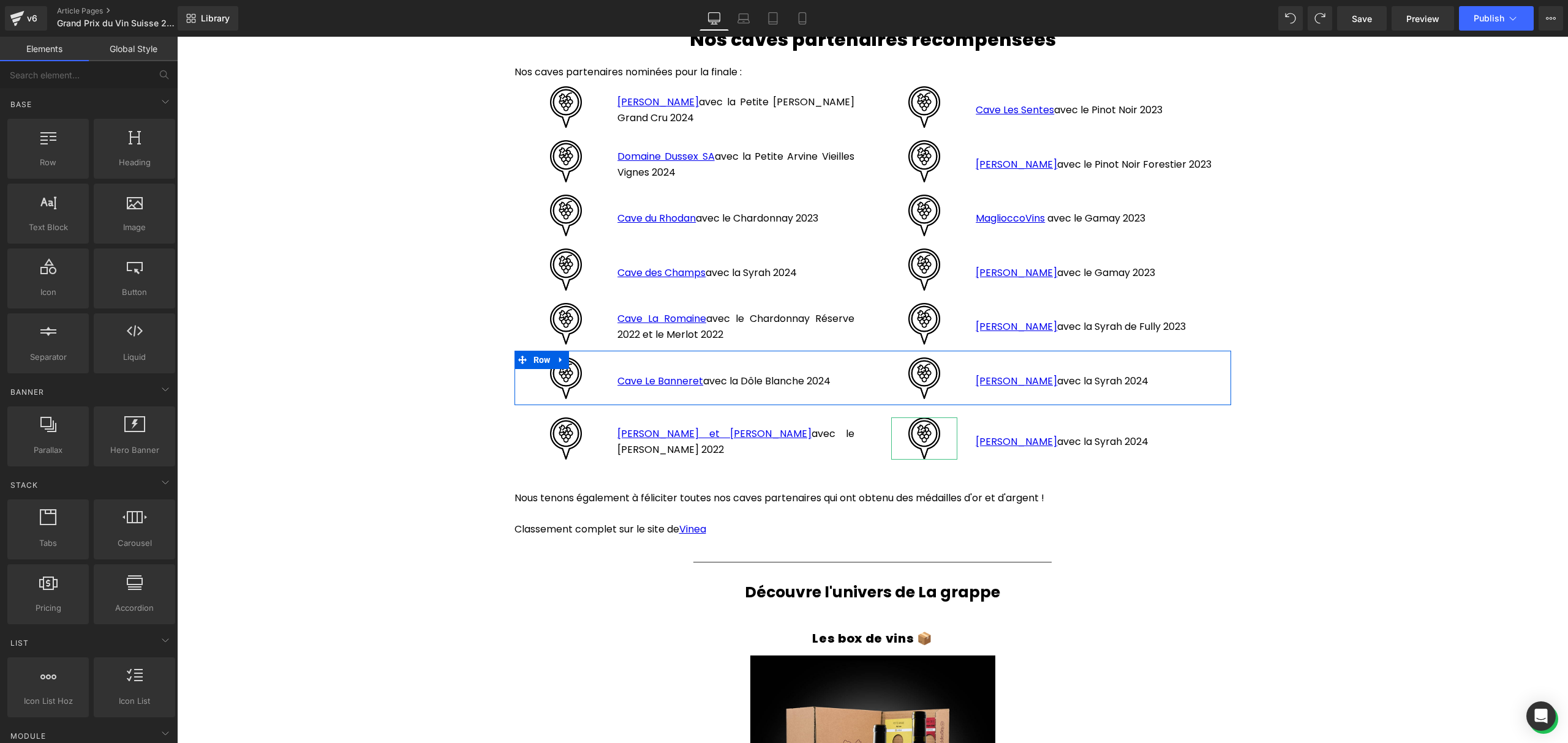
scroll to position [1731, 0]
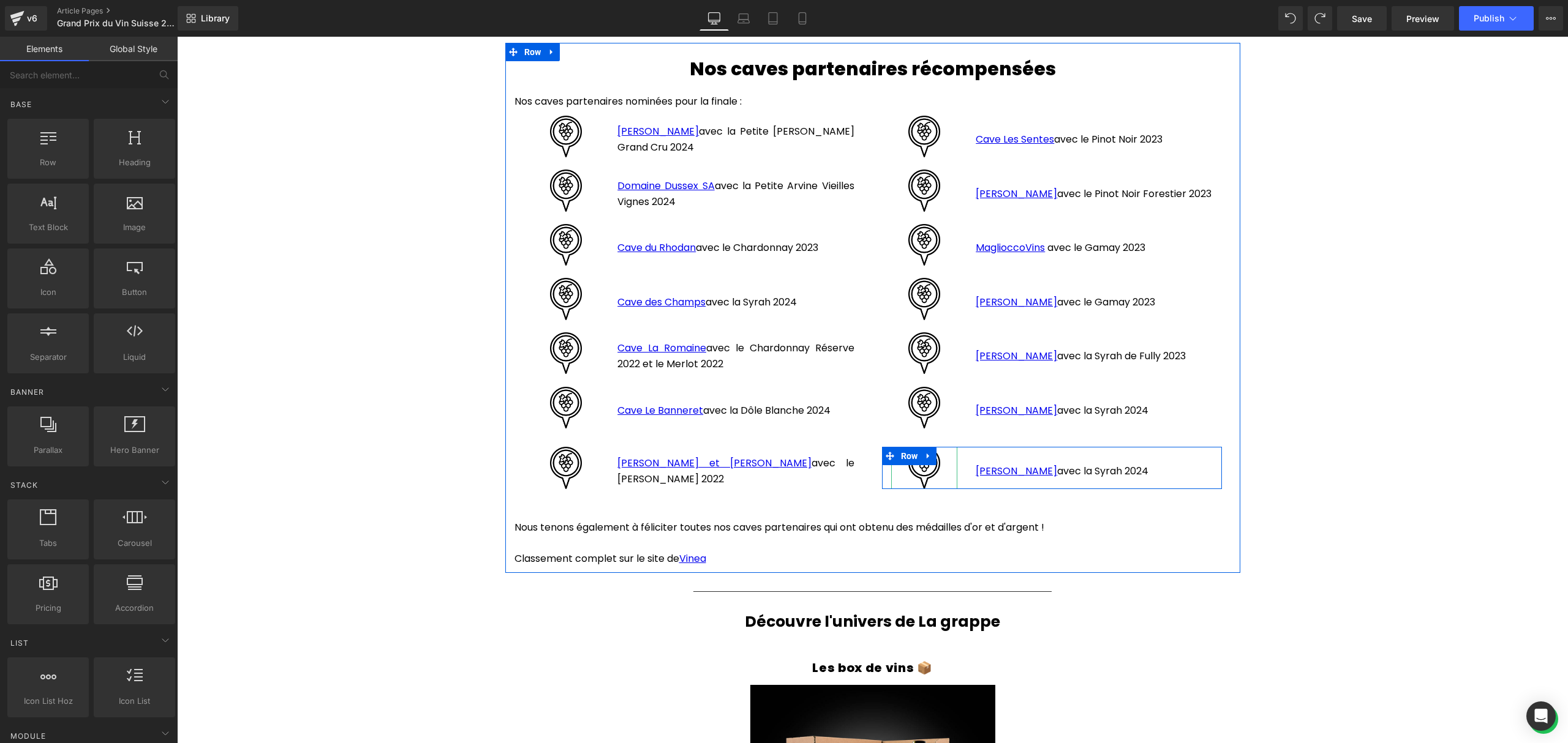
click at [1164, 465] on p "[PERSON_NAME] avec la Syrah 2024" at bounding box center [1093, 471] width 237 height 16
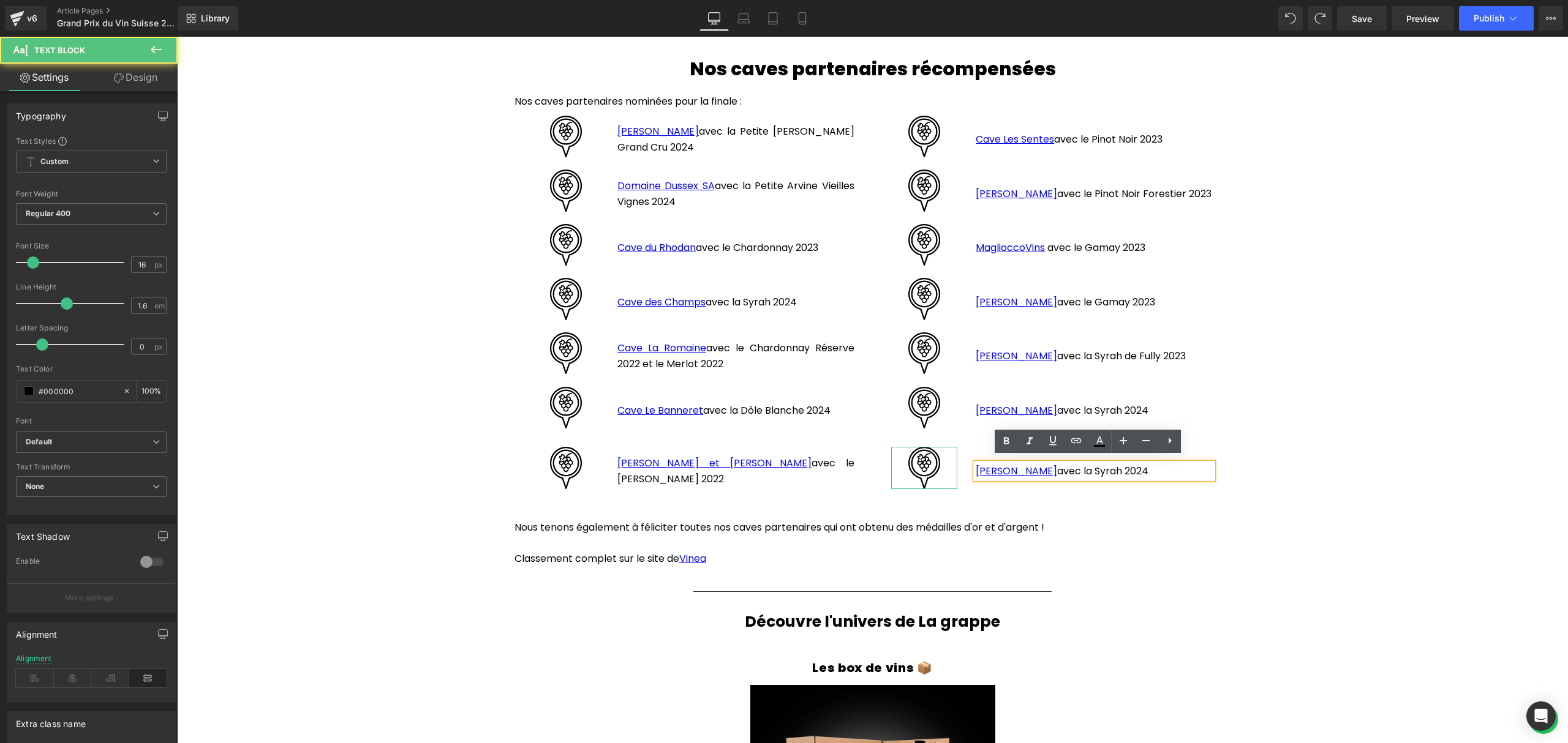
click at [1158, 463] on p "[PERSON_NAME] avec la Syrah 2024" at bounding box center [1093, 471] width 237 height 16
drag, startPoint x: 1162, startPoint y: 466, endPoint x: 971, endPoint y: 459, distance: 191.1
click at [975, 463] on p "[PERSON_NAME] avec la Syrah 2024" at bounding box center [1093, 471] width 237 height 16
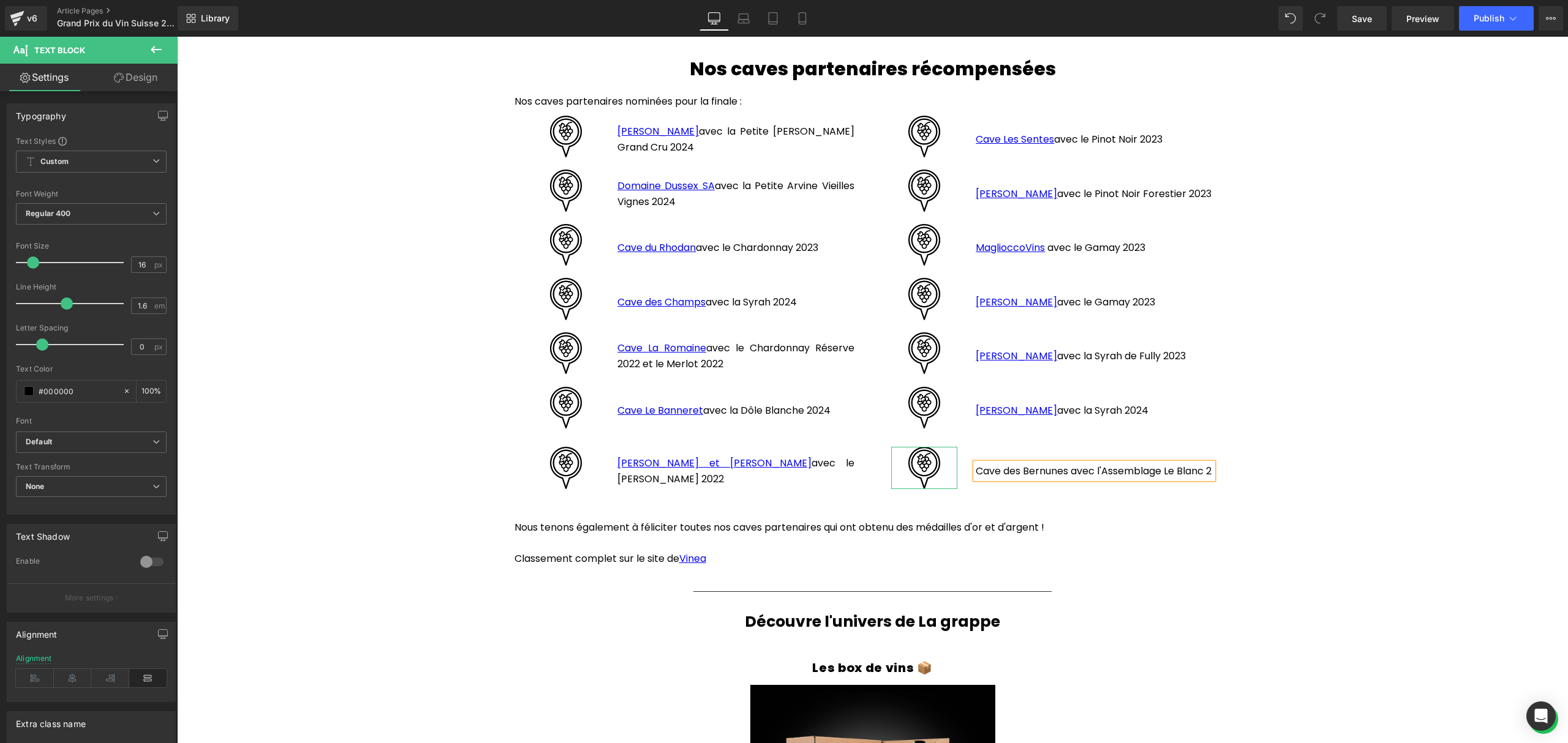
scroll to position [1723, 0]
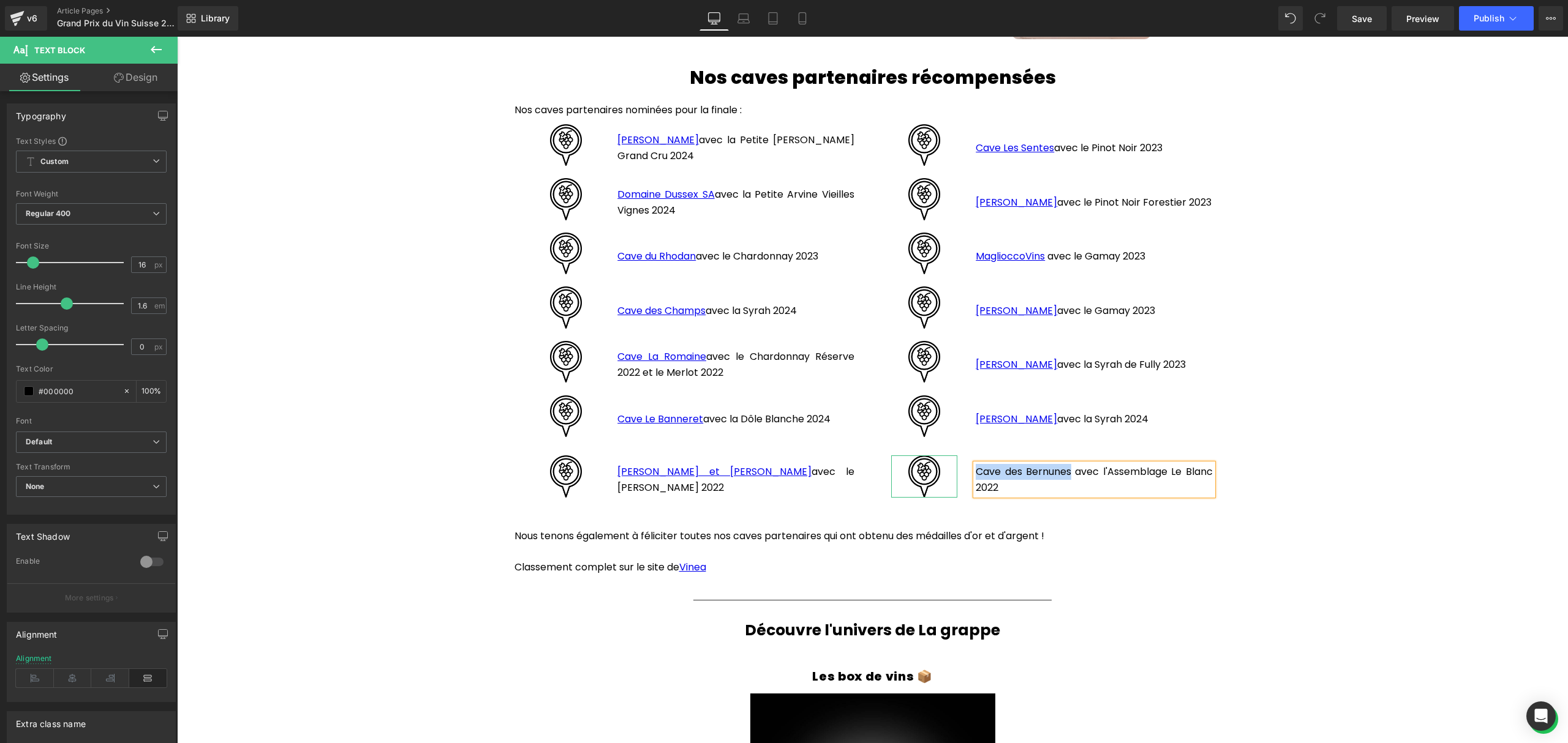
drag, startPoint x: 1064, startPoint y: 464, endPoint x: 971, endPoint y: 461, distance: 93.0
click at [975, 464] on p "Cave des Bernunes avec l'Assemblage Le Blanc 2022" at bounding box center [1093, 479] width 237 height 31
click at [1073, 442] on icon at bounding box center [1076, 441] width 14 height 14
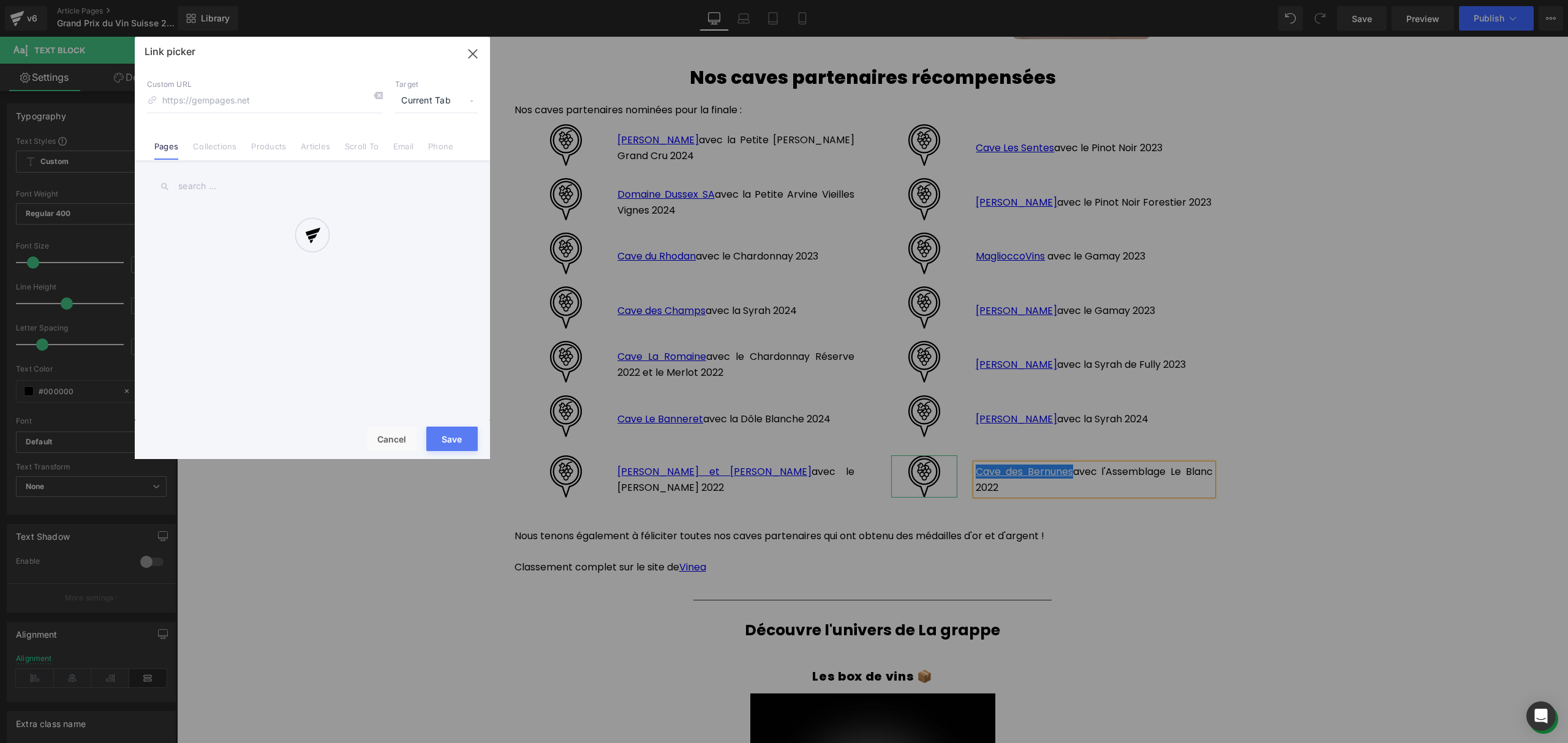
click at [1187, 0] on div "Text Color Highlight Color #333333 Edit or remove link: Edit - Unlink - Cancel …" at bounding box center [784, 0] width 1568 height 0
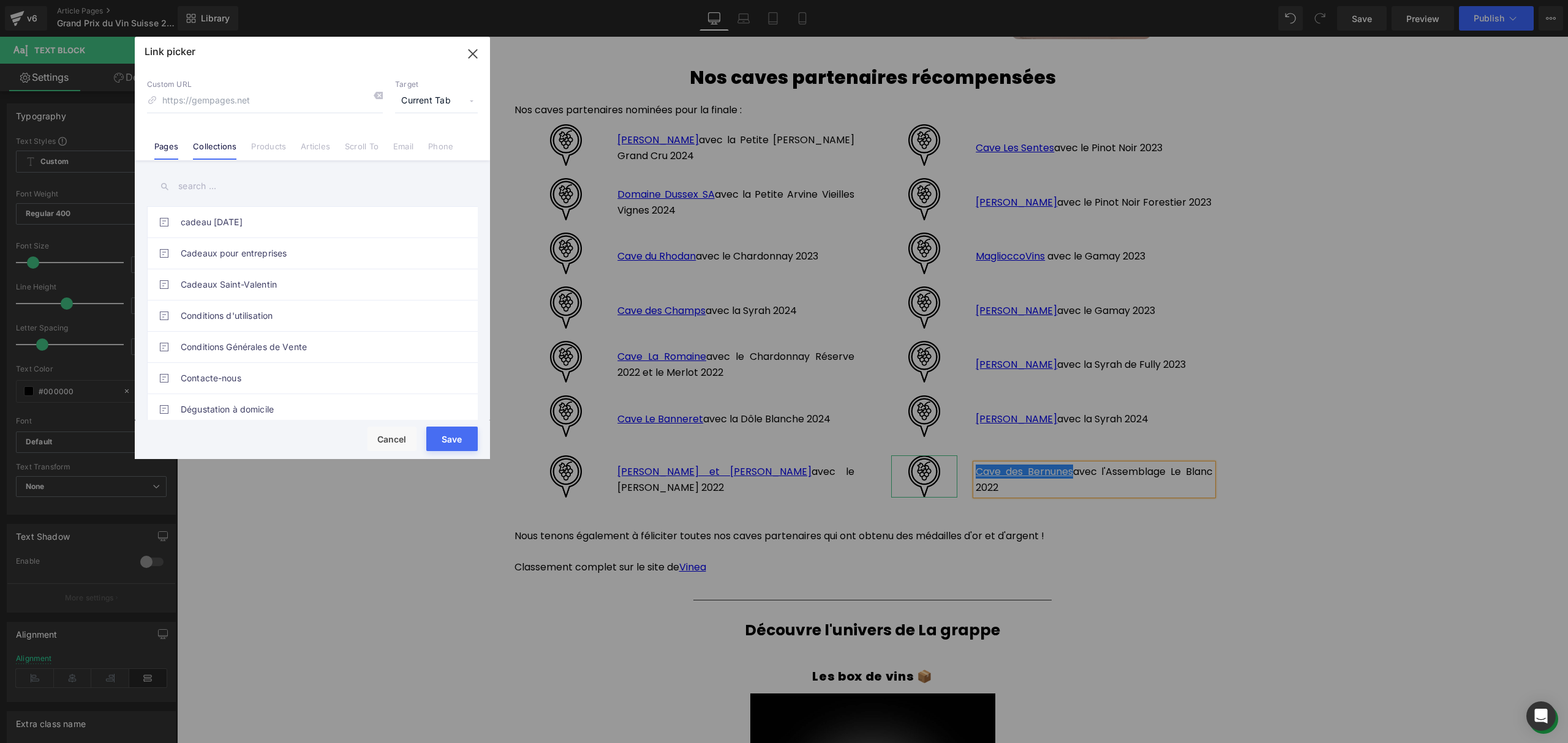
click at [225, 145] on link "Collections" at bounding box center [214, 151] width 44 height 18
click at [202, 184] on input "text" at bounding box center [312, 186] width 331 height 28
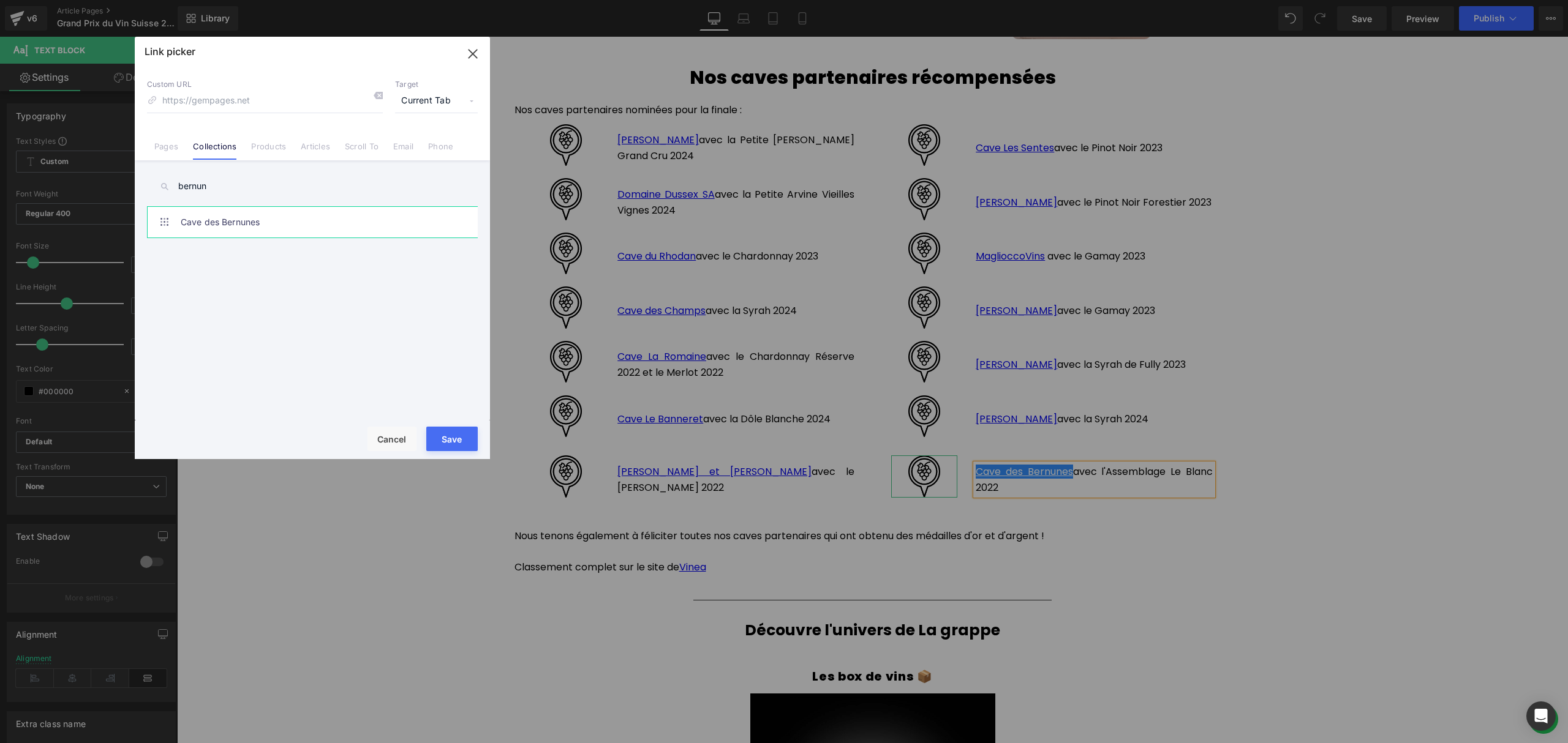
type input "bernun"
click at [214, 229] on link "Cave des Bernunes" at bounding box center [316, 222] width 269 height 30
type input "/collections/cave-des-bernunes"
click at [444, 431] on button "Save" at bounding box center [452, 439] width 52 height 25
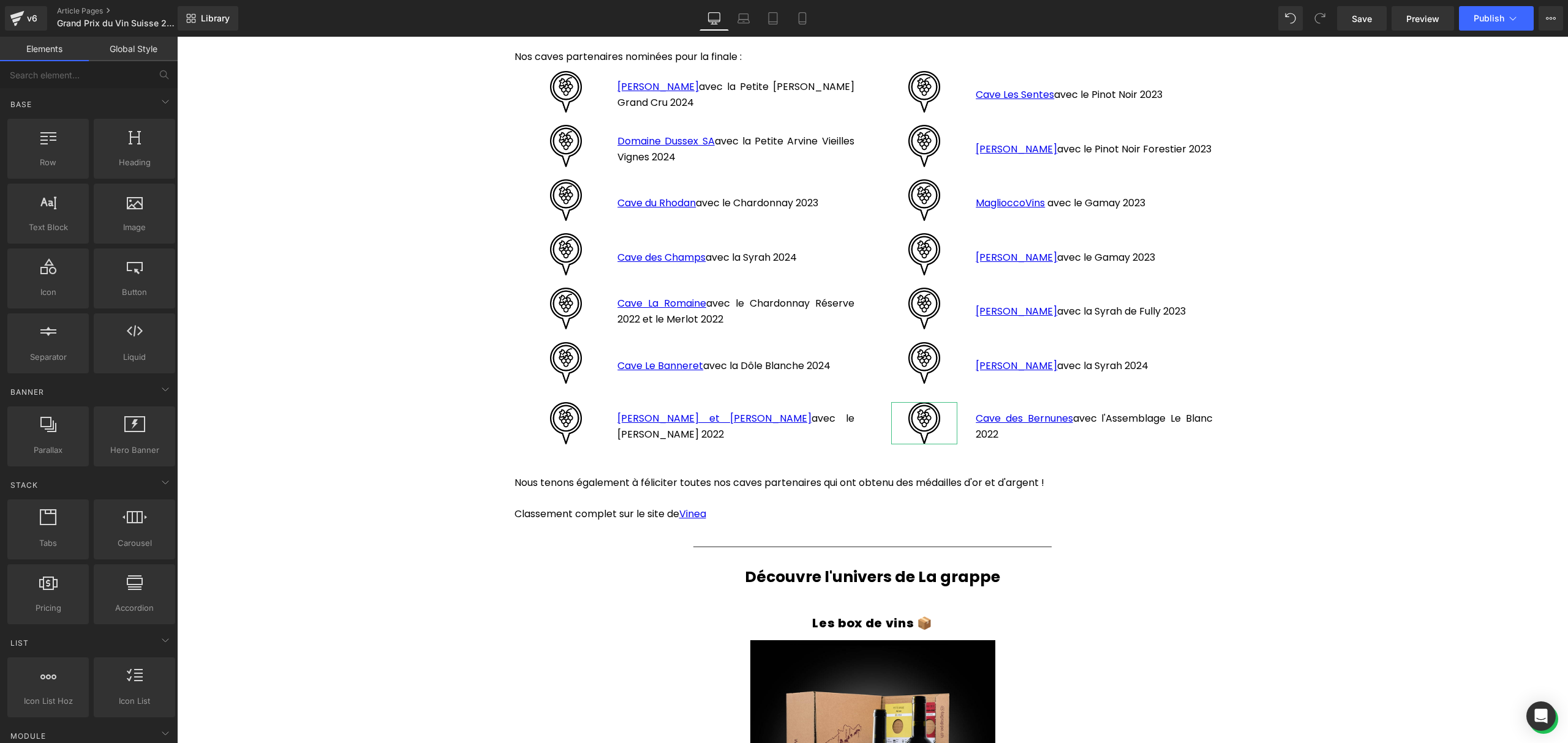
scroll to position [1805, 0]
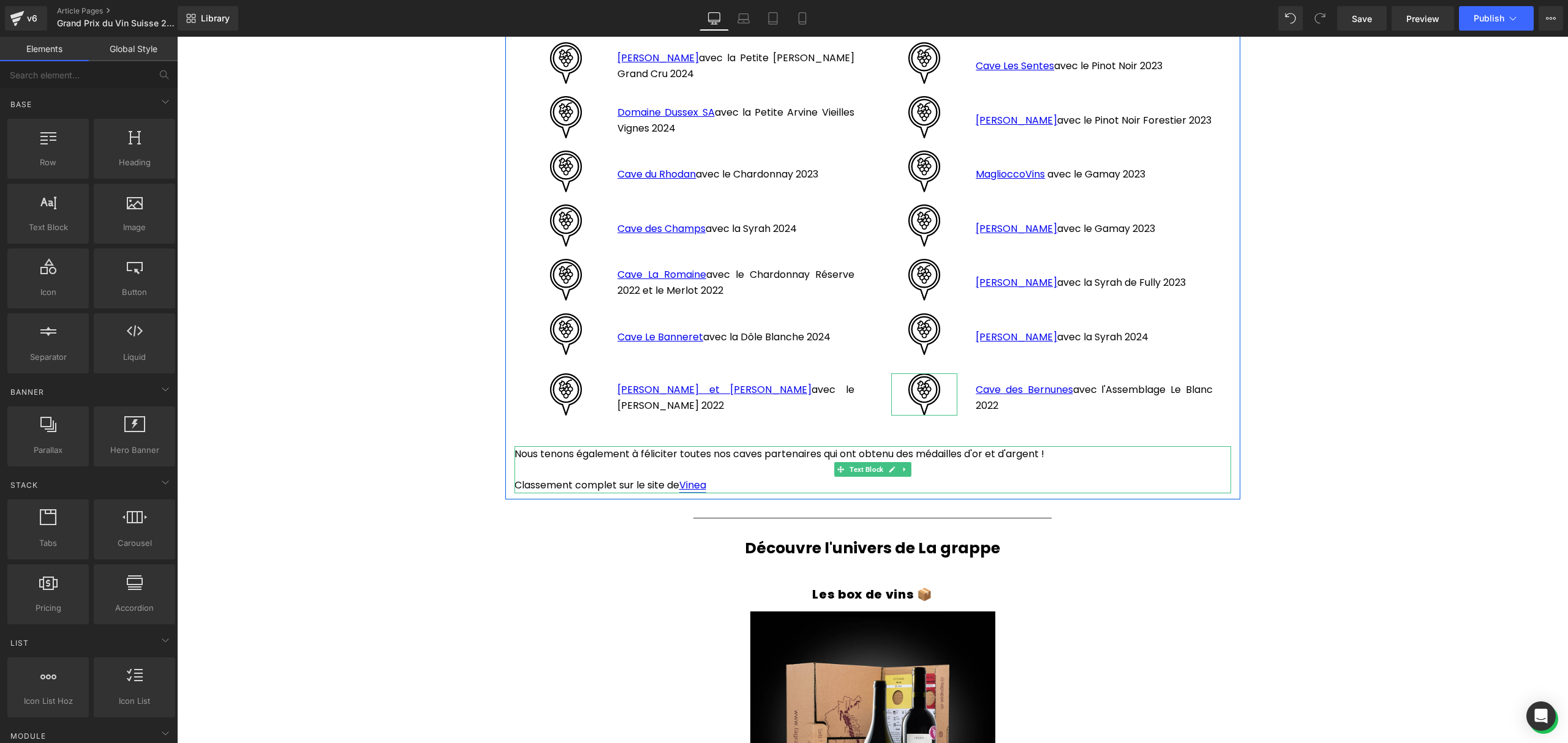
click at [689, 479] on link "Vinea" at bounding box center [692, 485] width 27 height 14
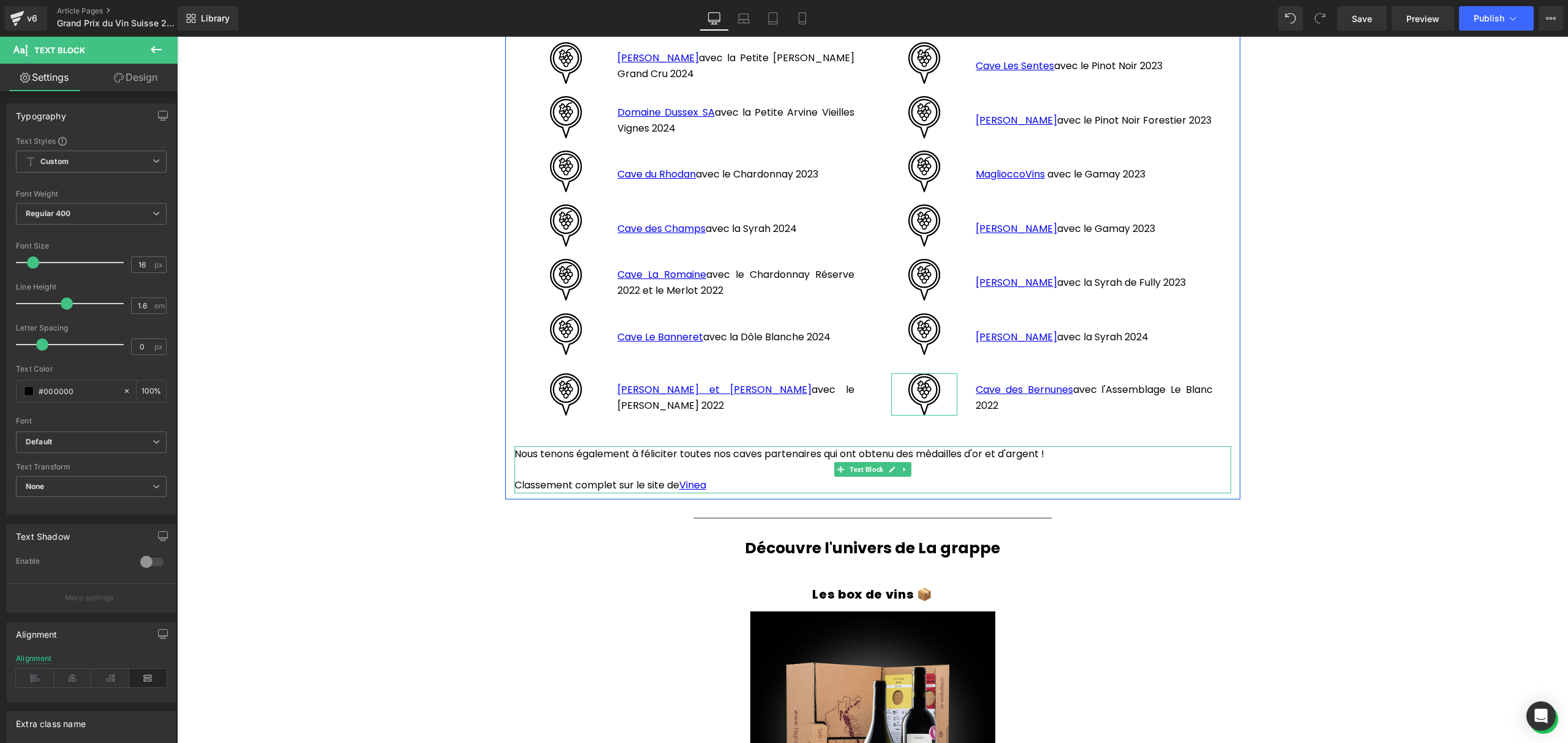
click at [715, 478] on p "Classement complet sur le site de [GEOGRAPHIC_DATA]" at bounding box center [872, 486] width 716 height 16
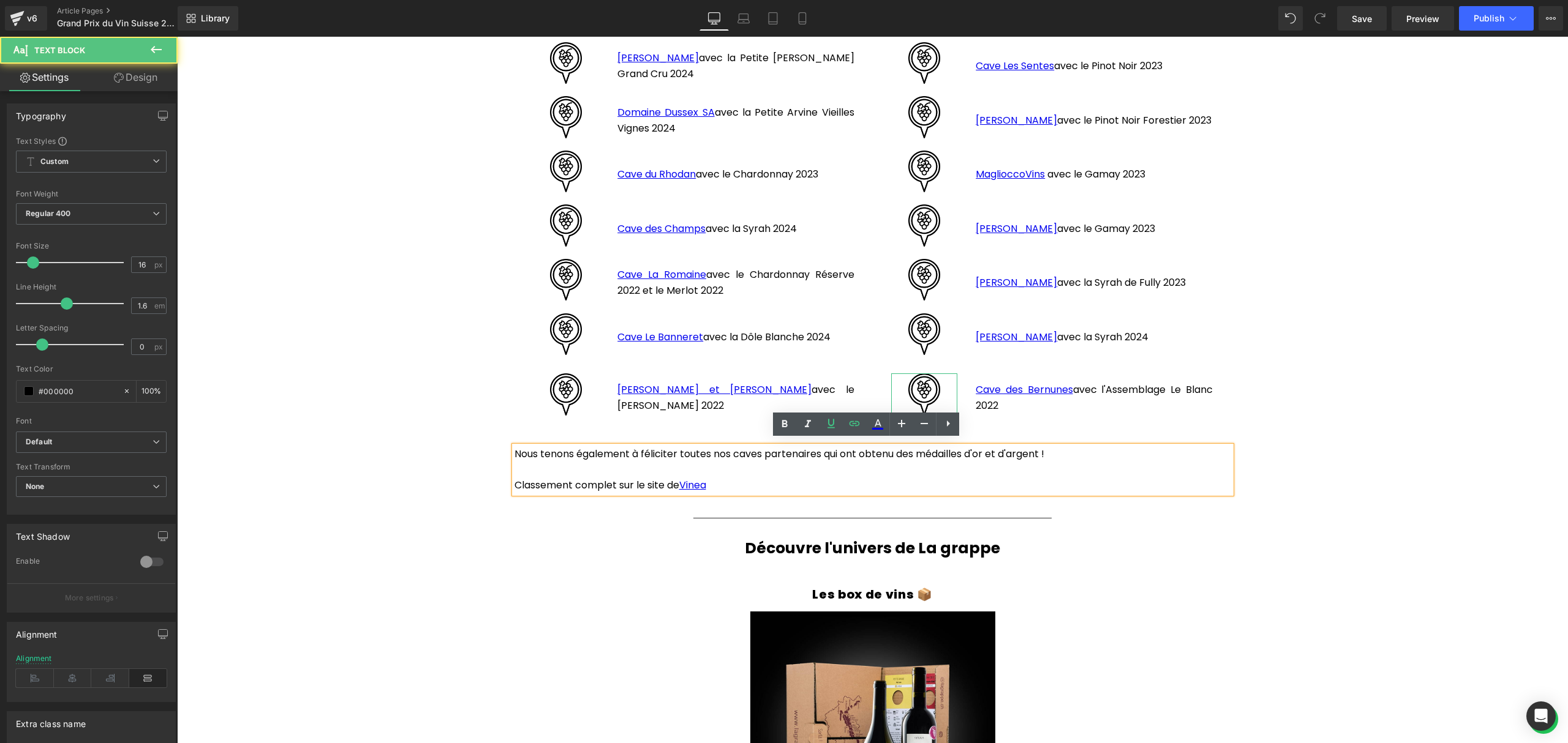
click at [708, 480] on p "Classement complet sur le site de [GEOGRAPHIC_DATA]" at bounding box center [872, 486] width 716 height 16
drag, startPoint x: 706, startPoint y: 481, endPoint x: 677, endPoint y: 485, distance: 29.3
click at [677, 485] on p "Classement complet sur le site de [GEOGRAPHIC_DATA]" at bounding box center [872, 486] width 716 height 16
click at [850, 422] on icon at bounding box center [854, 424] width 10 height 5
type input "[URL][DOMAIN_NAME]"
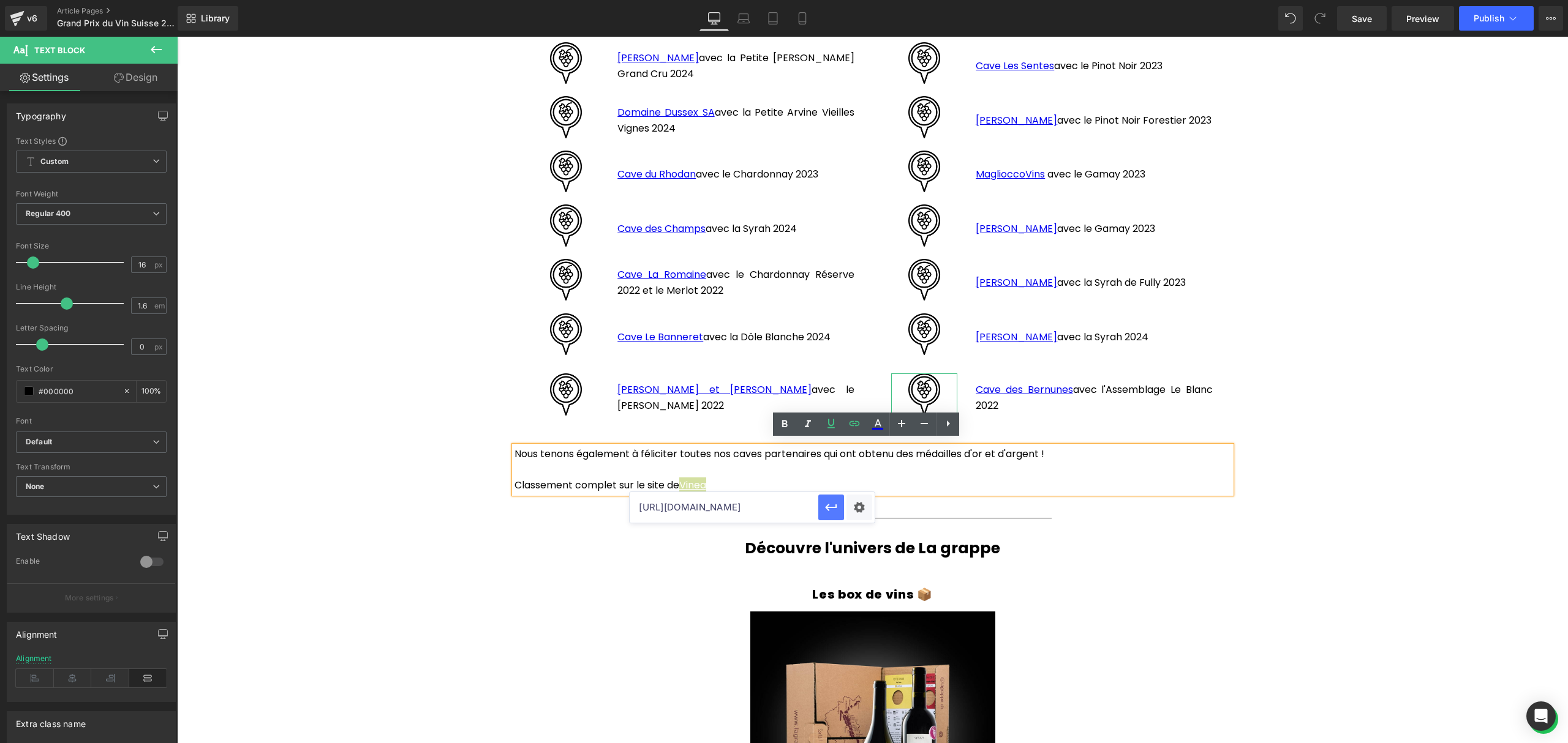
scroll to position [0, 47]
drag, startPoint x: 755, startPoint y: 508, endPoint x: 827, endPoint y: 508, distance: 72.0
click at [827, 508] on div "[URL][DOMAIN_NAME]" at bounding box center [751, 507] width 245 height 30
click at [731, 512] on input "[URL][DOMAIN_NAME]" at bounding box center [723, 507] width 189 height 30
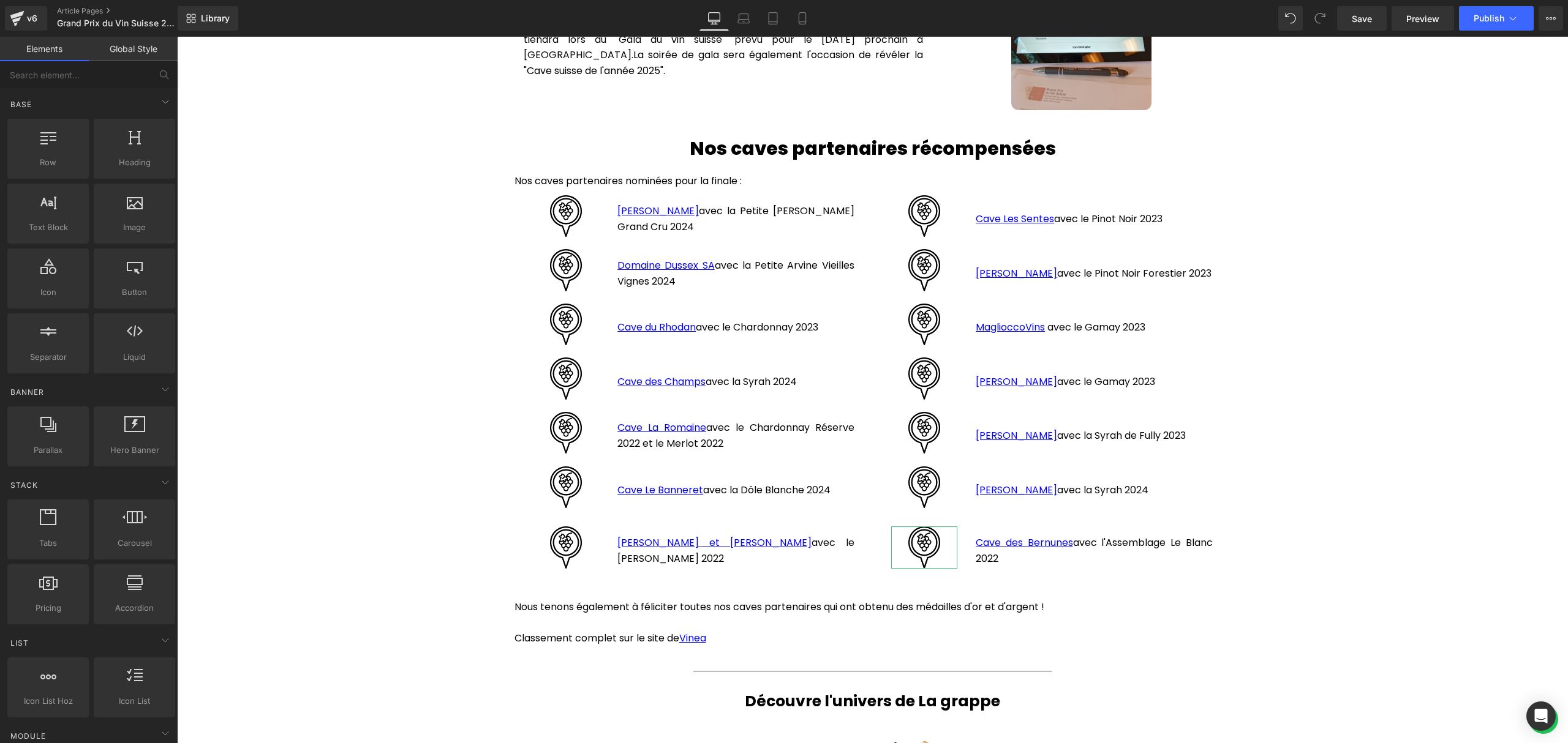
scroll to position [1233, 0]
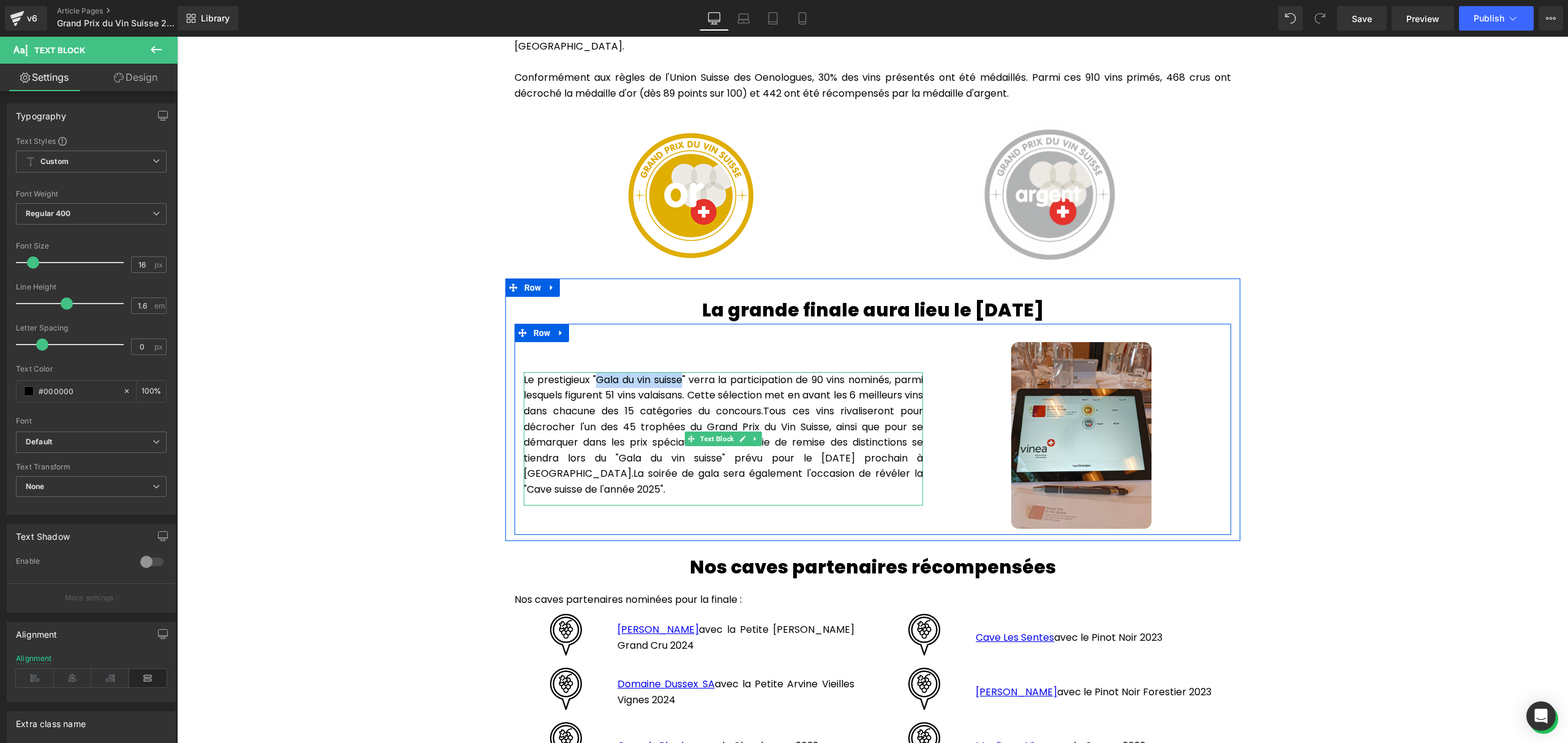
drag, startPoint x: 688, startPoint y: 376, endPoint x: 596, endPoint y: 376, distance: 92.0
click at [596, 376] on p "Le prestigieux "Gala du vin suisse" verra la participation de 90 vins nominés, …" at bounding box center [723, 435] width 399 height 126
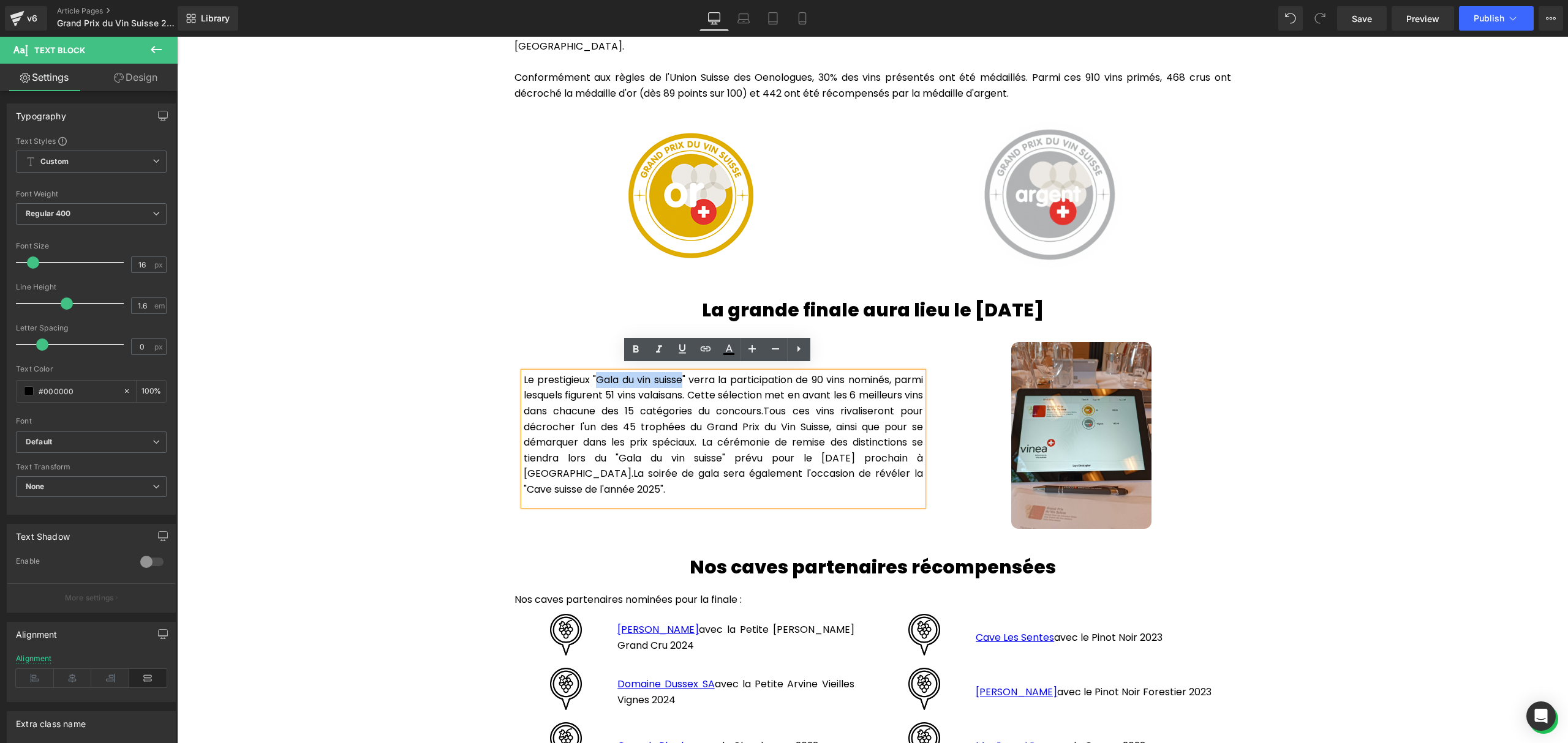
copy p "Gala du vin suisse"
click at [1320, 388] on div "Hero Banner Grand Prix du Vin Suisse 2025 Heading Row La grappe a participé au …" at bounding box center [872, 280] width 1390 height 2778
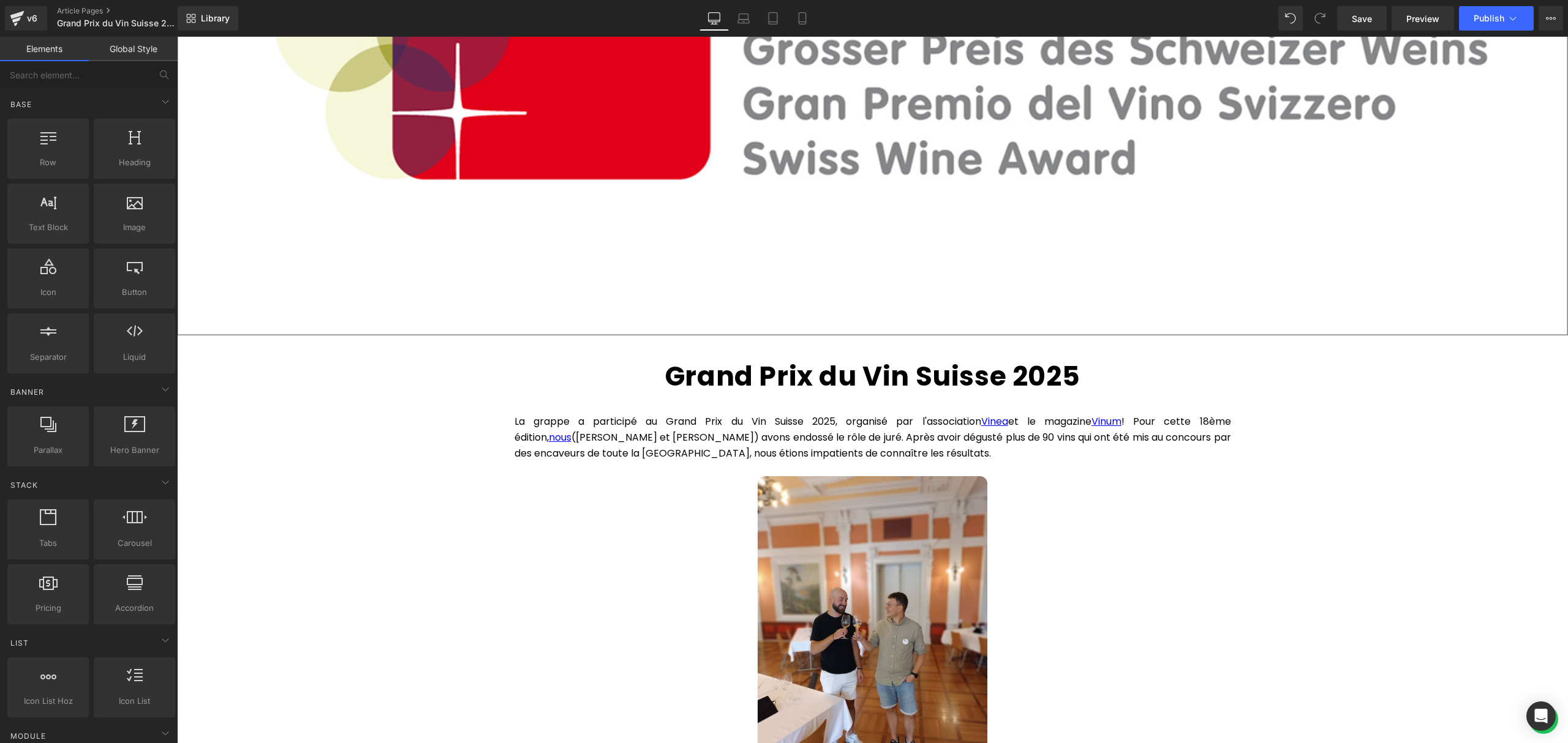
scroll to position [416, 0]
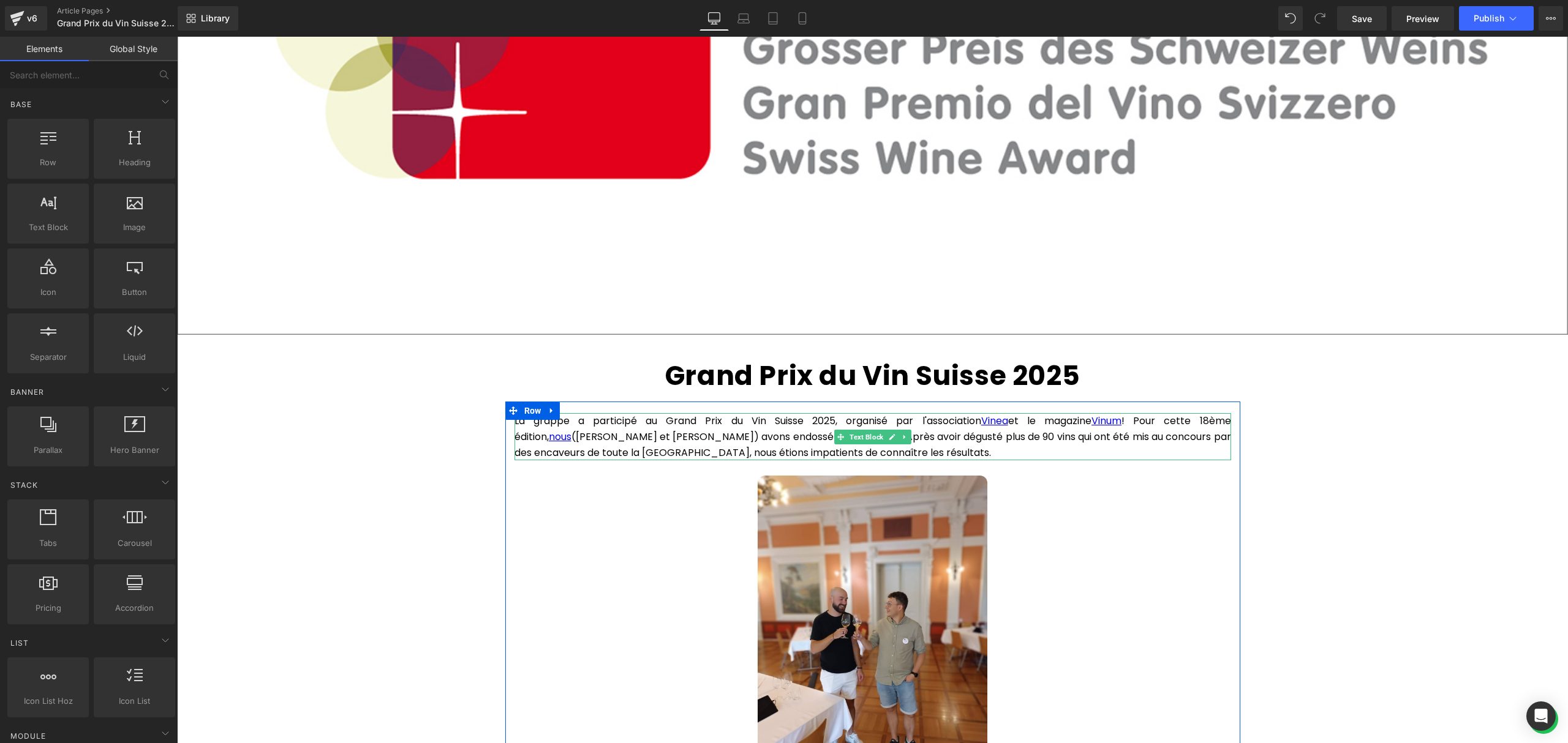
click at [1013, 442] on p "La grappe a participé au Grand Prix du Vin Suisse 2025, organisé par l'associat…" at bounding box center [872, 436] width 716 height 47
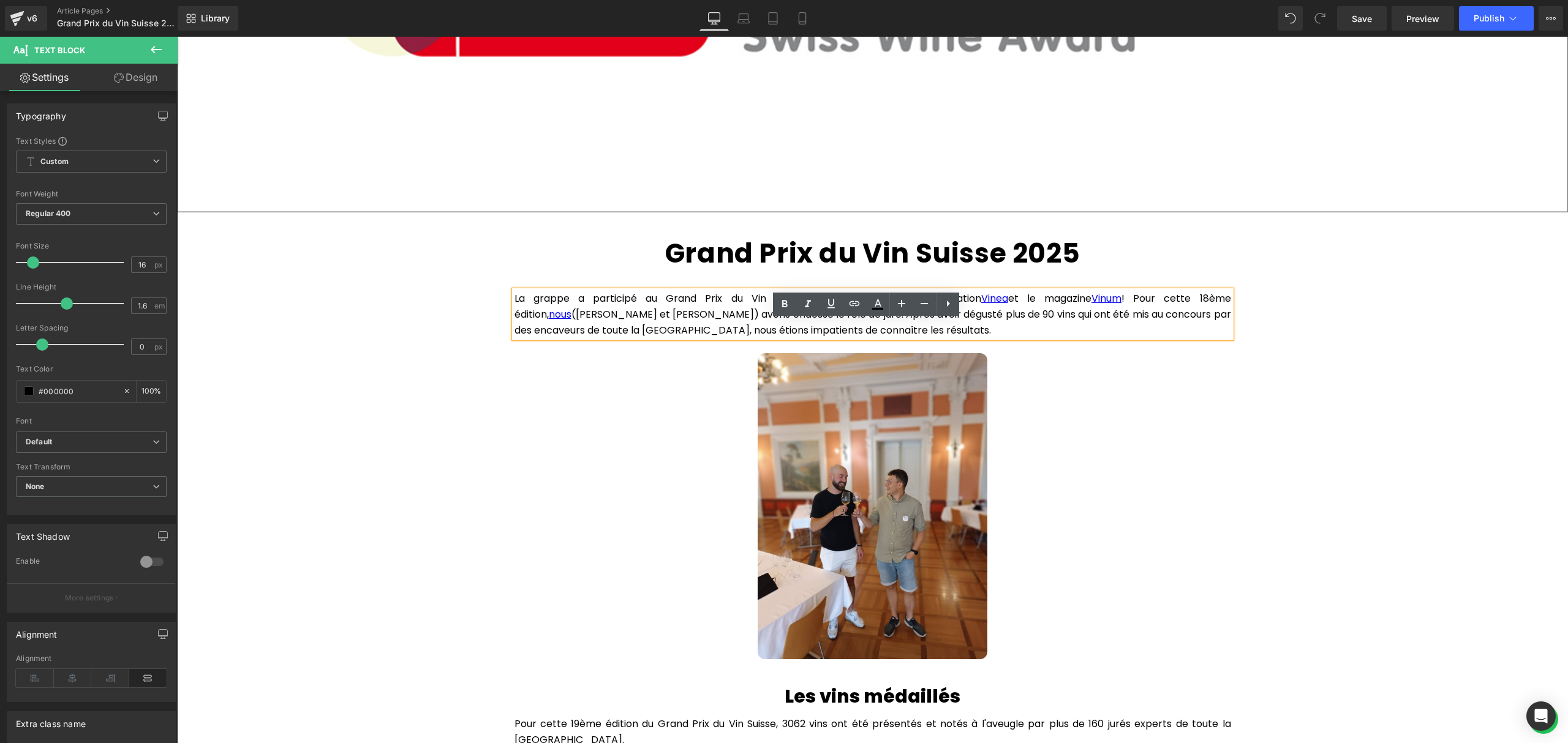
scroll to position [581, 0]
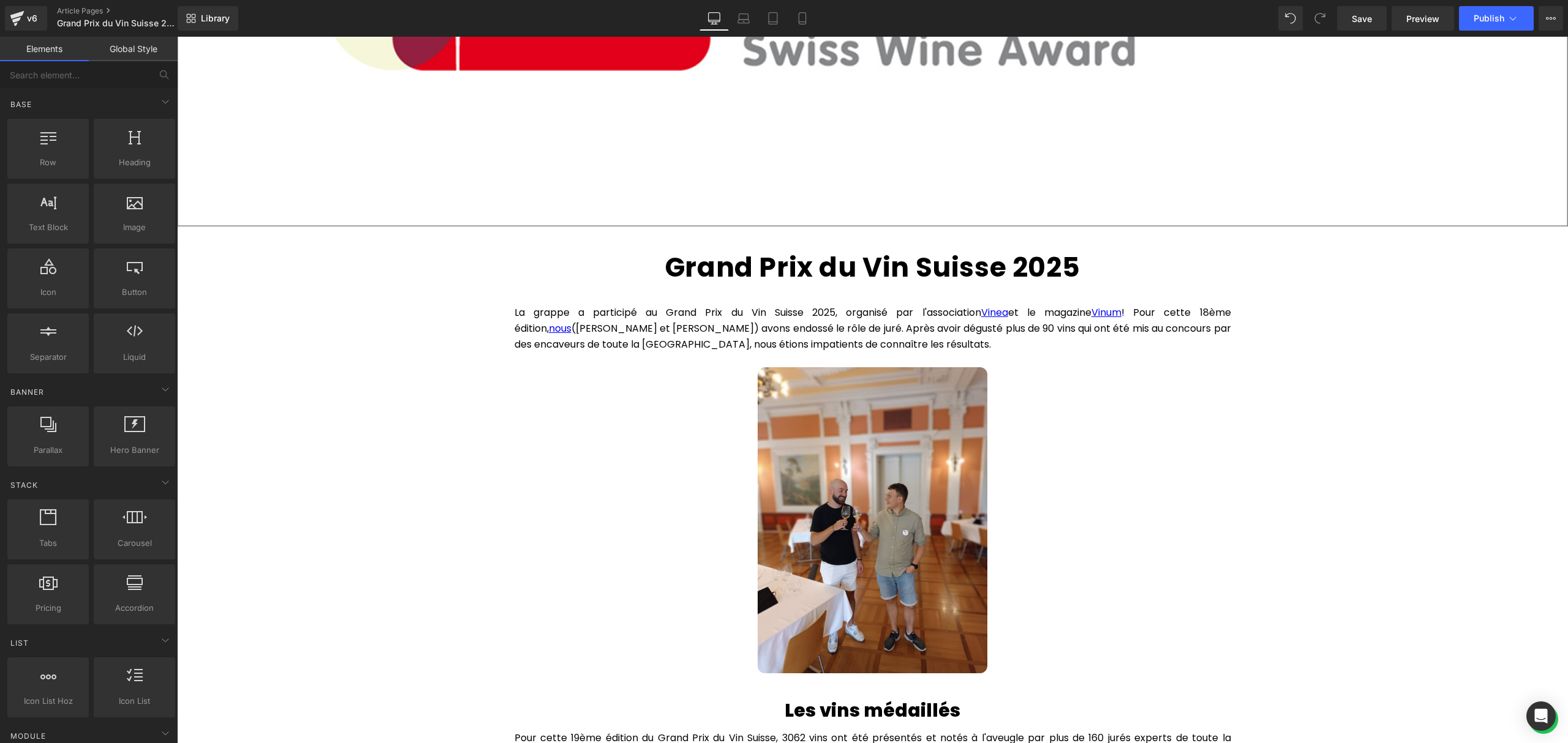
scroll to position [499, 0]
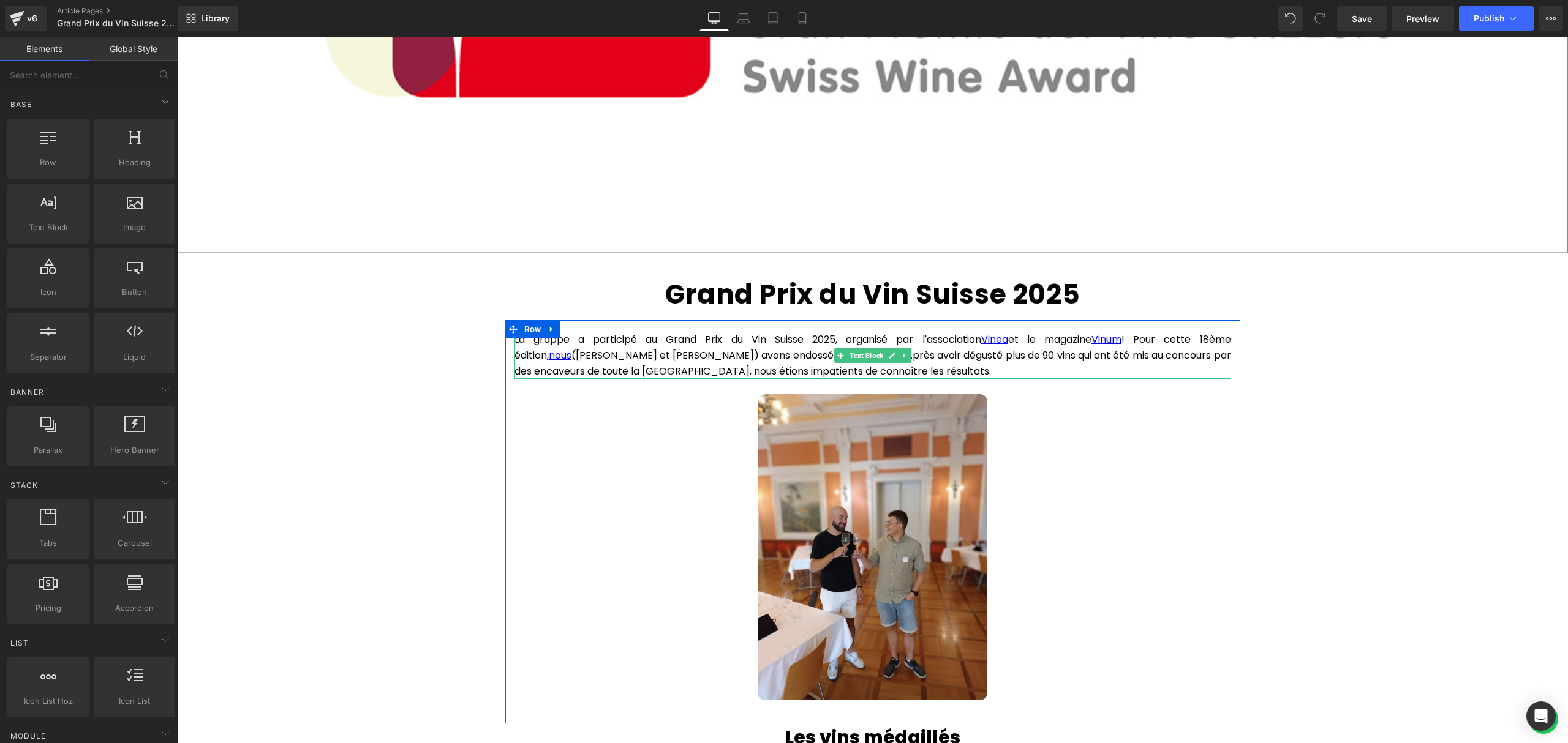
click at [584, 339] on p "La grappe a participé au Grand Prix du Vin Suisse 2025, organisé par l'associat…" at bounding box center [872, 355] width 716 height 47
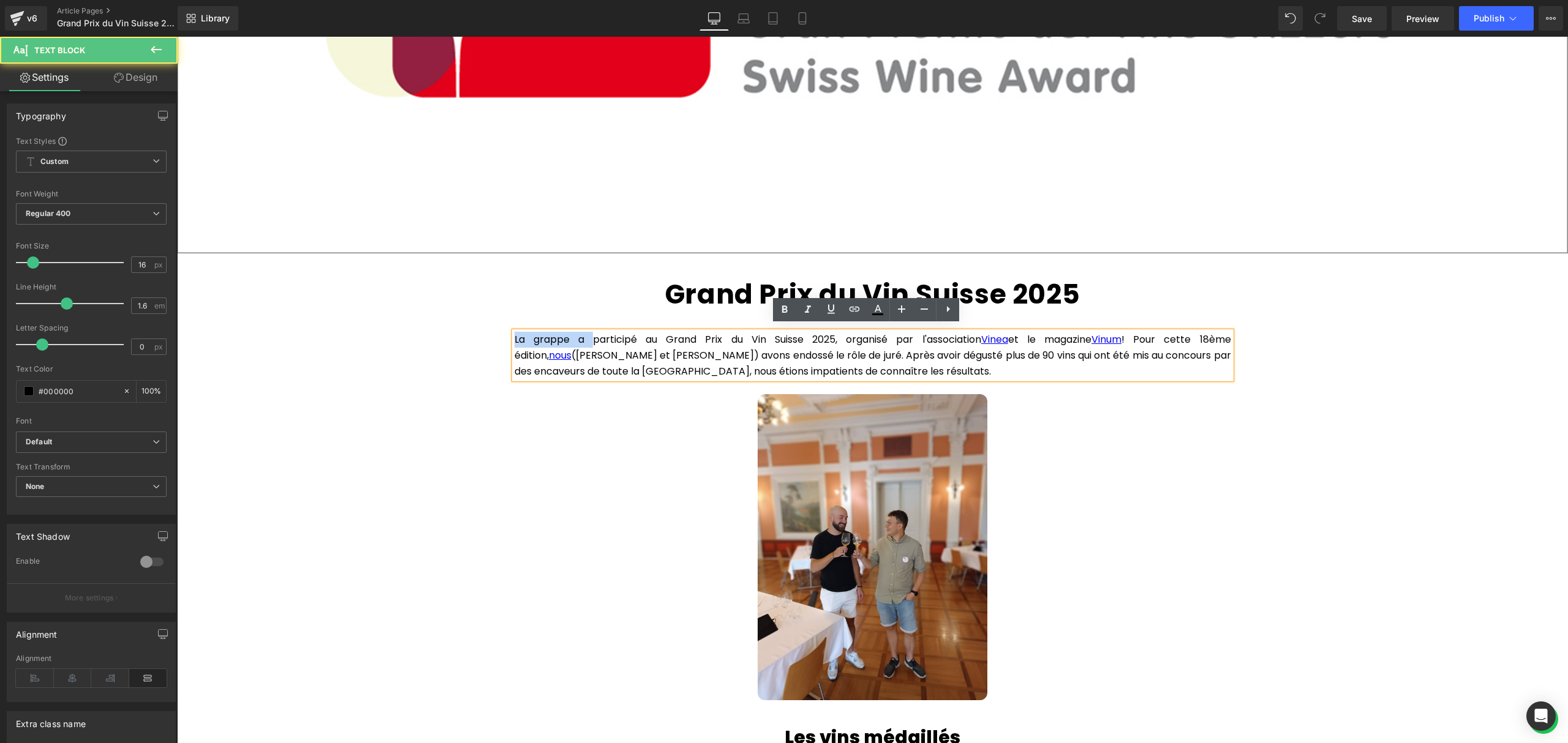
drag, startPoint x: 573, startPoint y: 334, endPoint x: 502, endPoint y: 334, distance: 71.0
click at [505, 334] on div "La grappe a participé au Grand Prix du Vin Suisse 2025, organisé par l'associat…" at bounding box center [872, 516] width 735 height 381
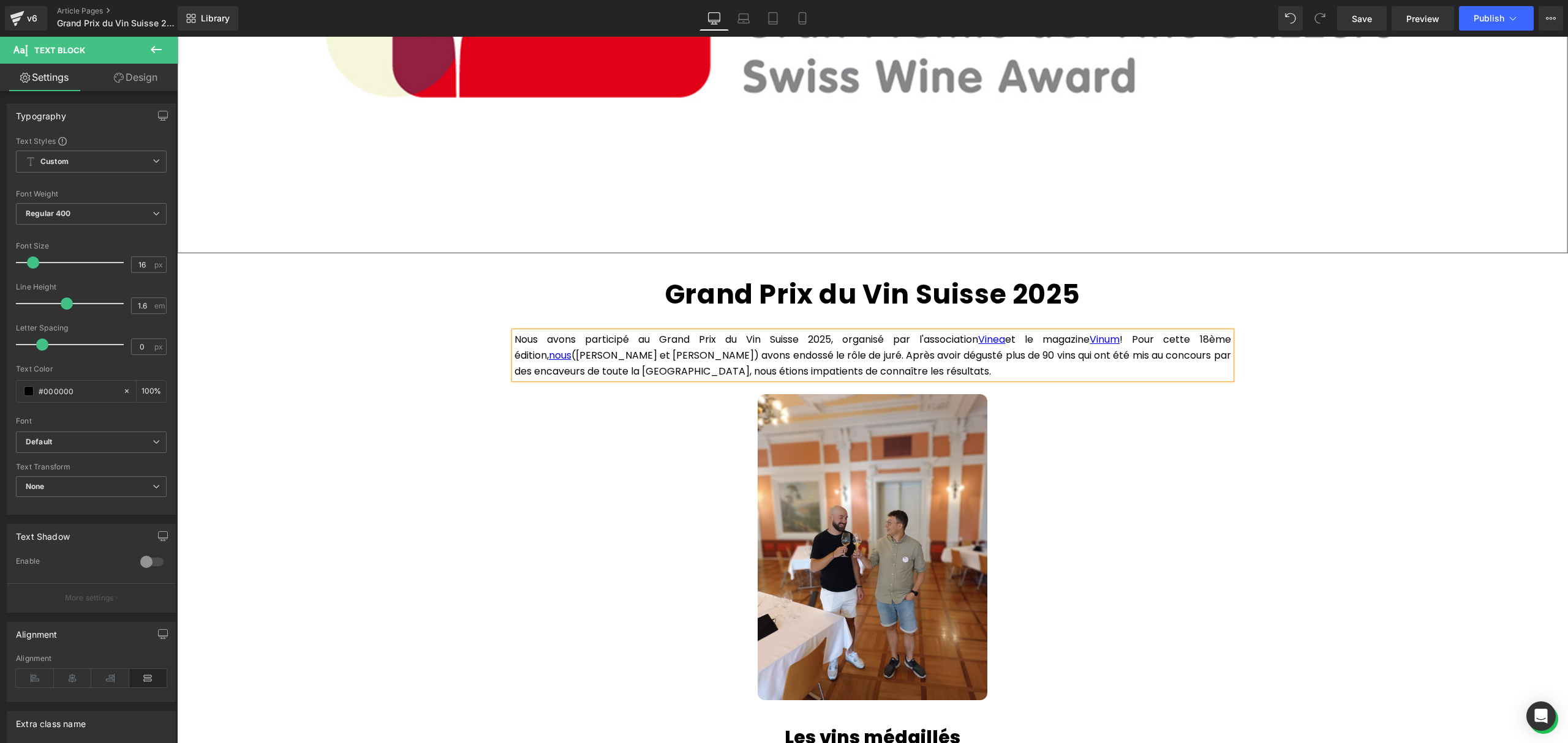
click at [777, 334] on p "Nous avons participé au Grand Prix du Vin Suisse 2025, organisé par l'associati…" at bounding box center [872, 355] width 716 height 47
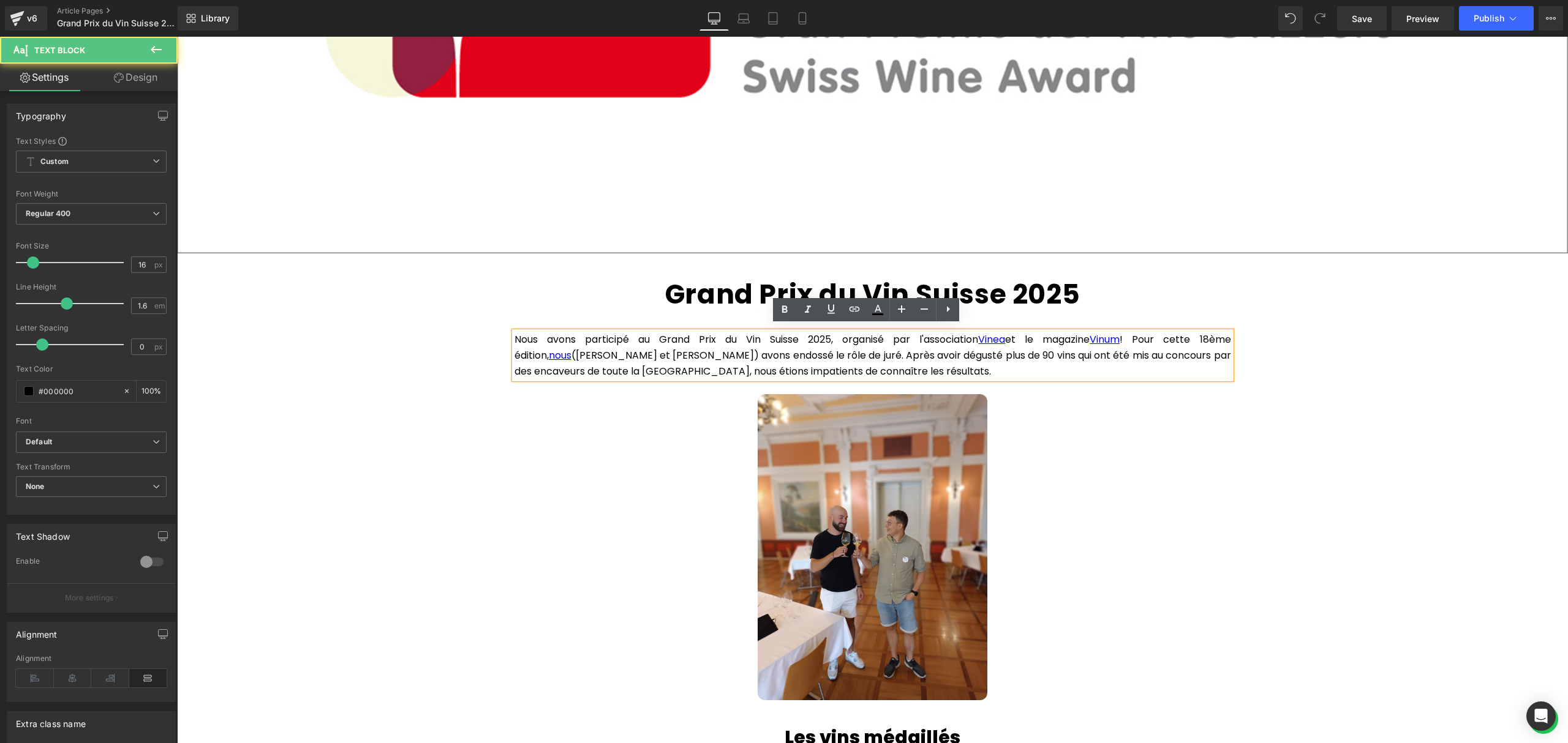
click at [780, 333] on p "Nous avons participé au Grand Prix du Vin Suisse 2025, organisé par l'associati…" at bounding box center [872, 355] width 716 height 47
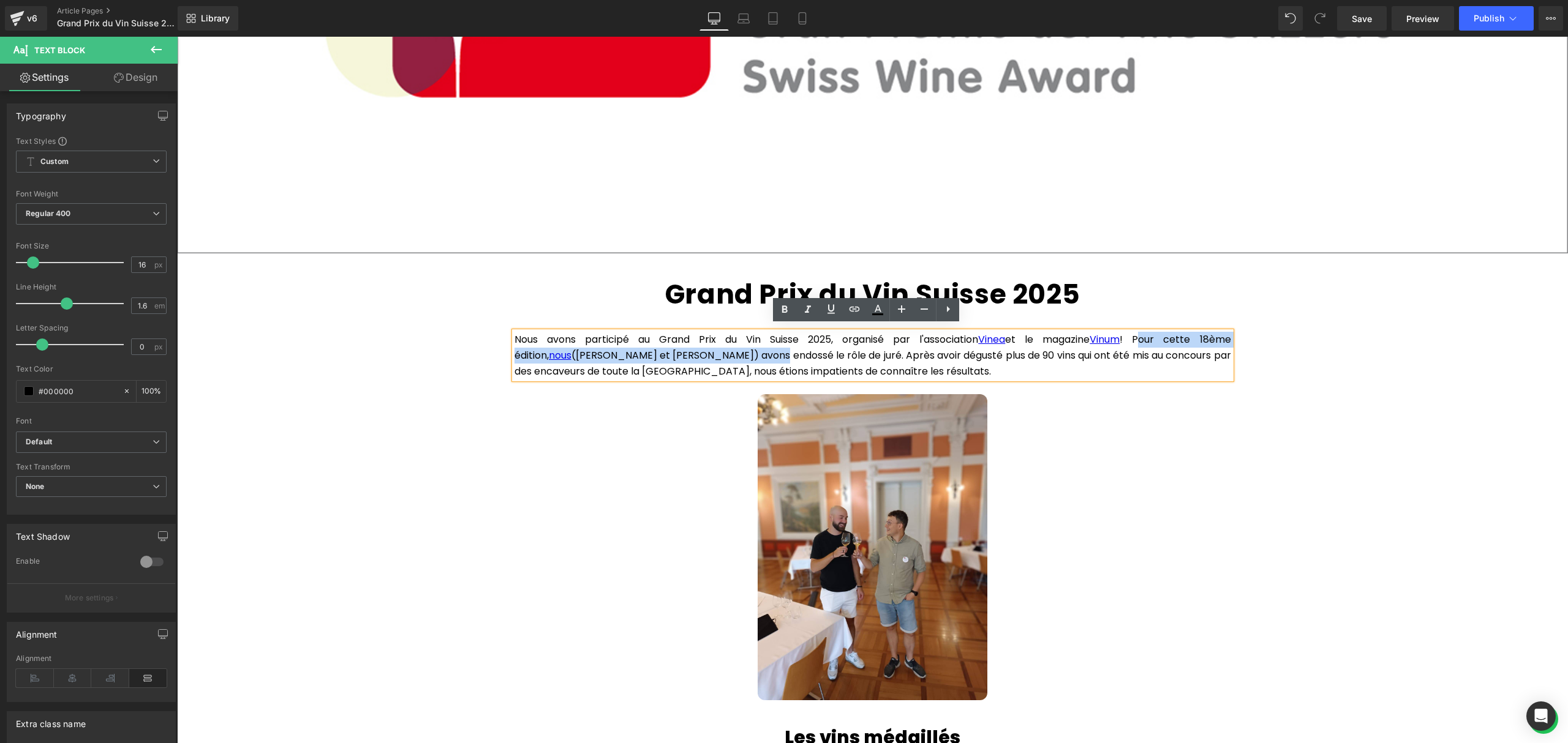
drag, startPoint x: 696, startPoint y: 350, endPoint x: 1069, endPoint y: 334, distance: 373.3
click at [1069, 334] on p "Nous avons participé au Grand Prix du Vin Suisse 2025, organisé par l'associati…" at bounding box center [872, 355] width 716 height 47
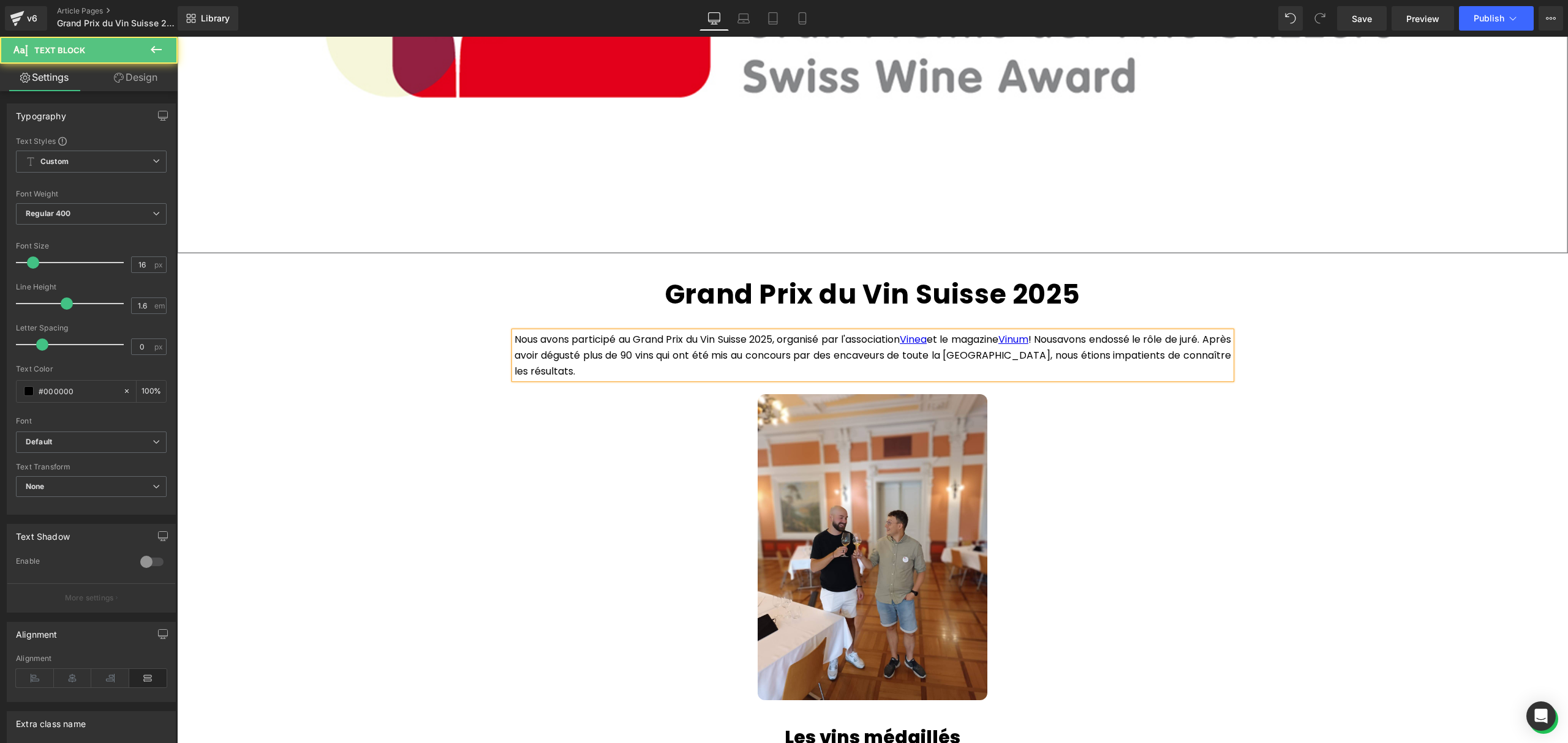
click at [1111, 334] on p "Nous avons participé au Grand Prix du Vin Suisse 2025, organisé par l'associati…" at bounding box center [872, 355] width 716 height 47
click at [557, 346] on p "Nous avons participé au Grand Prix du Vin Suisse 2025, organisé par l'associati…" at bounding box center [872, 355] width 716 height 47
click at [711, 371] on p "Nous avons participé au Grand Prix du Vin Suisse 2025, organisé par l'associati…" at bounding box center [872, 355] width 716 height 47
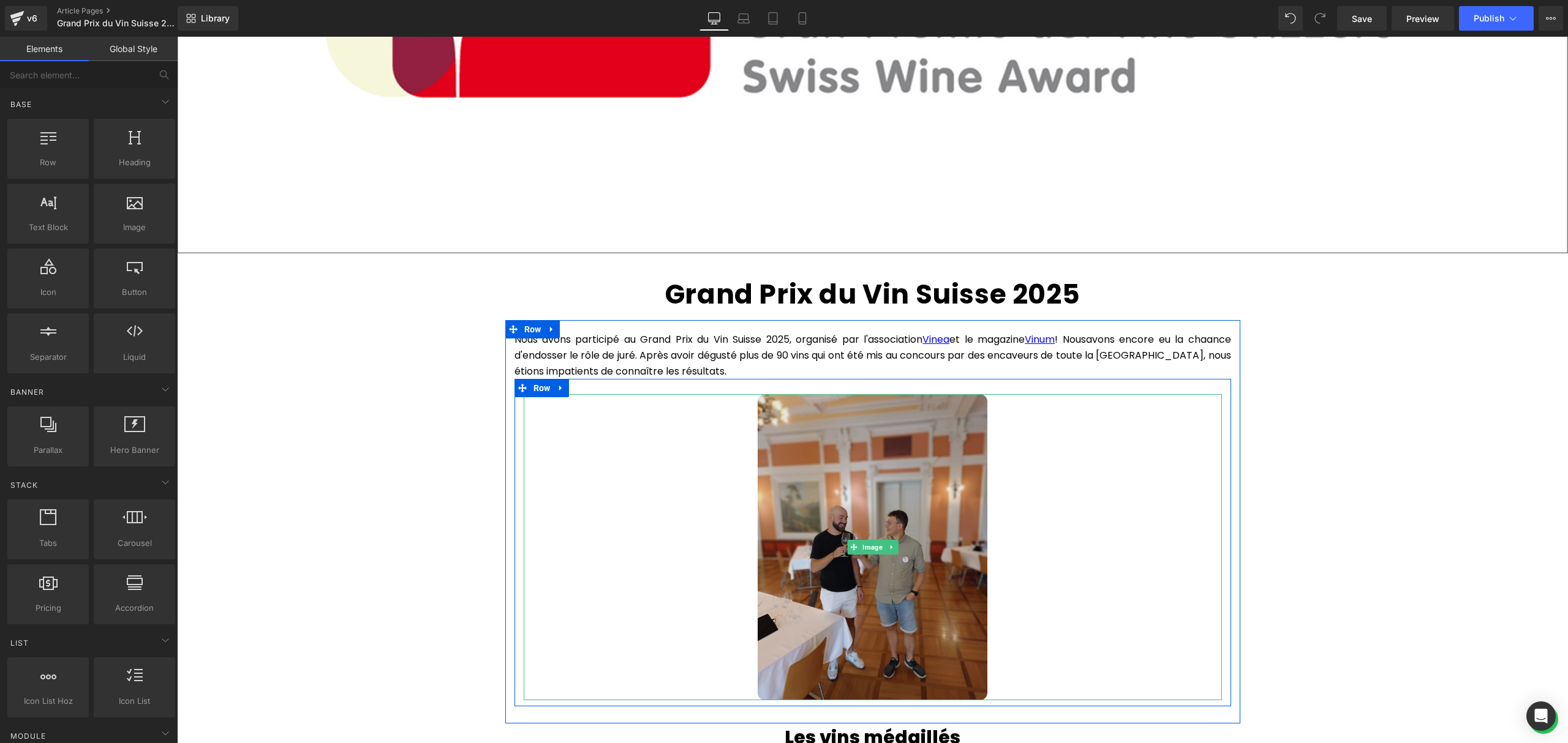
scroll to position [581, 0]
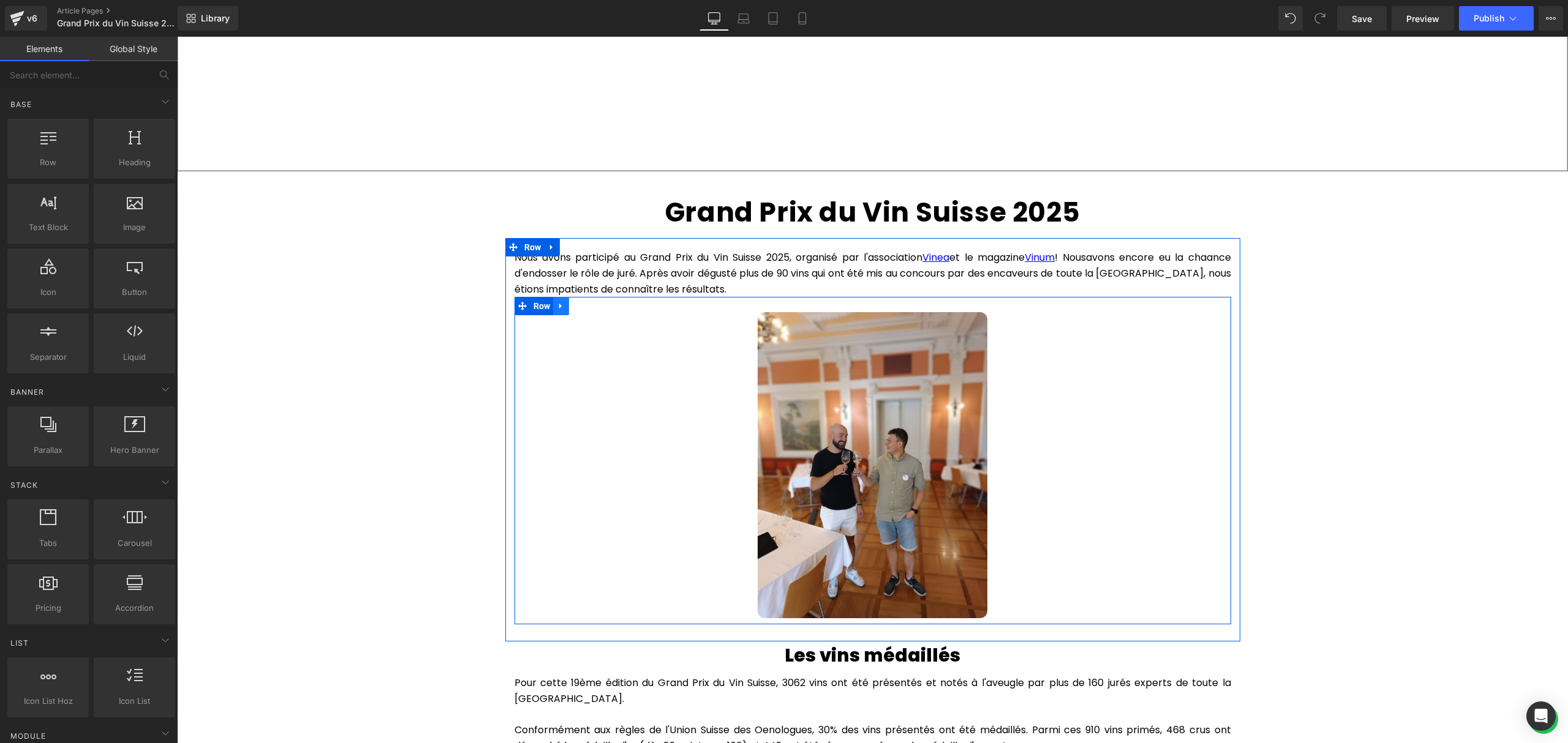
click at [559, 303] on icon at bounding box center [560, 306] width 2 height 6
click at [590, 303] on icon at bounding box center [593, 306] width 9 height 9
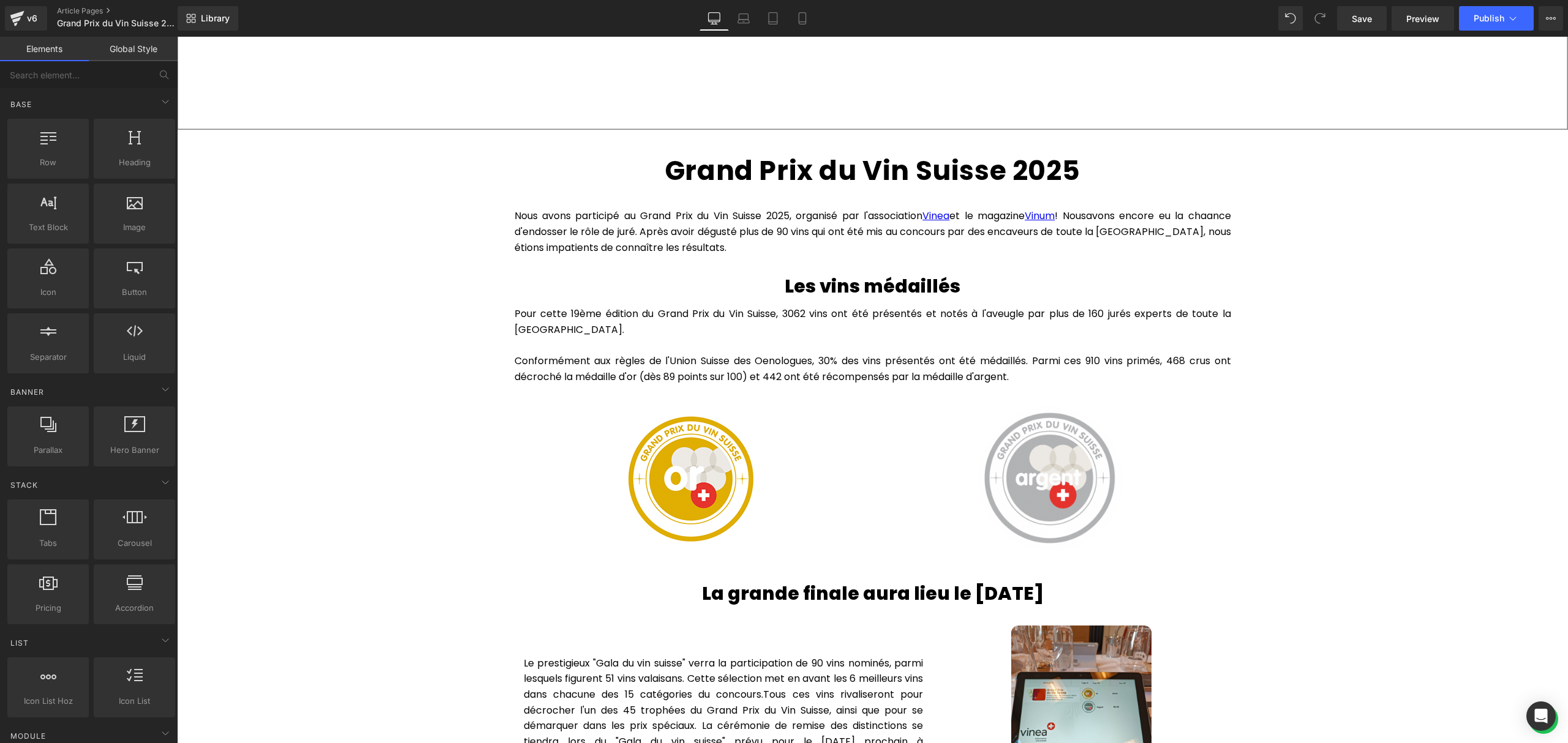
scroll to position [662, 0]
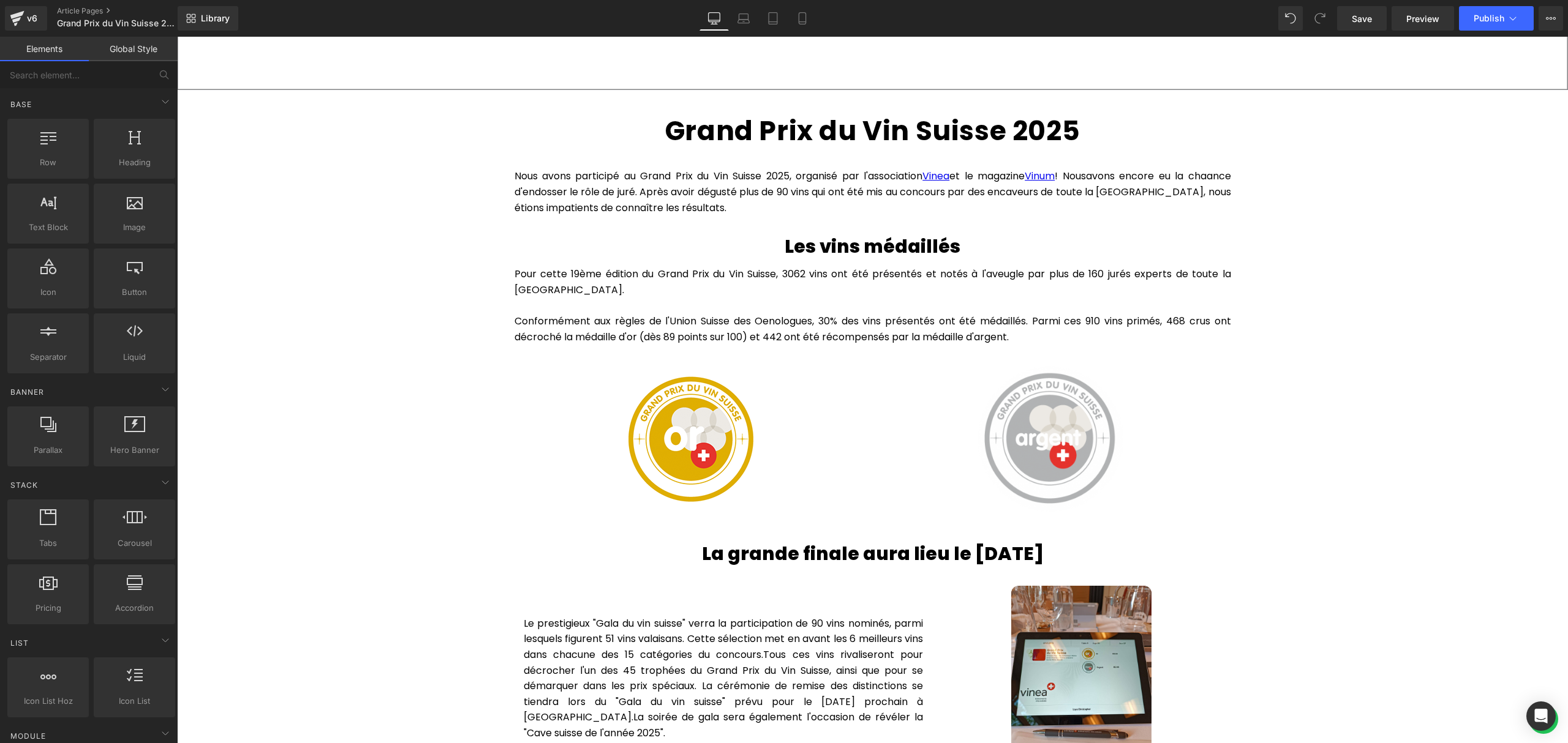
click at [1455, 340] on div "Hero Banner Grand Prix du Vin Suisse 2025 Heading Row Nous avons participé au G…" at bounding box center [872, 686] width 1390 height 2450
click at [1384, 277] on div "Hero Banner Grand Prix du Vin Suisse 2025 Heading Row Nous avons participé au G…" at bounding box center [872, 686] width 1390 height 2450
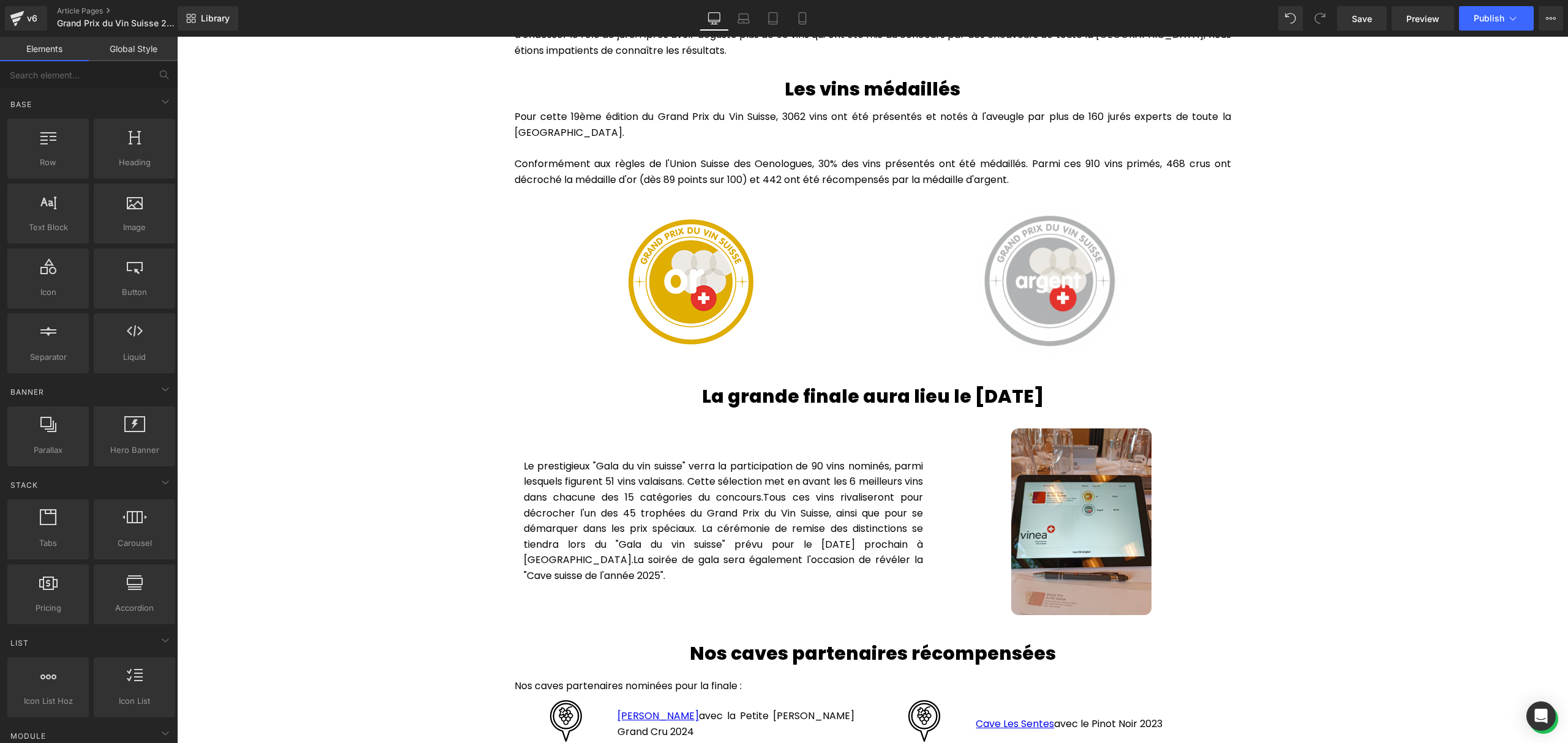
scroll to position [906, 0]
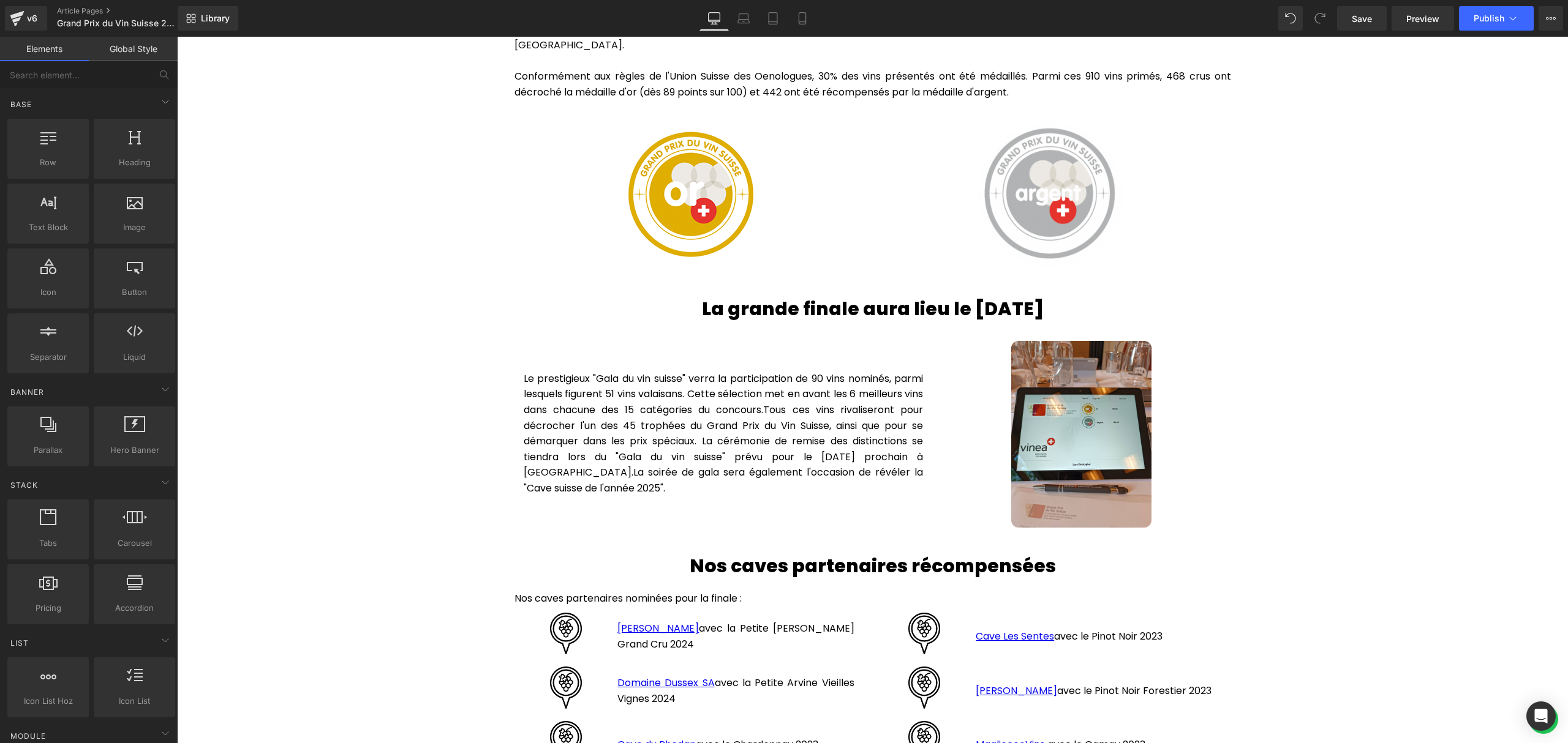
click at [1400, 290] on div "Hero Banner Grand Prix du Vin Suisse 2025 Heading Row Nous avons participé au G…" at bounding box center [872, 442] width 1390 height 2450
click at [729, 448] on span "Tous ces vins rivaliseront pour décrocher l'un des 45 trophées du Grand Prix du…" at bounding box center [723, 441] width 399 height 76
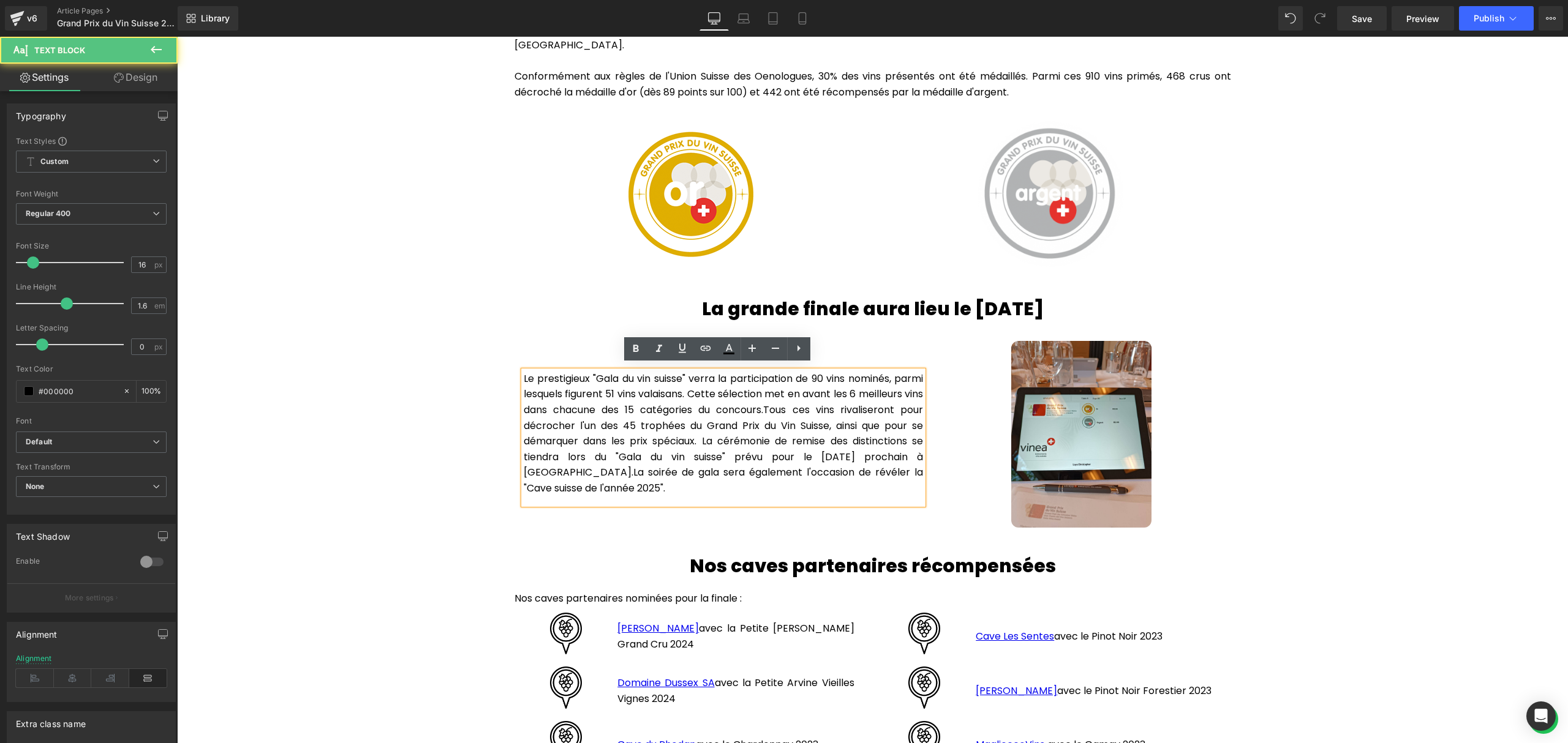
click at [648, 385] on p "Le prestigieux "Gala du vin suisse" verra la participation de 90 vins nominés, …" at bounding box center [723, 434] width 399 height 126
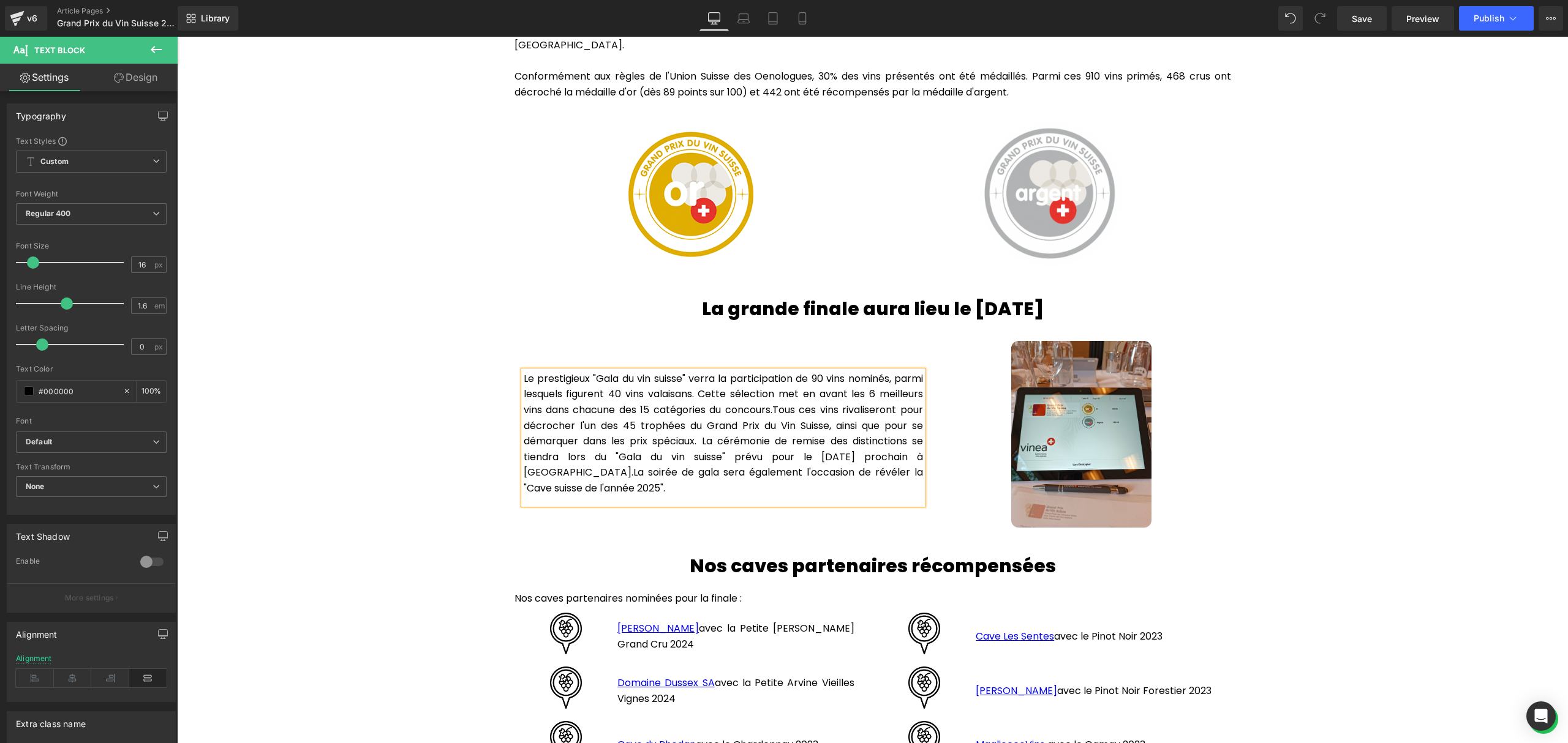
click at [287, 358] on div "Hero Banner Grand Prix du Vin Suisse 2025 Heading Row Nous avons participé au G…" at bounding box center [872, 442] width 1390 height 2450
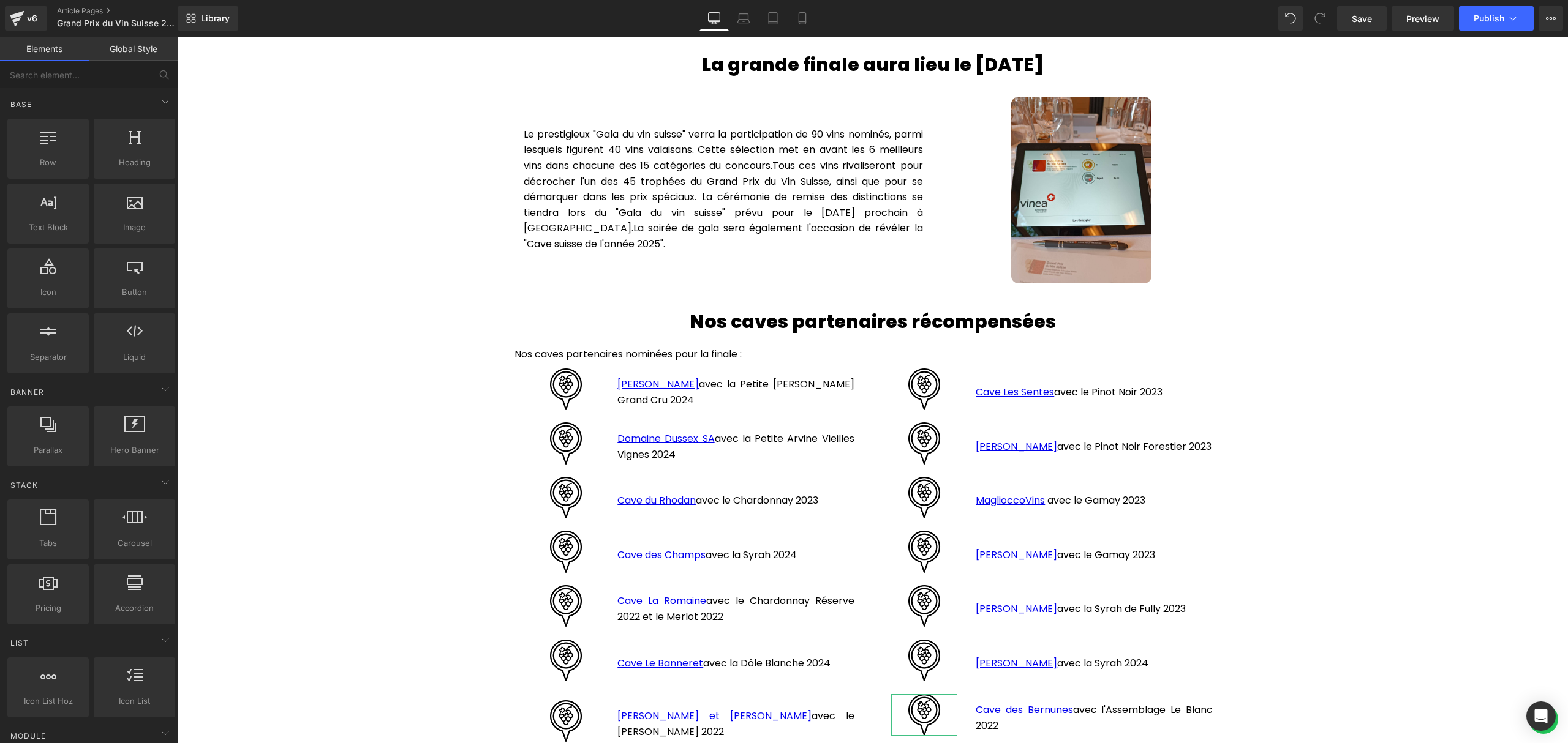
scroll to position [1152, 0]
click at [1528, 334] on div "Hero Banner Grand Prix du Vin Suisse 2025 Heading Row Nous avons participé au G…" at bounding box center [872, 197] width 1390 height 2450
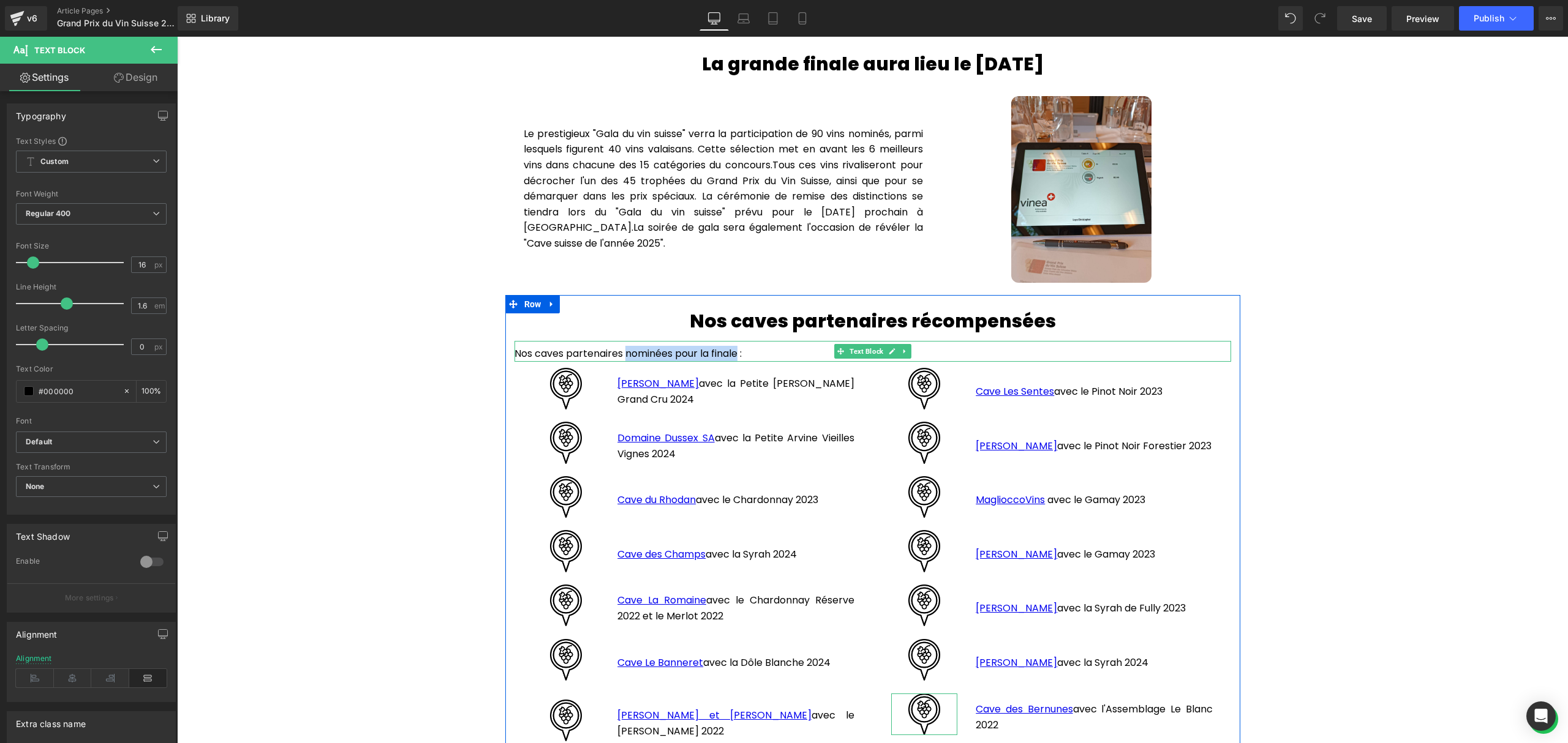
drag, startPoint x: 618, startPoint y: 348, endPoint x: 734, endPoint y: 343, distance: 116.1
click at [734, 346] on p "Nos caves partenaires nominées pour la finale :" at bounding box center [872, 354] width 716 height 16
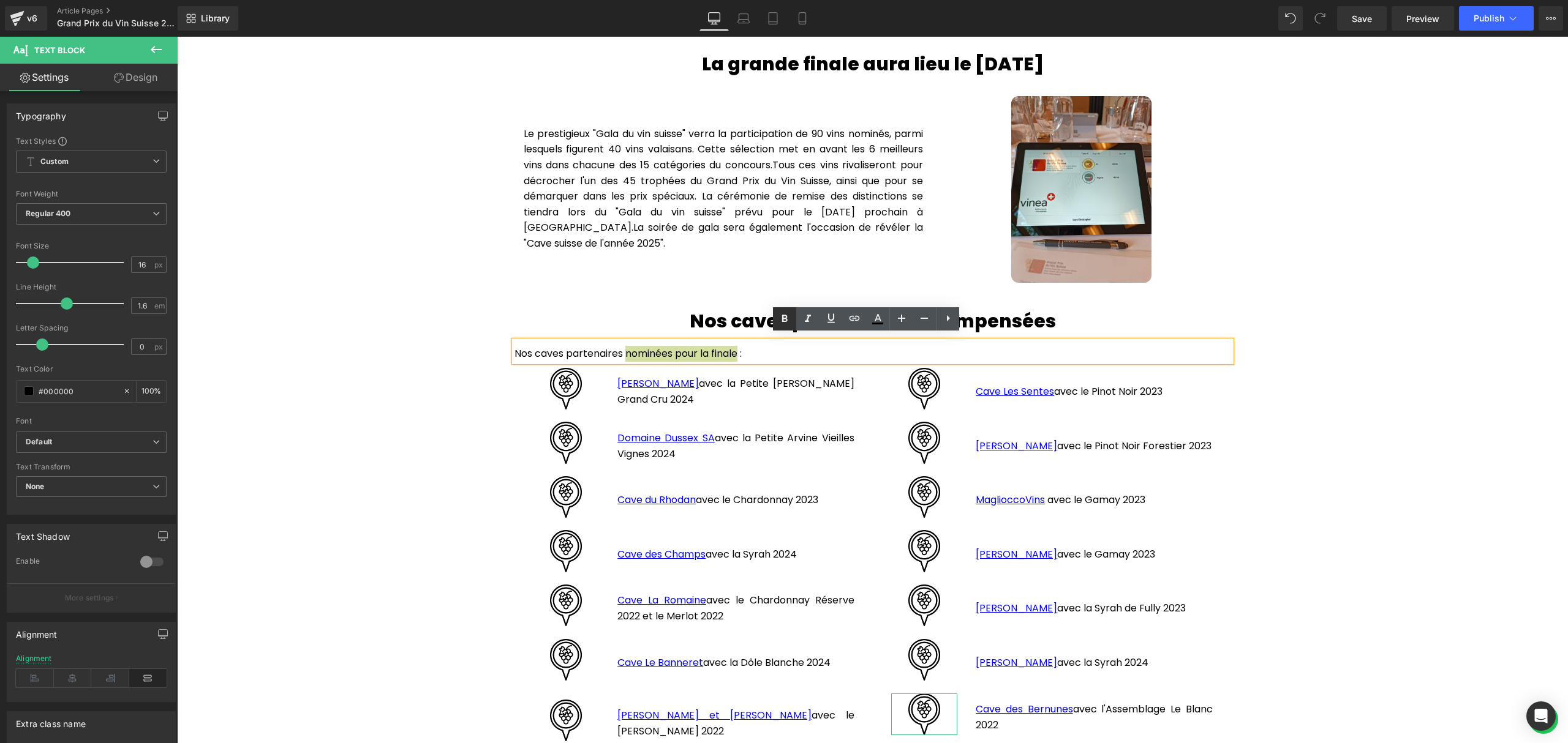
click at [784, 316] on icon at bounding box center [784, 318] width 6 height 7
click at [396, 302] on div "Hero Banner Grand Prix du Vin Suisse 2025 Heading Row Nous avons participé au G…" at bounding box center [872, 197] width 1390 height 2450
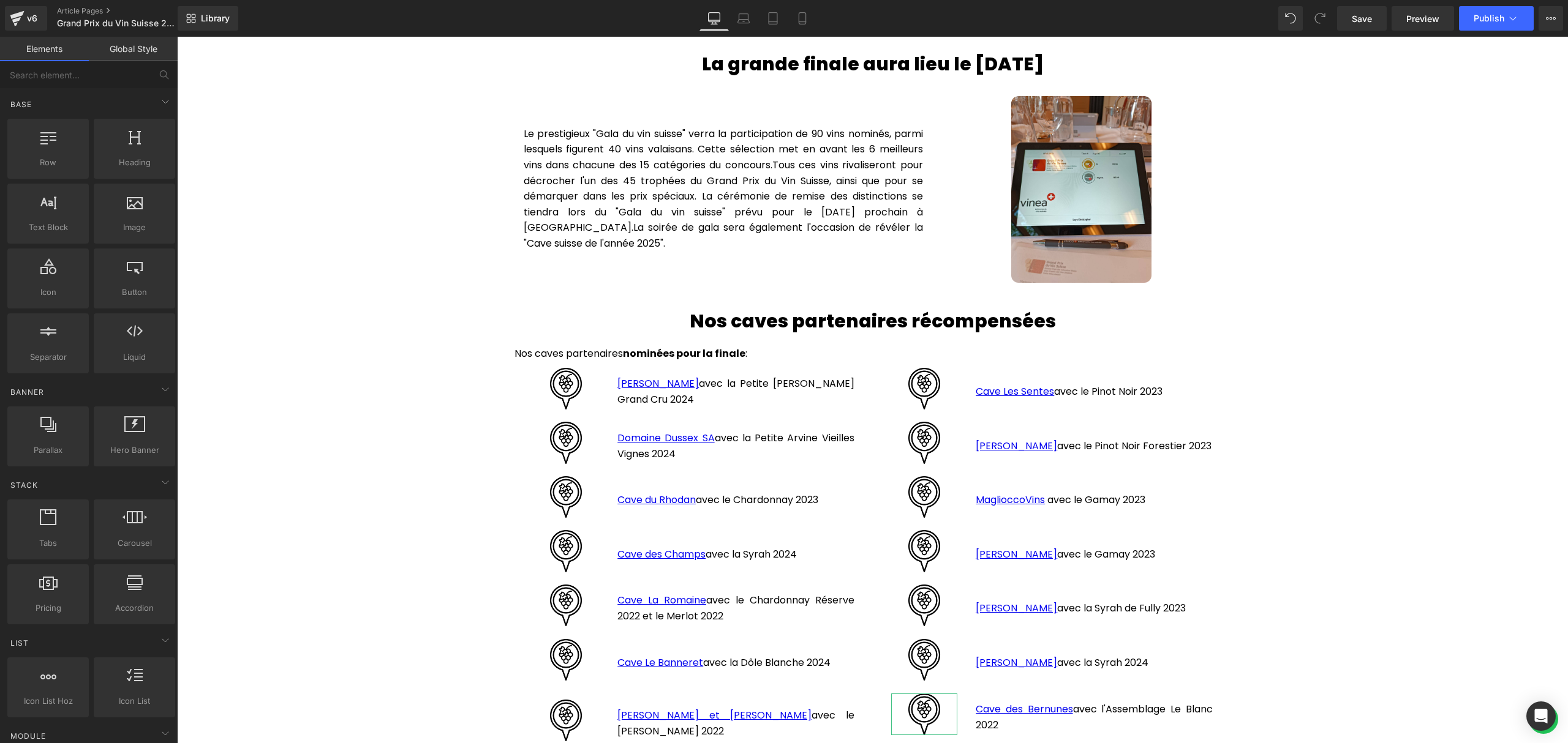
click at [1471, 393] on div "Hero Banner Grand Prix du Vin Suisse 2025 Heading Row Nous avons participé au G…" at bounding box center [872, 197] width 1390 height 2450
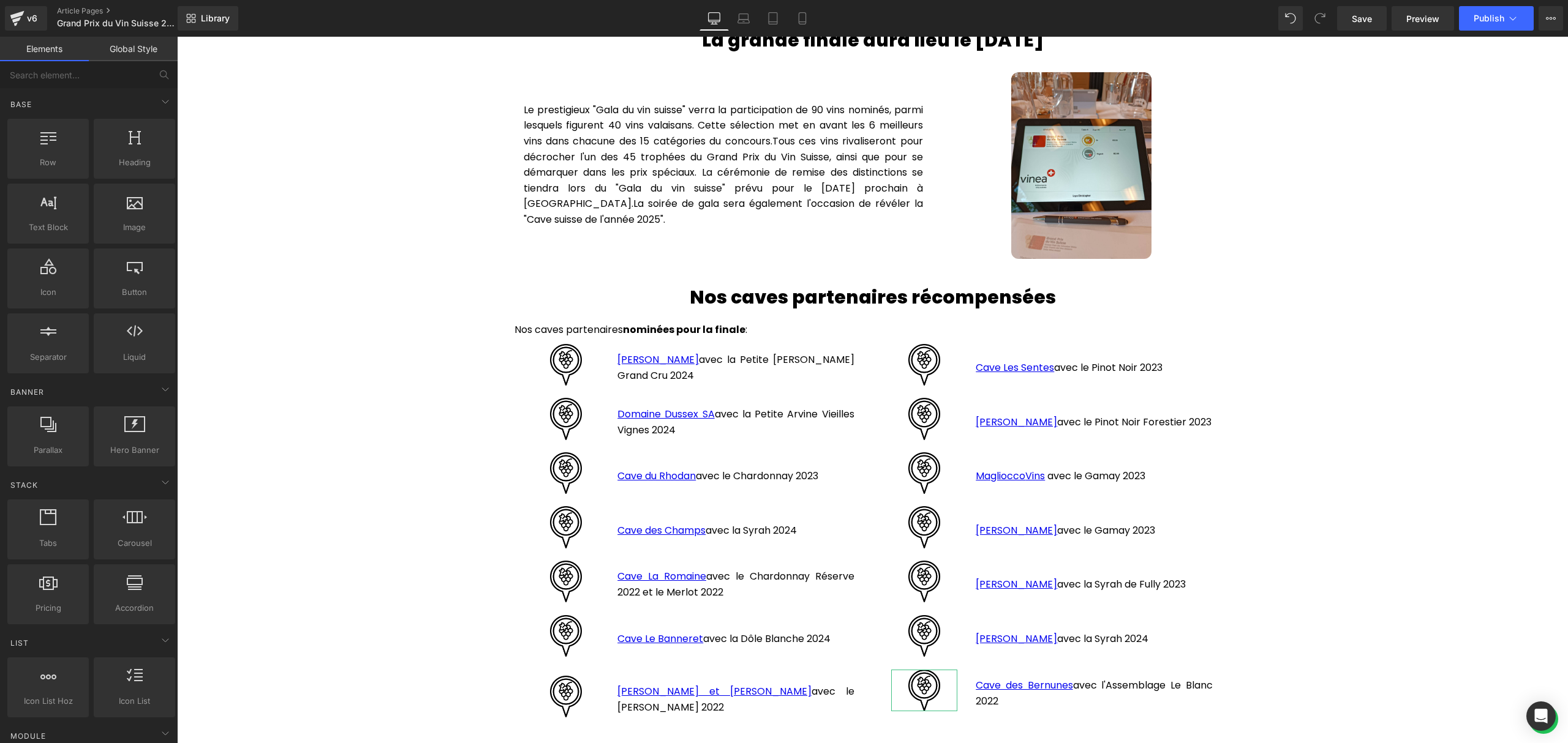
scroll to position [1559, 0]
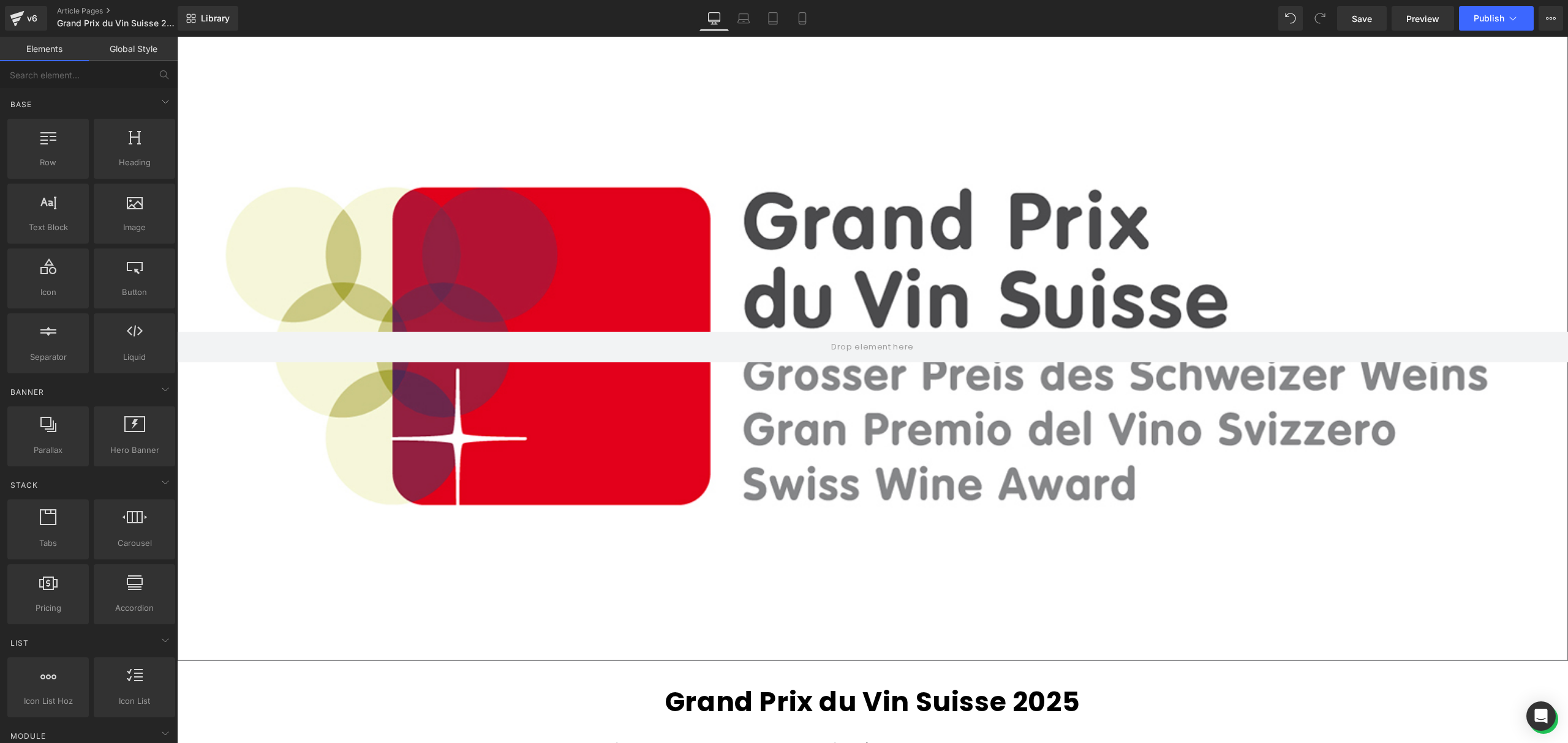
scroll to position [0, 0]
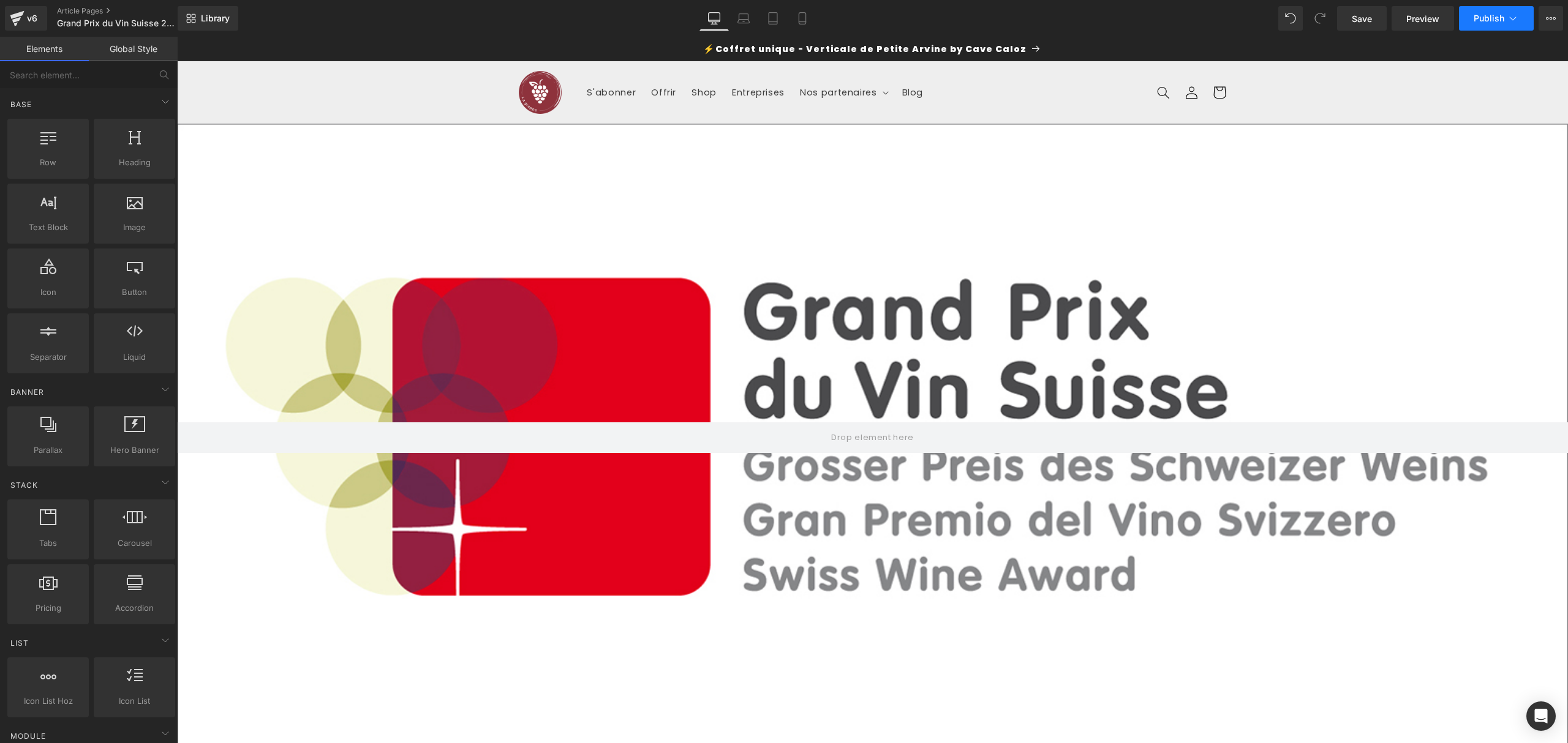
click at [1507, 15] on icon at bounding box center [1512, 18] width 12 height 12
click at [1374, 18] on link "Save" at bounding box center [1362, 18] width 49 height 25
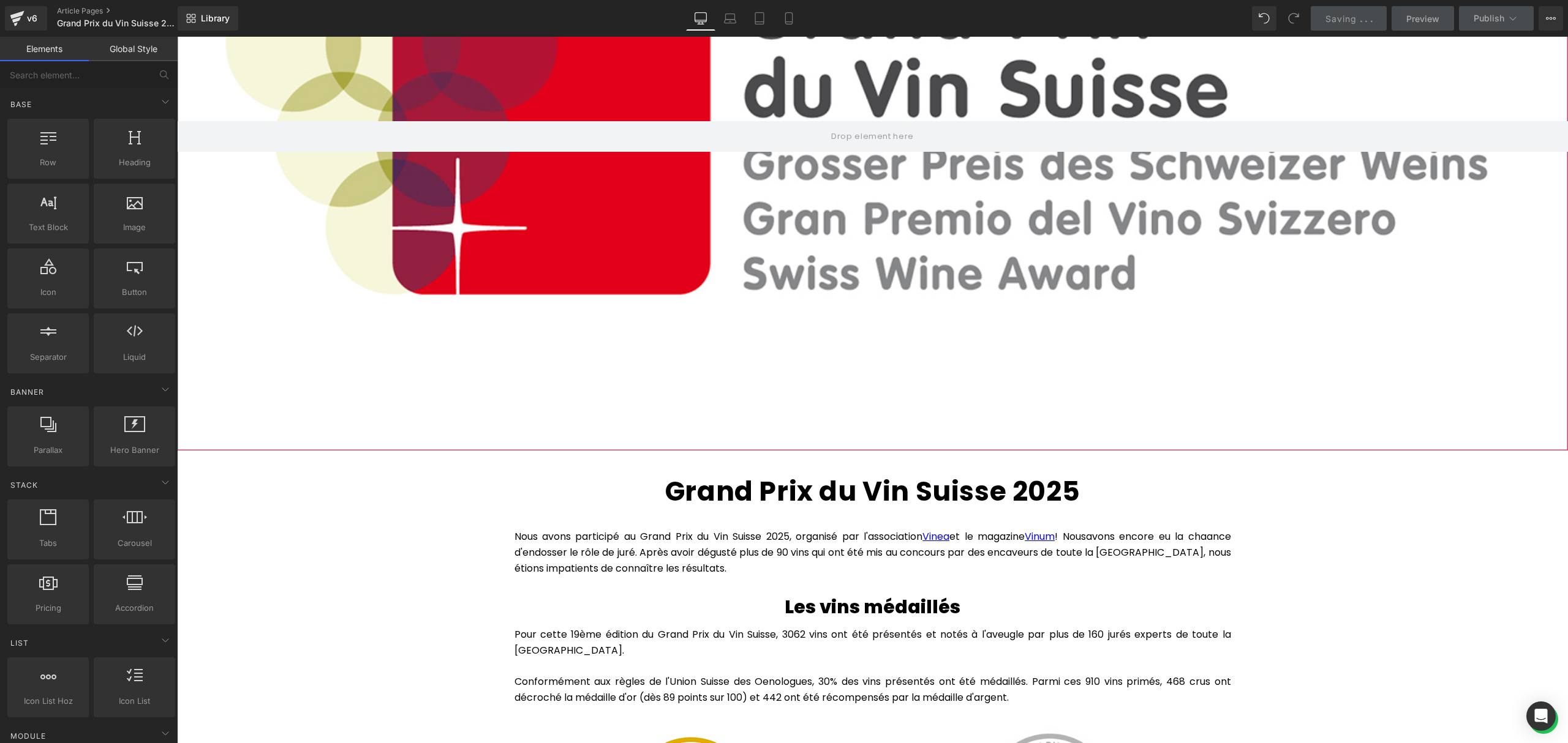
scroll to position [408, 0]
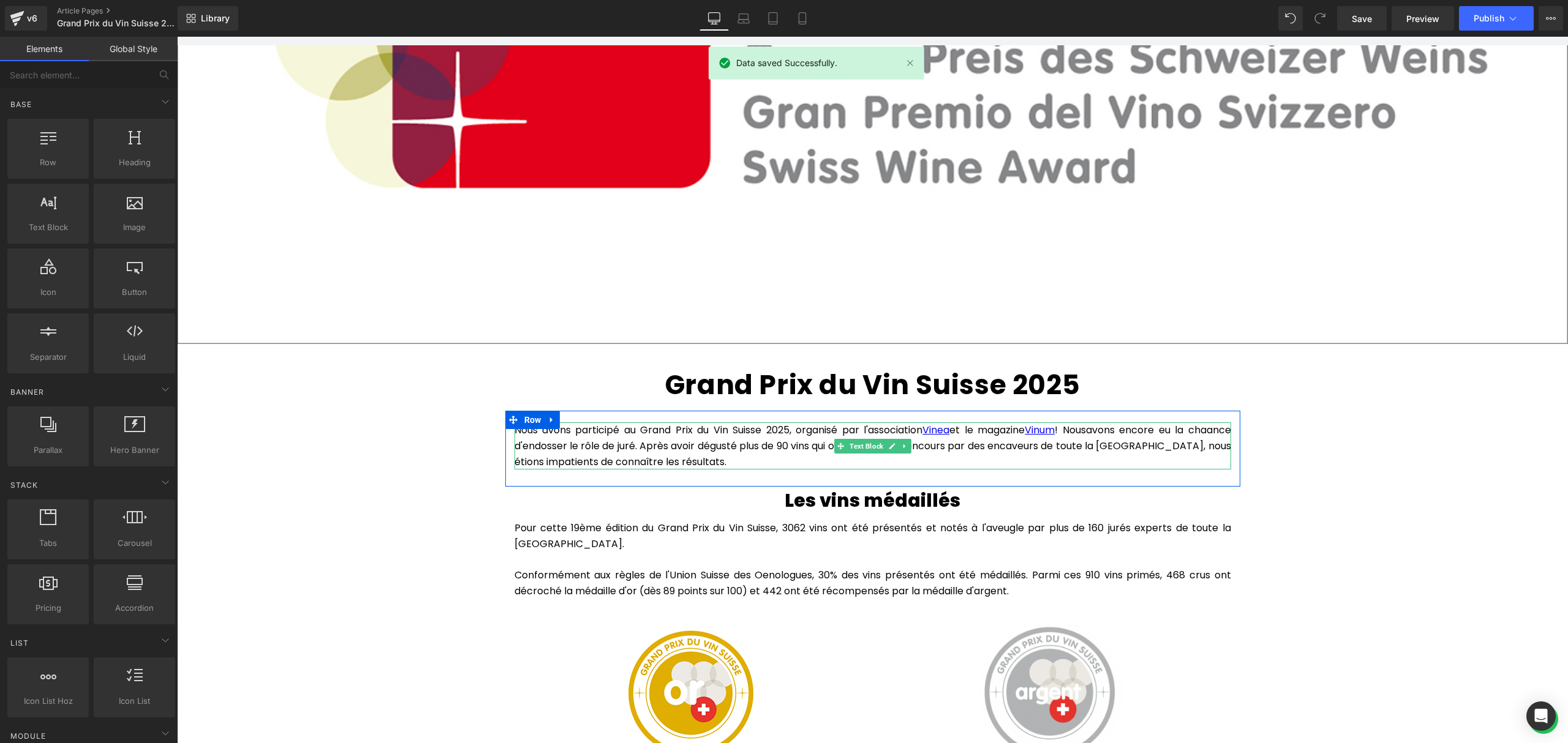
click at [1203, 424] on p "Nous avons participé au Grand Prix du Vin Suisse 2025, organisé par l'associati…" at bounding box center [872, 445] width 716 height 47
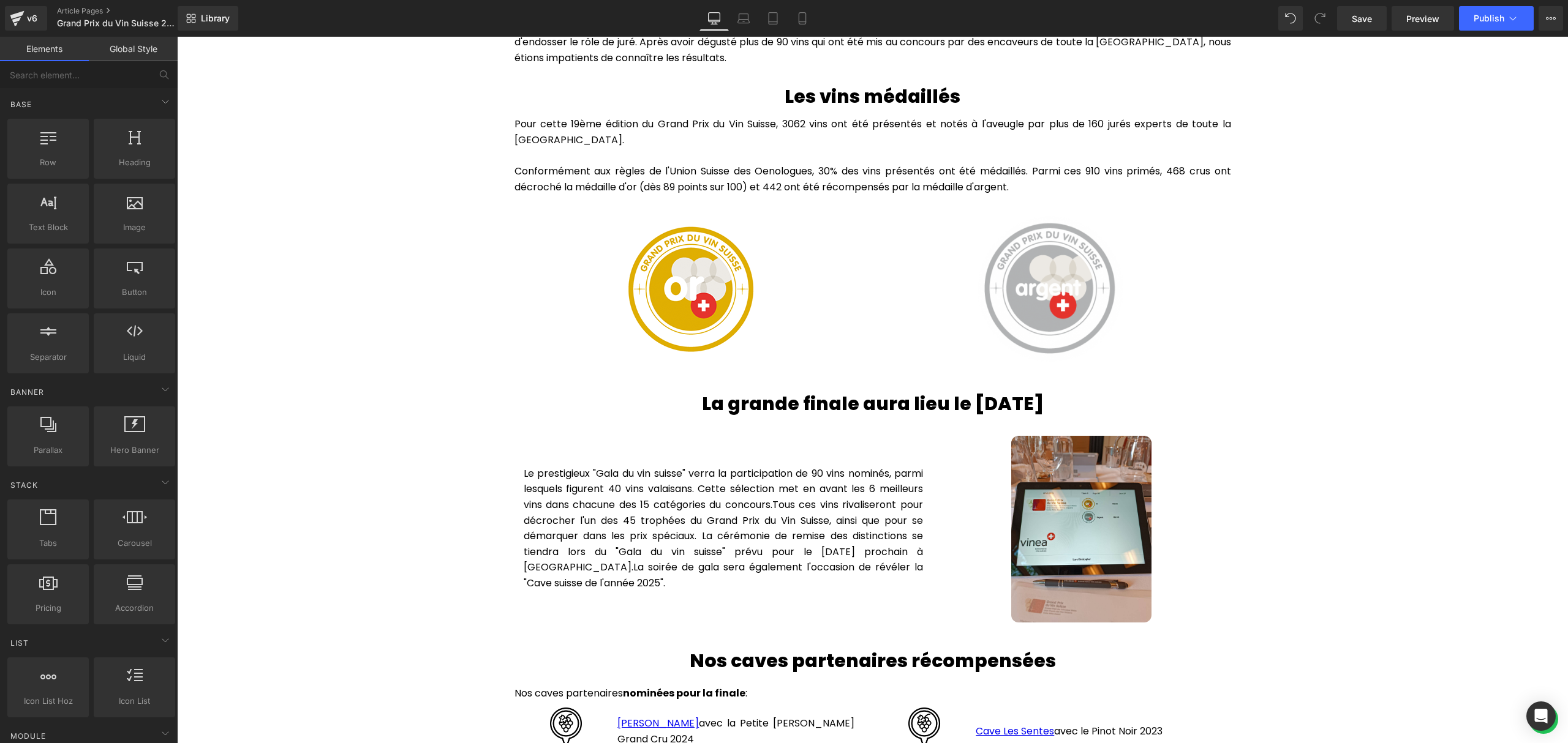
scroll to position [816, 0]
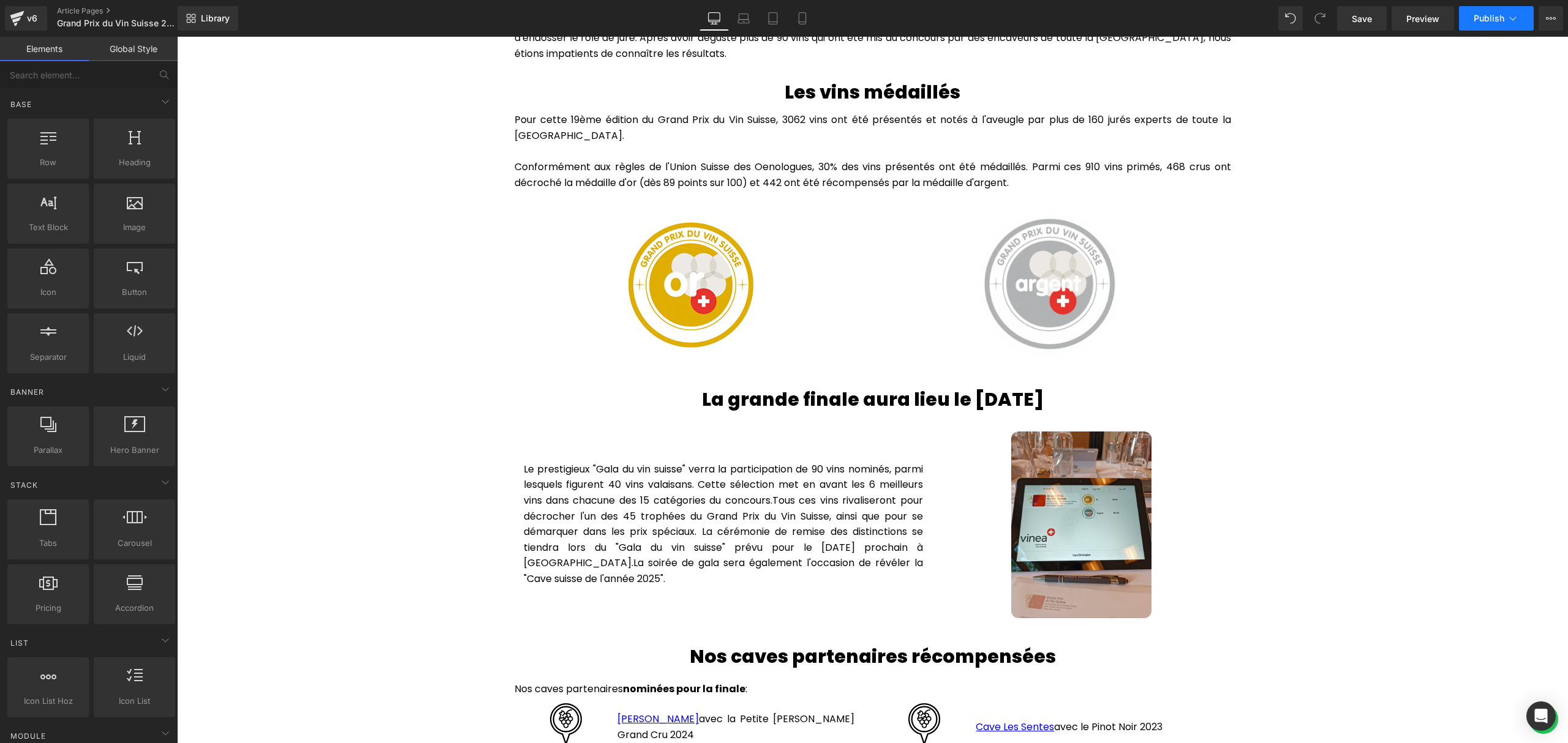
click at [1505, 16] on button "Publish" at bounding box center [1496, 18] width 75 height 25
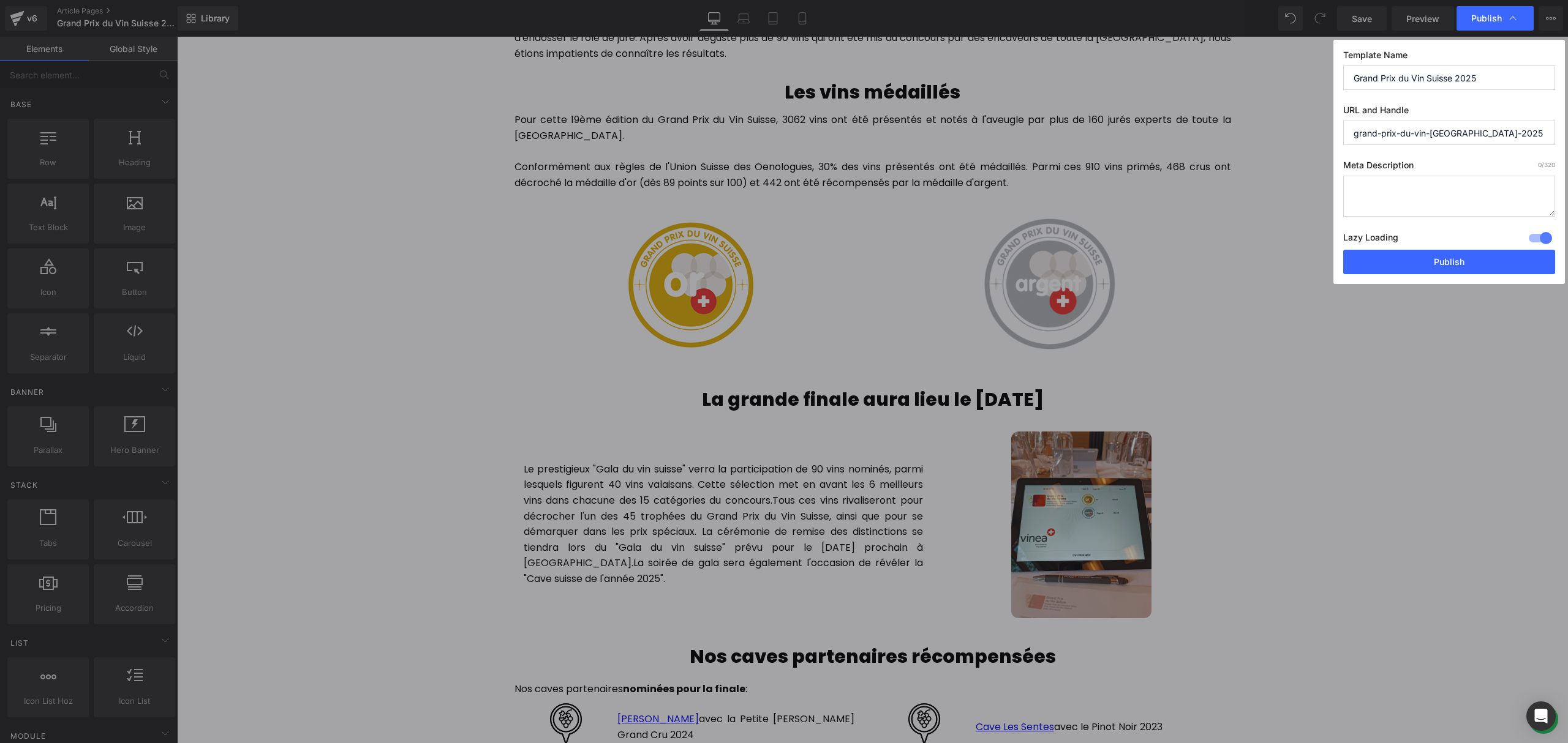
click at [1434, 182] on textarea at bounding box center [1449, 196] width 212 height 41
drag, startPoint x: 1531, startPoint y: 192, endPoint x: 1453, endPoint y: 191, distance: 78.0
click at [1453, 191] on textarea "Résultat du Grand Prix des Vins Suisses" at bounding box center [1449, 196] width 212 height 41
type textarea "Résultat du Grand Prix du Vin Suisse 2025. Découvre les vins nominés pour la fi…"
click at [1448, 265] on button "Publish" at bounding box center [1449, 262] width 212 height 25
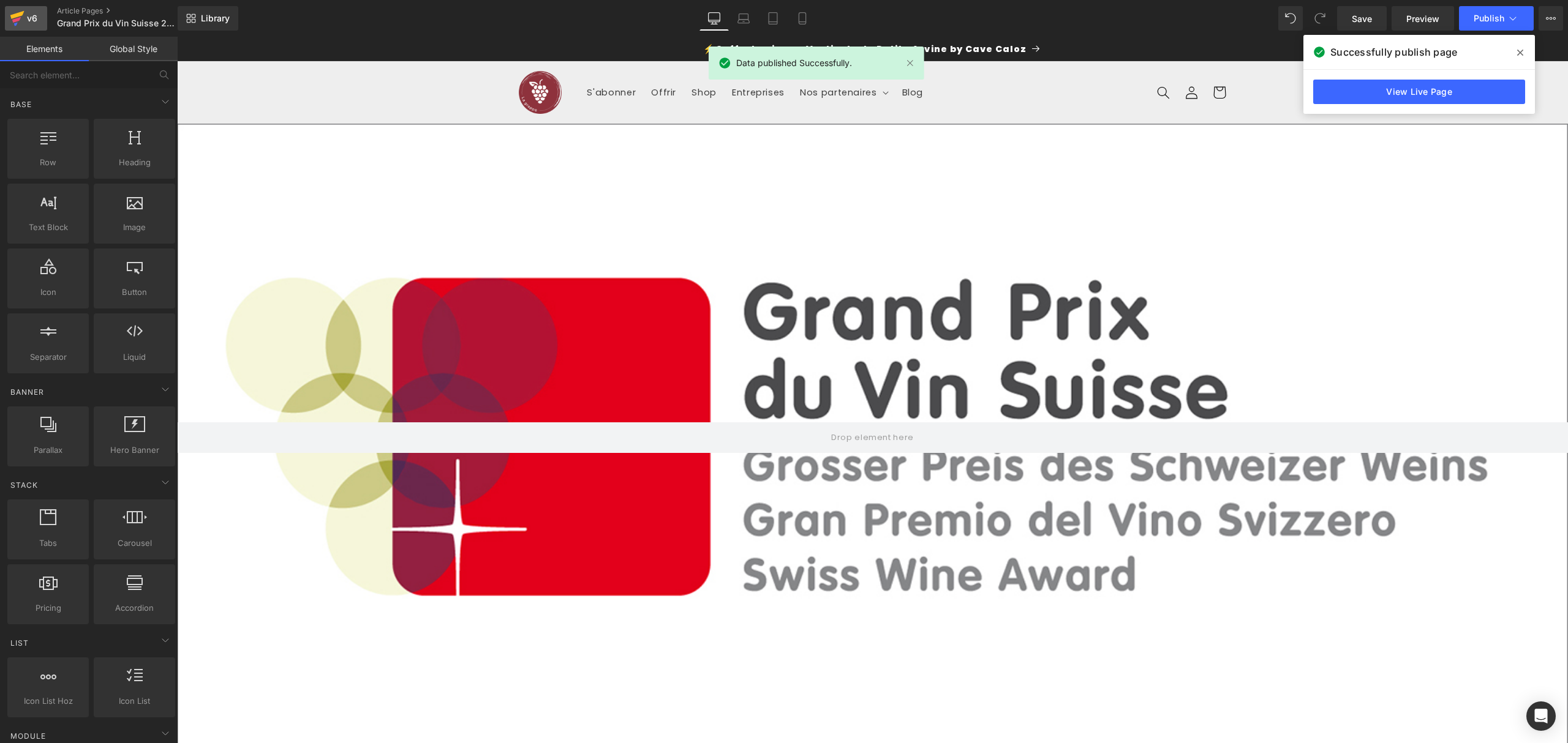
click at [27, 23] on div "v6" at bounding box center [32, 18] width 15 height 16
